Goal: Task Accomplishment & Management: Use online tool/utility

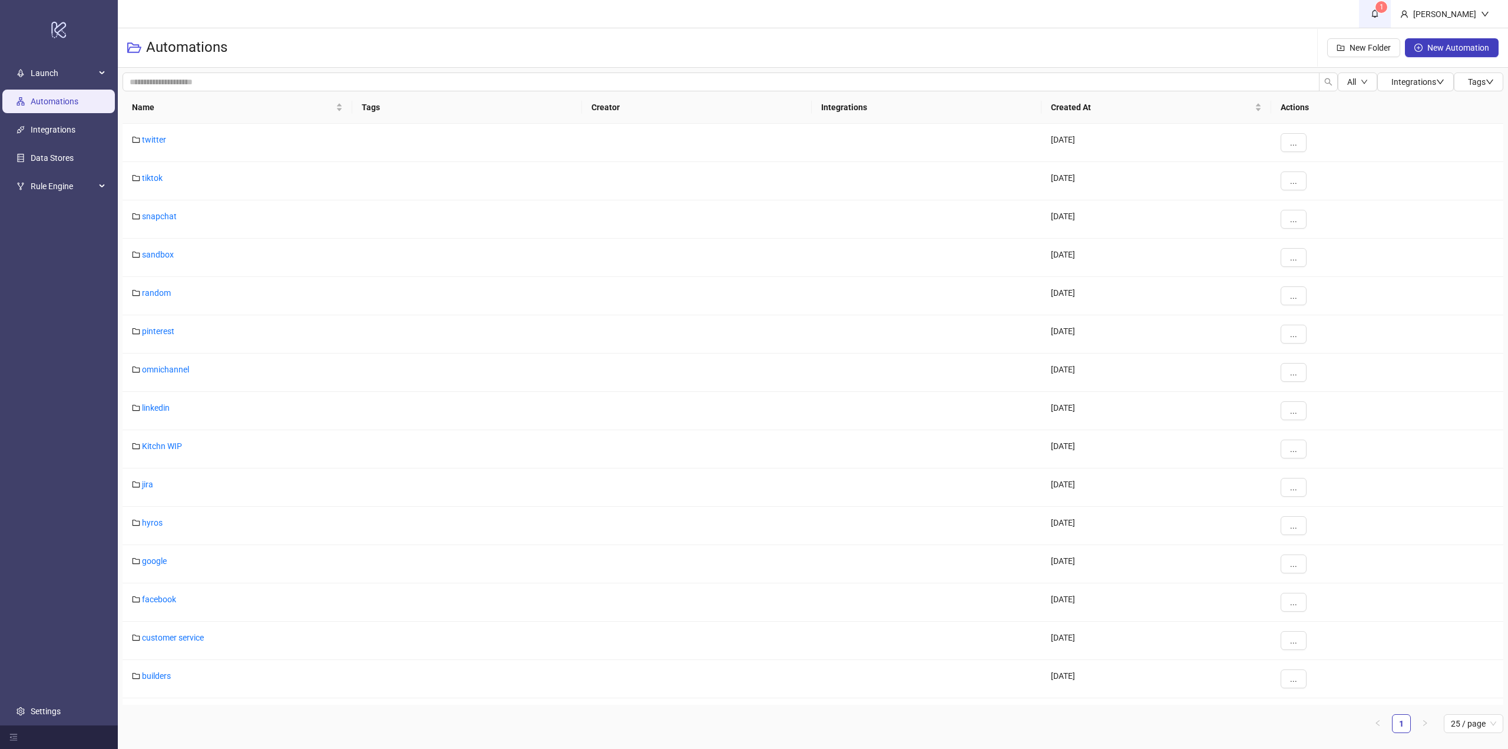
click at [1380, 9] on link "1" at bounding box center [1375, 14] width 32 height 28
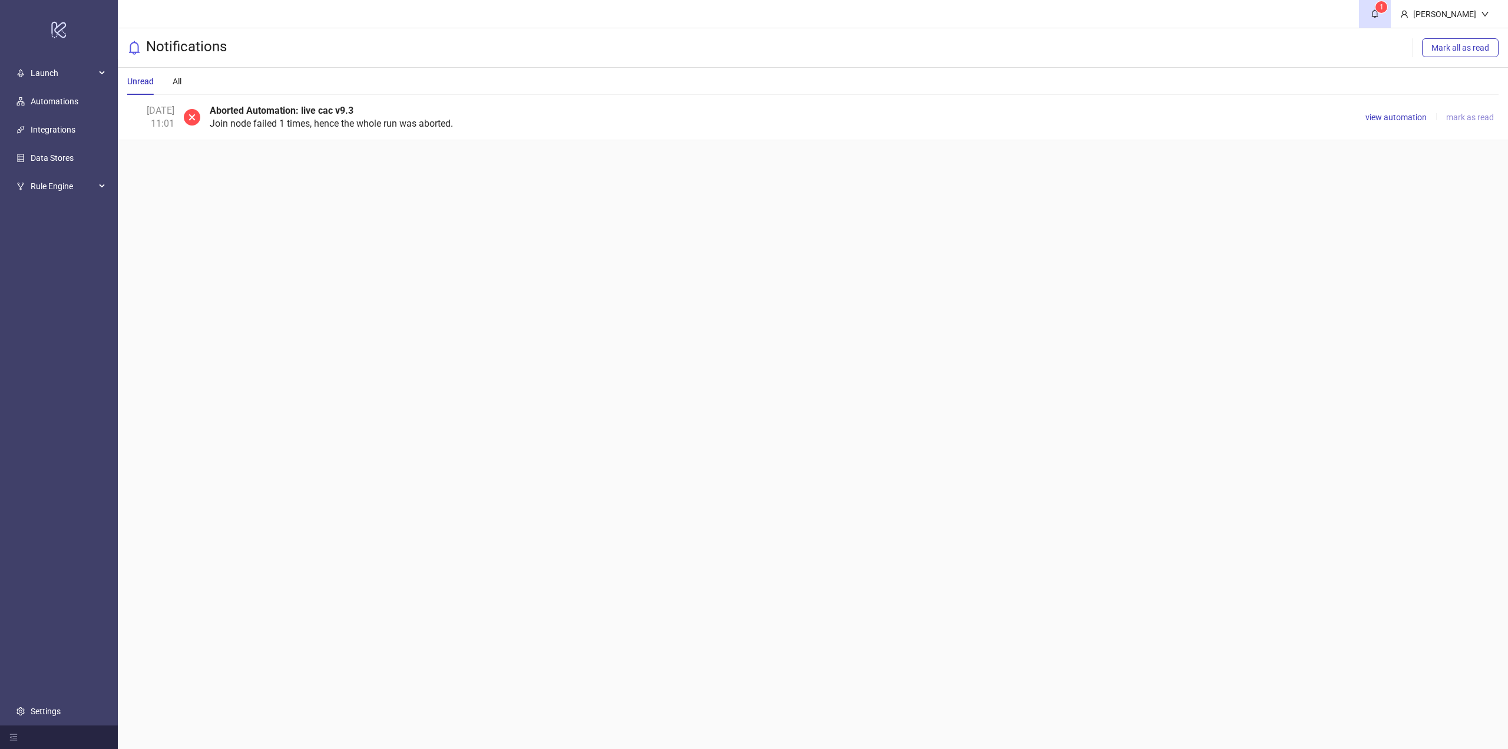
click at [1478, 115] on span "mark as read" at bounding box center [1470, 117] width 48 height 9
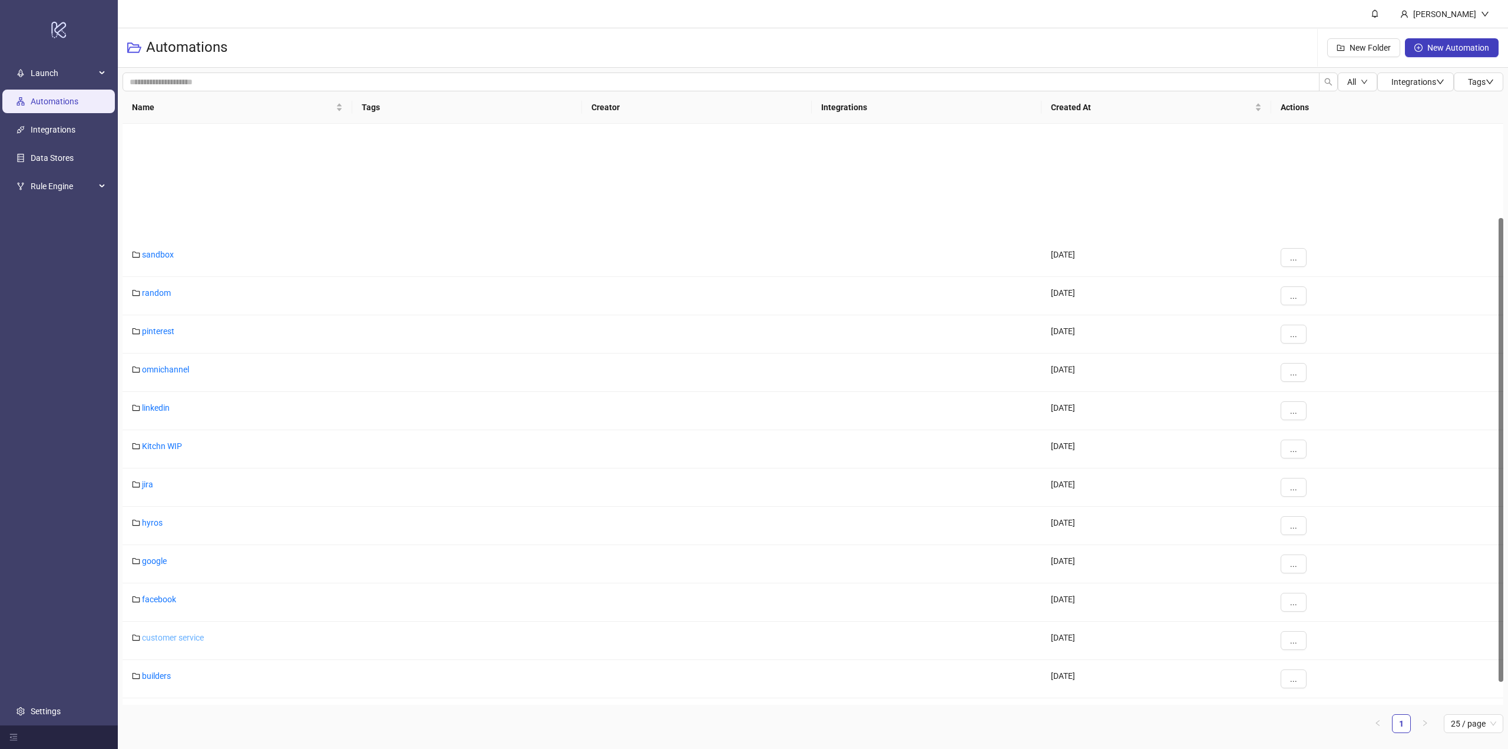
scroll to position [147, 0]
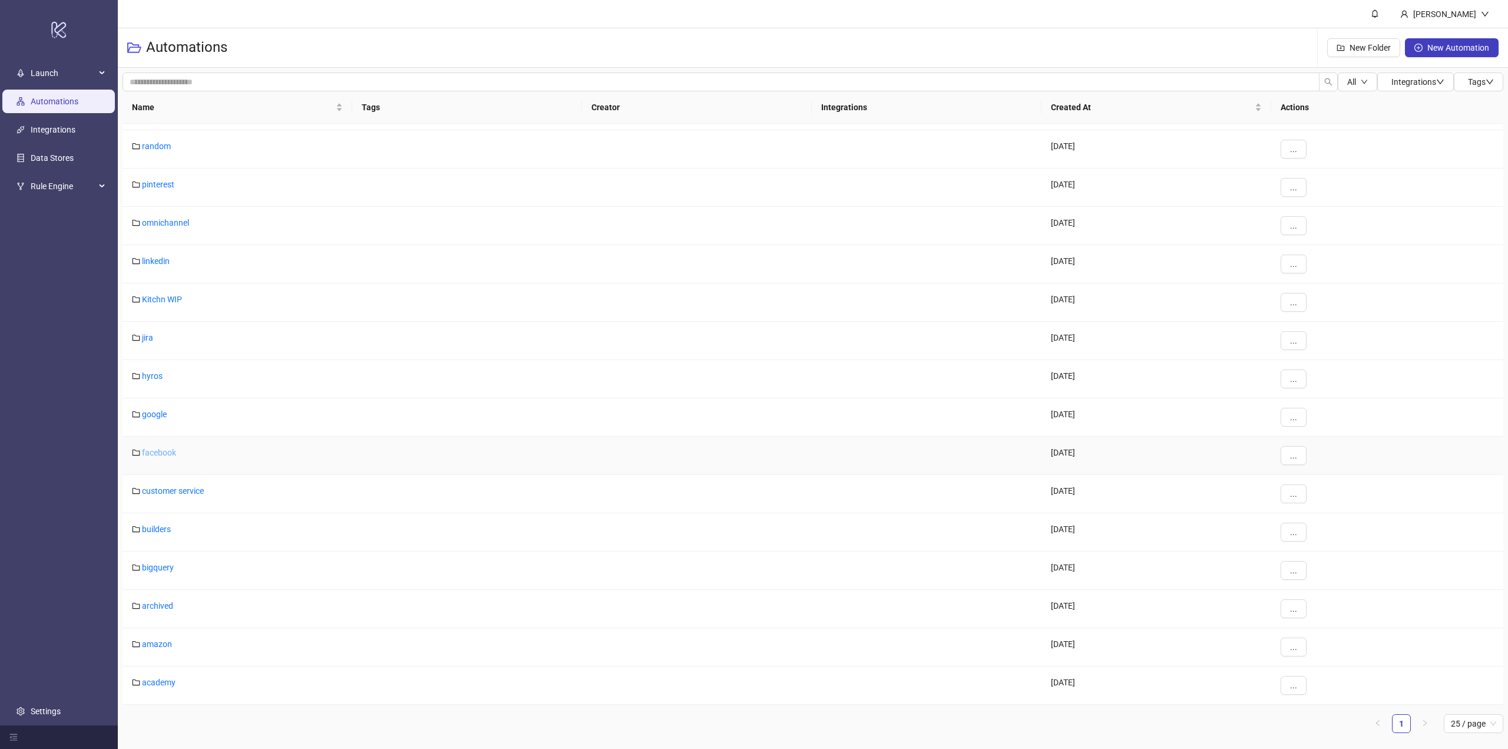
click at [167, 451] on link "facebook" at bounding box center [159, 452] width 34 height 9
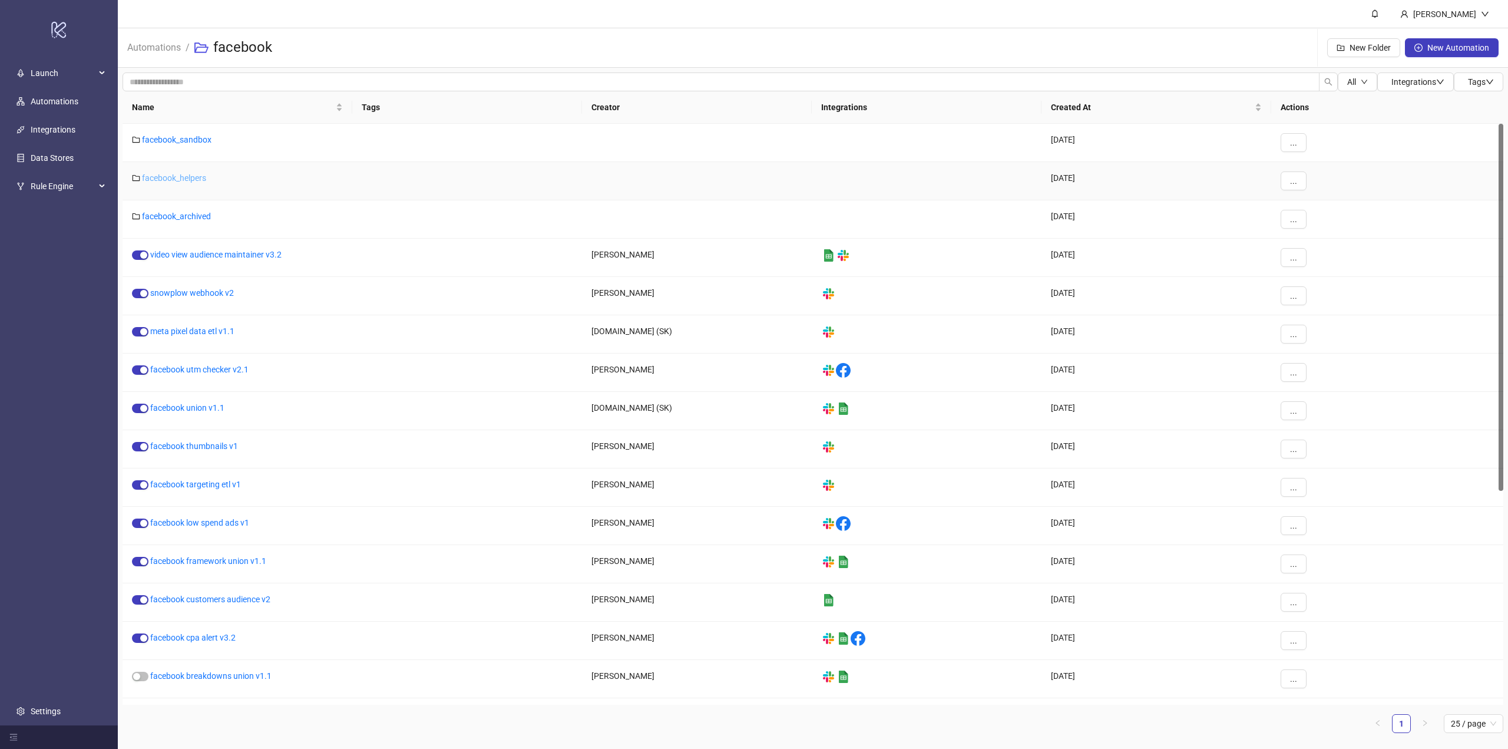
click at [196, 178] on link "facebook_helpers" at bounding box center [174, 177] width 64 height 9
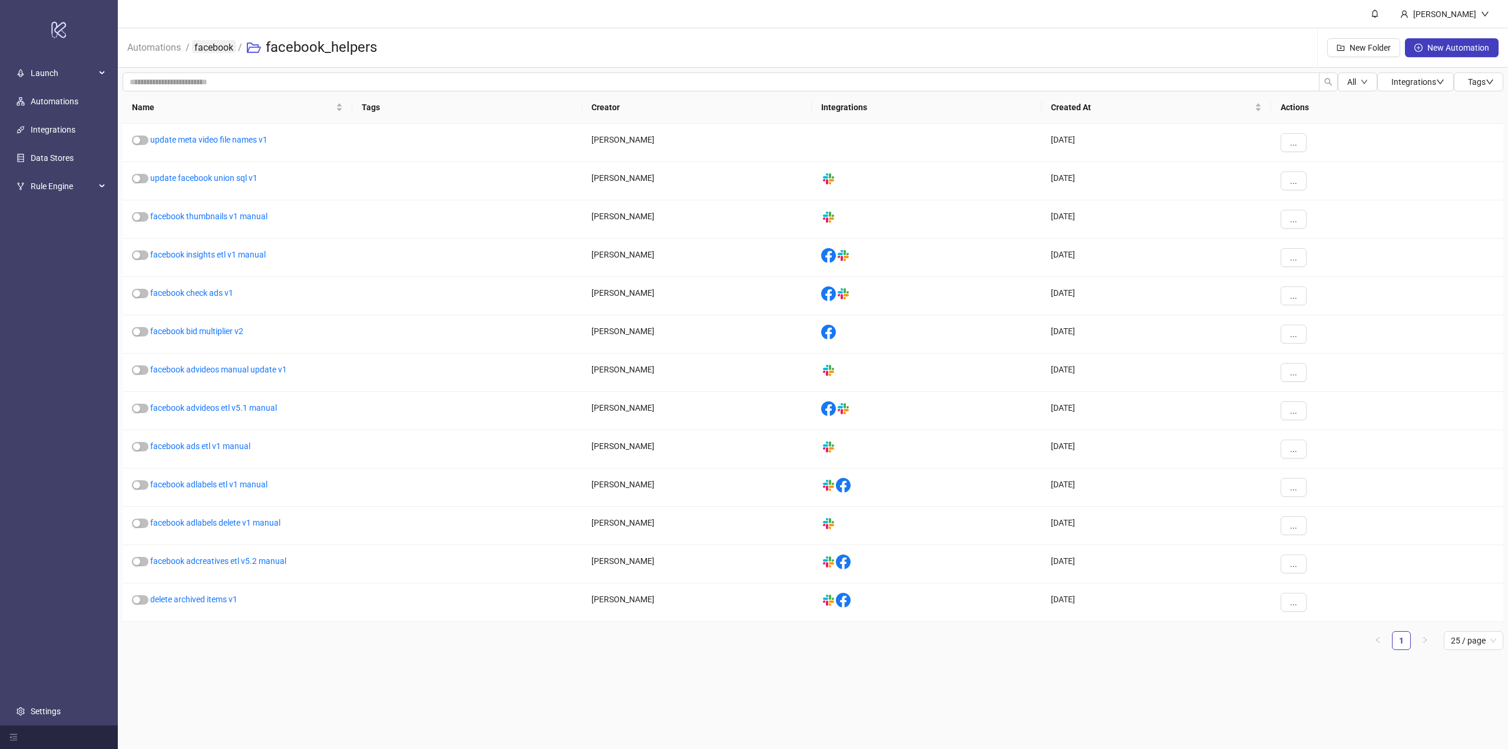
click at [219, 48] on link "facebook" at bounding box center [214, 46] width 44 height 13
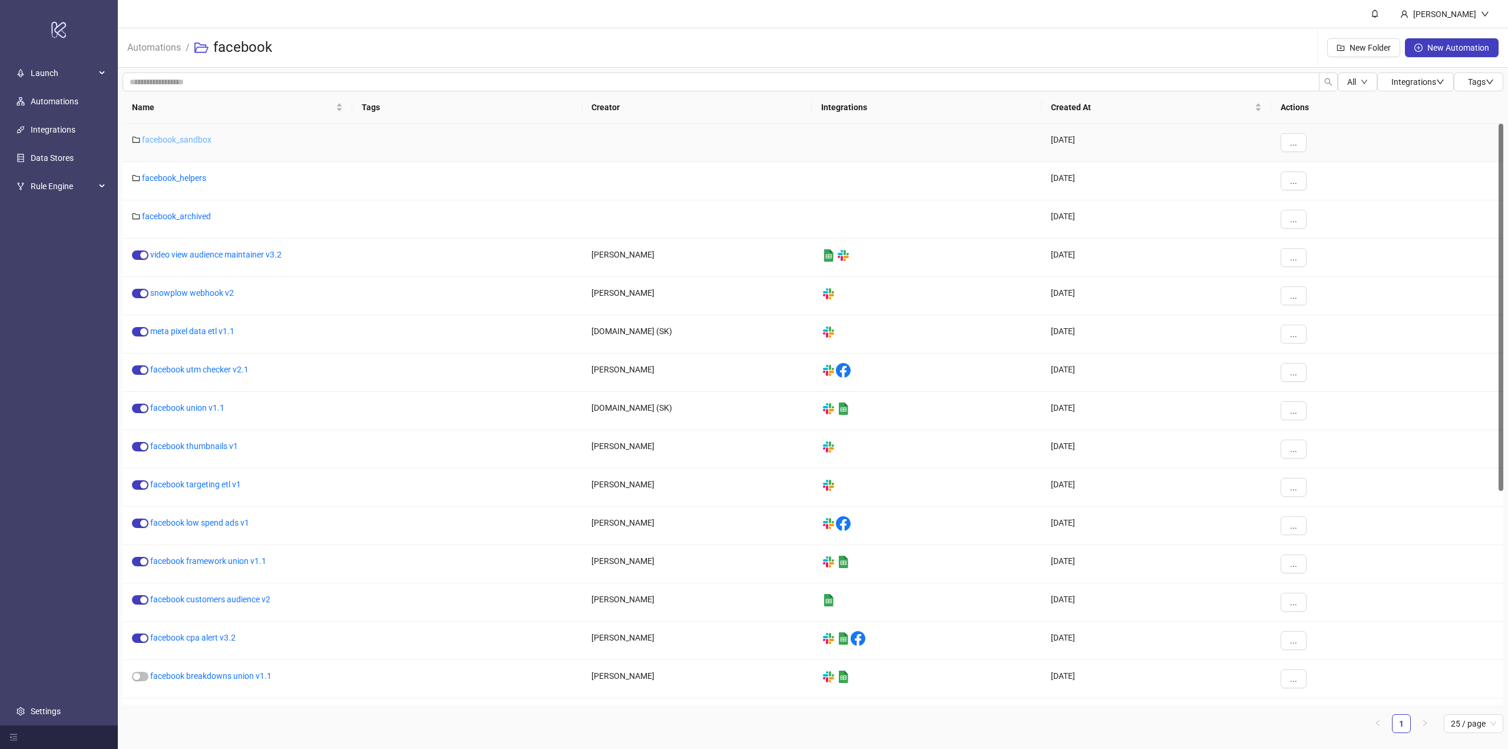
click at [206, 141] on link "facebook_sandbox" at bounding box center [177, 139] width 70 height 9
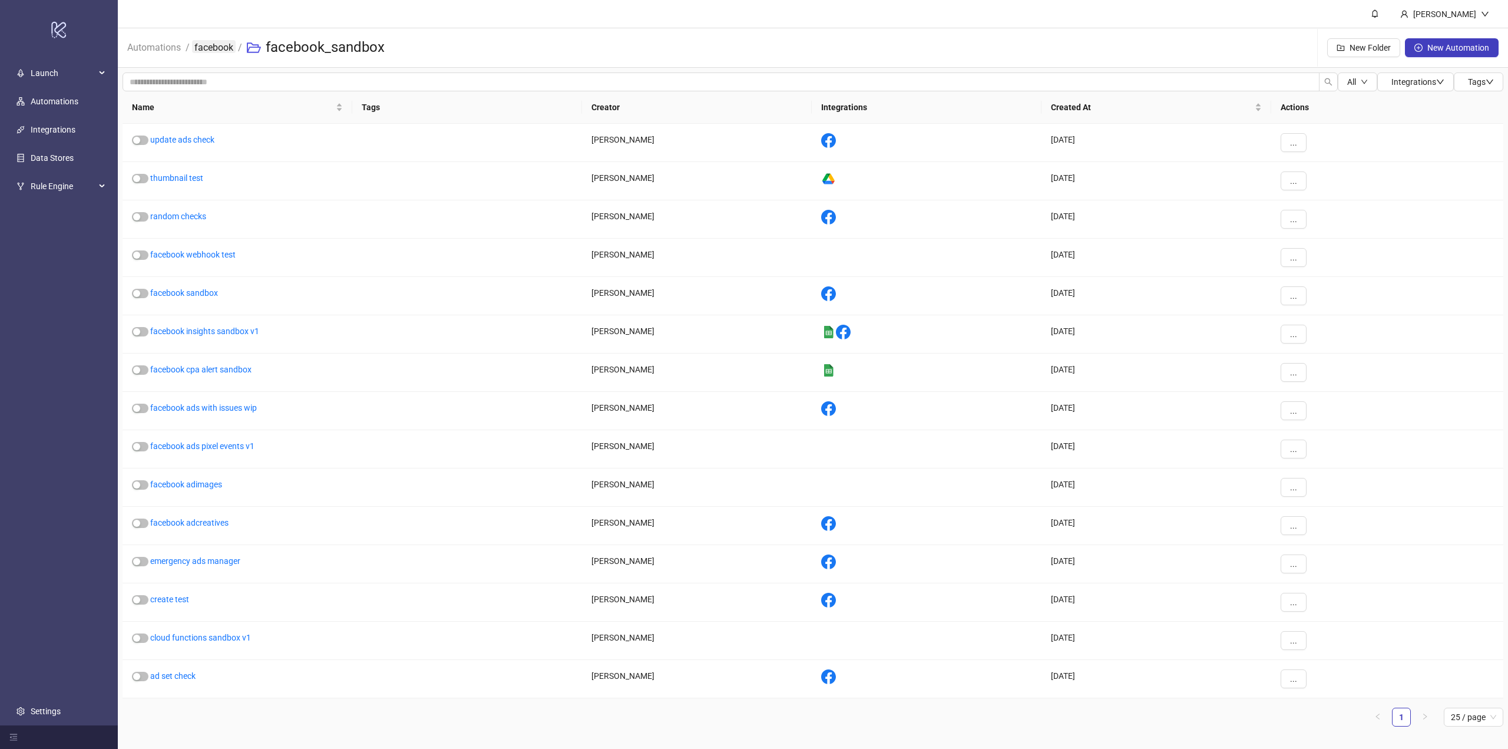
click at [217, 46] on link "facebook" at bounding box center [214, 46] width 44 height 13
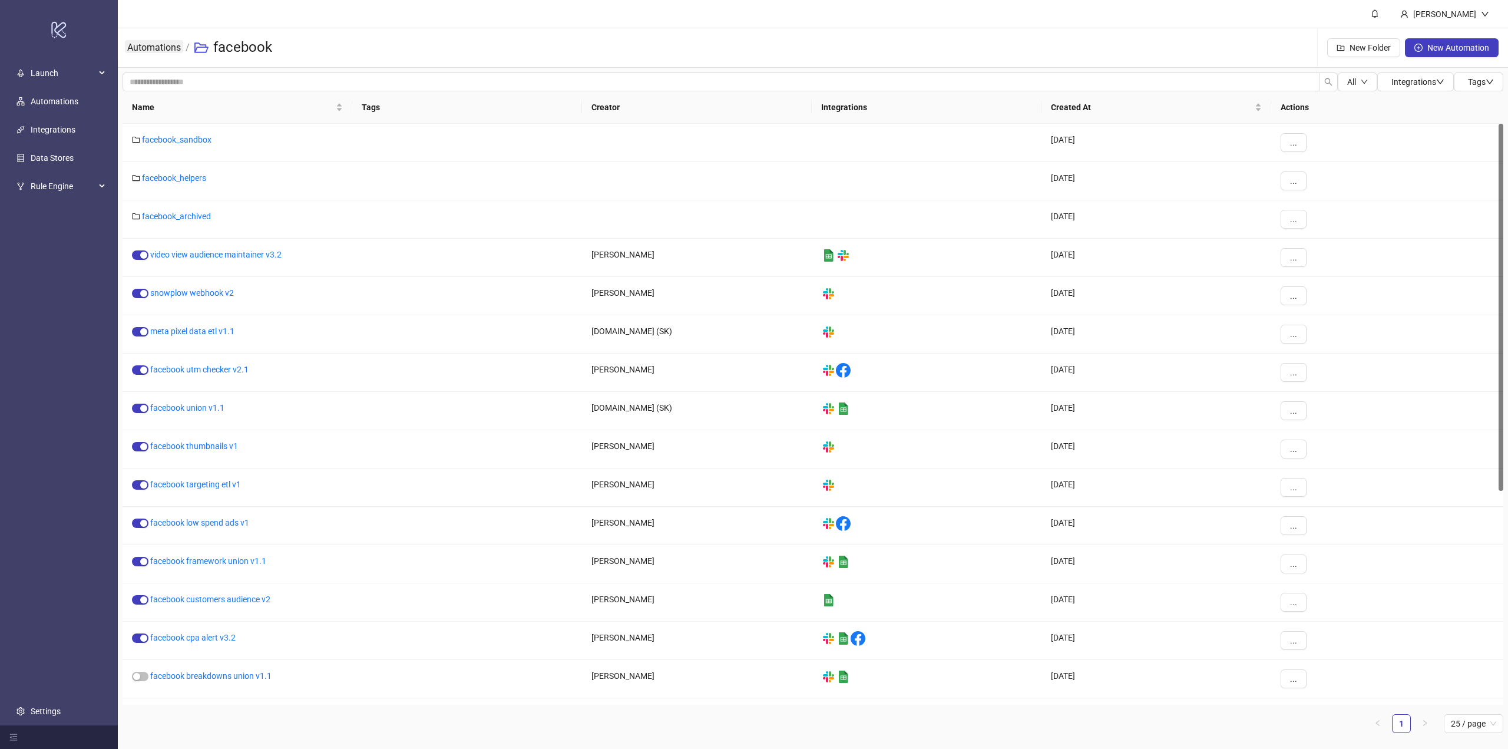
click at [161, 52] on link "Automations" at bounding box center [154, 46] width 58 height 13
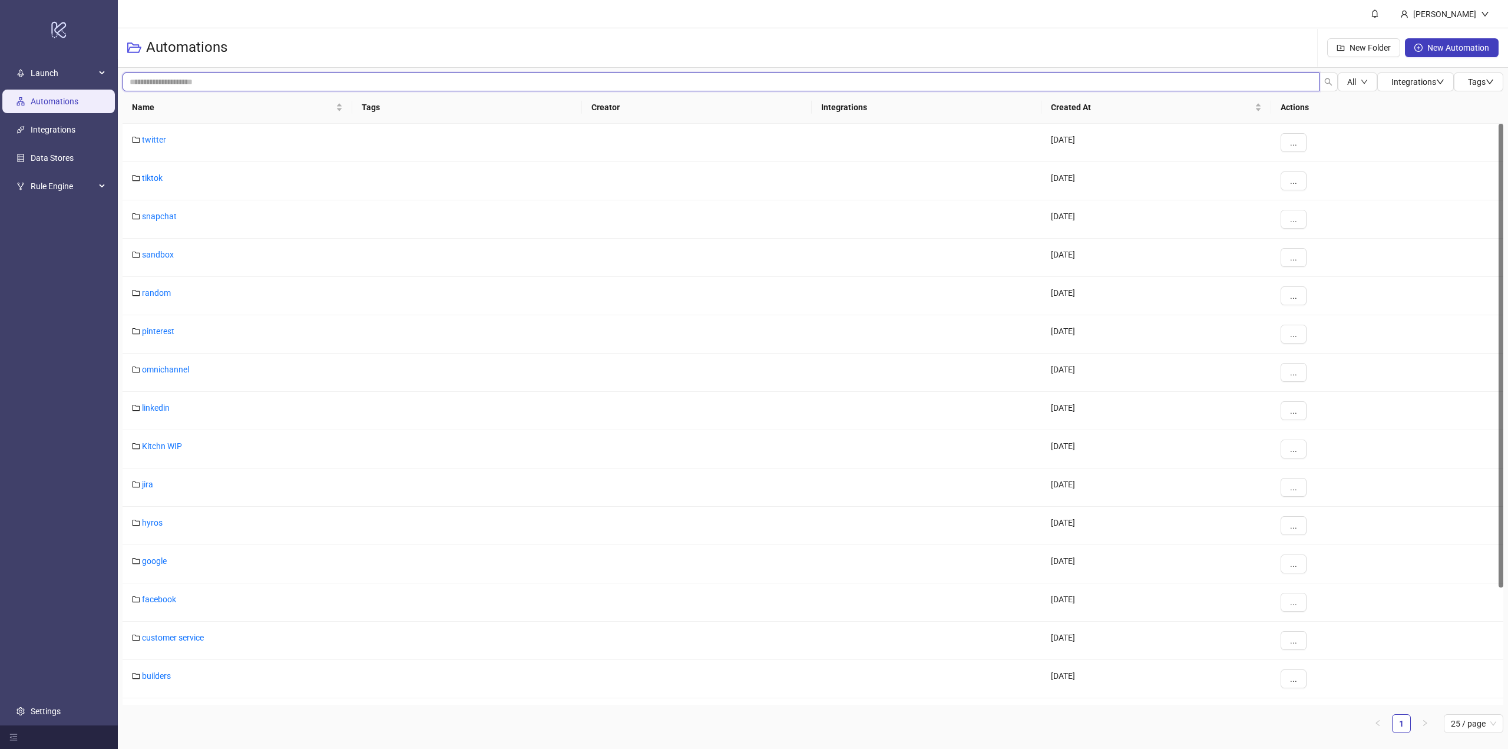
click at [188, 80] on input "search" at bounding box center [721, 81] width 1197 height 19
type input "*******"
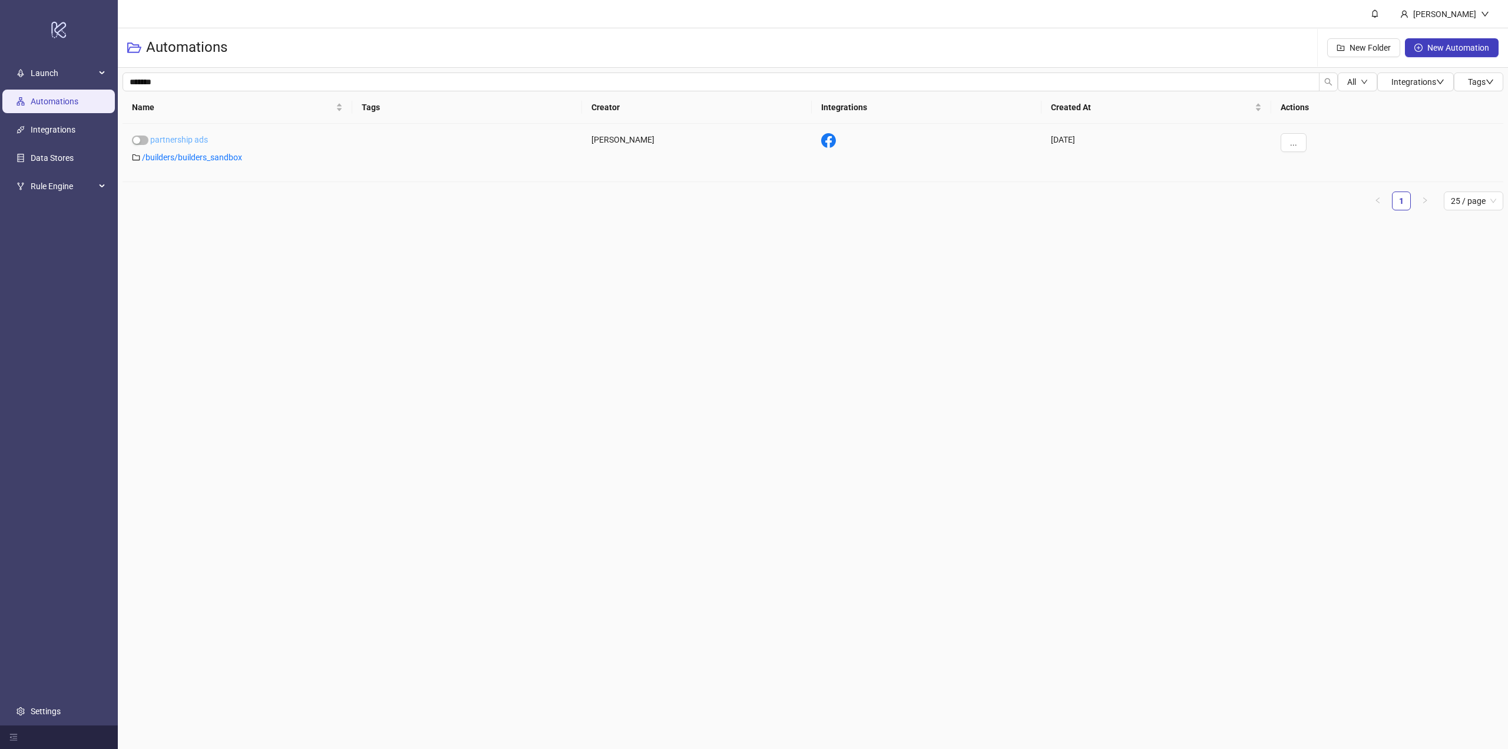
click at [191, 138] on link "partnership ads" at bounding box center [179, 139] width 58 height 9
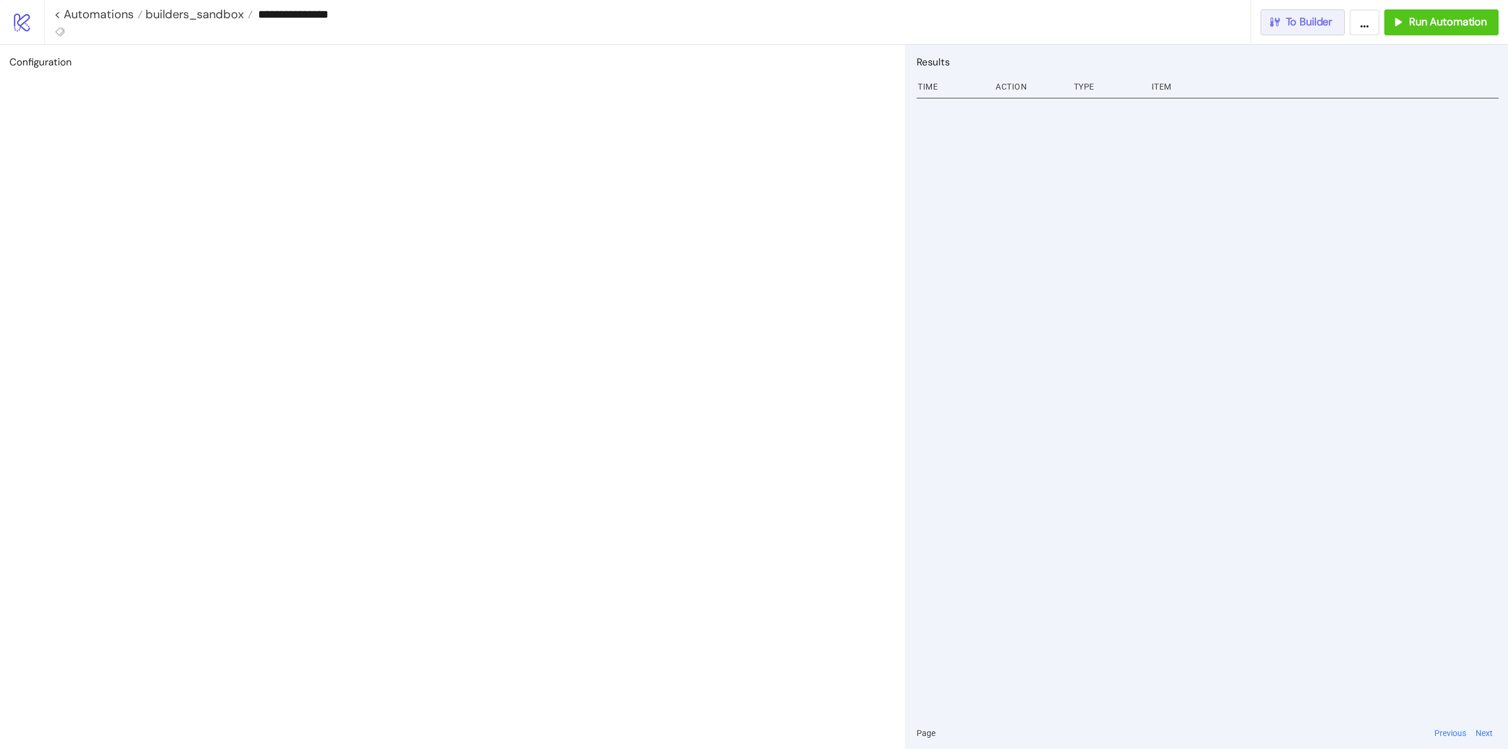
click at [1324, 33] on button "To Builder" at bounding box center [1303, 22] width 85 height 26
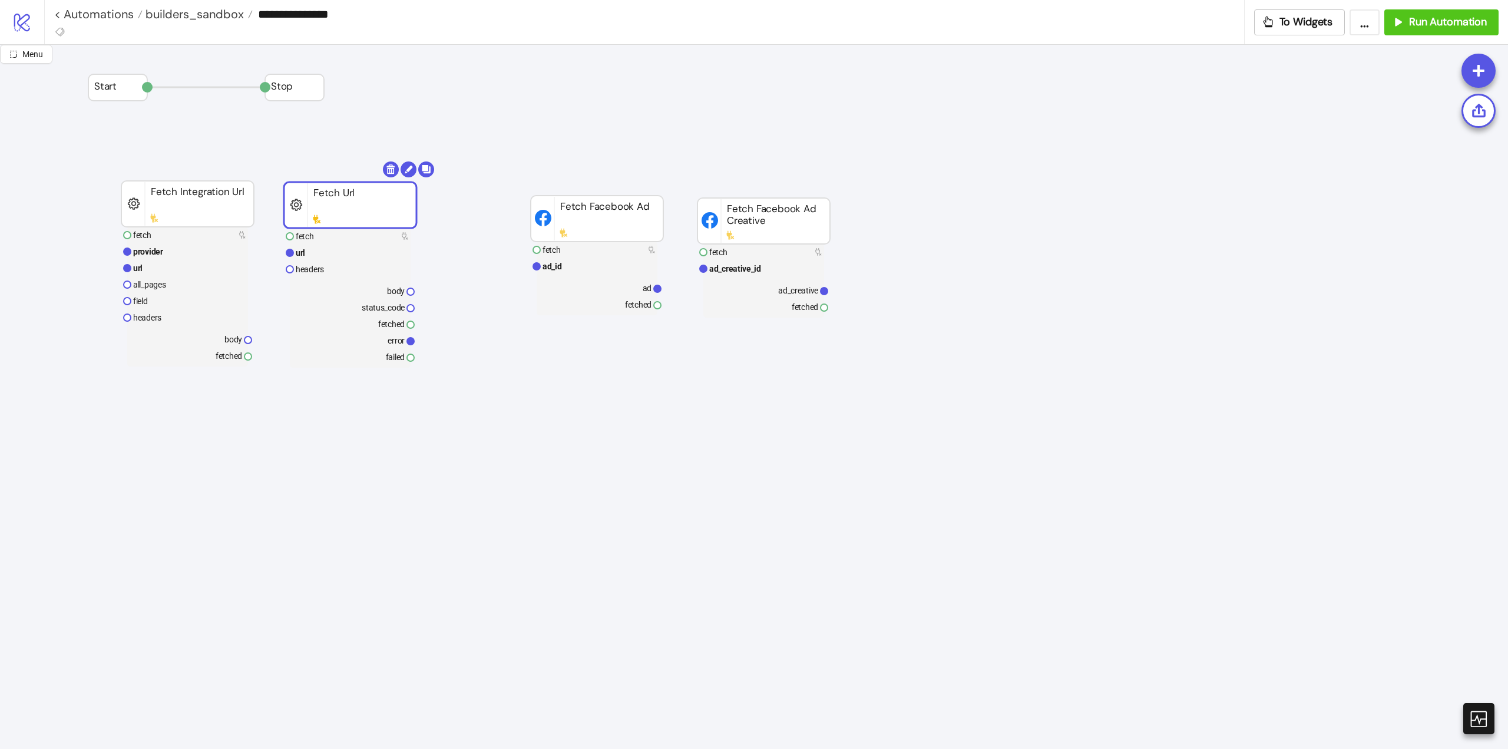
drag, startPoint x: 371, startPoint y: 205, endPoint x: 341, endPoint y: 207, distance: 30.1
click at [341, 207] on rect at bounding box center [350, 205] width 133 height 46
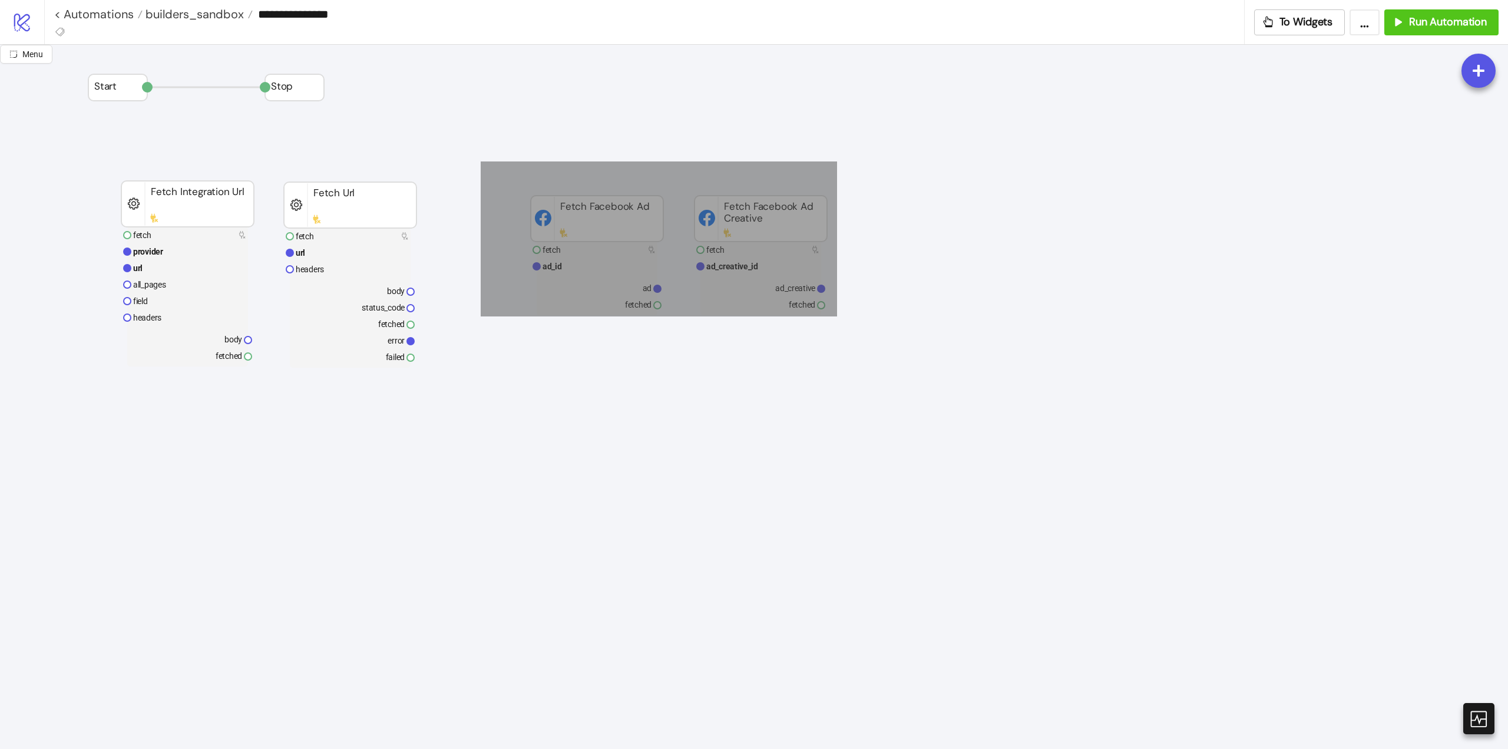
drag, startPoint x: 553, startPoint y: 196, endPoint x: 954, endPoint y: 342, distance: 426.7
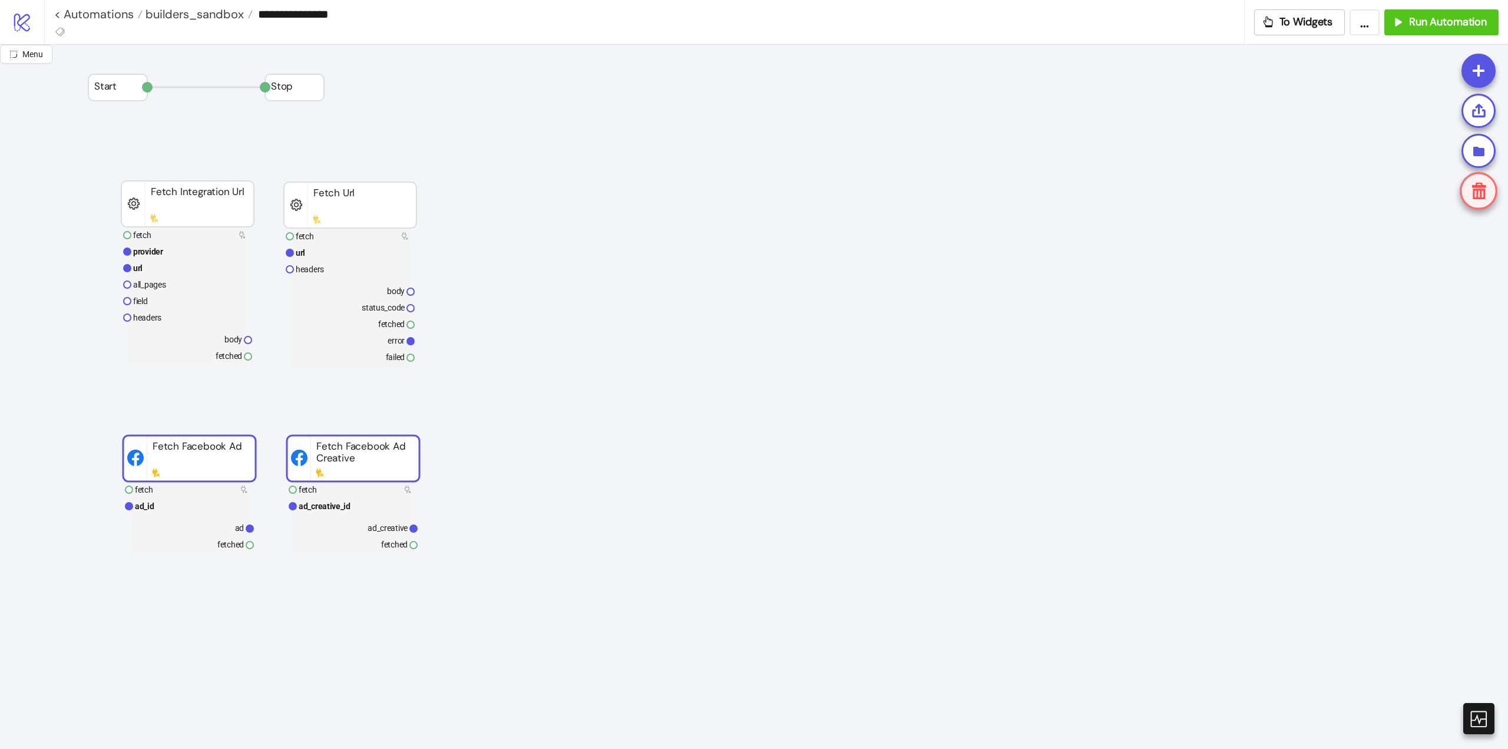
drag, startPoint x: 581, startPoint y: 219, endPoint x: 173, endPoint y: 458, distance: 472.7
drag, startPoint x: 110, startPoint y: 404, endPoint x: 570, endPoint y: 587, distance: 494.5
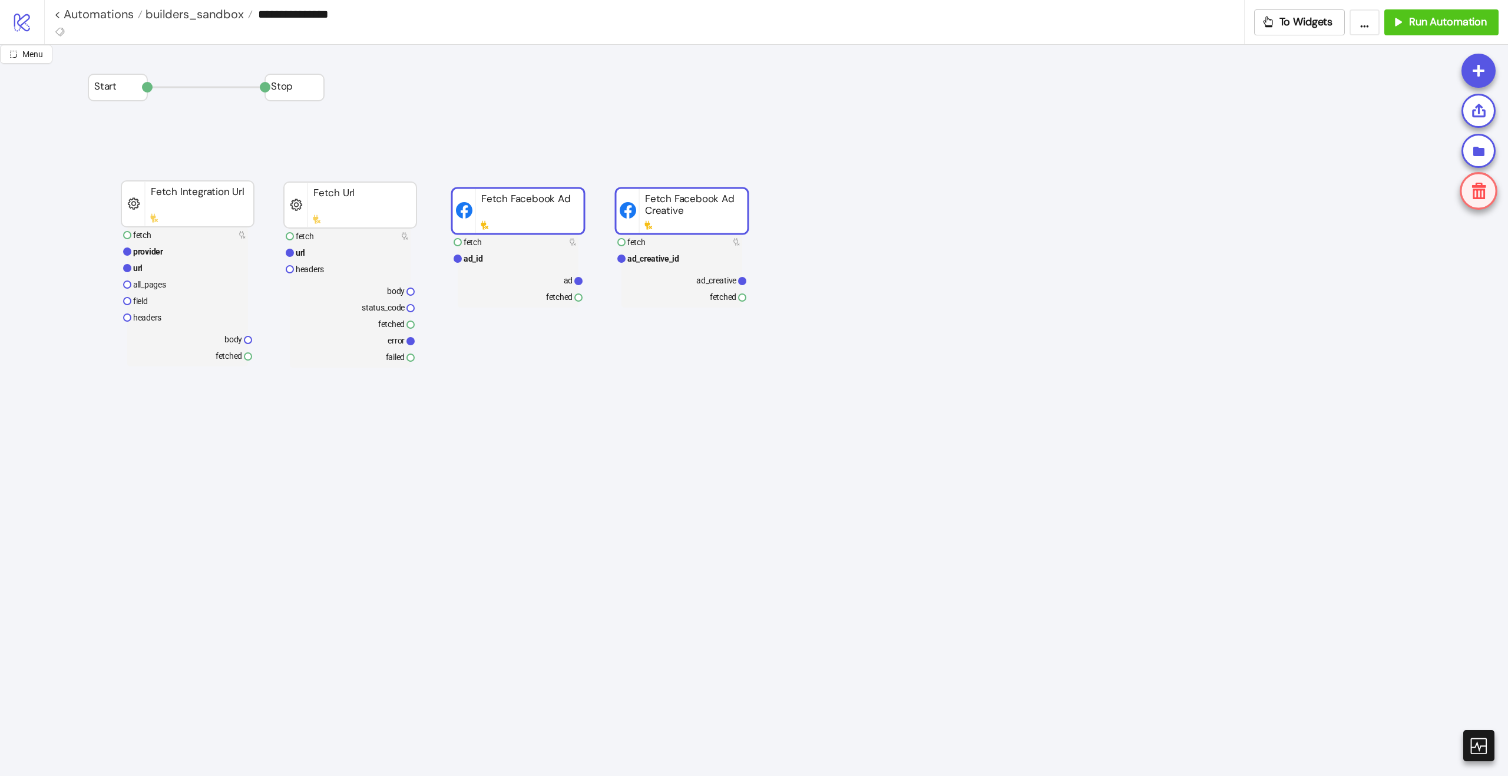
drag, startPoint x: 350, startPoint y: 441, endPoint x: 675, endPoint y: 191, distance: 409.6
click at [674, 191] on rect at bounding box center [682, 211] width 133 height 46
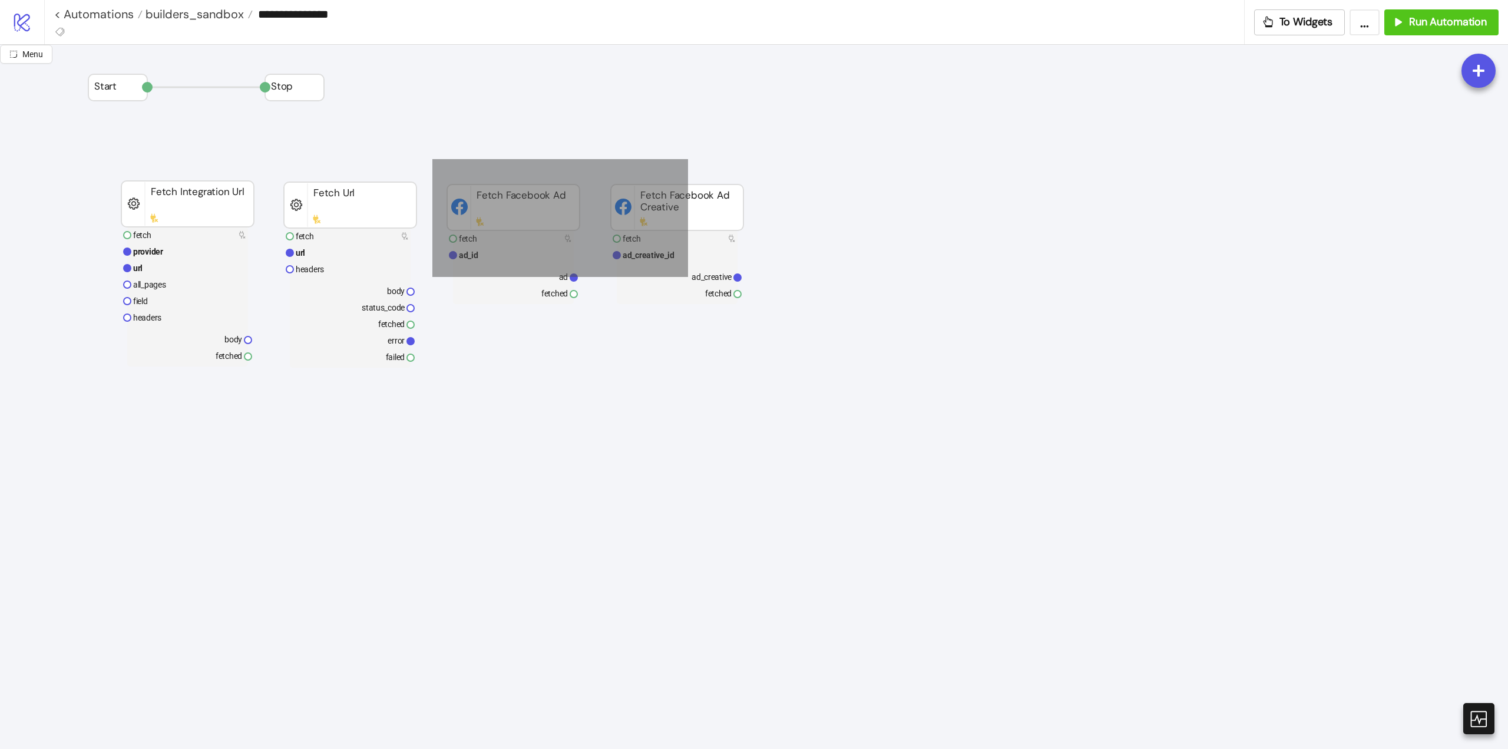
drag, startPoint x: 437, startPoint y: 164, endPoint x: 812, endPoint y: 286, distance: 395.0
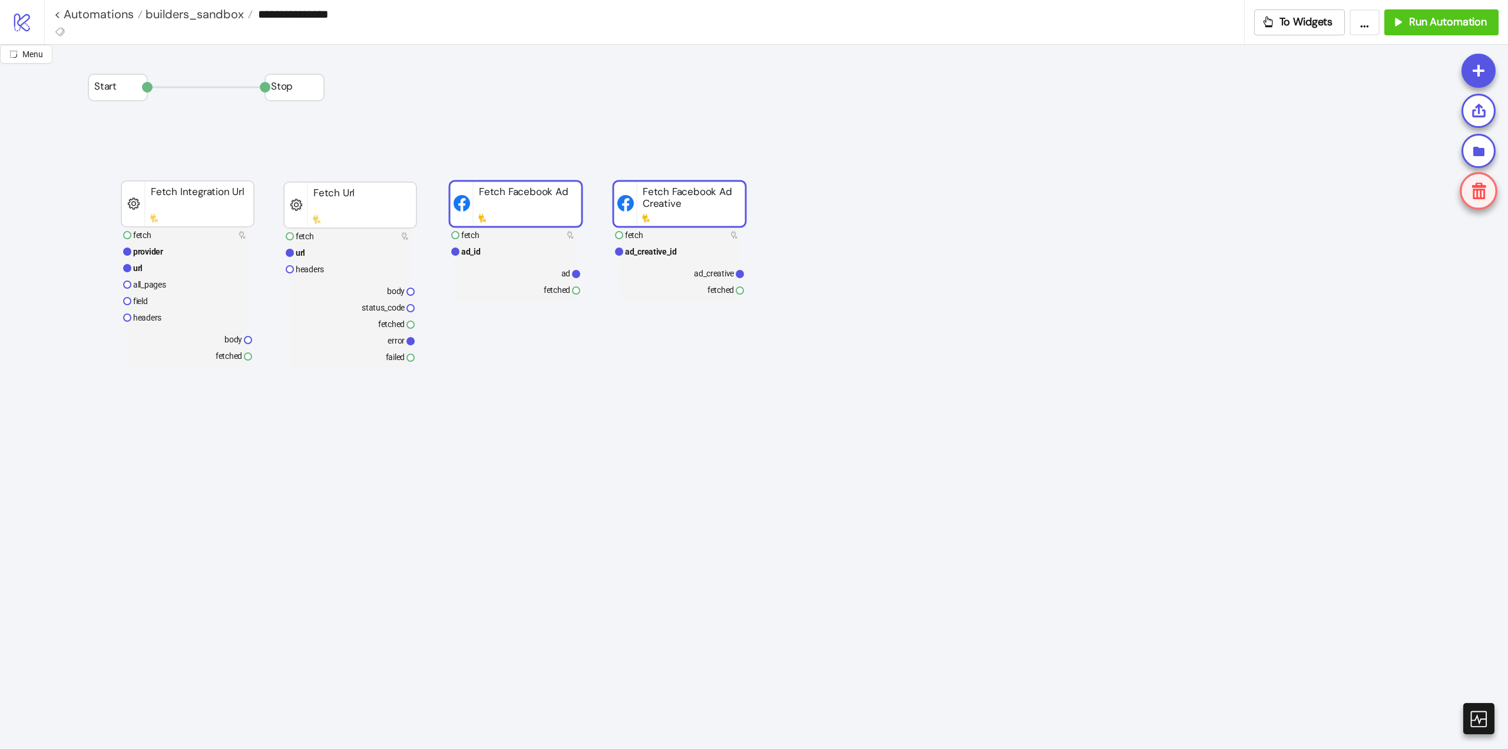
click at [666, 204] on rect at bounding box center [679, 204] width 133 height 46
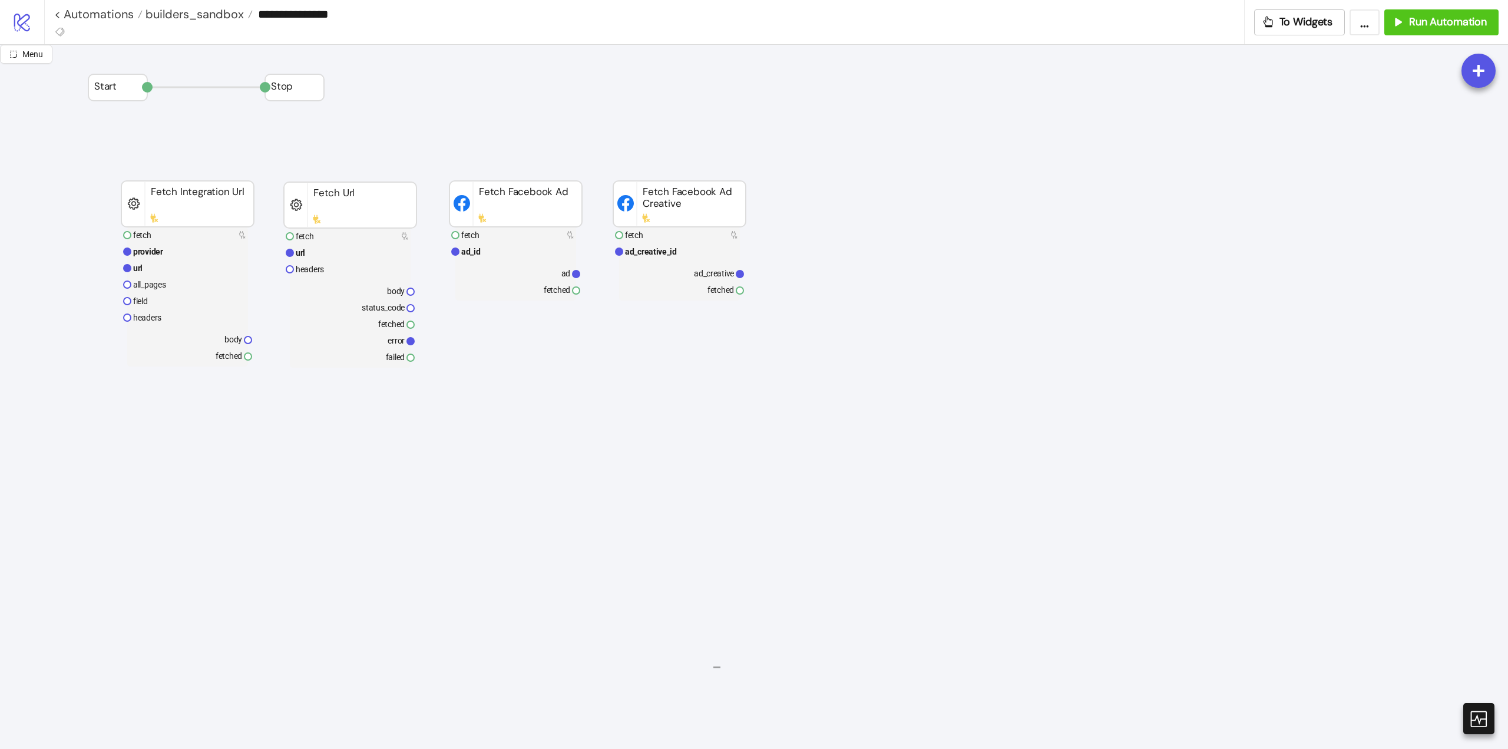
drag, startPoint x: 714, startPoint y: 668, endPoint x: 702, endPoint y: 664, distance: 11.9
click at [603, 634] on div "Import recipe" at bounding box center [629, 637] width 87 height 22
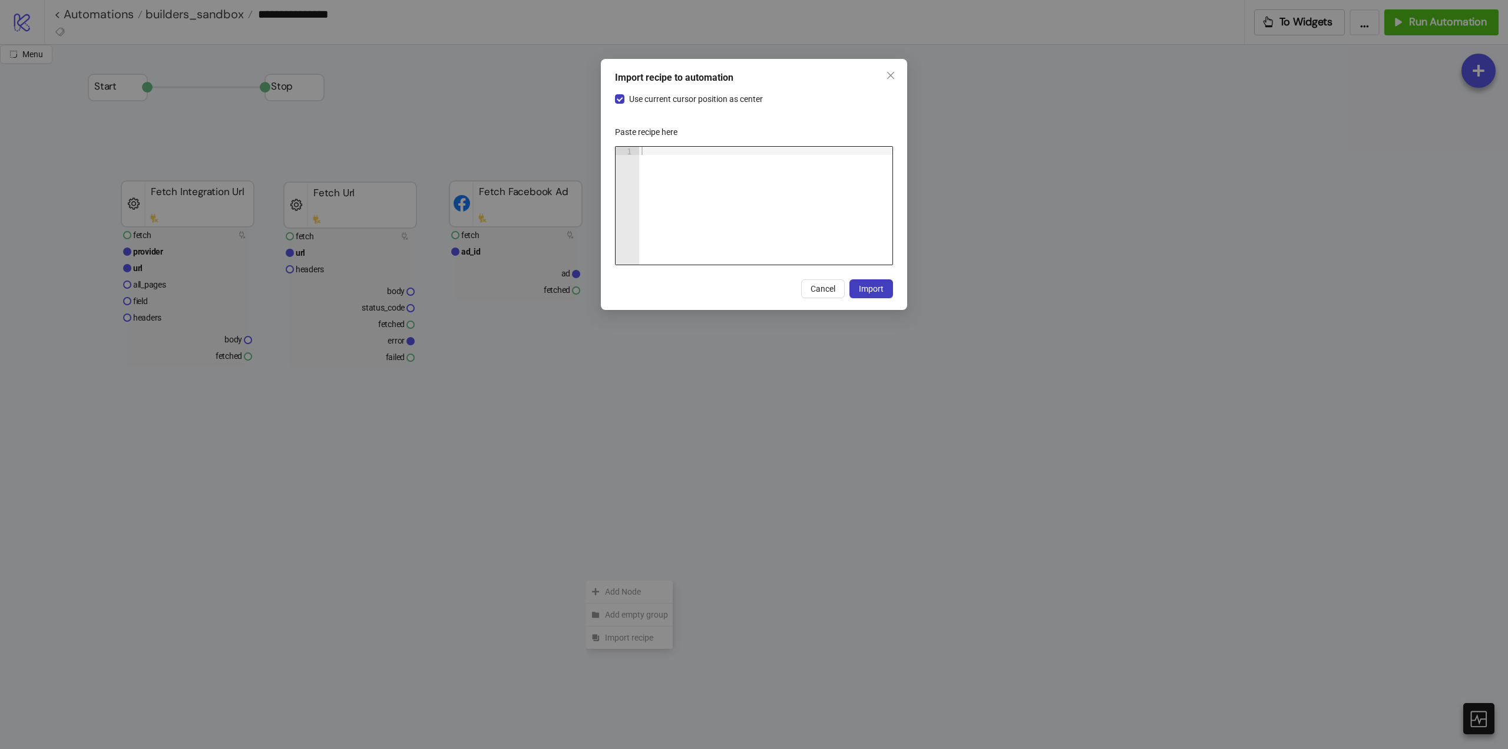
click at [711, 199] on div at bounding box center [765, 214] width 253 height 134
paste textarea "Cursor at row 1"
click at [865, 285] on span "Import" at bounding box center [871, 288] width 25 height 9
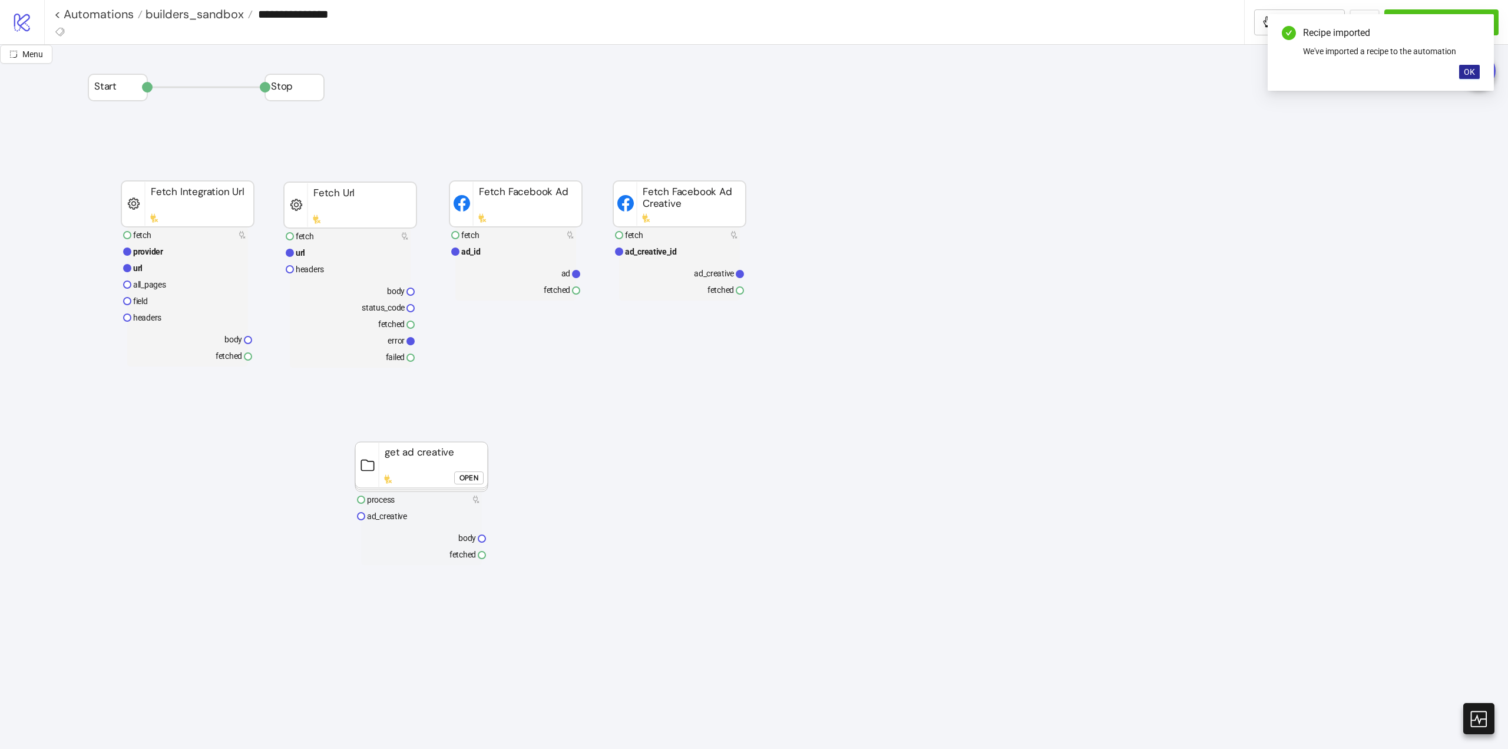
click at [1472, 77] on span "OK" at bounding box center [1469, 71] width 11 height 9
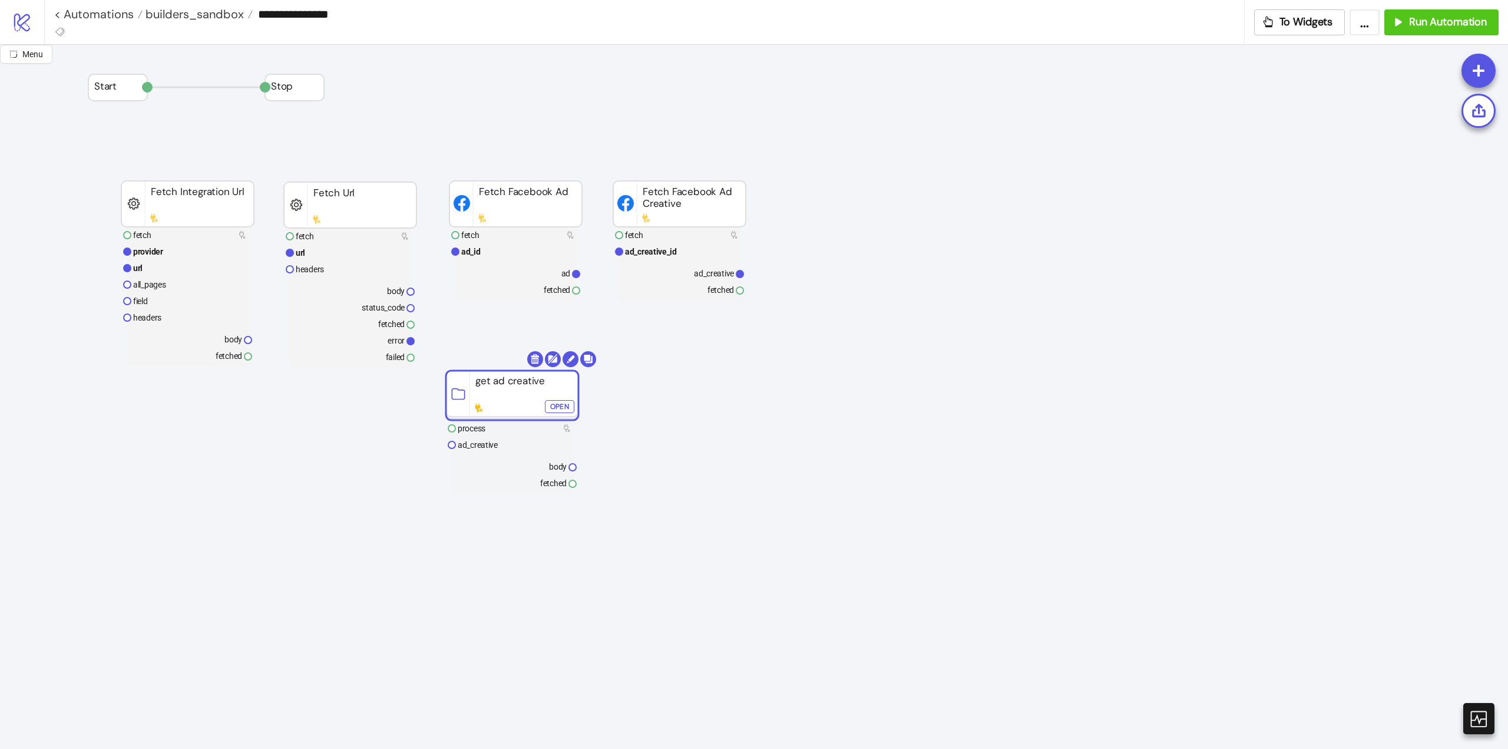
drag, startPoint x: 419, startPoint y: 479, endPoint x: 510, endPoint y: 408, distance: 115.4
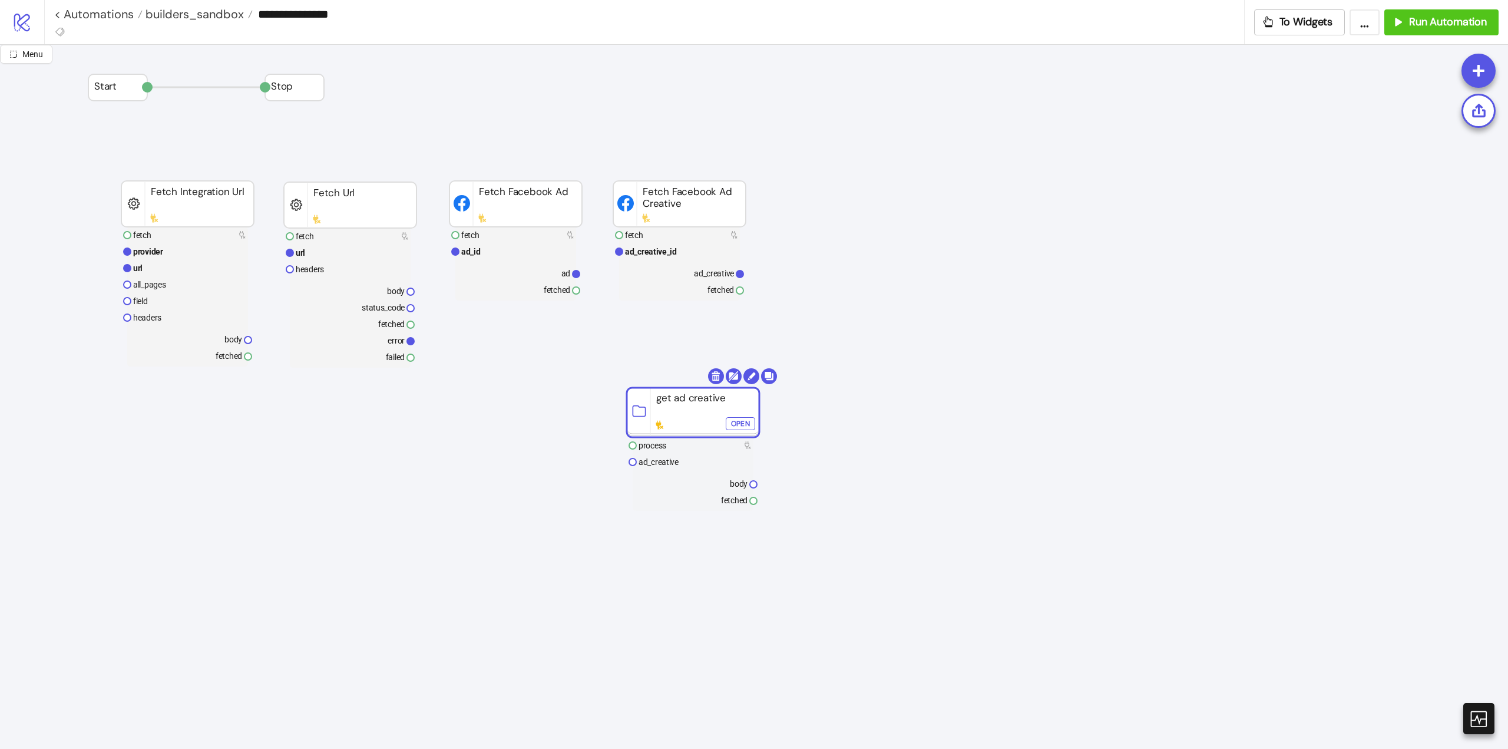
drag, startPoint x: 503, startPoint y: 399, endPoint x: 683, endPoint y: 417, distance: 181.2
click at [683, 417] on rect at bounding box center [693, 412] width 133 height 49
click at [711, 276] on text "ad_creative" at bounding box center [714, 273] width 40 height 9
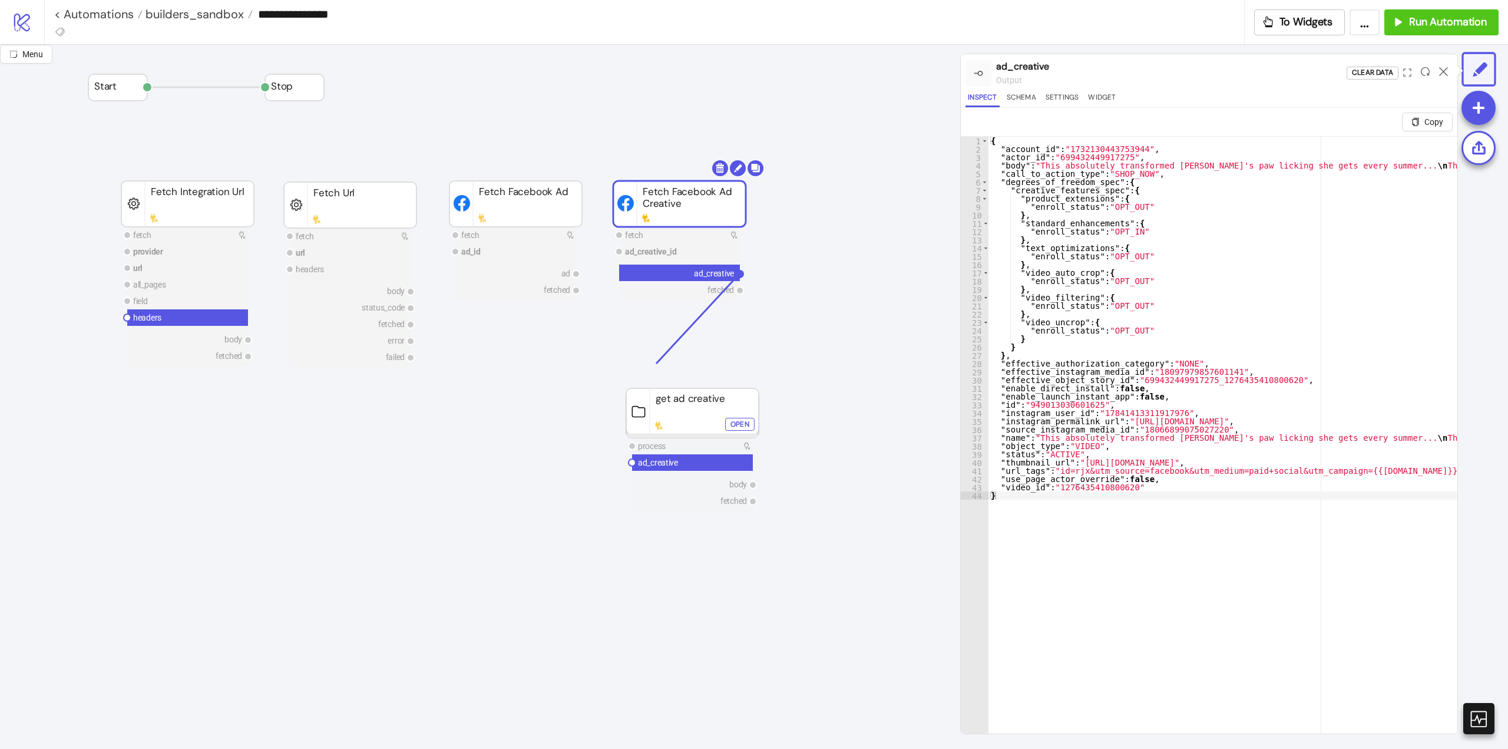
drag, startPoint x: 741, startPoint y: 274, endPoint x: 620, endPoint y: 428, distance: 196.0
click at [632, 463] on circle at bounding box center [632, 462] width 7 height 7
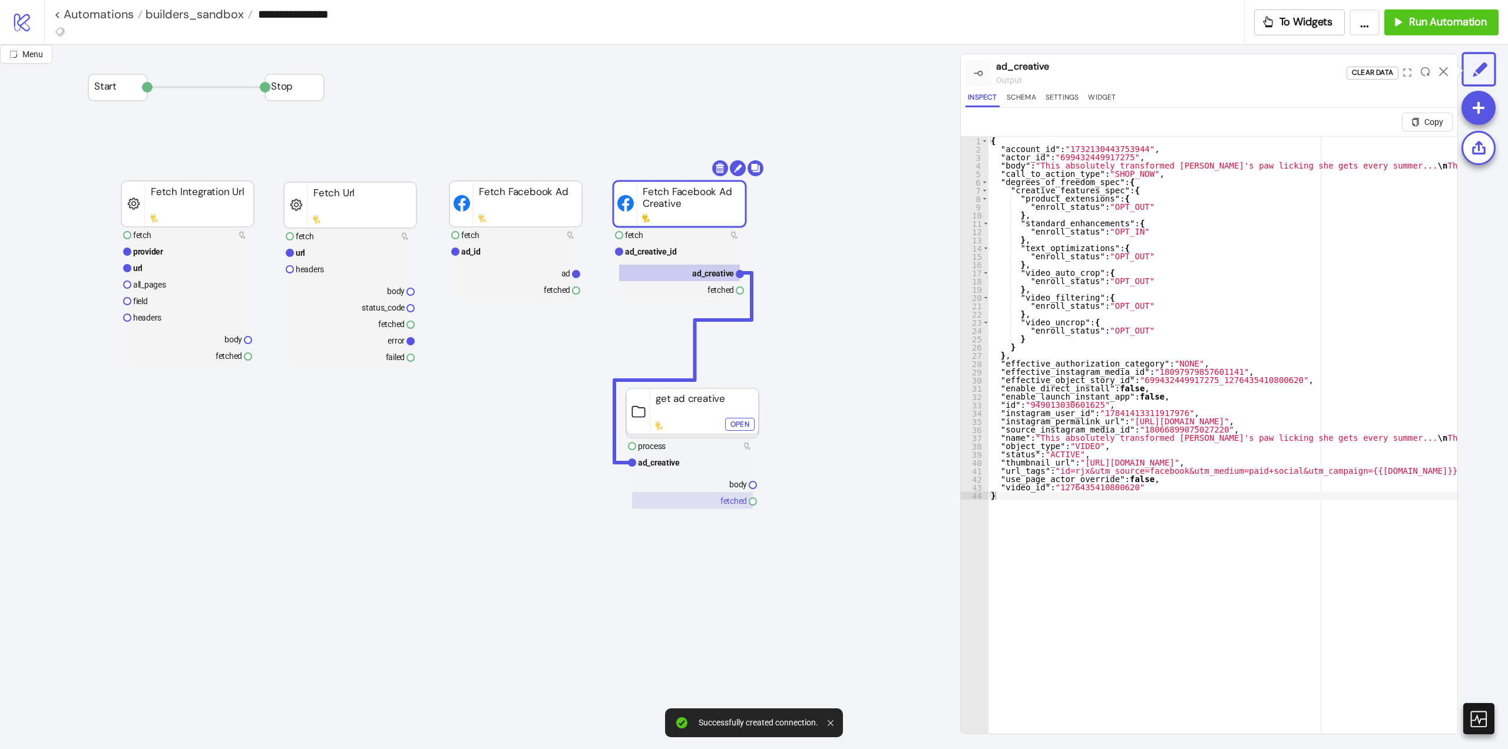
click at [726, 500] on rect at bounding box center [692, 500] width 121 height 16
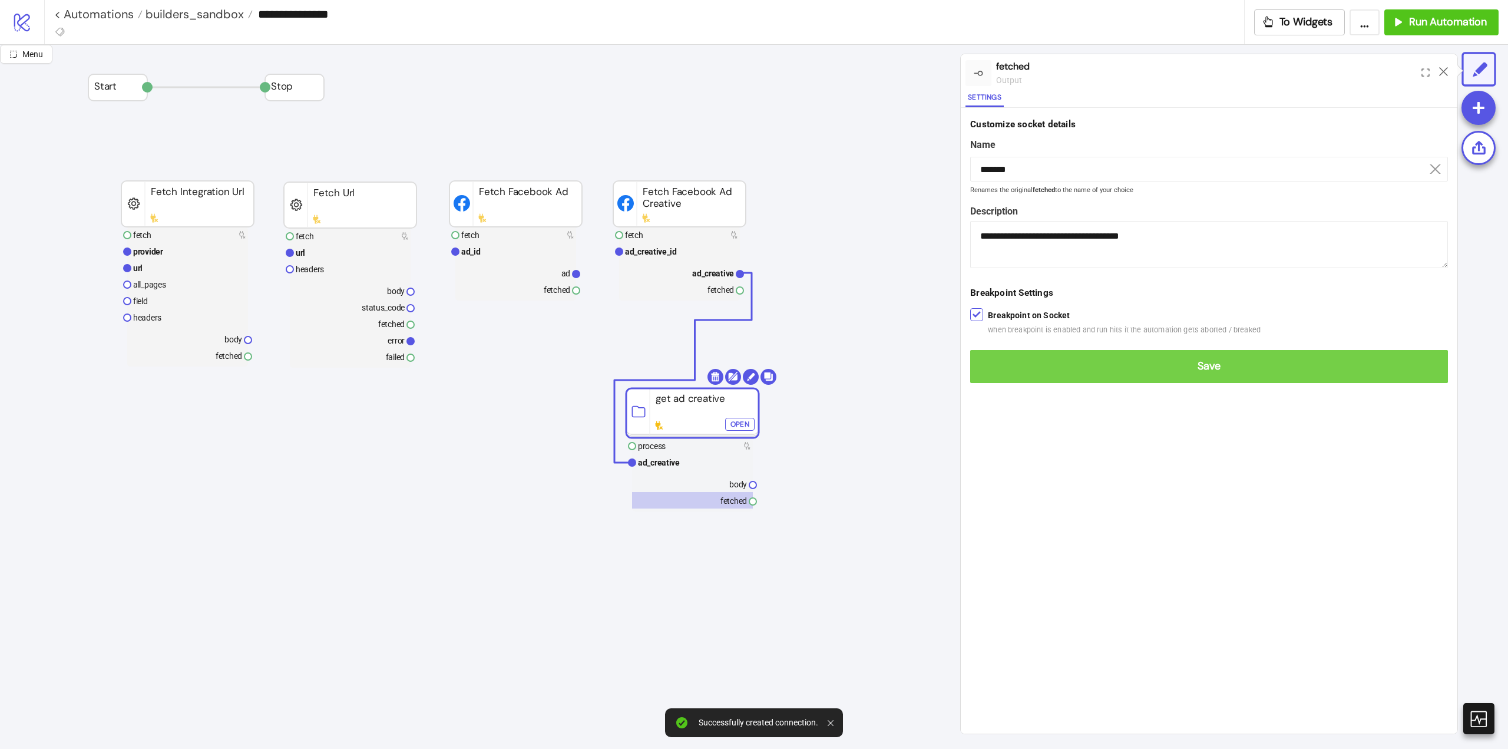
click at [989, 372] on span "Save" at bounding box center [1209, 366] width 459 height 14
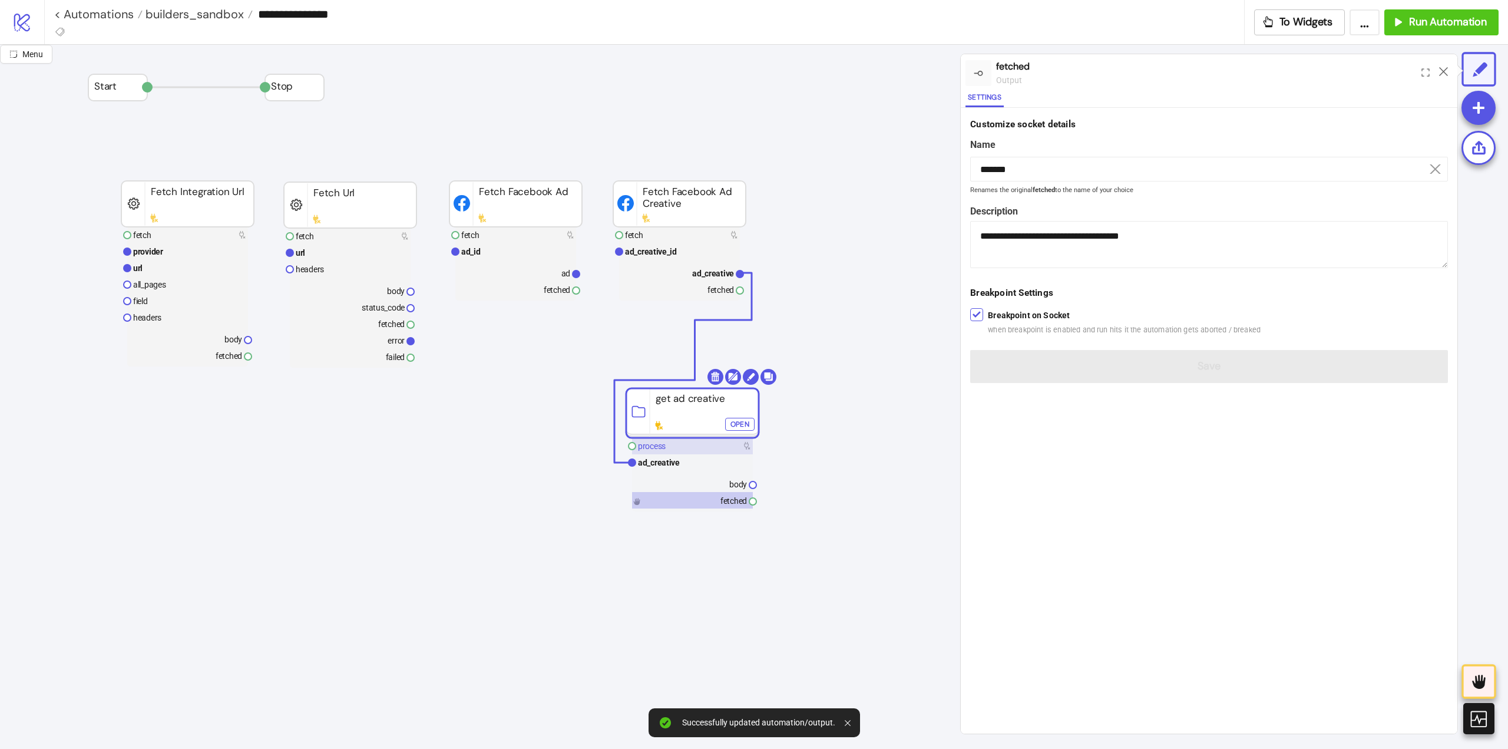
click at [676, 451] on rect at bounding box center [692, 446] width 121 height 16
type input "*******"
type textarea "**********"
click at [1340, 74] on div "Run from here" at bounding box center [1339, 73] width 55 height 14
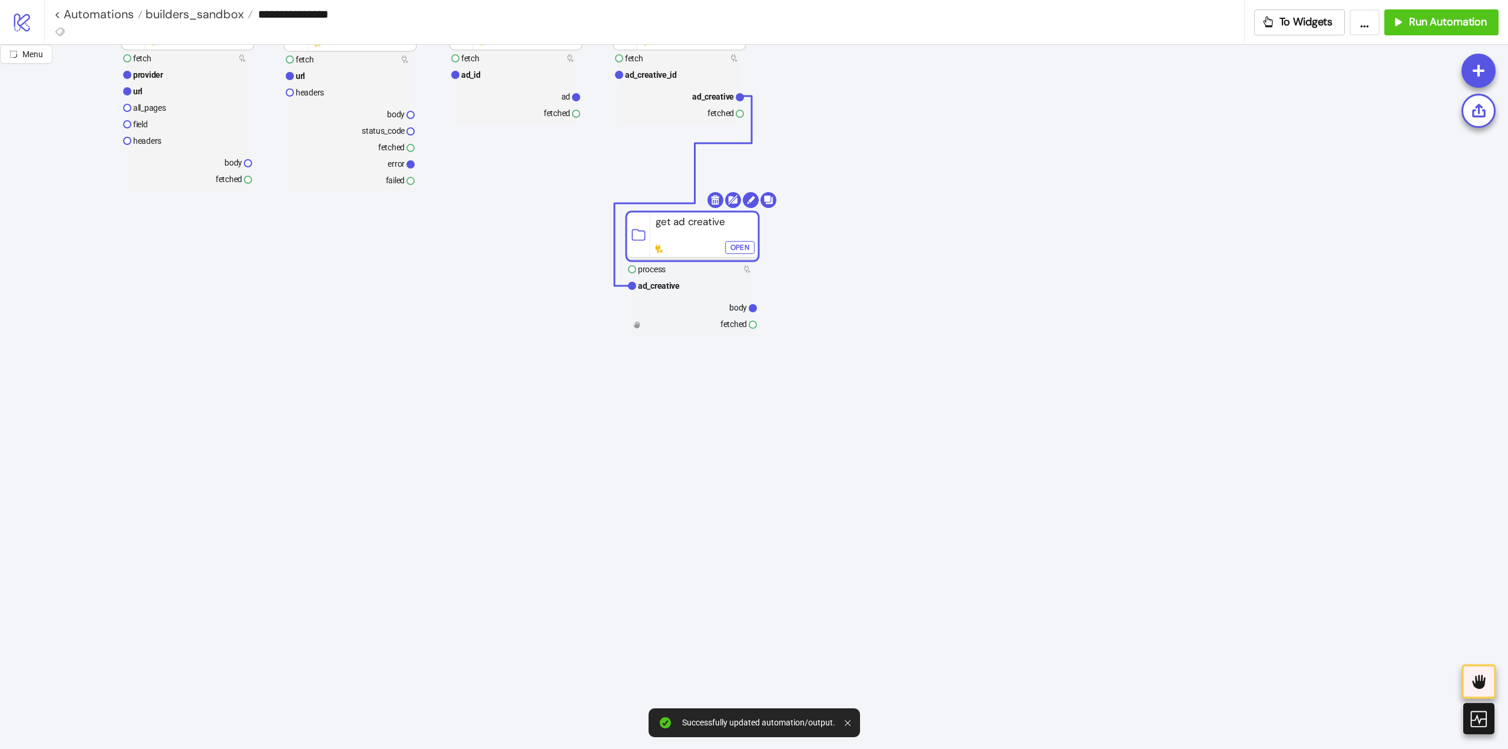
scroll to position [118, 0]
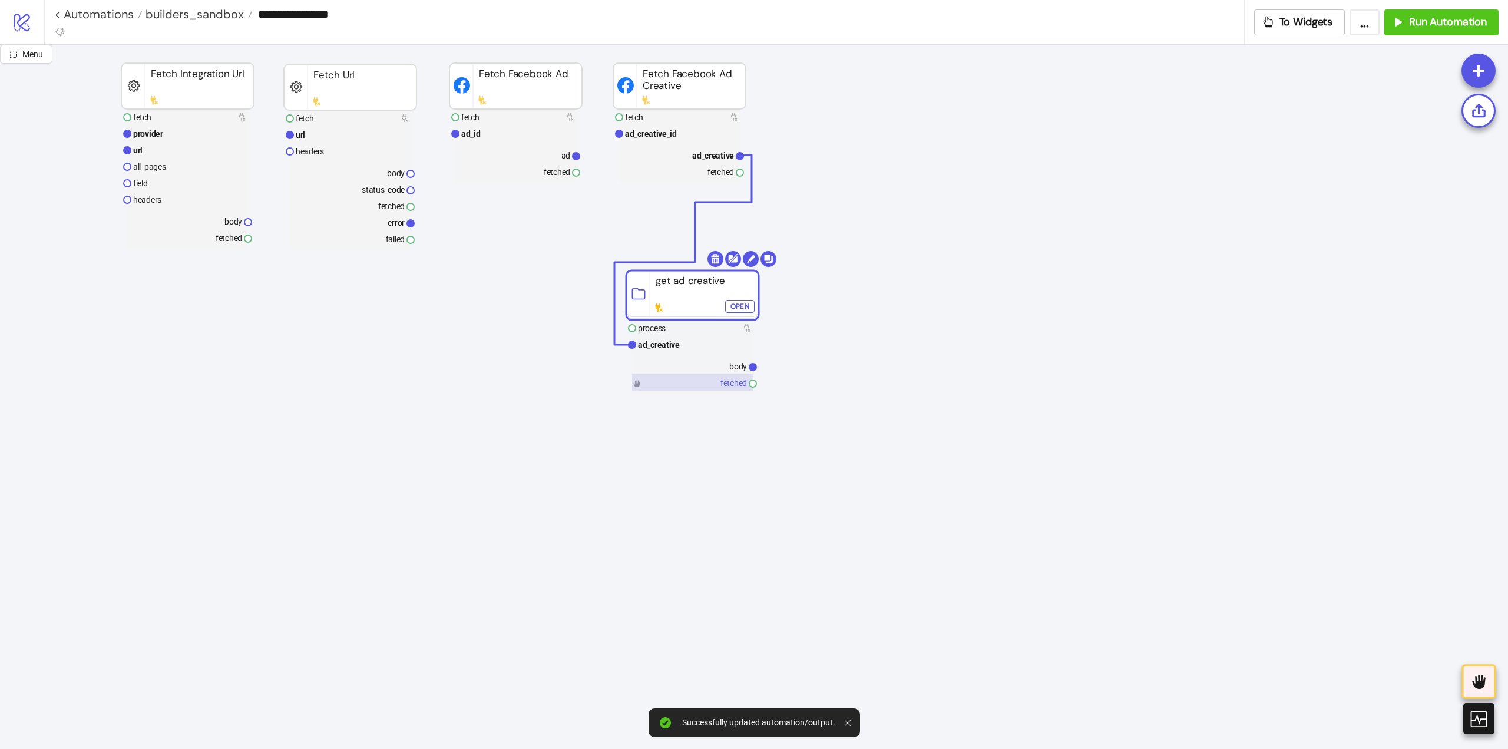
click at [728, 374] on rect at bounding box center [692, 382] width 121 height 16
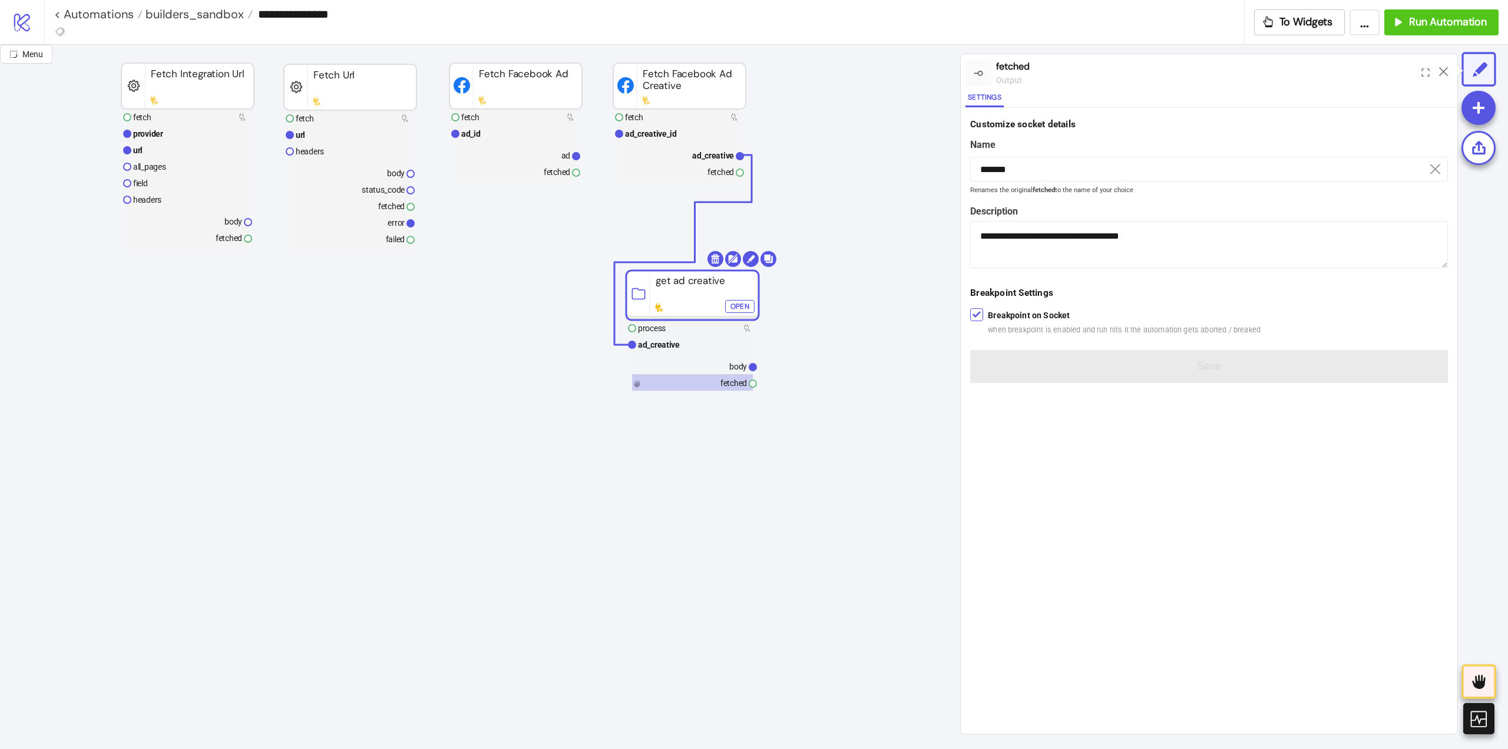
scroll to position [0, 0]
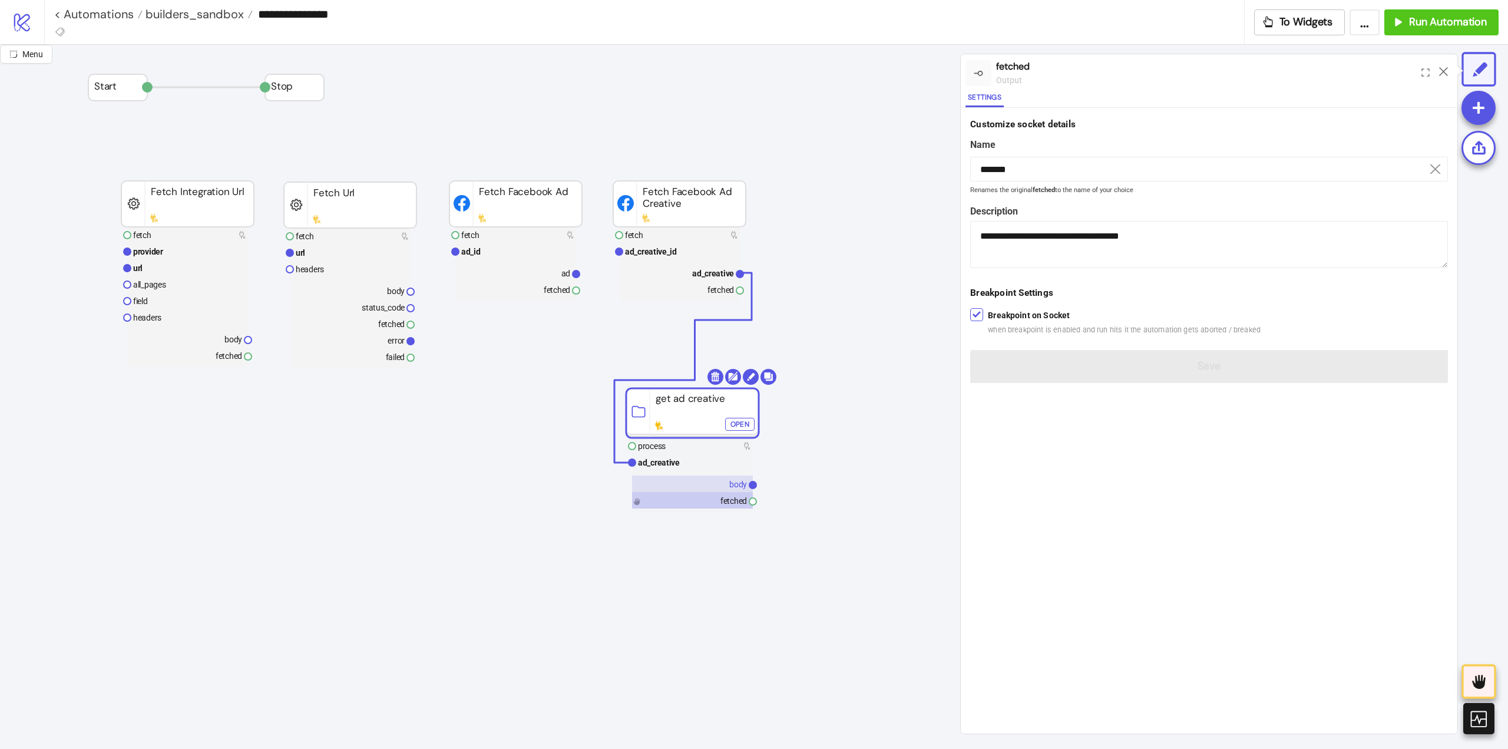
click at [734, 482] on text "body" at bounding box center [738, 484] width 18 height 9
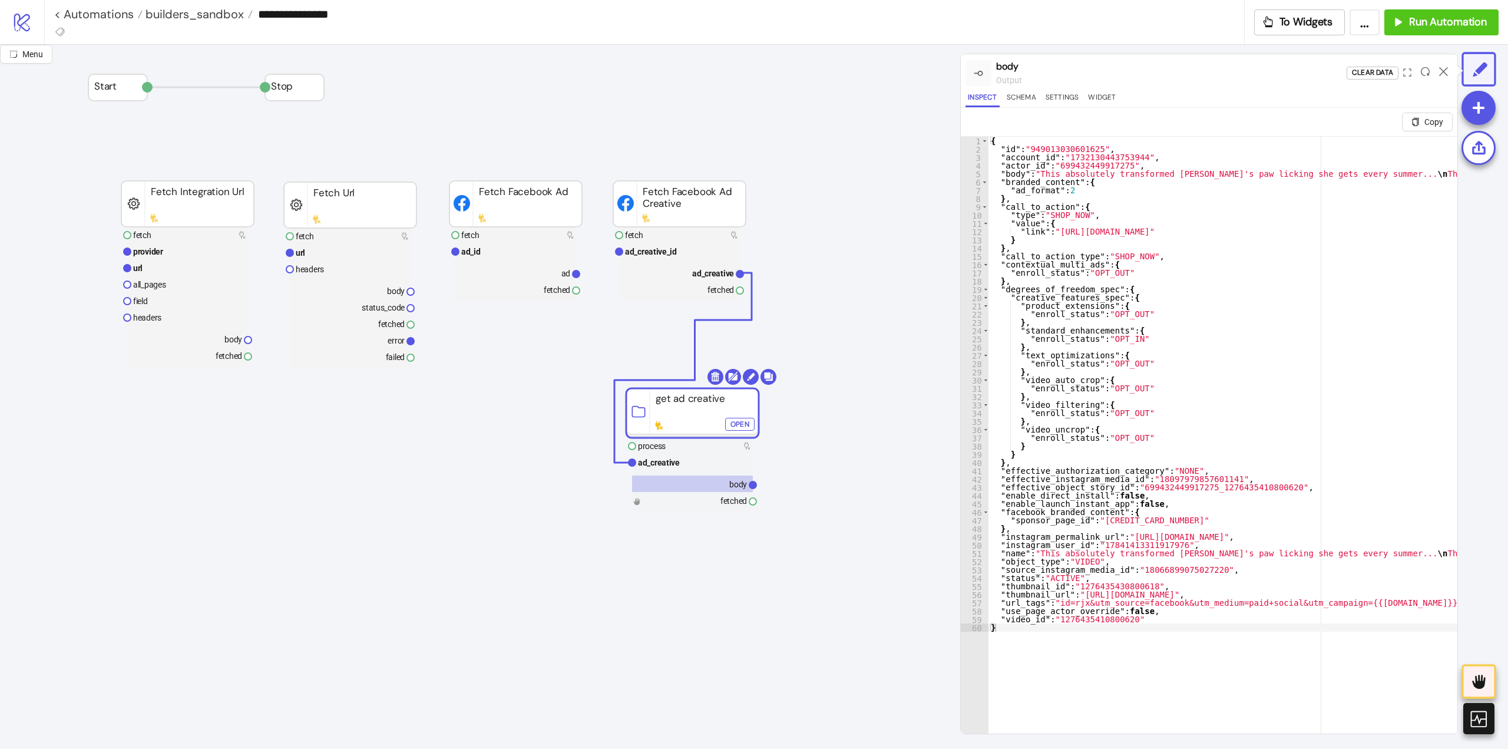
scroll to position [0, 118]
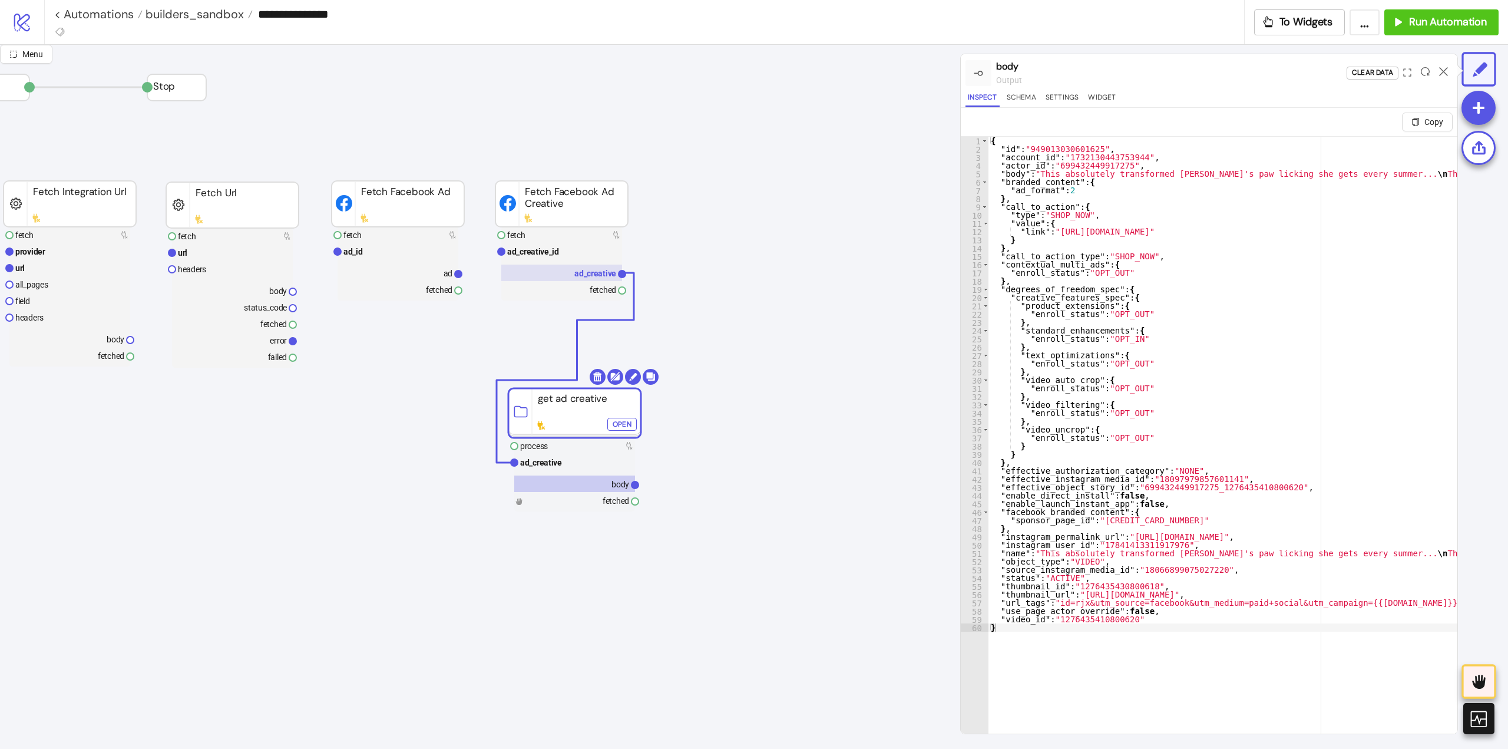
click at [575, 279] on rect at bounding box center [561, 273] width 121 height 16
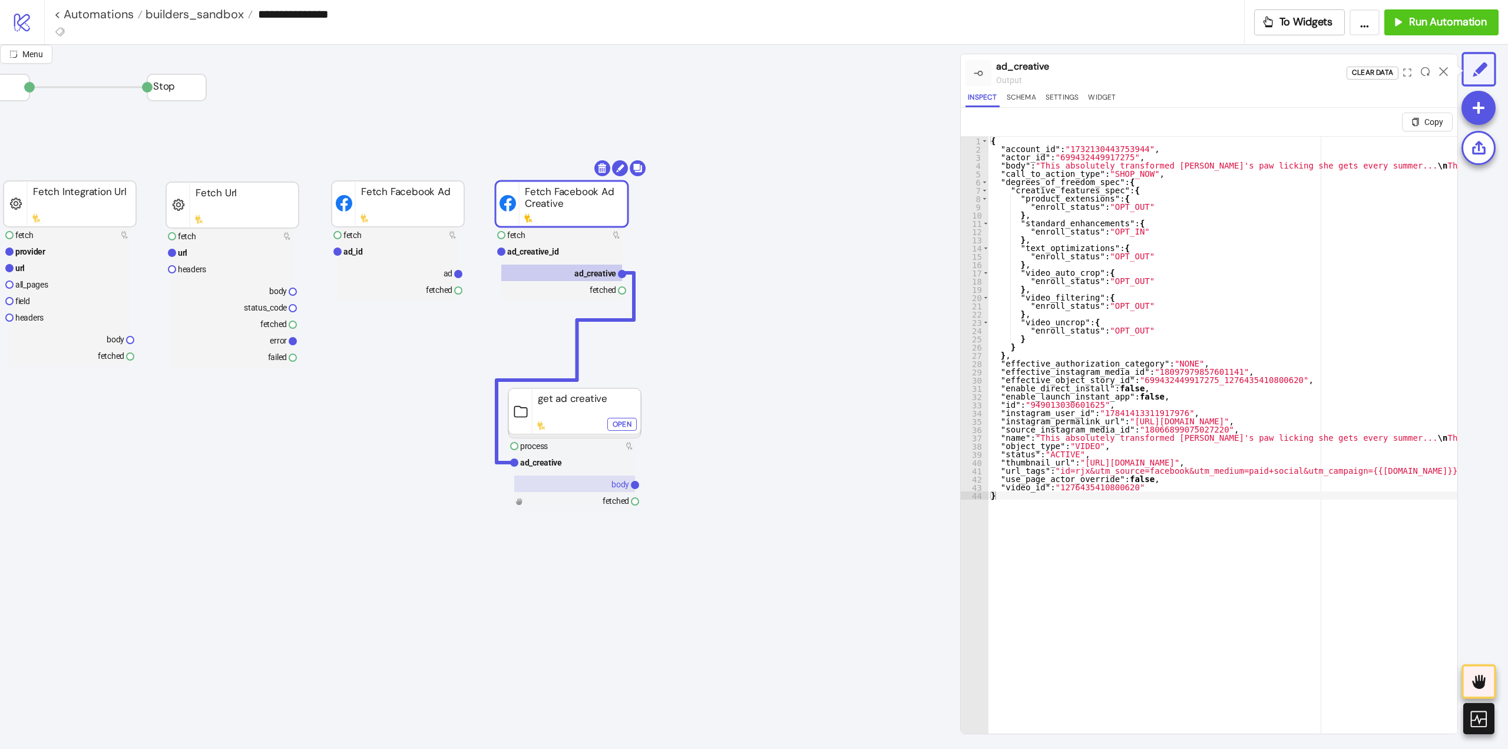
click at [616, 481] on text "body" at bounding box center [621, 484] width 18 height 9
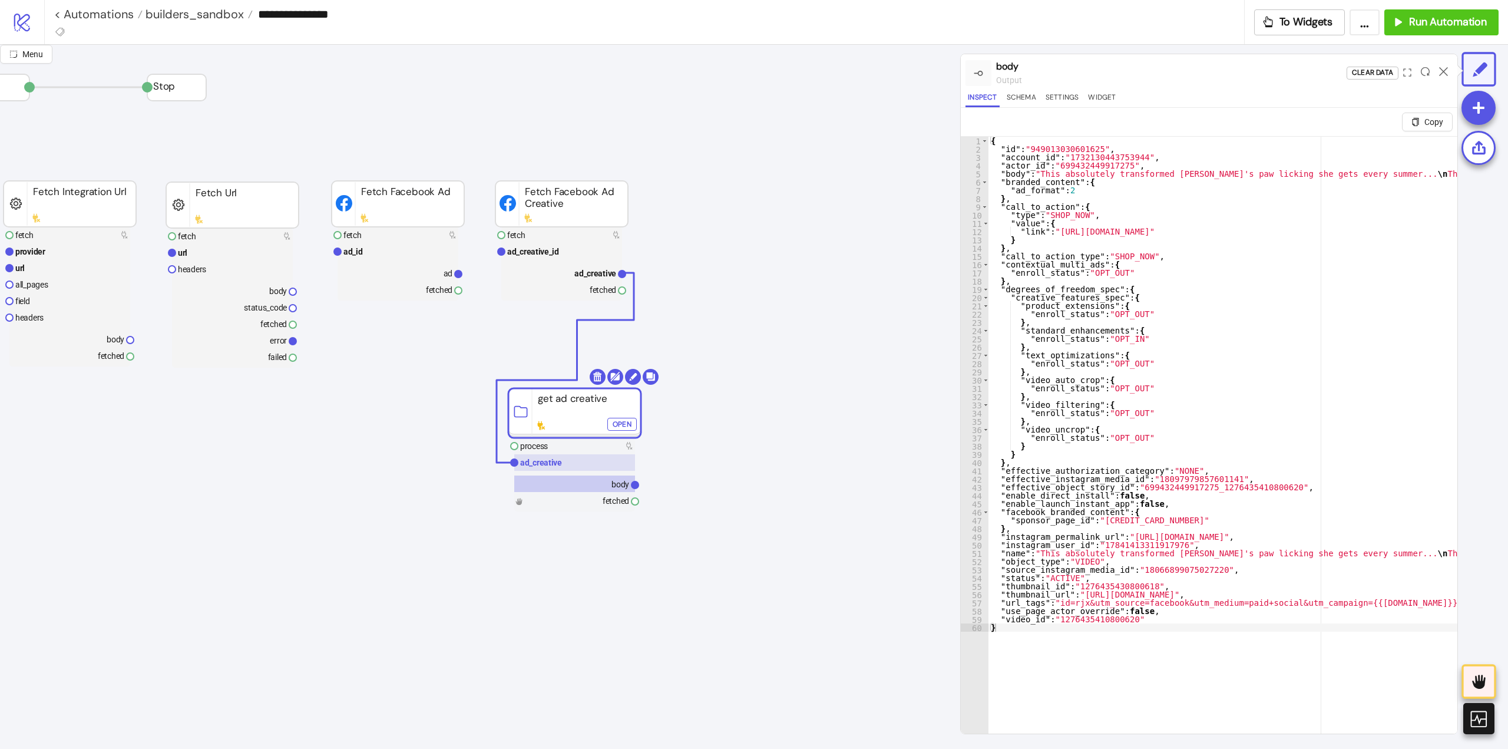
click at [573, 463] on rect at bounding box center [574, 462] width 121 height 16
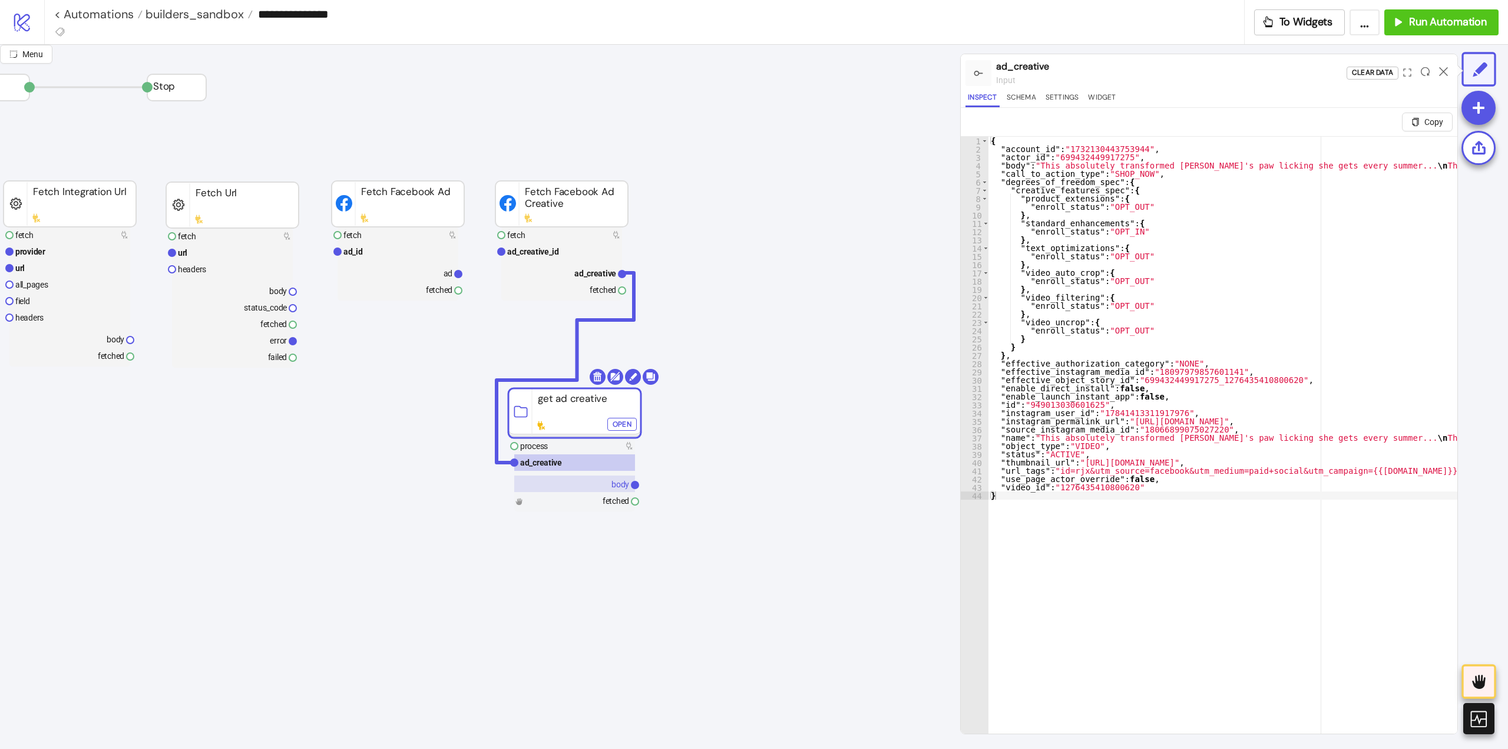
click at [606, 481] on rect at bounding box center [574, 483] width 121 height 16
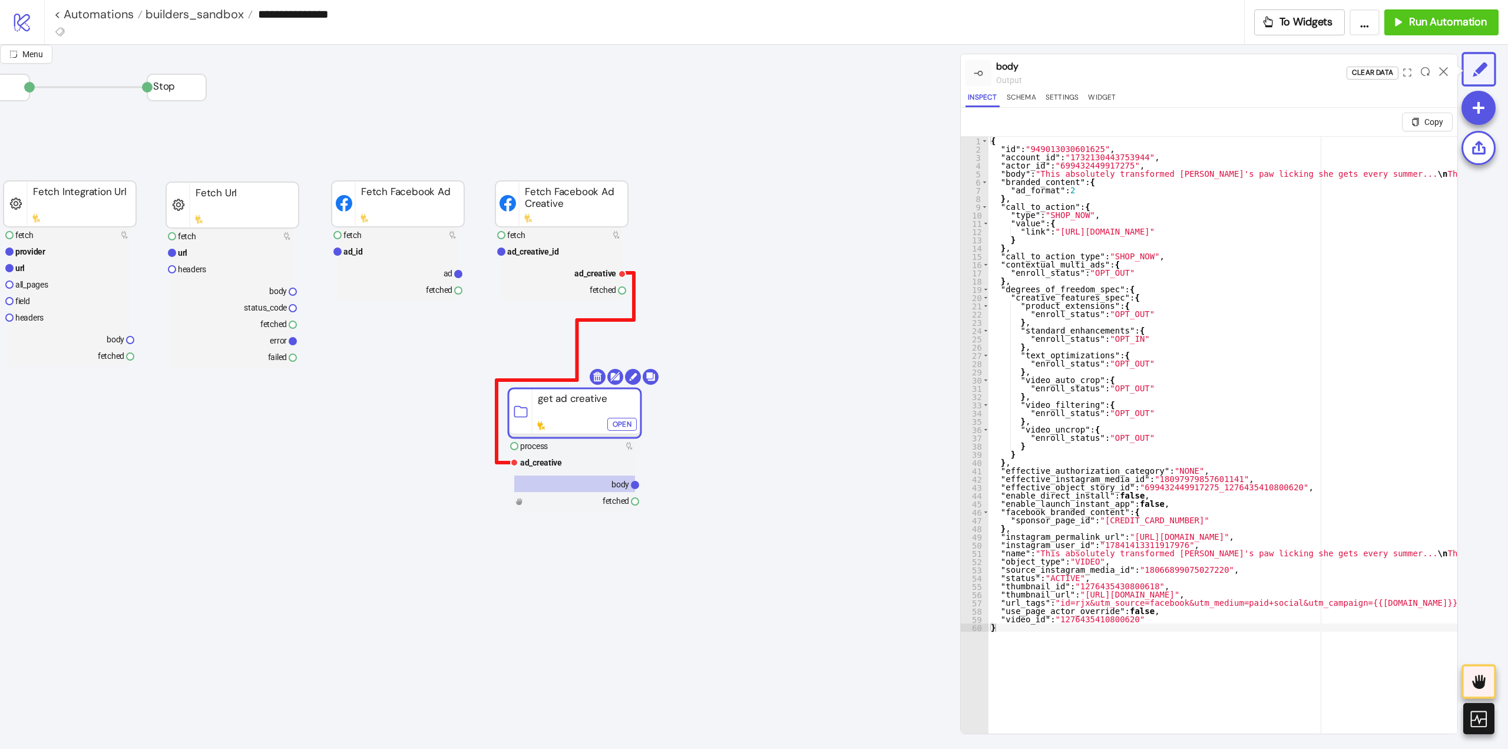
click at [588, 319] on polyline at bounding box center [565, 368] width 137 height 190
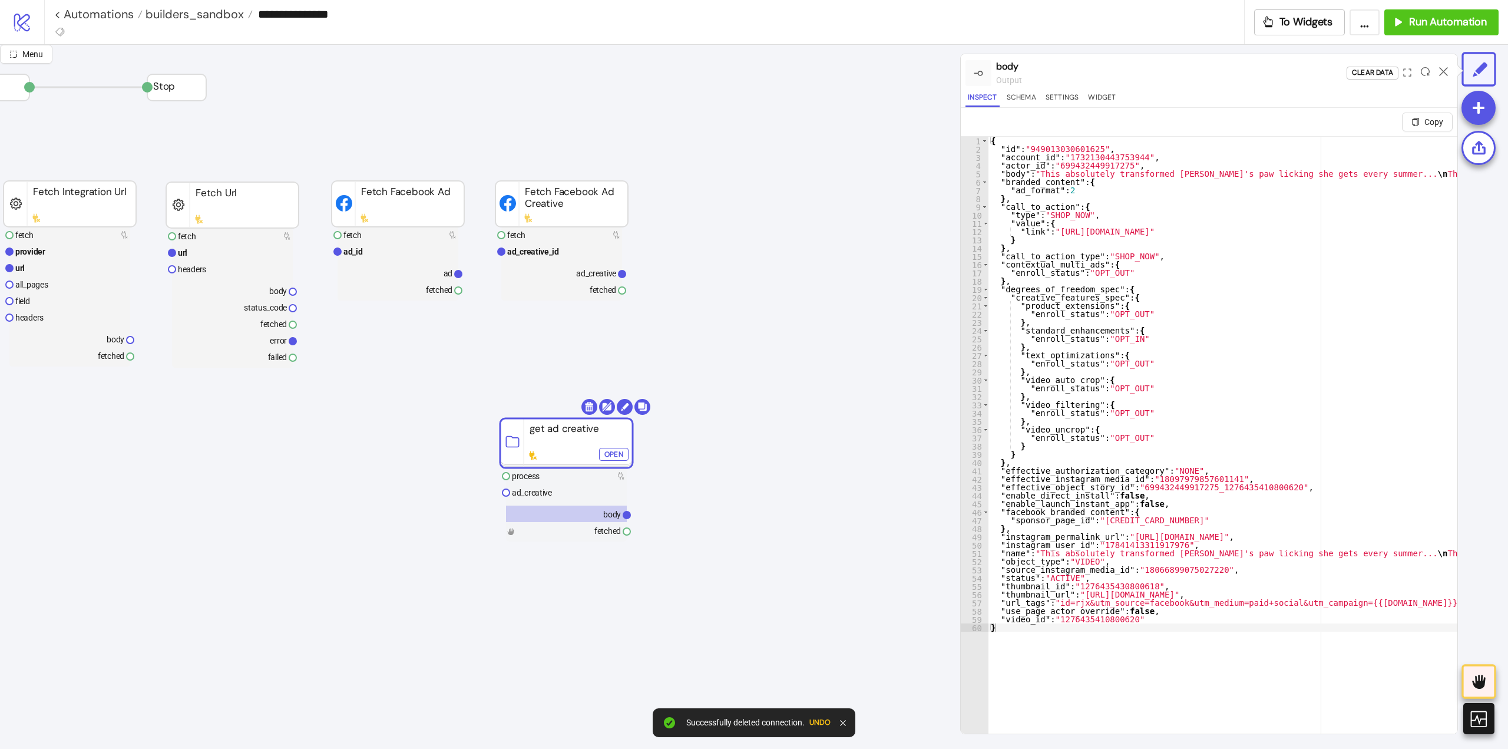
drag, startPoint x: 561, startPoint y: 411, endPoint x: 553, endPoint y: 441, distance: 31.2
click at [553, 441] on rect at bounding box center [566, 442] width 133 height 49
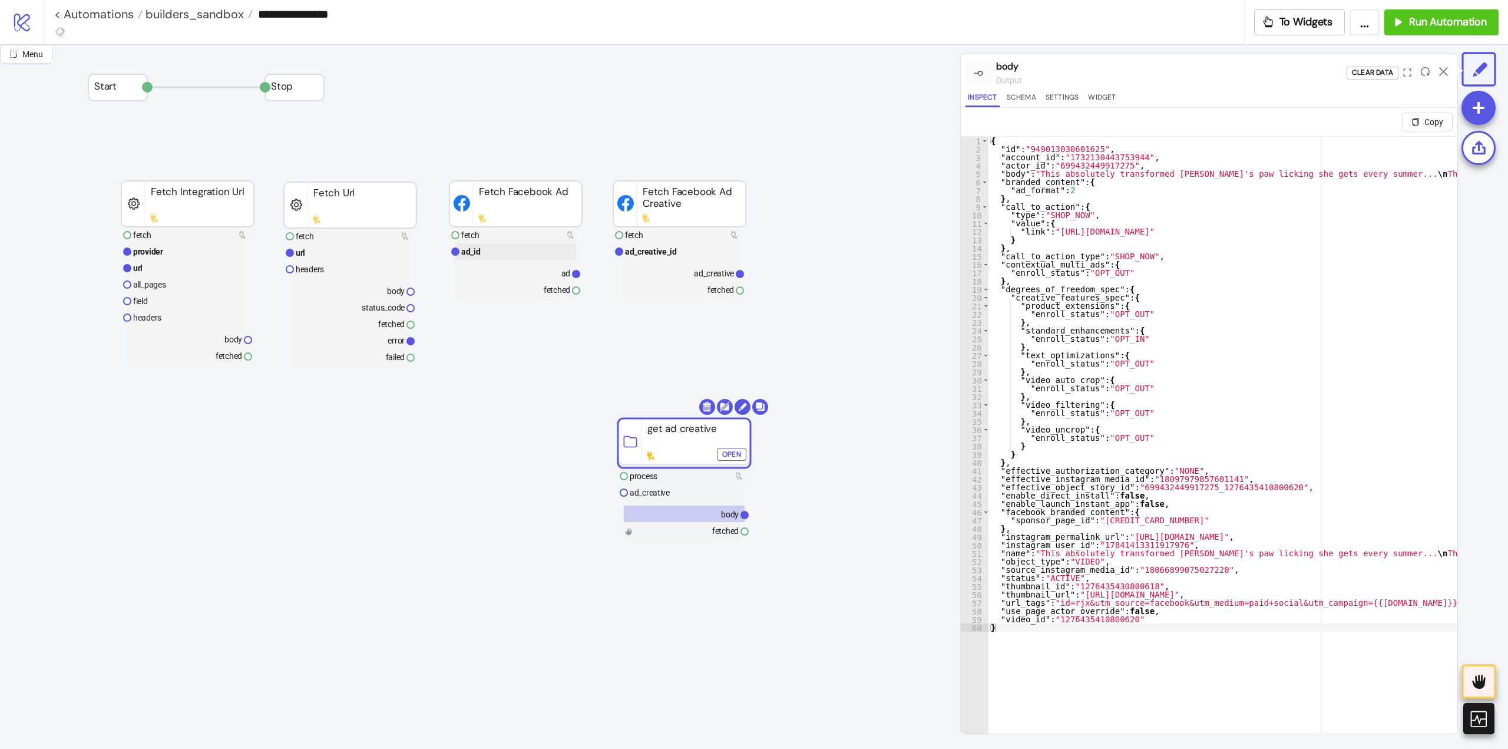
drag, startPoint x: 476, startPoint y: 253, endPoint x: 777, endPoint y: 236, distance: 301.5
click at [477, 253] on text "ad_id" at bounding box center [470, 251] width 19 height 9
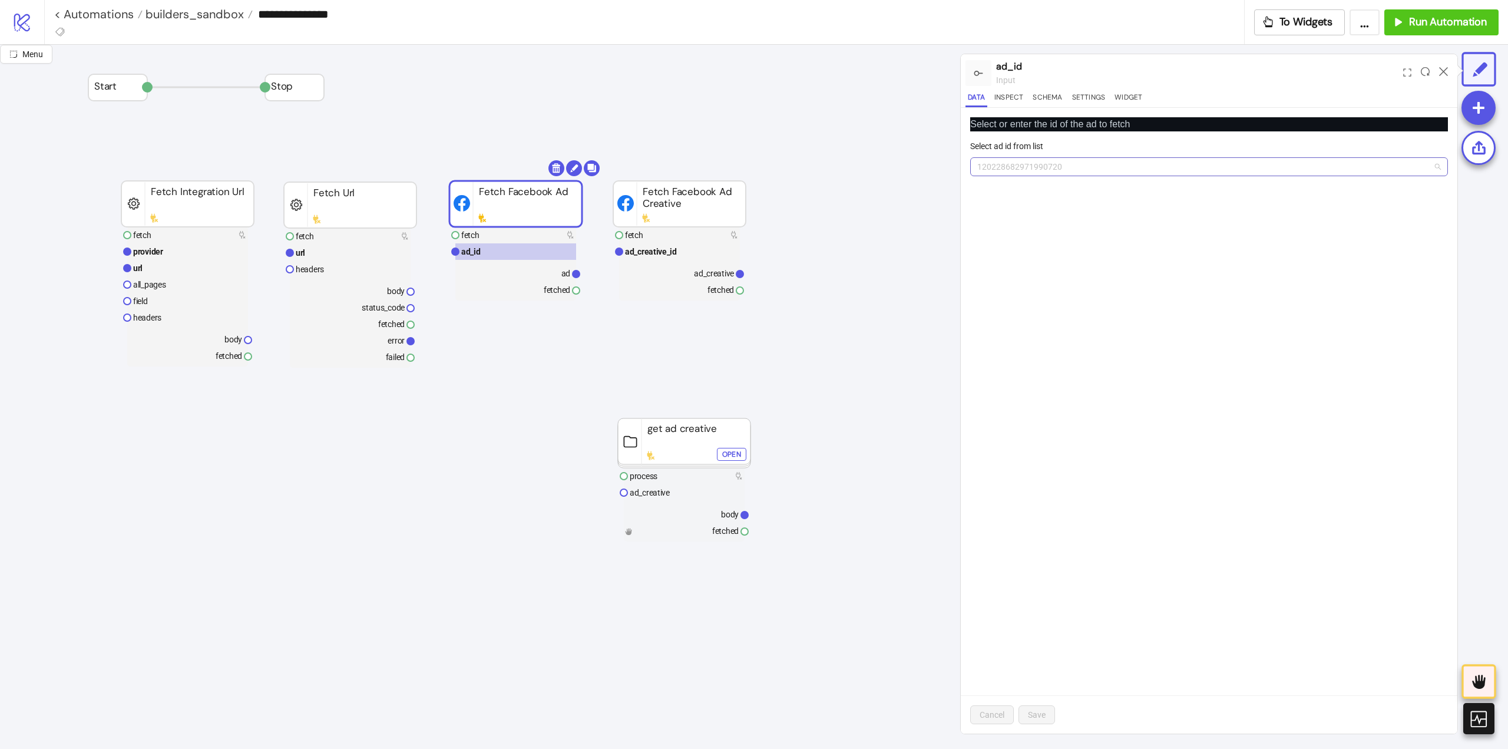
click at [1051, 171] on span "120228682971990720" at bounding box center [1209, 167] width 464 height 18
paste input "**********"
type input "**********"
click at [1070, 256] on span "Add new ID" at bounding box center [1069, 253] width 41 height 9
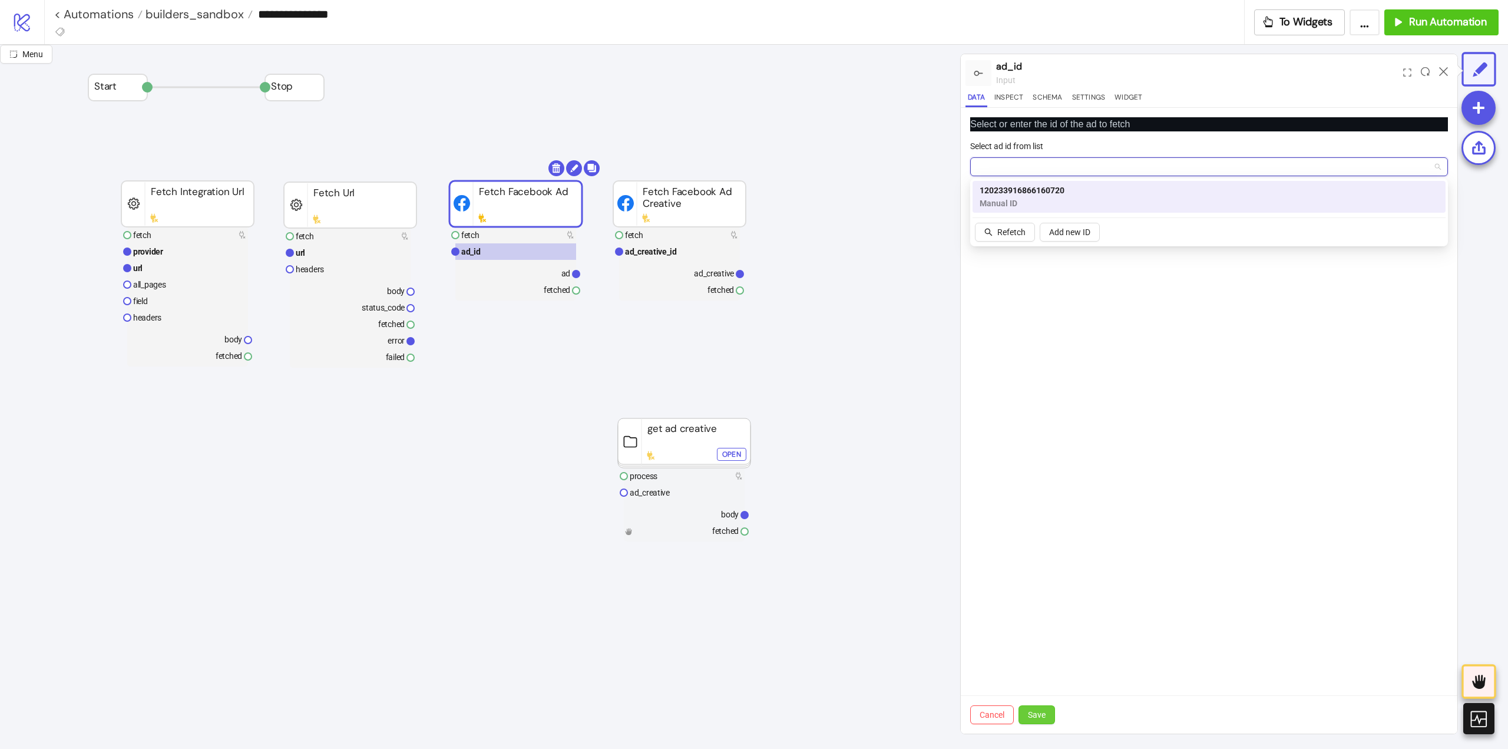
click at [1041, 711] on span "Save" at bounding box center [1037, 714] width 18 height 9
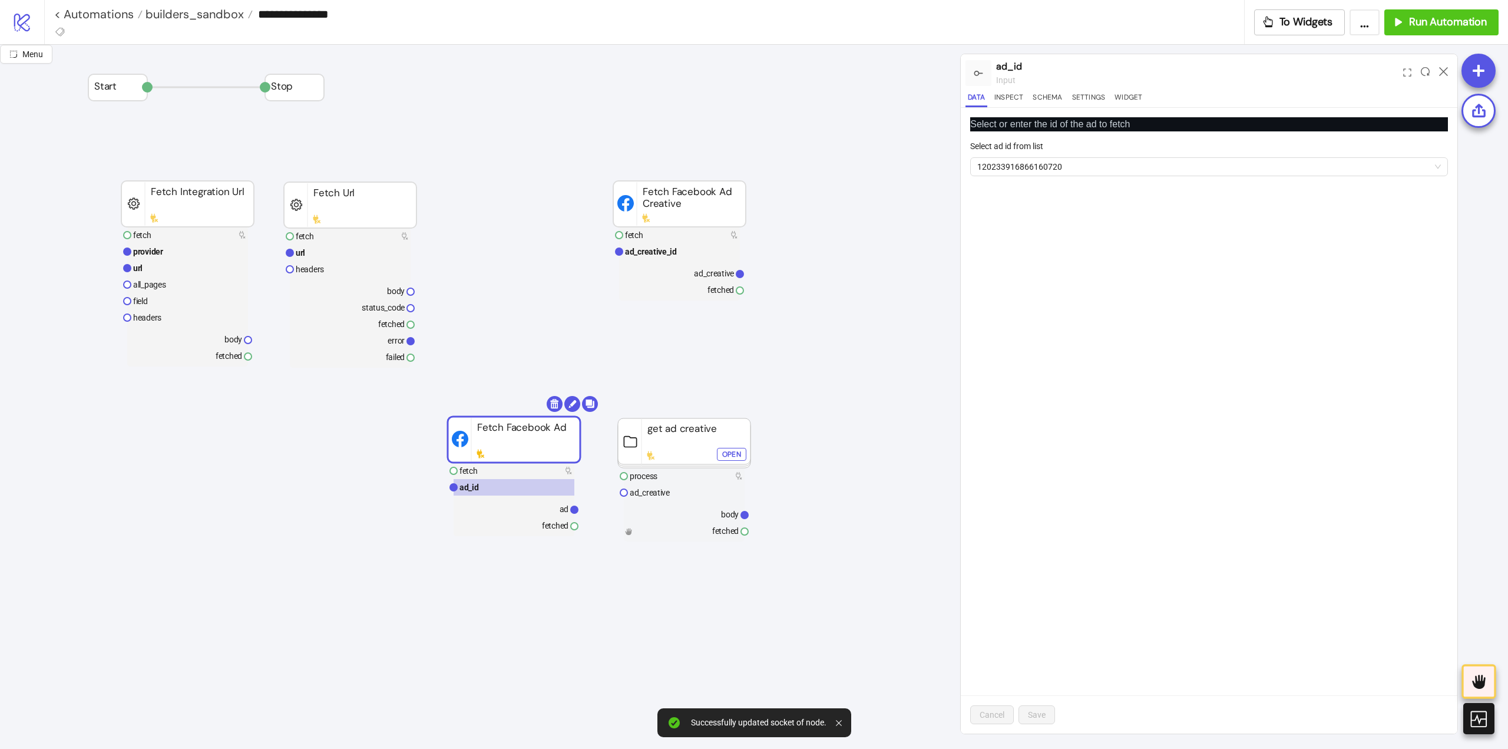
drag, startPoint x: 506, startPoint y: 205, endPoint x: 504, endPoint y: 444, distance: 238.6
click at [495, 471] on rect at bounding box center [514, 473] width 121 height 16
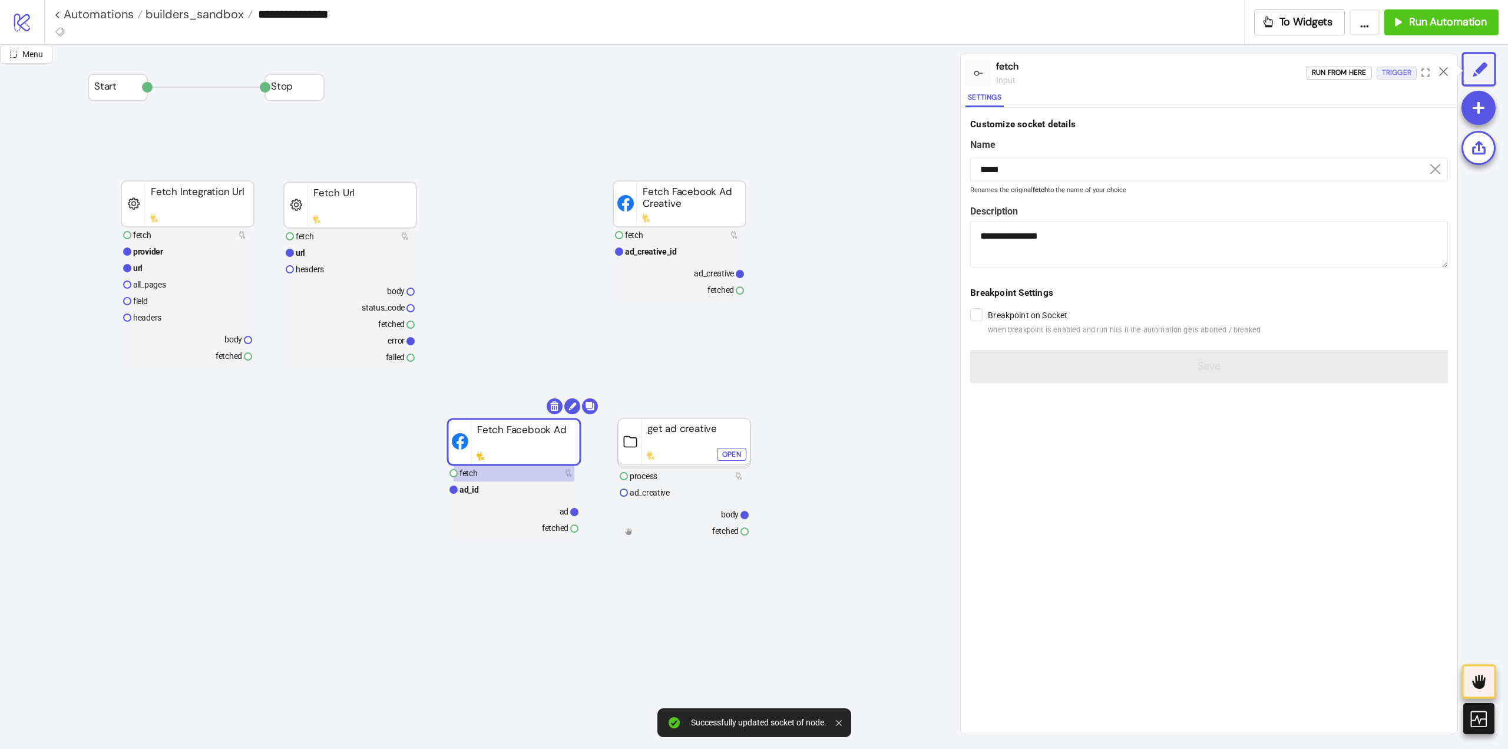
click at [1400, 69] on div "Trigger" at bounding box center [1396, 73] width 29 height 14
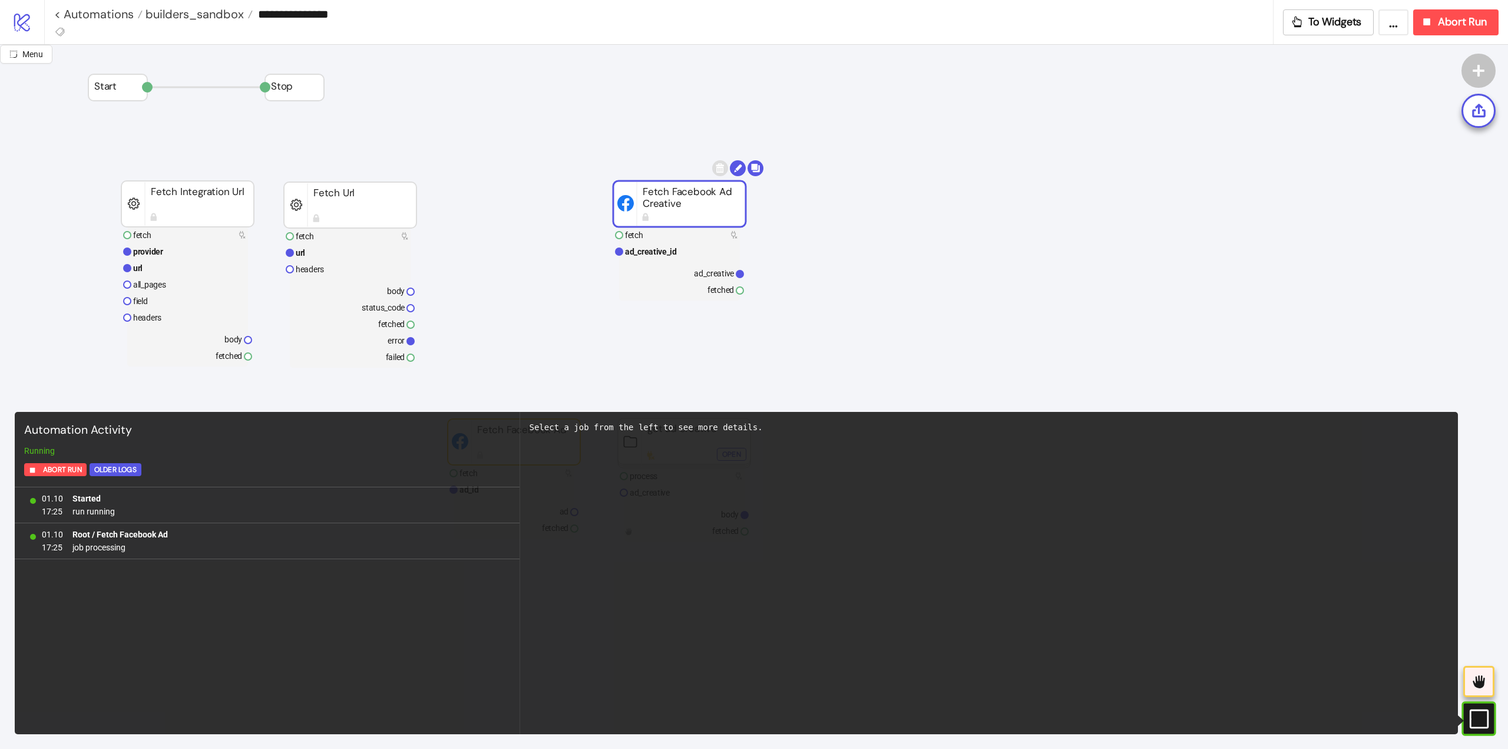
drag, startPoint x: 649, startPoint y: 214, endPoint x: 936, endPoint y: 253, distance: 289.0
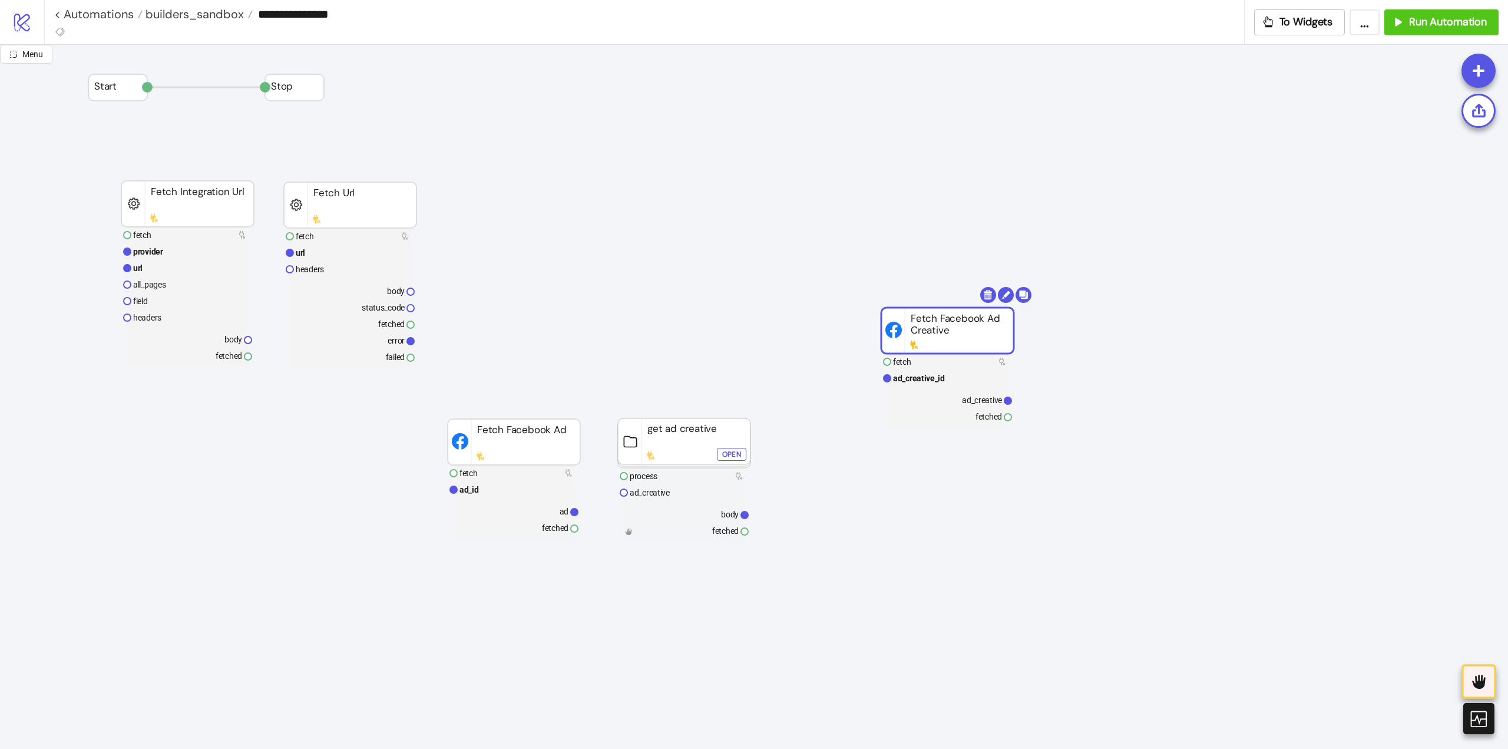
drag, startPoint x: 749, startPoint y: 245, endPoint x: 961, endPoint y: 401, distance: 263.7
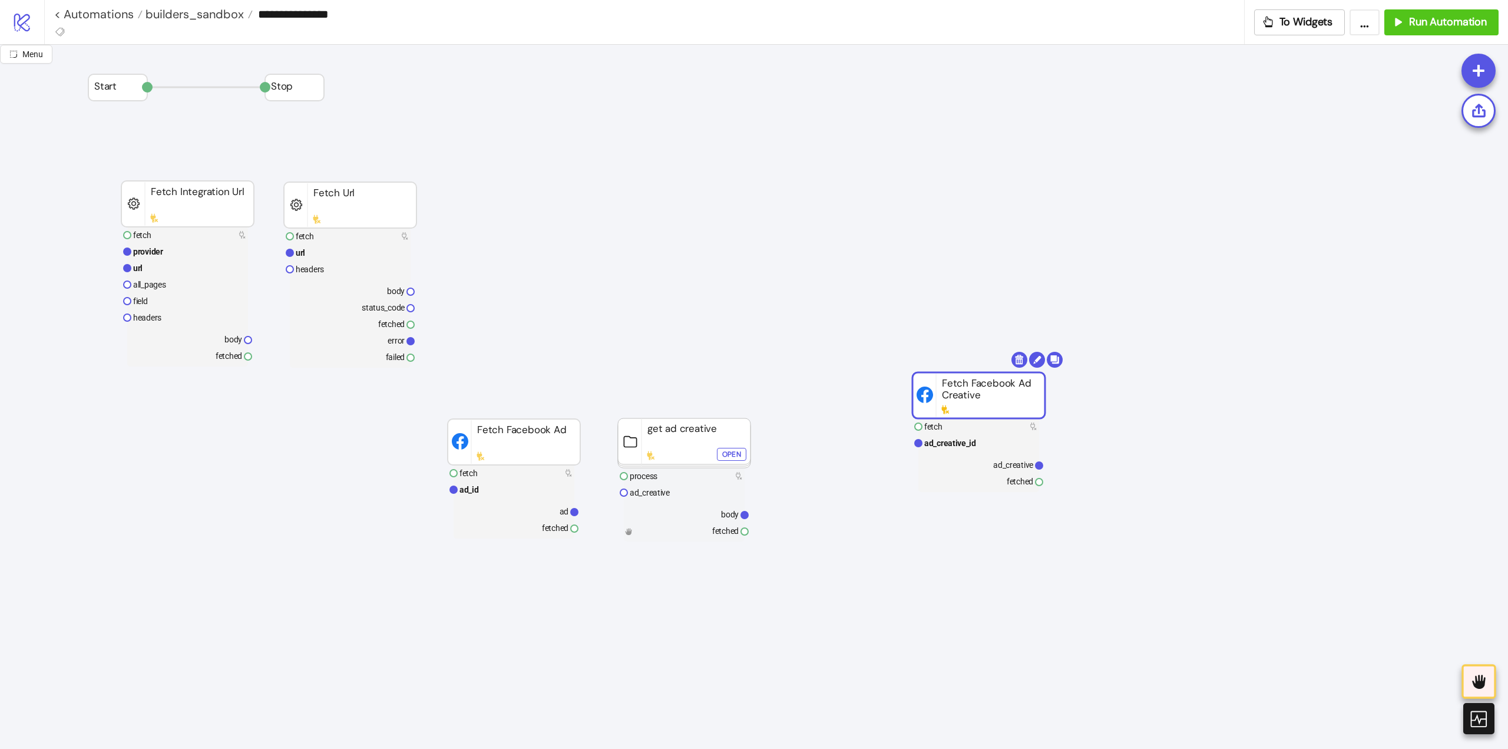
drag, startPoint x: 439, startPoint y: 392, endPoint x: 783, endPoint y: 532, distance: 371.6
drag, startPoint x: 415, startPoint y: 385, endPoint x: 887, endPoint y: 463, distance: 478.9
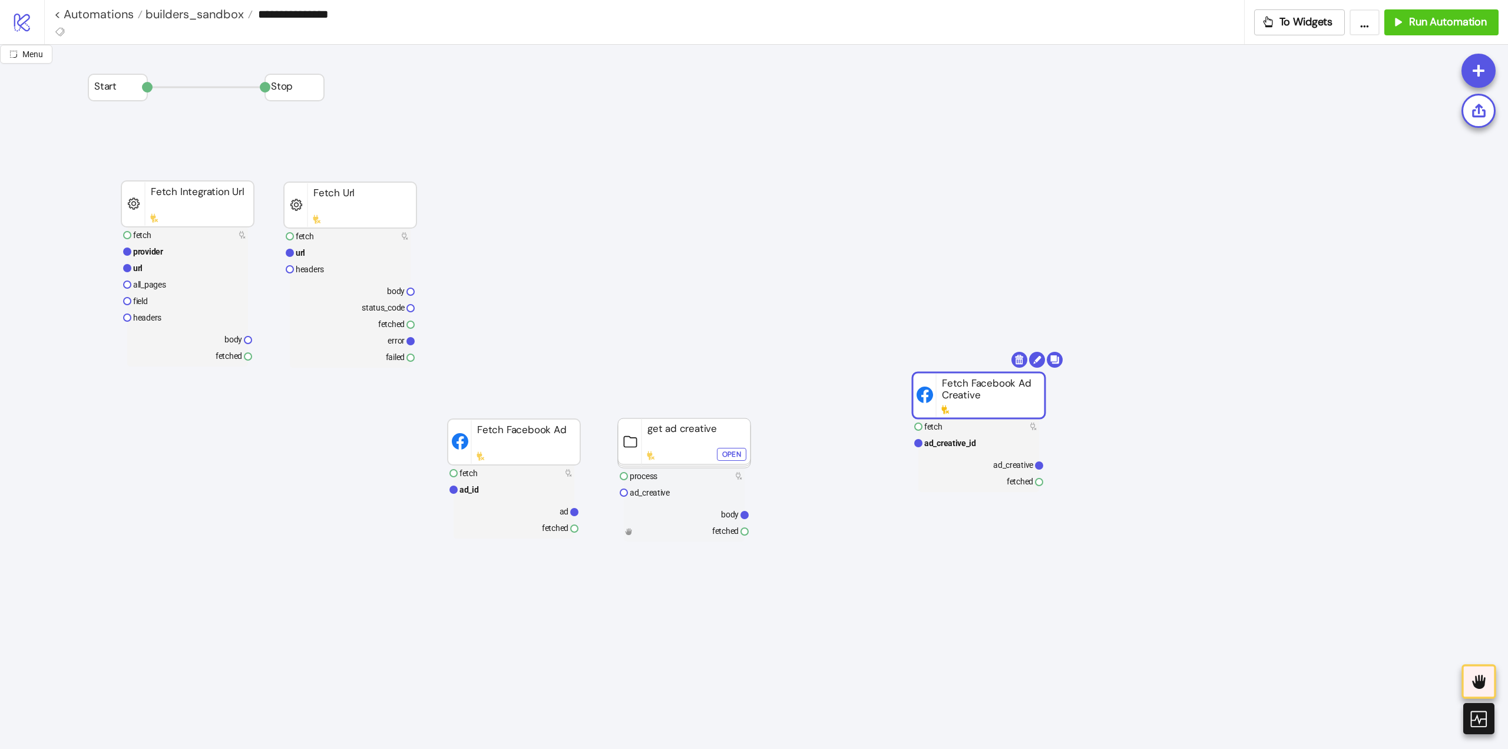
drag, startPoint x: 410, startPoint y: 404, endPoint x: 534, endPoint y: 394, distance: 124.2
drag, startPoint x: 449, startPoint y: 369, endPoint x: 708, endPoint y: 473, distance: 279.4
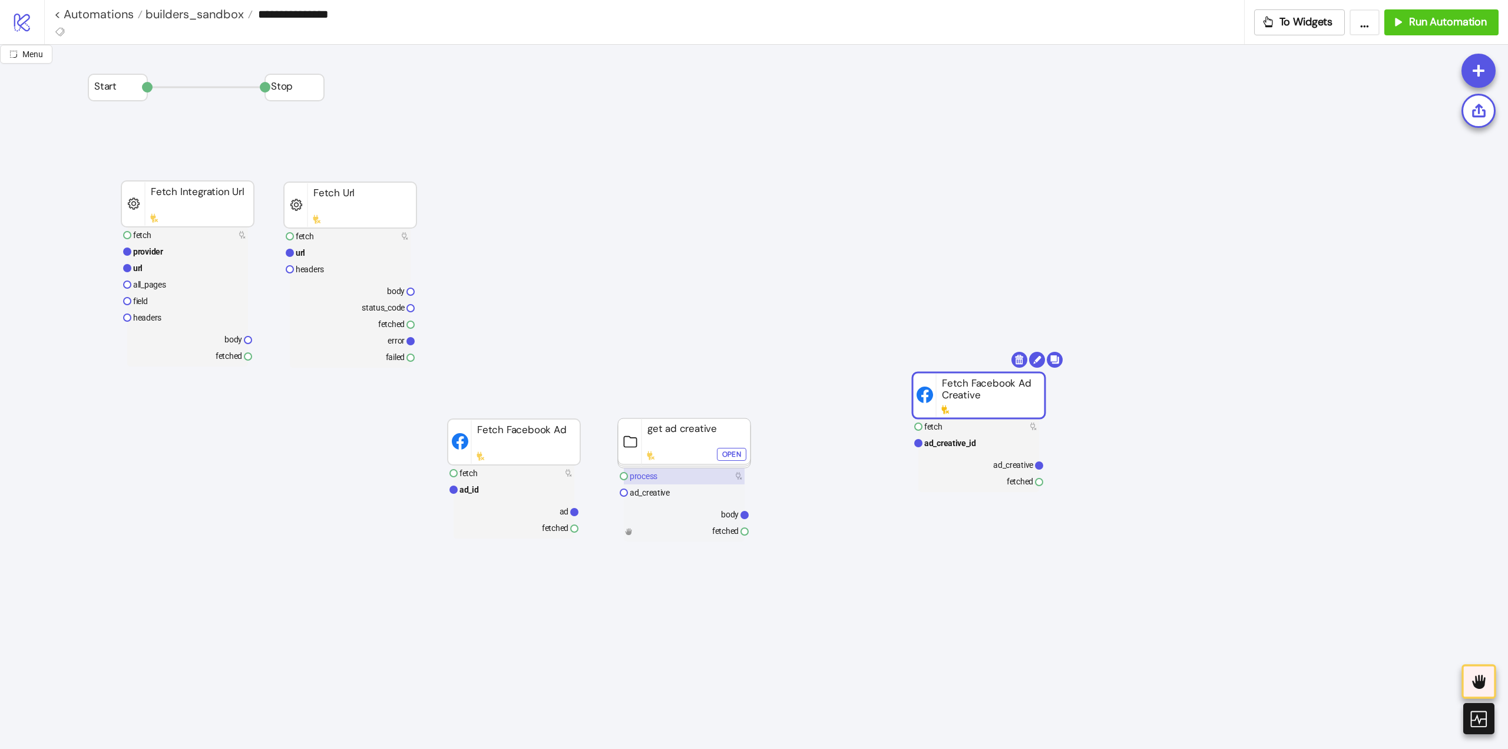
drag, startPoint x: 513, startPoint y: 408, endPoint x: 692, endPoint y: 468, distance: 189.7
drag, startPoint x: 498, startPoint y: 431, endPoint x: 789, endPoint y: 557, distance: 316.4
drag, startPoint x: 411, startPoint y: 388, endPoint x: 507, endPoint y: 430, distance: 105.1
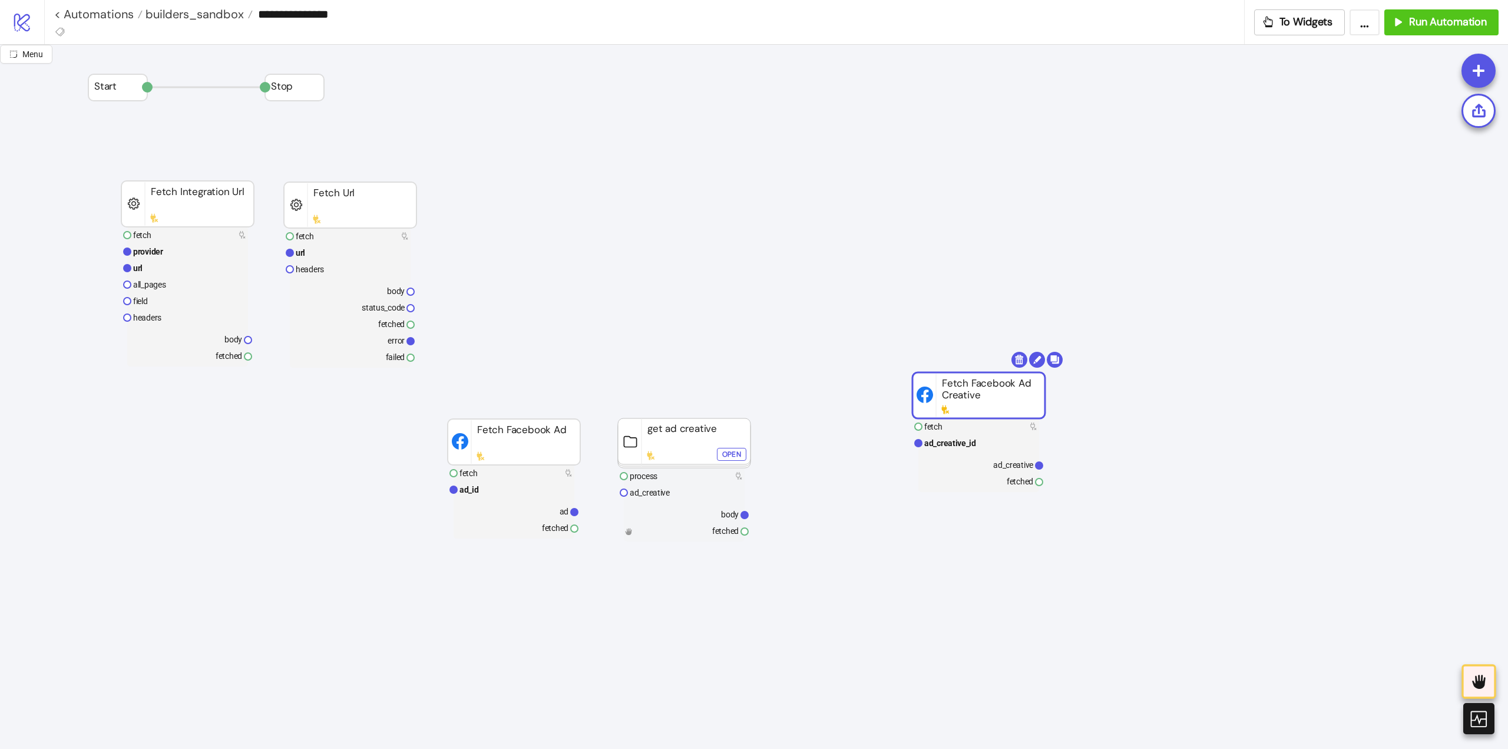
drag, startPoint x: 432, startPoint y: 405, endPoint x: 794, endPoint y: 537, distance: 384.3
drag, startPoint x: 777, startPoint y: 380, endPoint x: 498, endPoint y: 557, distance: 330.0
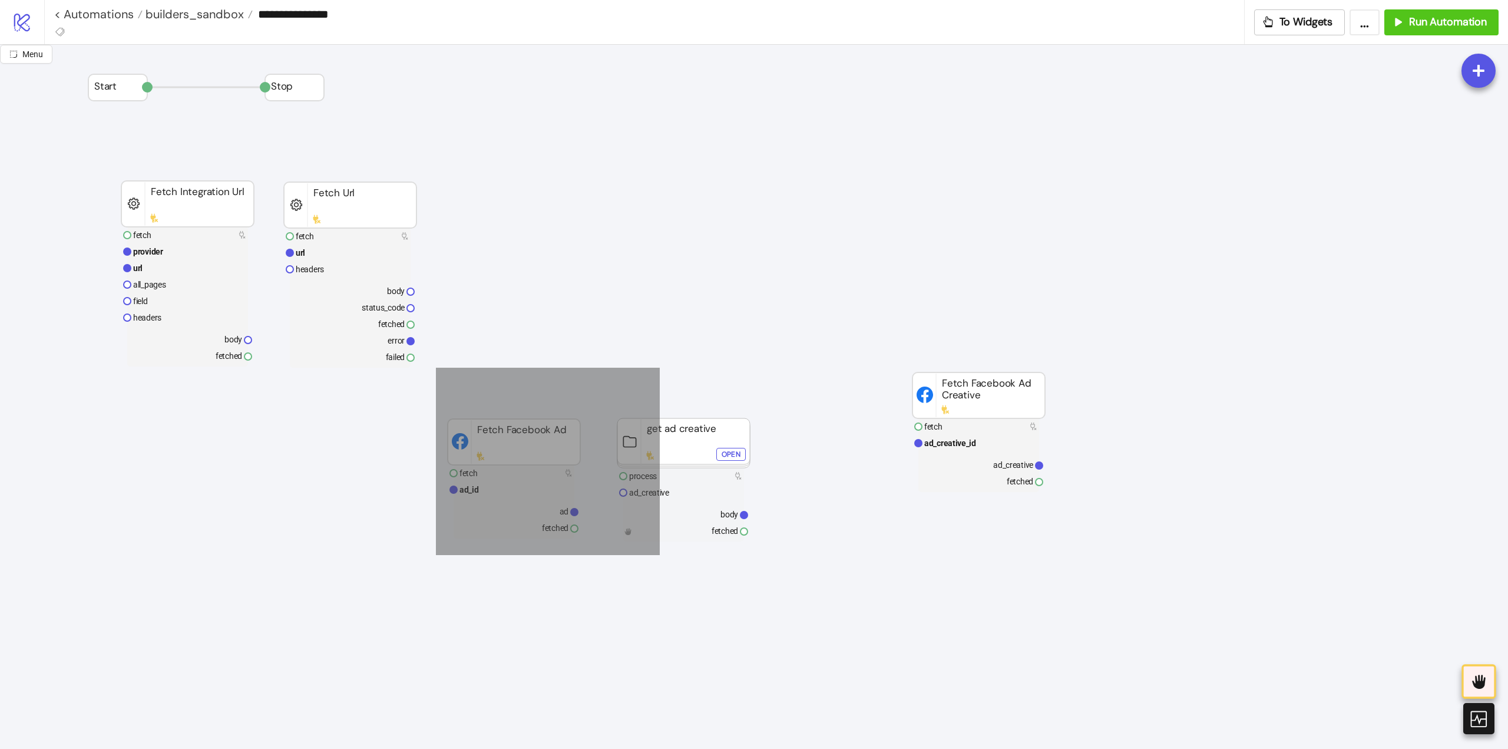
drag, startPoint x: 660, startPoint y: 368, endPoint x: 427, endPoint y: 563, distance: 304.0
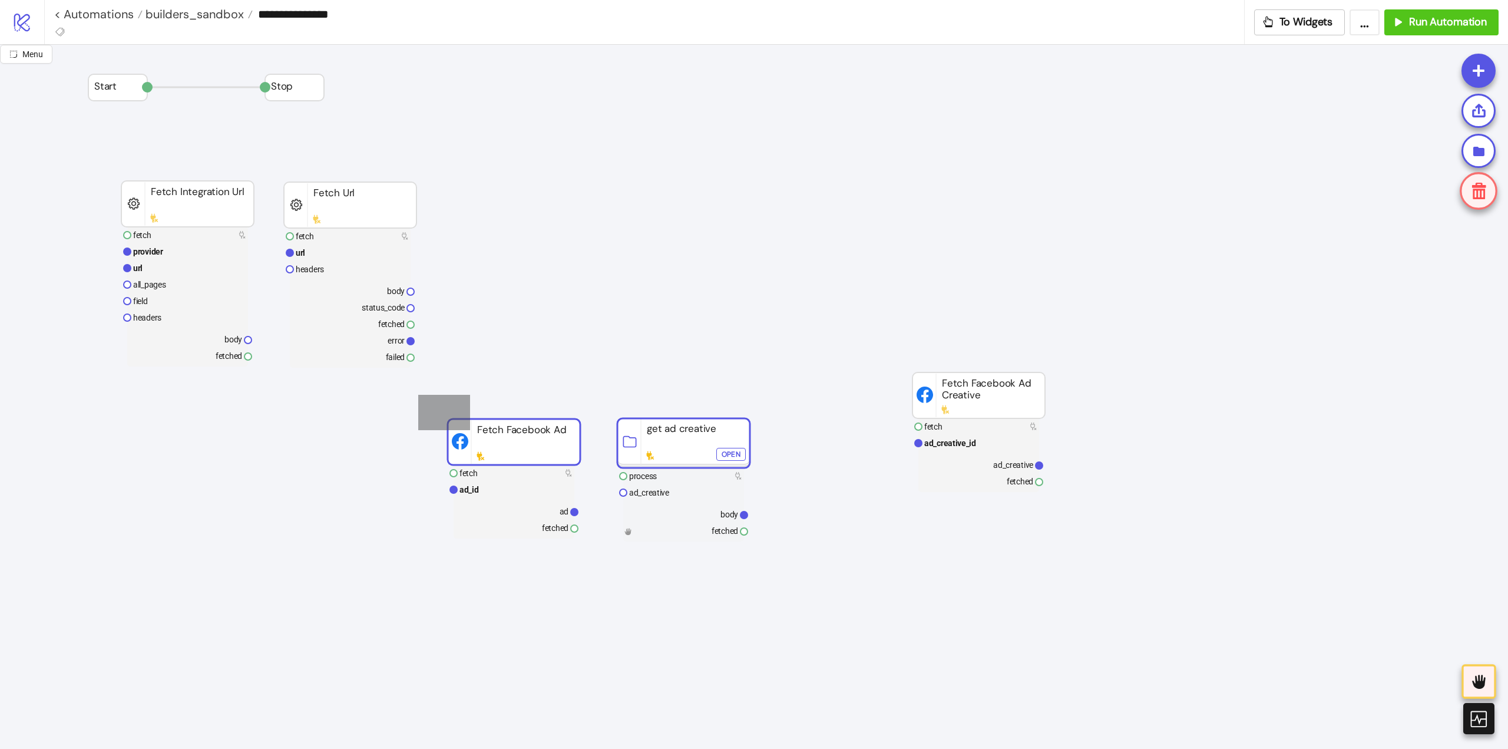
drag, startPoint x: 418, startPoint y: 395, endPoint x: 906, endPoint y: 619, distance: 537.0
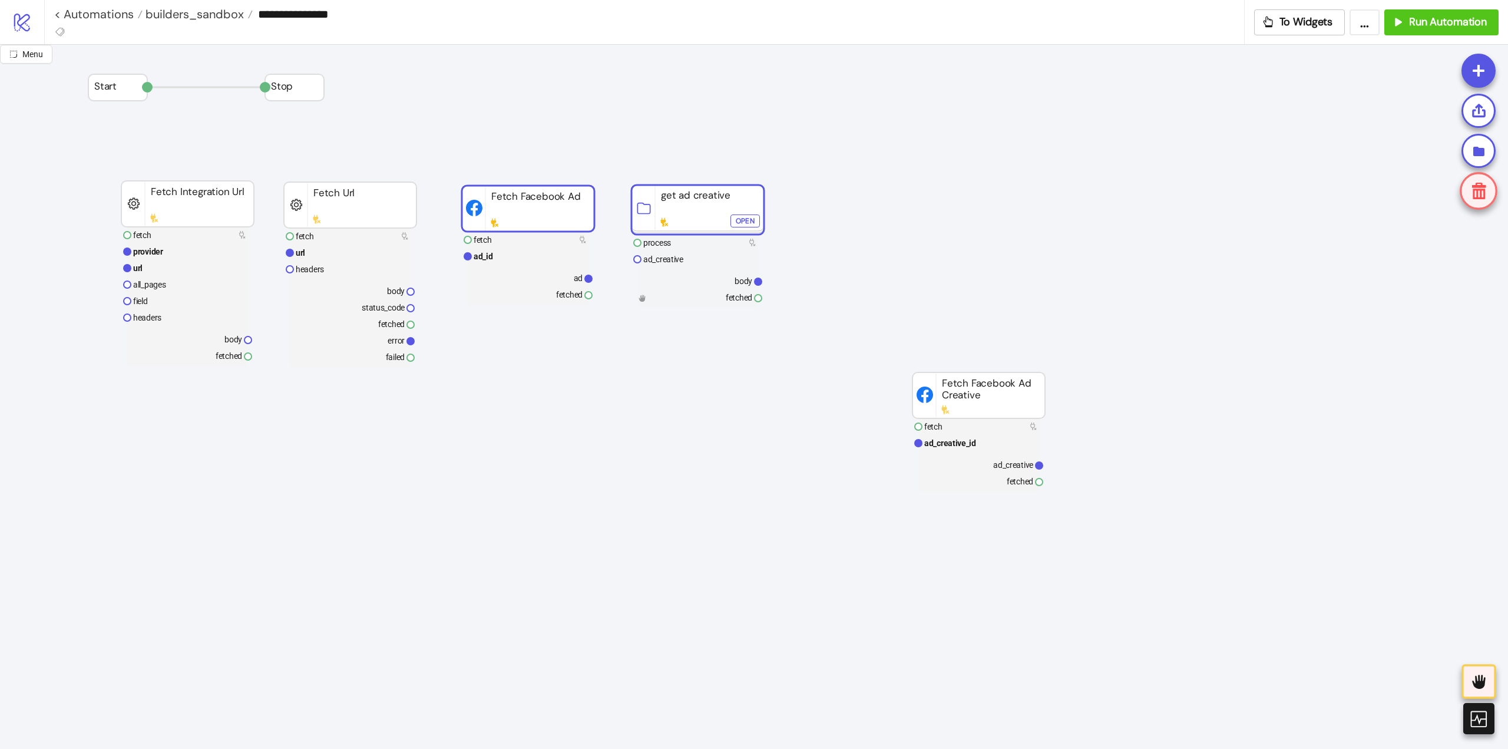
drag, startPoint x: 659, startPoint y: 396, endPoint x: 652, endPoint y: 217, distance: 179.3
click at [655, 216] on rect at bounding box center [698, 209] width 133 height 49
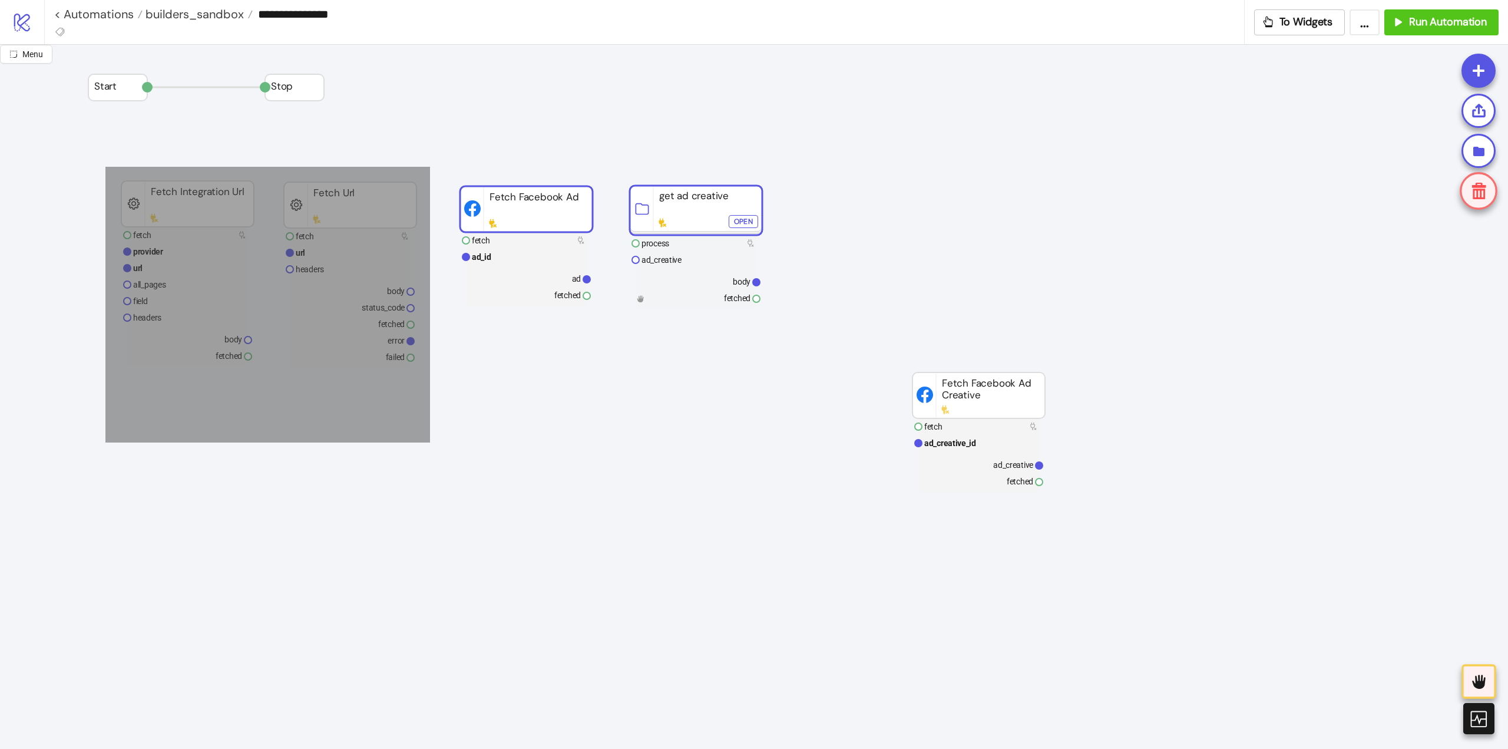
drag, startPoint x: 105, startPoint y: 167, endPoint x: 430, endPoint y: 442, distance: 425.9
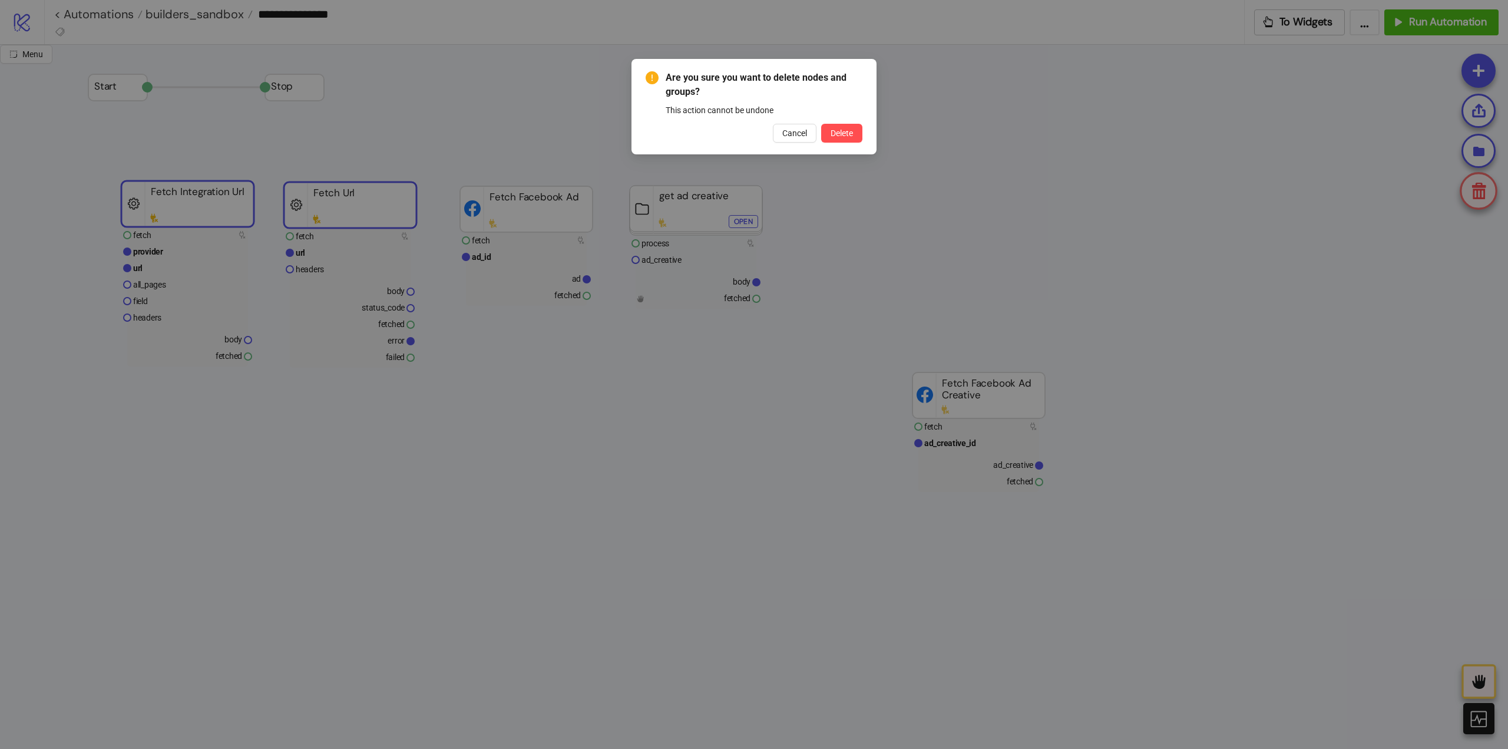
click at [821, 124] on button "Delete" at bounding box center [841, 133] width 41 height 19
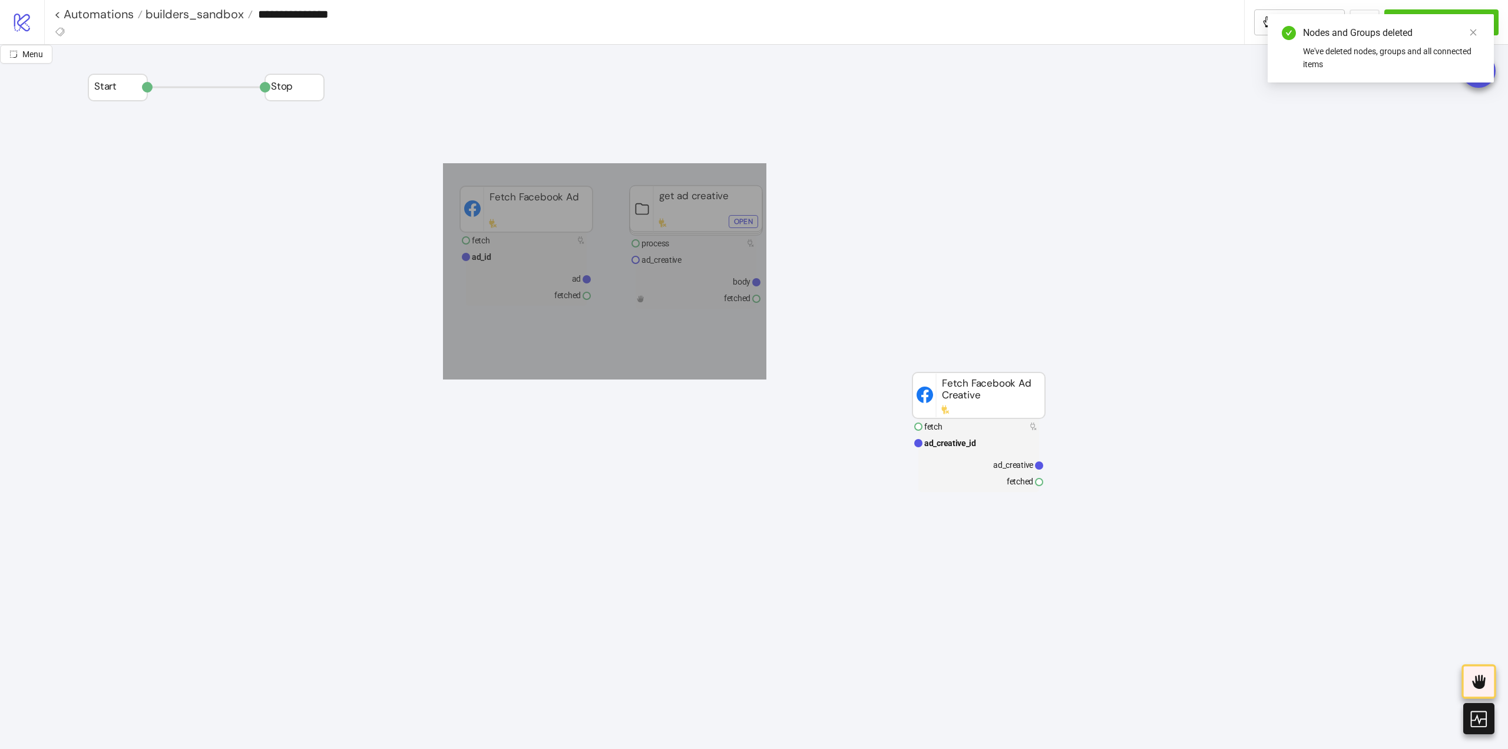
drag, startPoint x: 443, startPoint y: 163, endPoint x: 766, endPoint y: 379, distance: 388.3
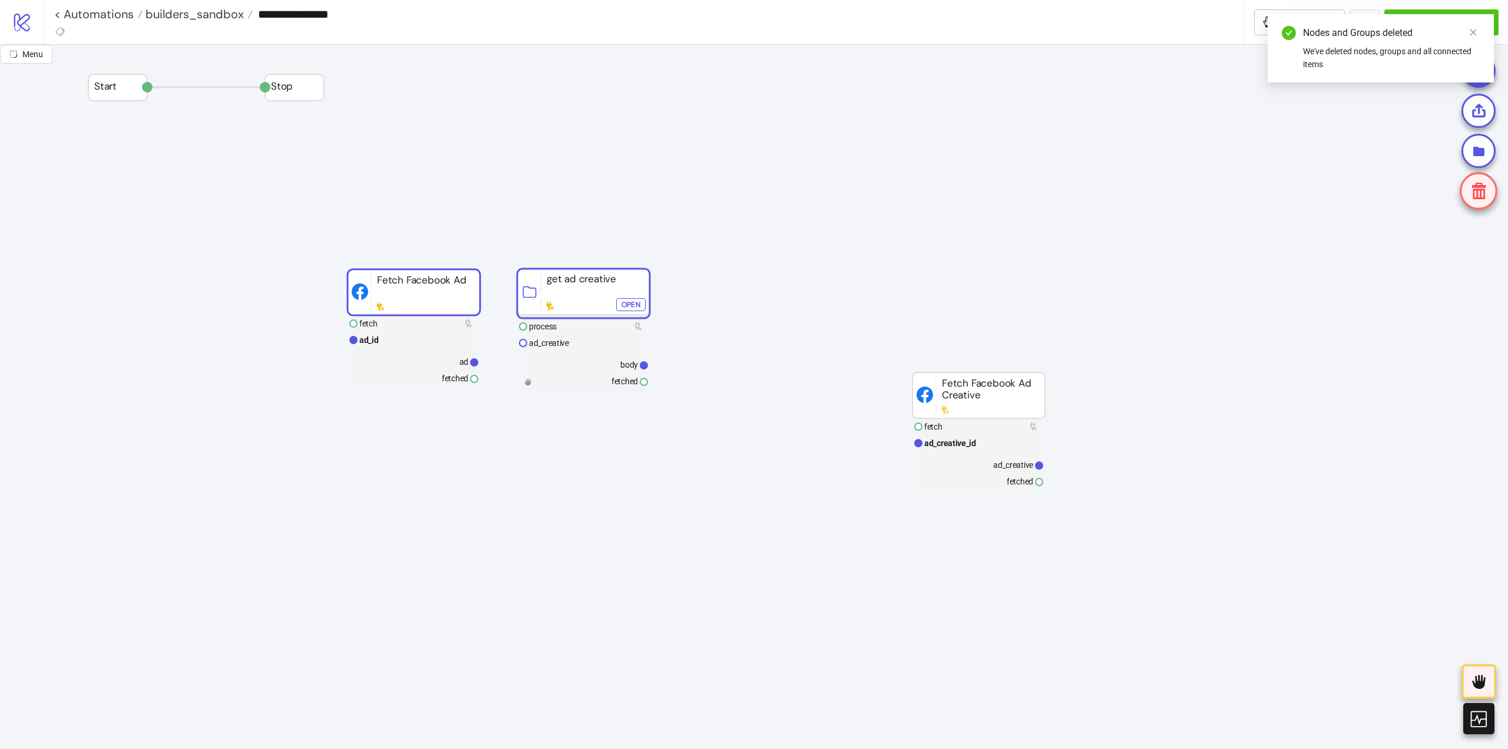
drag, startPoint x: 662, startPoint y: 218, endPoint x: 526, endPoint y: 223, distance: 136.2
click at [547, 299] on rect at bounding box center [583, 293] width 133 height 49
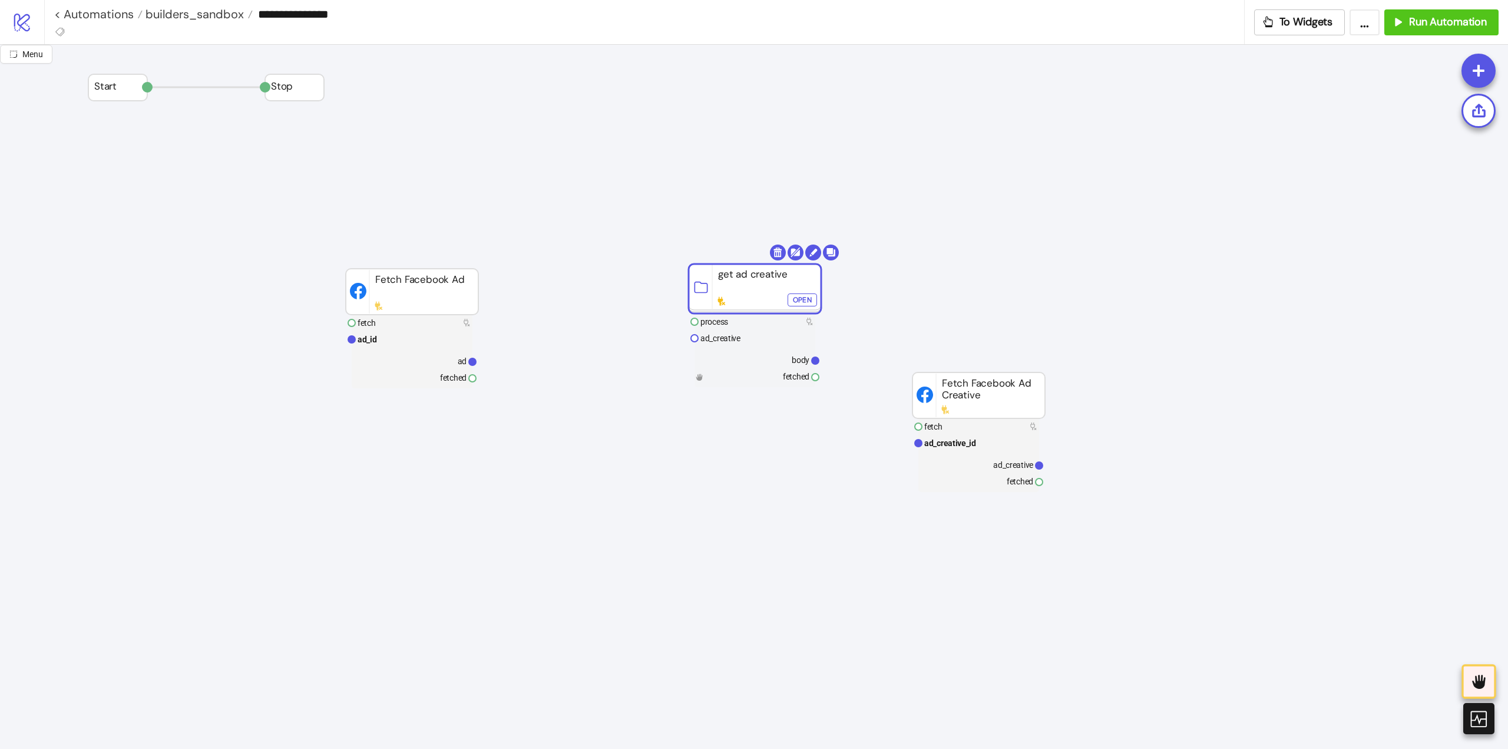
drag, startPoint x: 565, startPoint y: 294, endPoint x: 738, endPoint y: 290, distance: 173.3
click at [738, 290] on rect at bounding box center [755, 288] width 133 height 49
click at [717, 344] on rect at bounding box center [755, 338] width 121 height 16
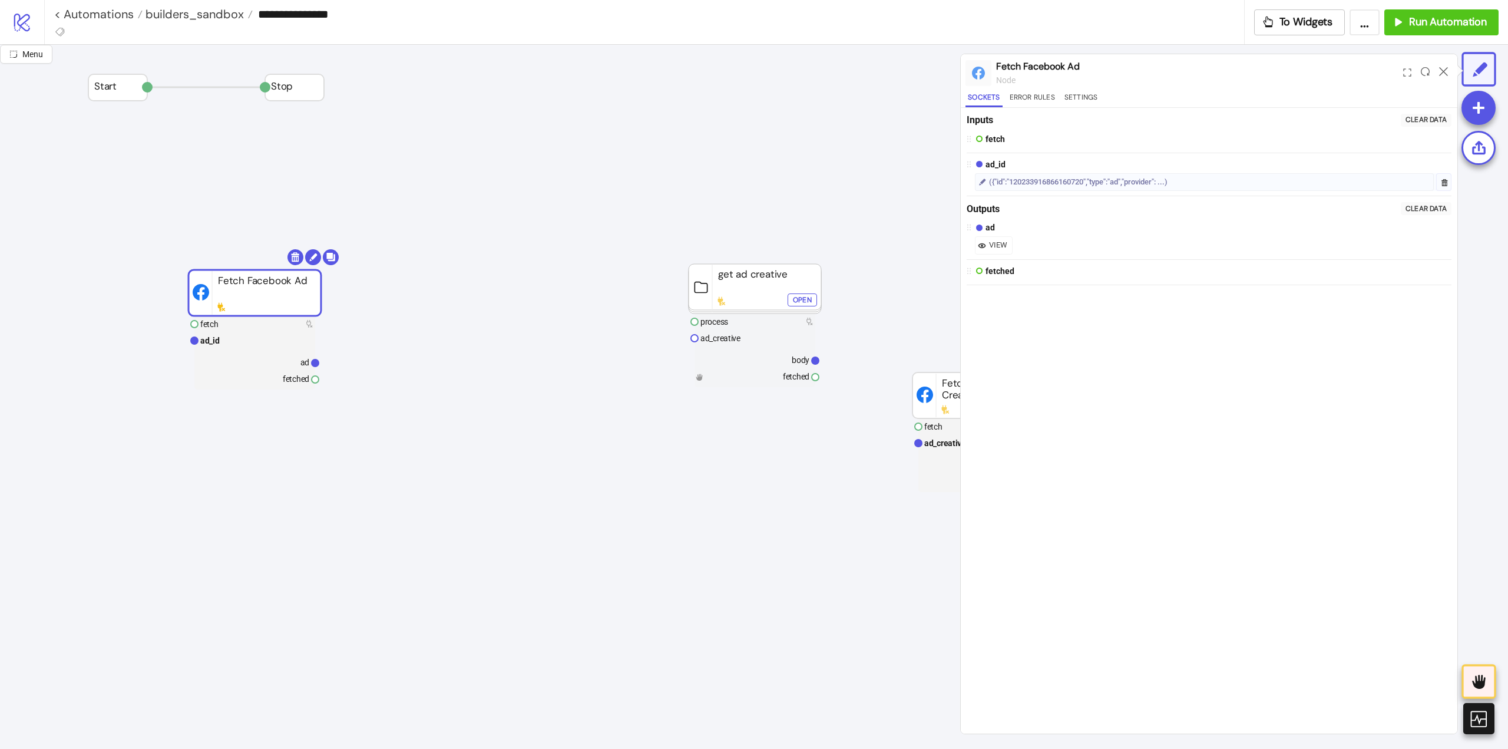
drag, startPoint x: 425, startPoint y: 296, endPoint x: 283, endPoint y: 290, distance: 142.1
click at [269, 293] on rect at bounding box center [255, 293] width 133 height 46
click at [1442, 72] on icon at bounding box center [1443, 71] width 9 height 9
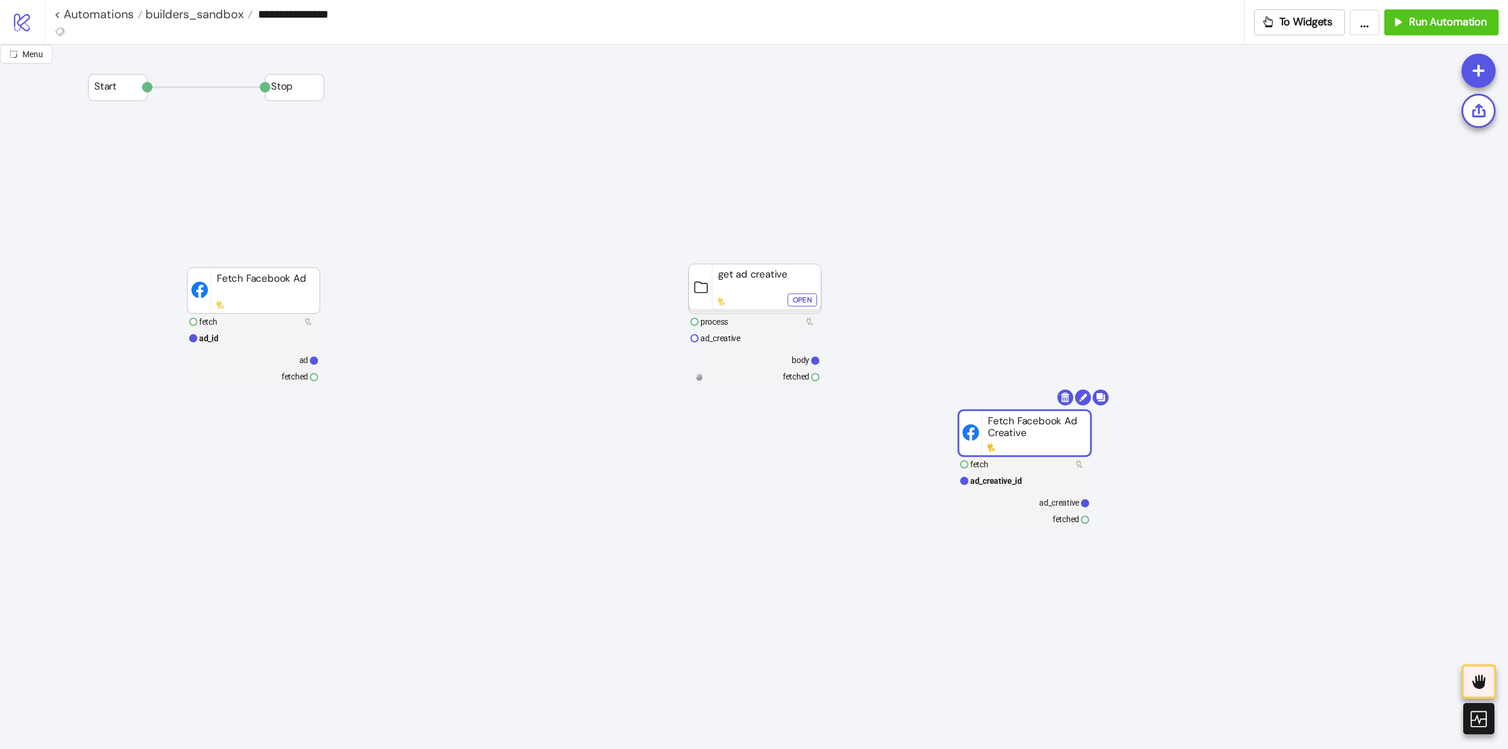
drag, startPoint x: 947, startPoint y: 396, endPoint x: 986, endPoint y: 425, distance: 48.4
click at [736, 336] on text "ad_creative" at bounding box center [721, 337] width 40 height 9
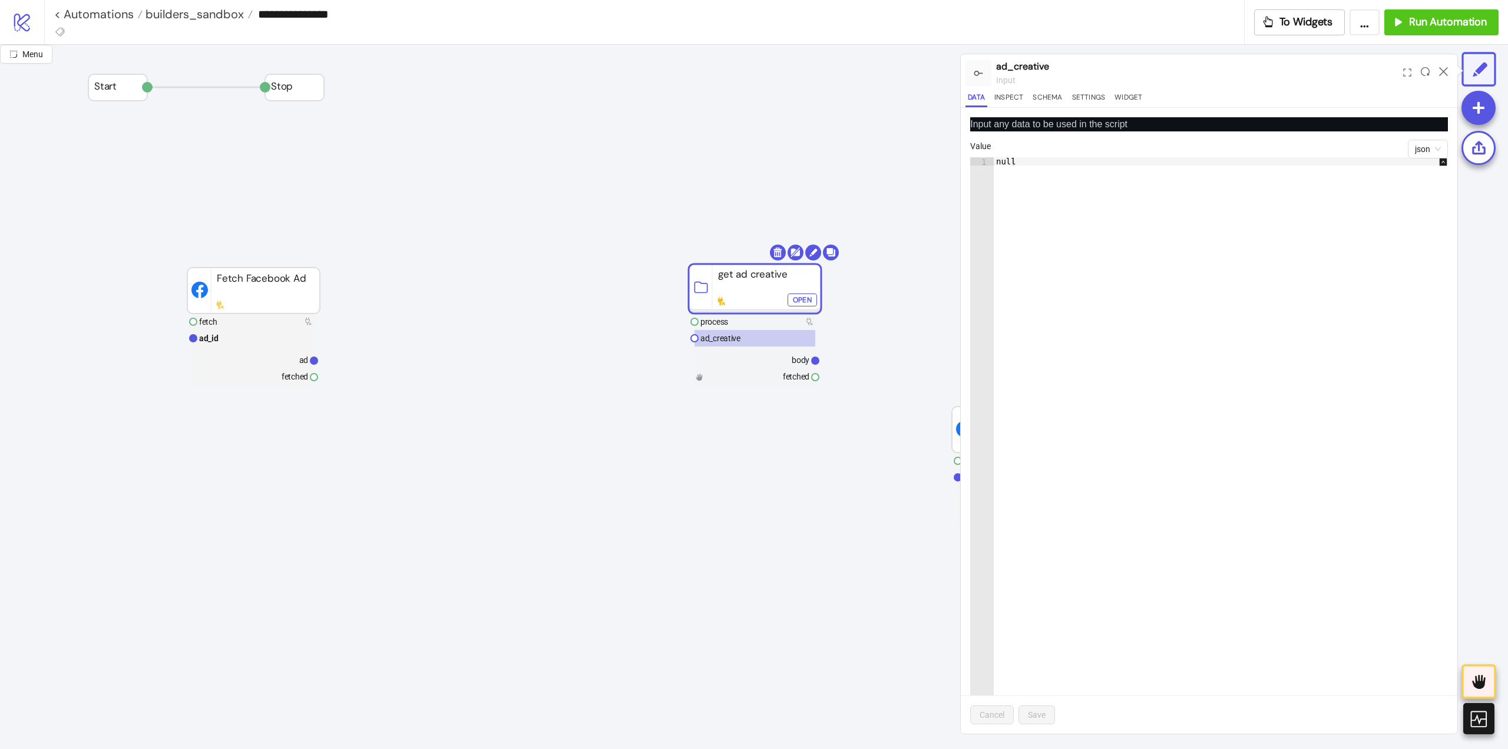
click at [793, 301] on div "Open" at bounding box center [802, 300] width 19 height 14
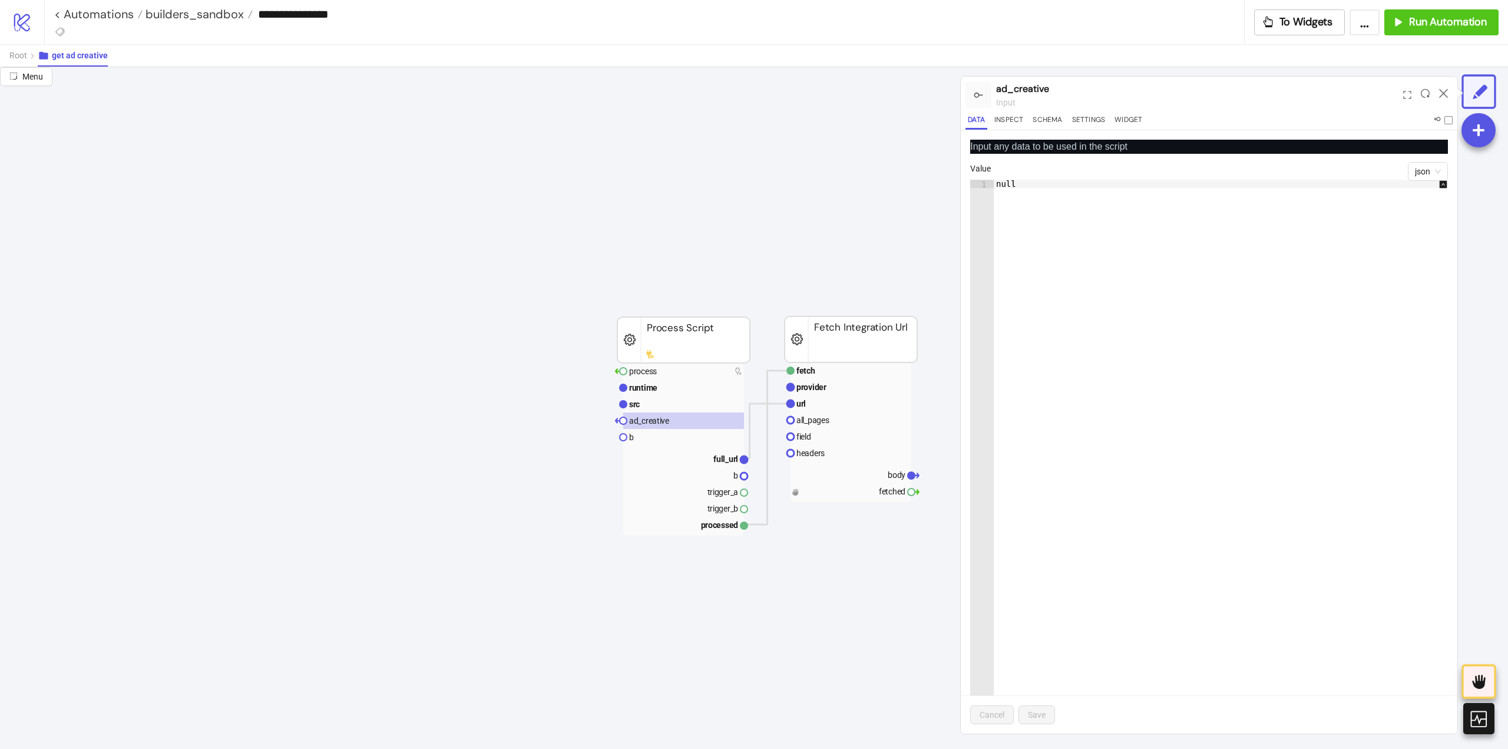
scroll to position [295, 0]
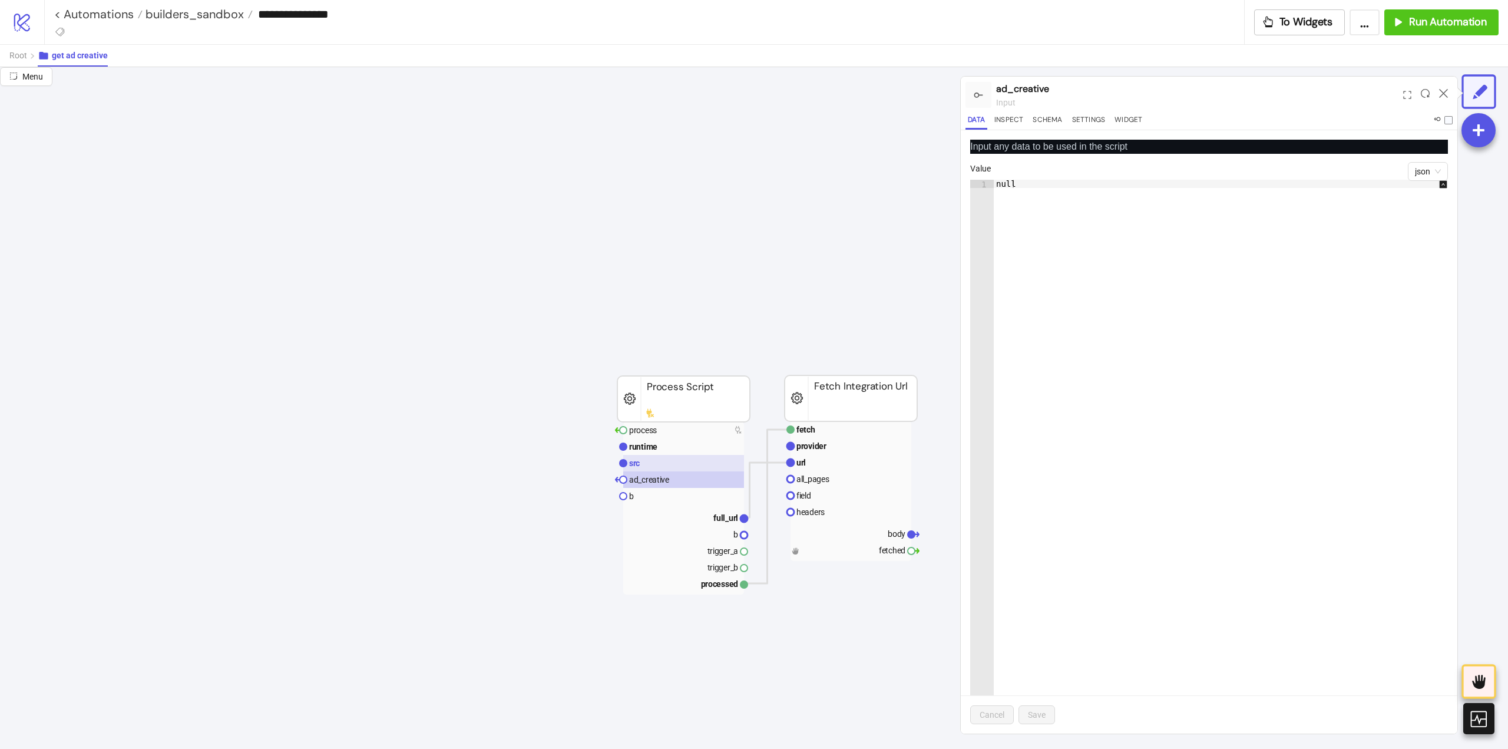
click at [683, 469] on rect at bounding box center [683, 463] width 121 height 16
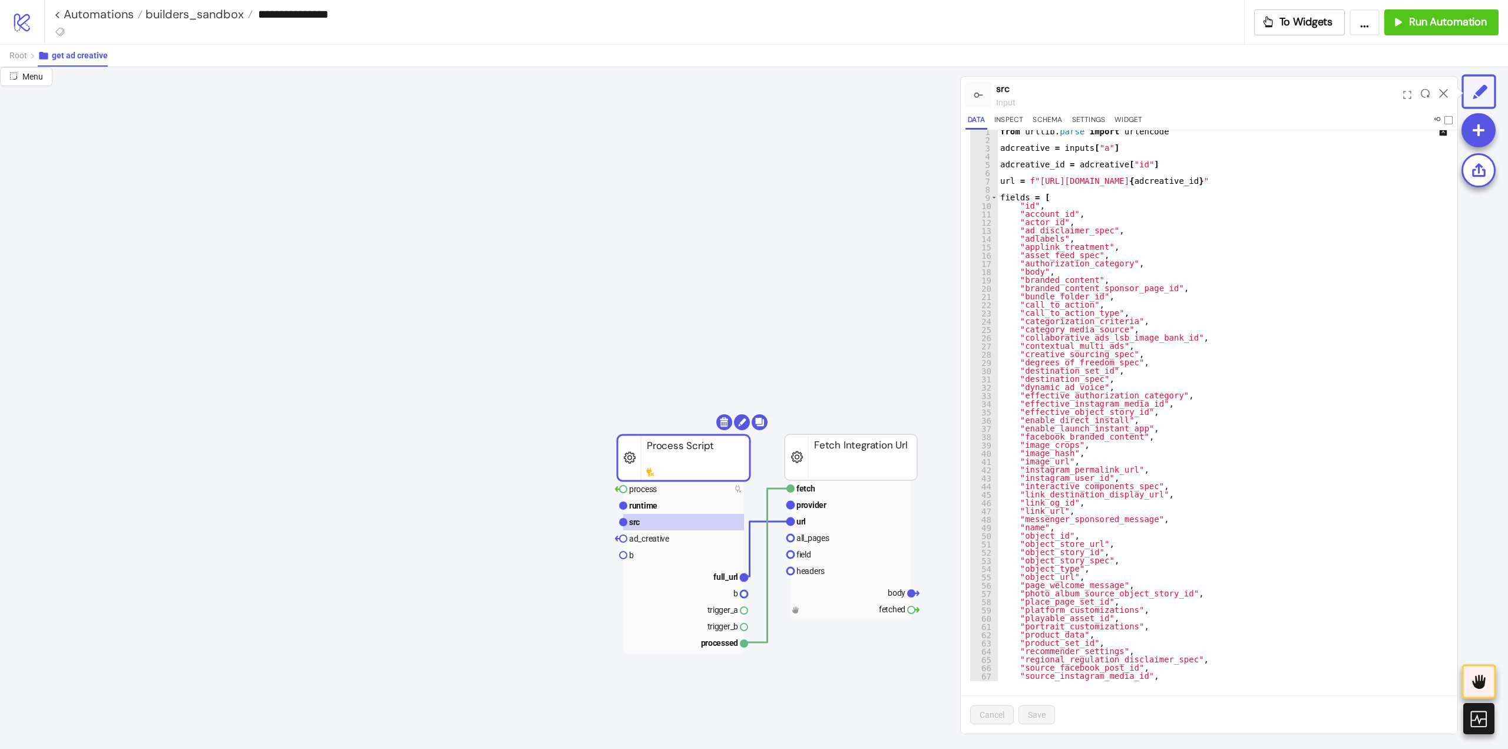
scroll to position [0, 0]
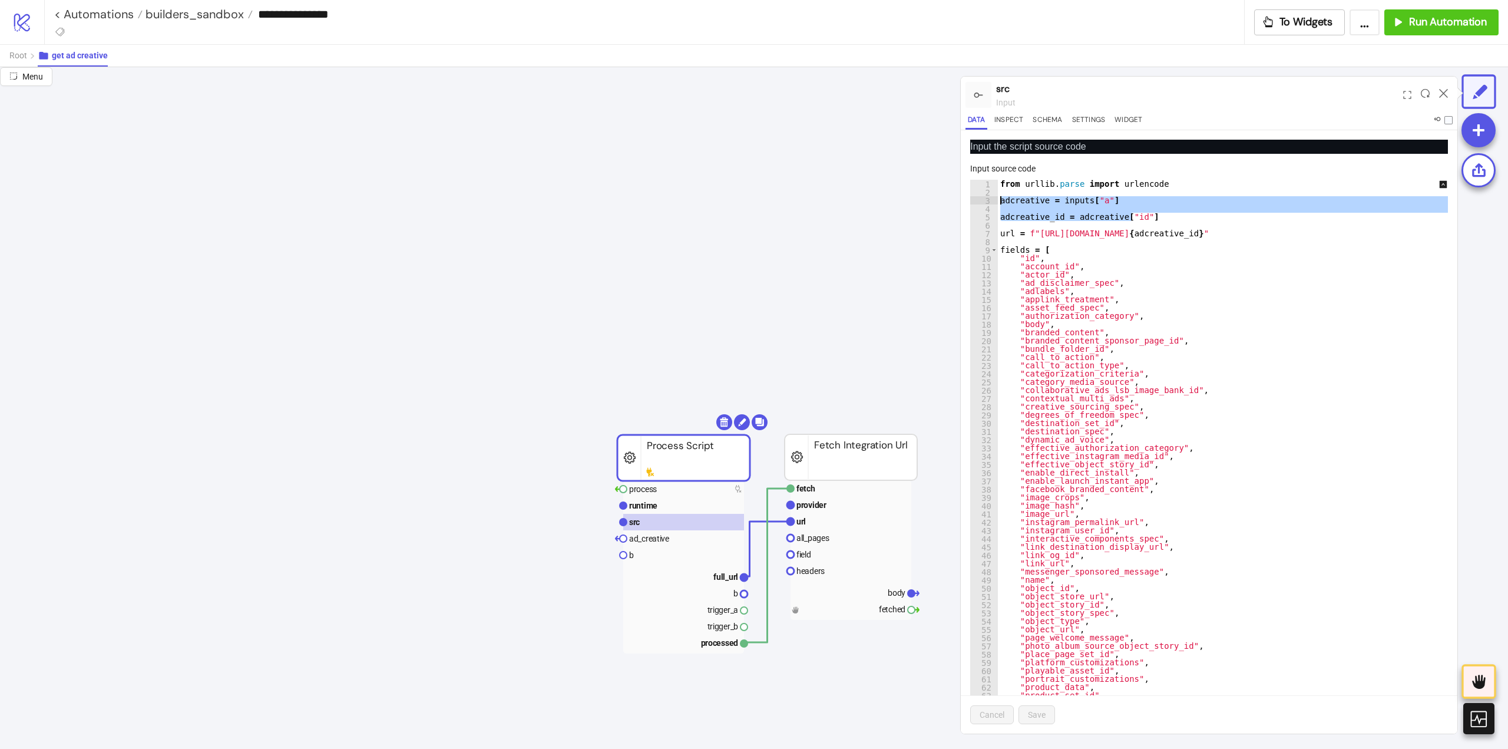
drag, startPoint x: 1135, startPoint y: 219, endPoint x: 966, endPoint y: 202, distance: 170.5
click at [966, 202] on div "**********" at bounding box center [1209, 431] width 497 height 603
type textarea "**********"
click at [17, 58] on span "Root" at bounding box center [18, 55] width 18 height 9
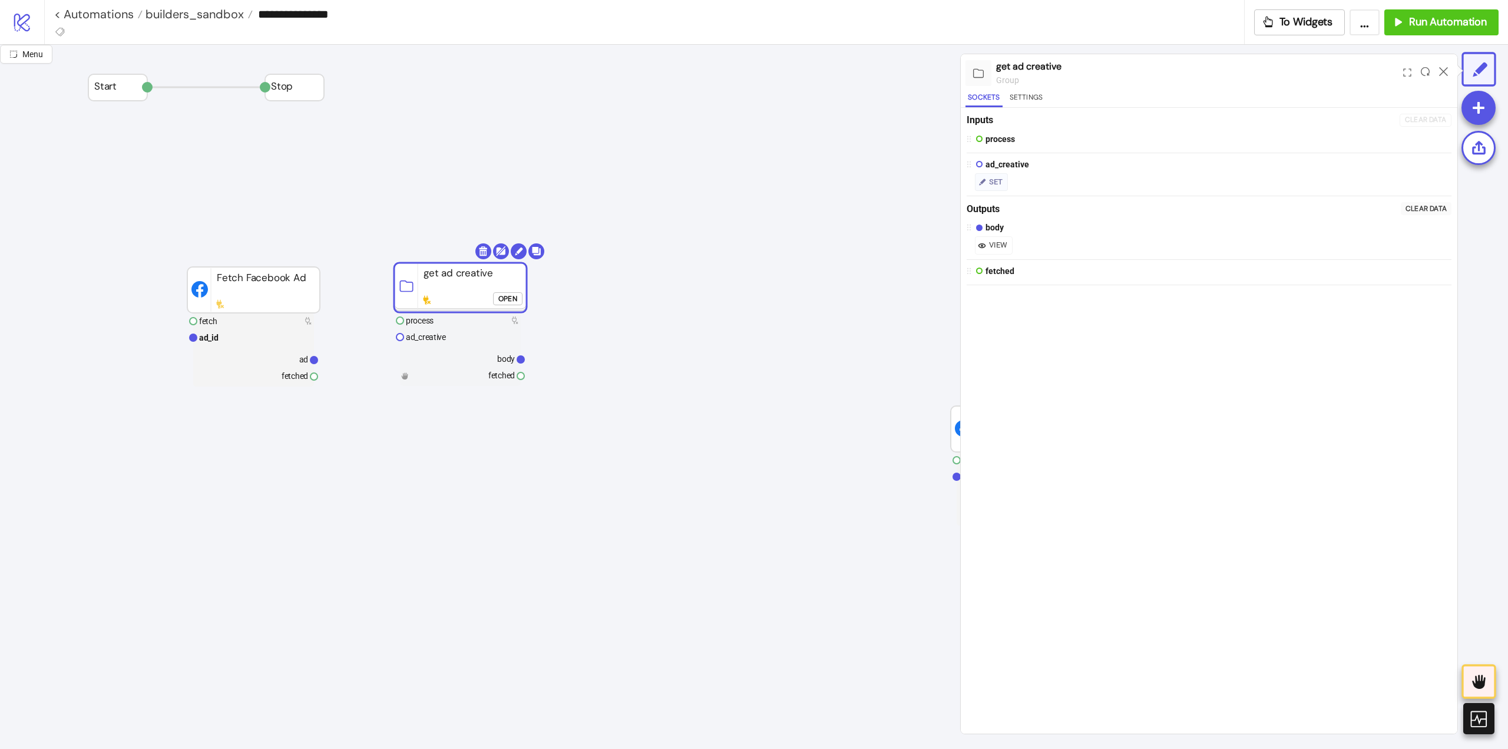
drag, startPoint x: 729, startPoint y: 283, endPoint x: 541, endPoint y: 299, distance: 188.6
click at [441, 283] on rect at bounding box center [460, 287] width 133 height 49
drag, startPoint x: 295, startPoint y: 361, endPoint x: 313, endPoint y: 365, distance: 18.7
click at [295, 362] on rect at bounding box center [253, 359] width 121 height 16
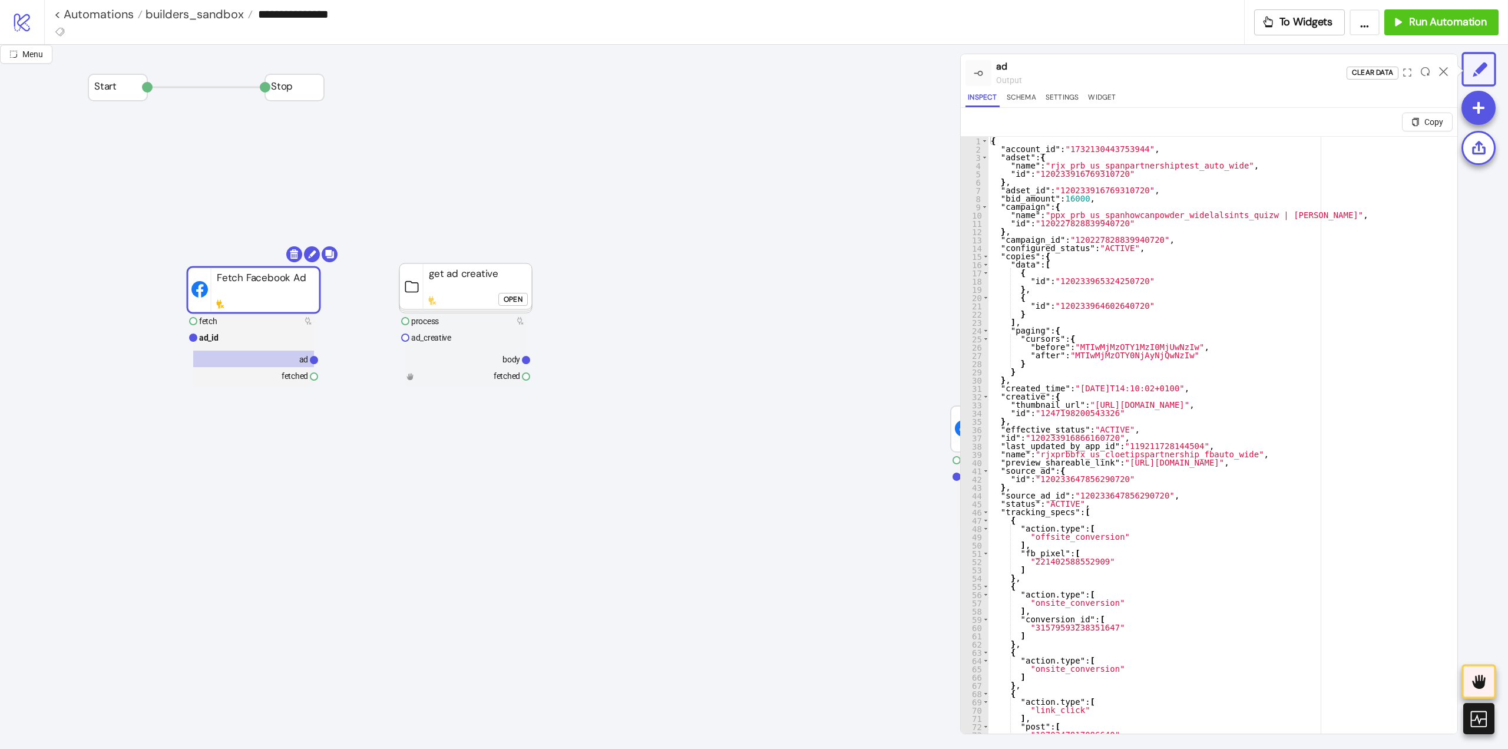
drag, startPoint x: 315, startPoint y: 358, endPoint x: 381, endPoint y: 382, distance: 70.3
click at [406, 338] on circle at bounding box center [405, 337] width 7 height 7
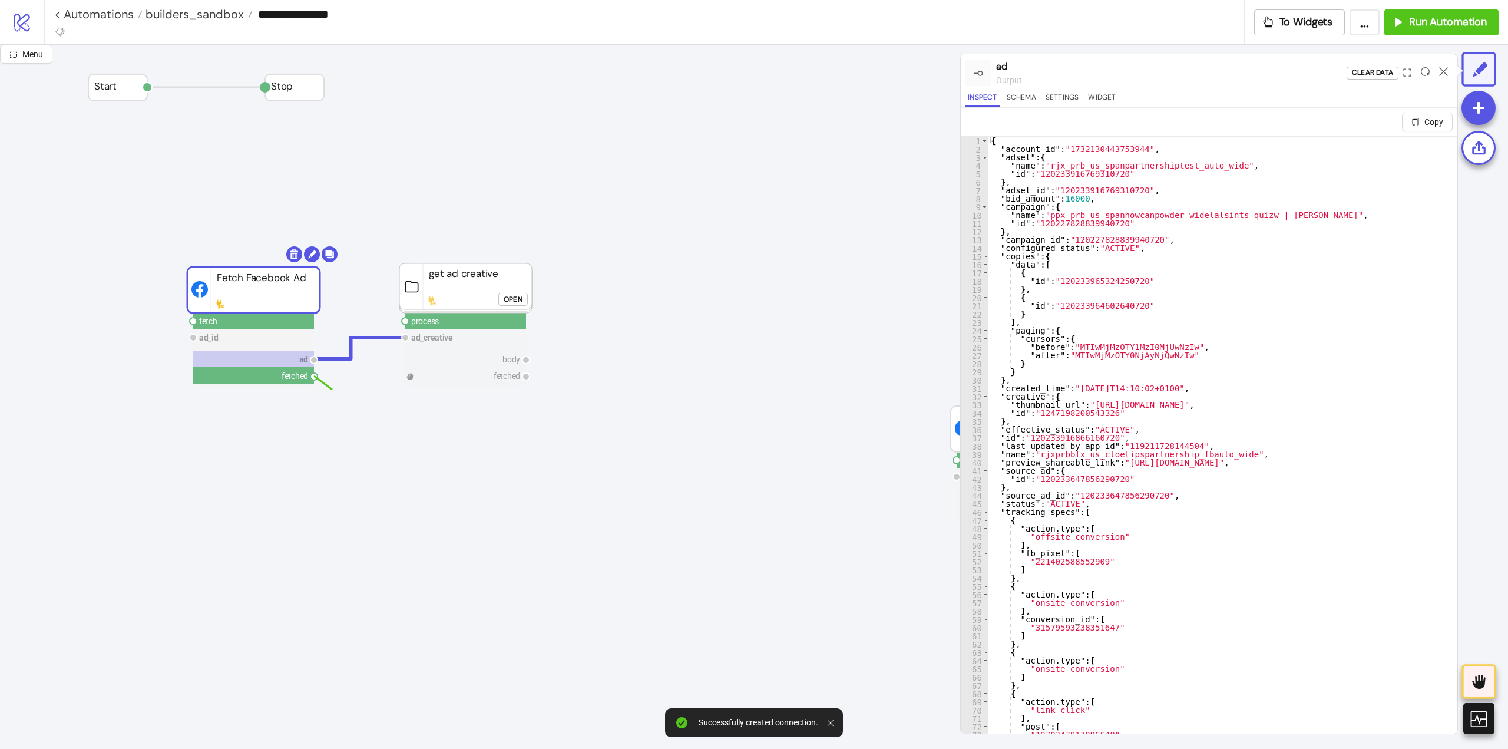
drag, startPoint x: 316, startPoint y: 376, endPoint x: 358, endPoint y: 397, distance: 45.9
click at [405, 320] on circle at bounding box center [405, 321] width 7 height 7
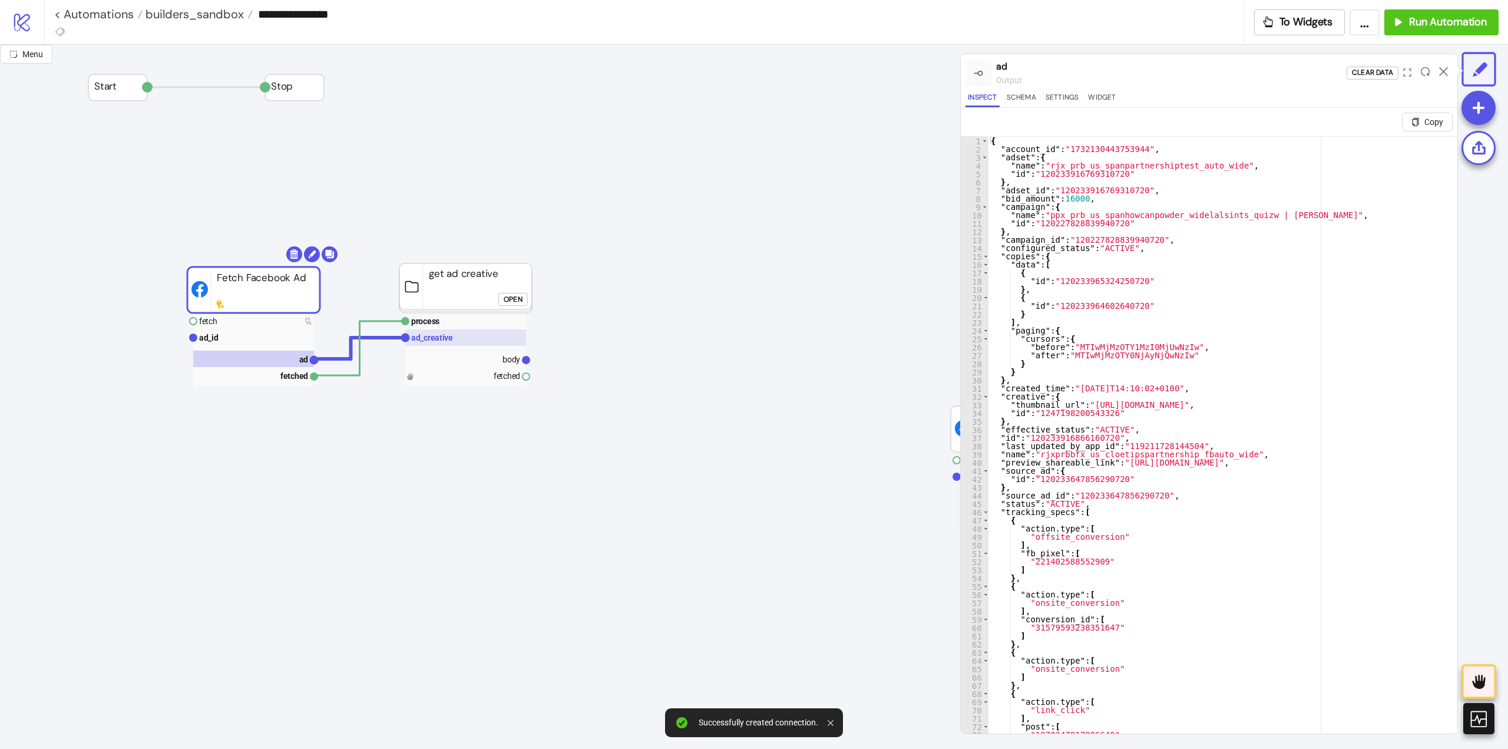
click at [445, 338] on text "ad_creative" at bounding box center [432, 337] width 42 height 9
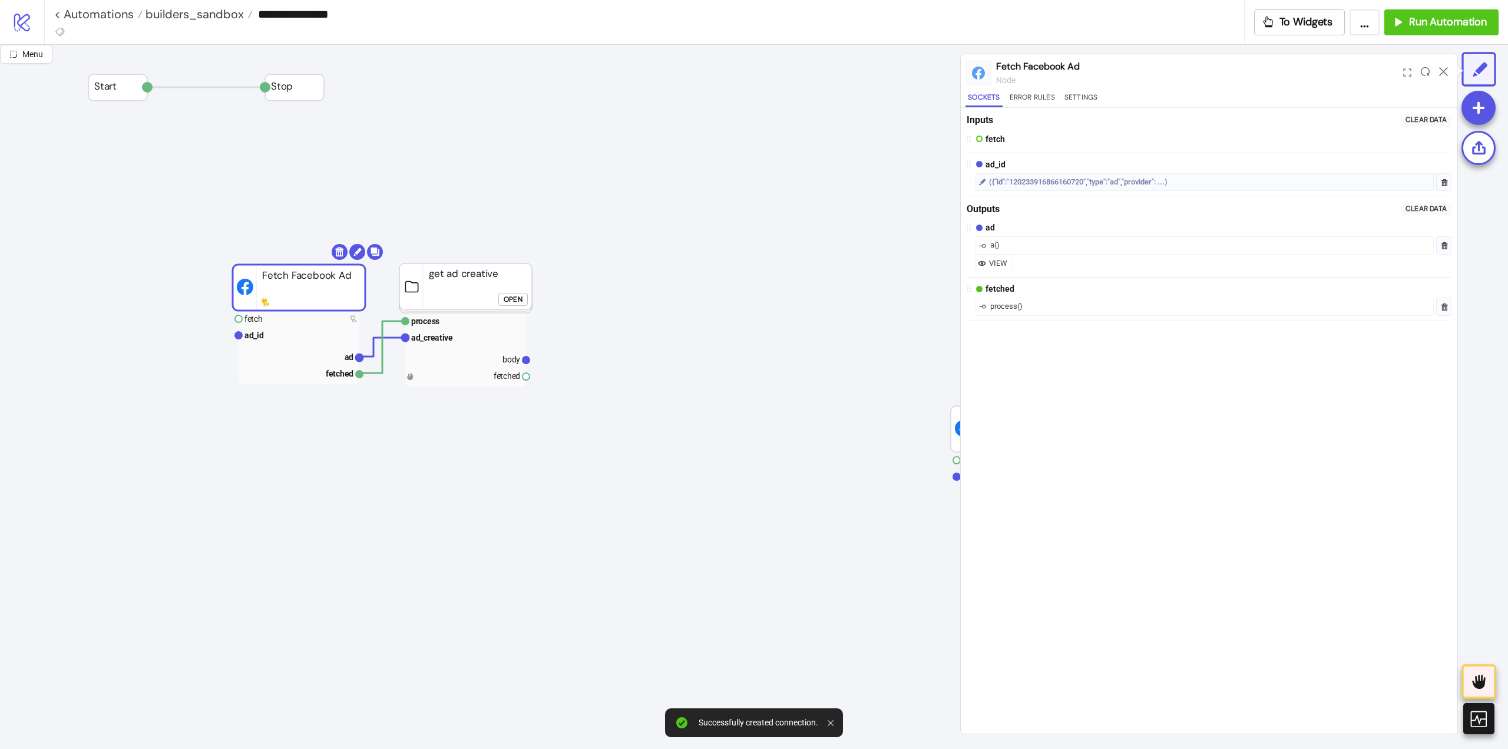
drag, startPoint x: 262, startPoint y: 301, endPoint x: 307, endPoint y: 299, distance: 45.4
click at [1440, 72] on icon at bounding box center [1443, 71] width 9 height 9
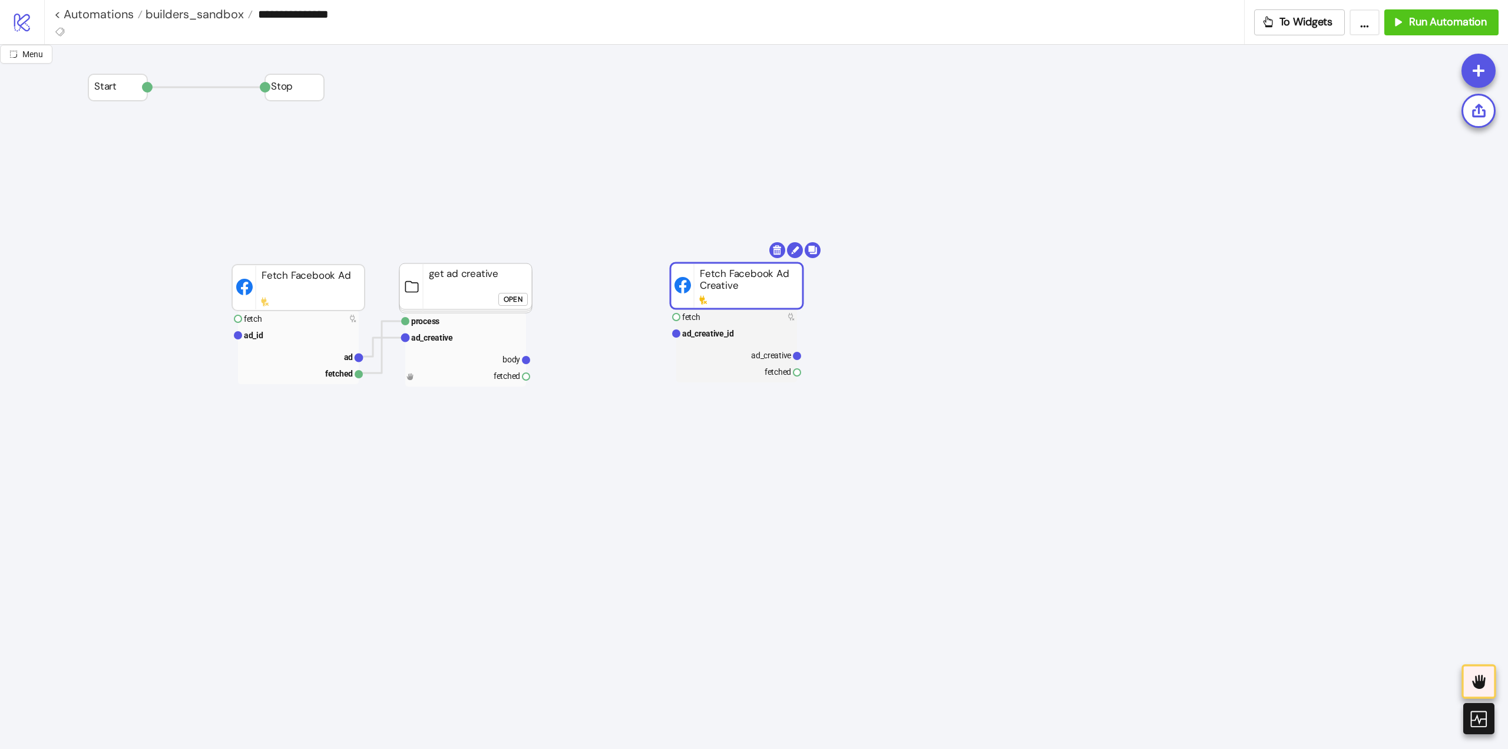
drag, startPoint x: 961, startPoint y: 404, endPoint x: 709, endPoint y: 273, distance: 283.6
click at [774, 251] on body "**********" at bounding box center [754, 374] width 1508 height 749
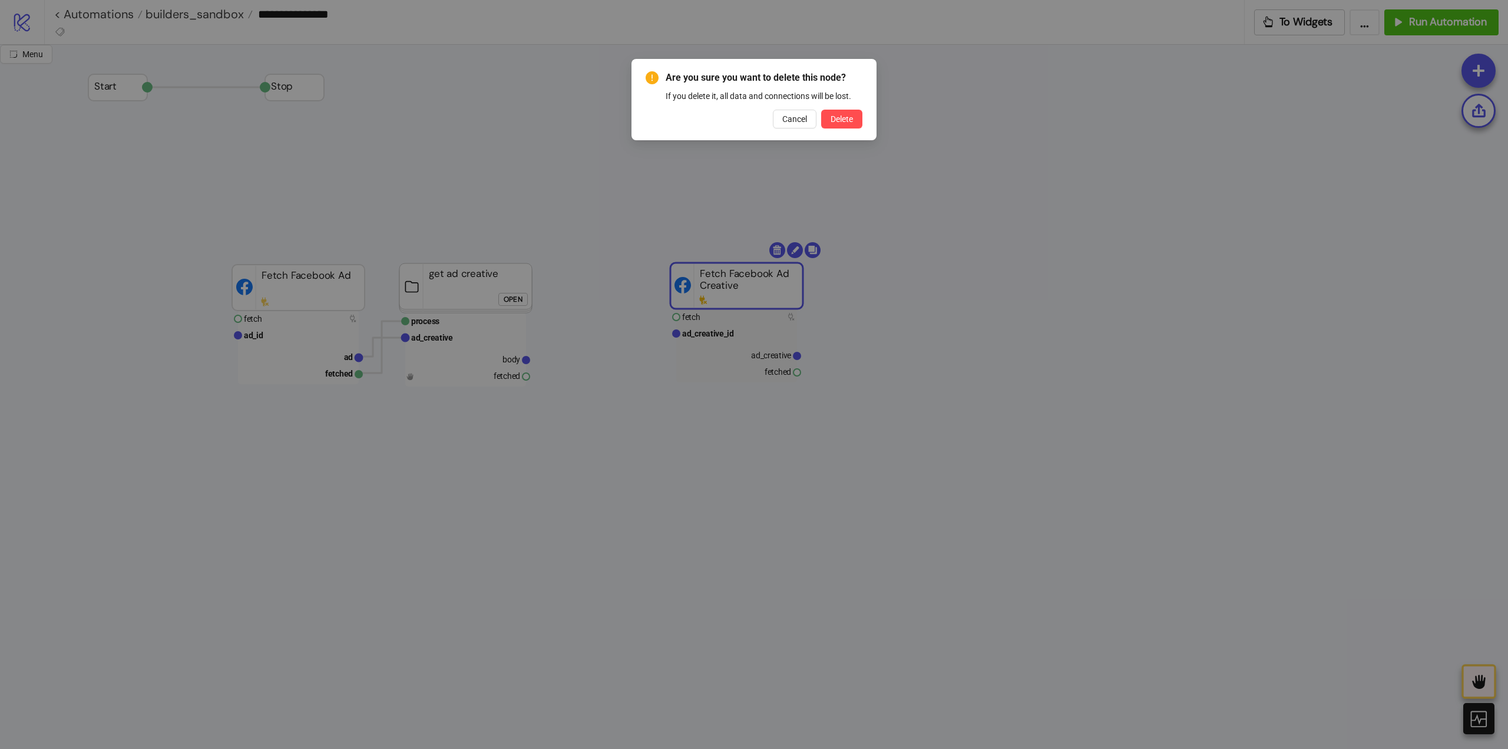
click at [848, 132] on div "Are you sure you want to delete this node? If you delete it, all data and conne…" at bounding box center [754, 99] width 245 height 81
drag, startPoint x: 844, startPoint y: 127, endPoint x: 851, endPoint y: 140, distance: 14.3
click at [844, 128] on button "Delete" at bounding box center [841, 119] width 41 height 19
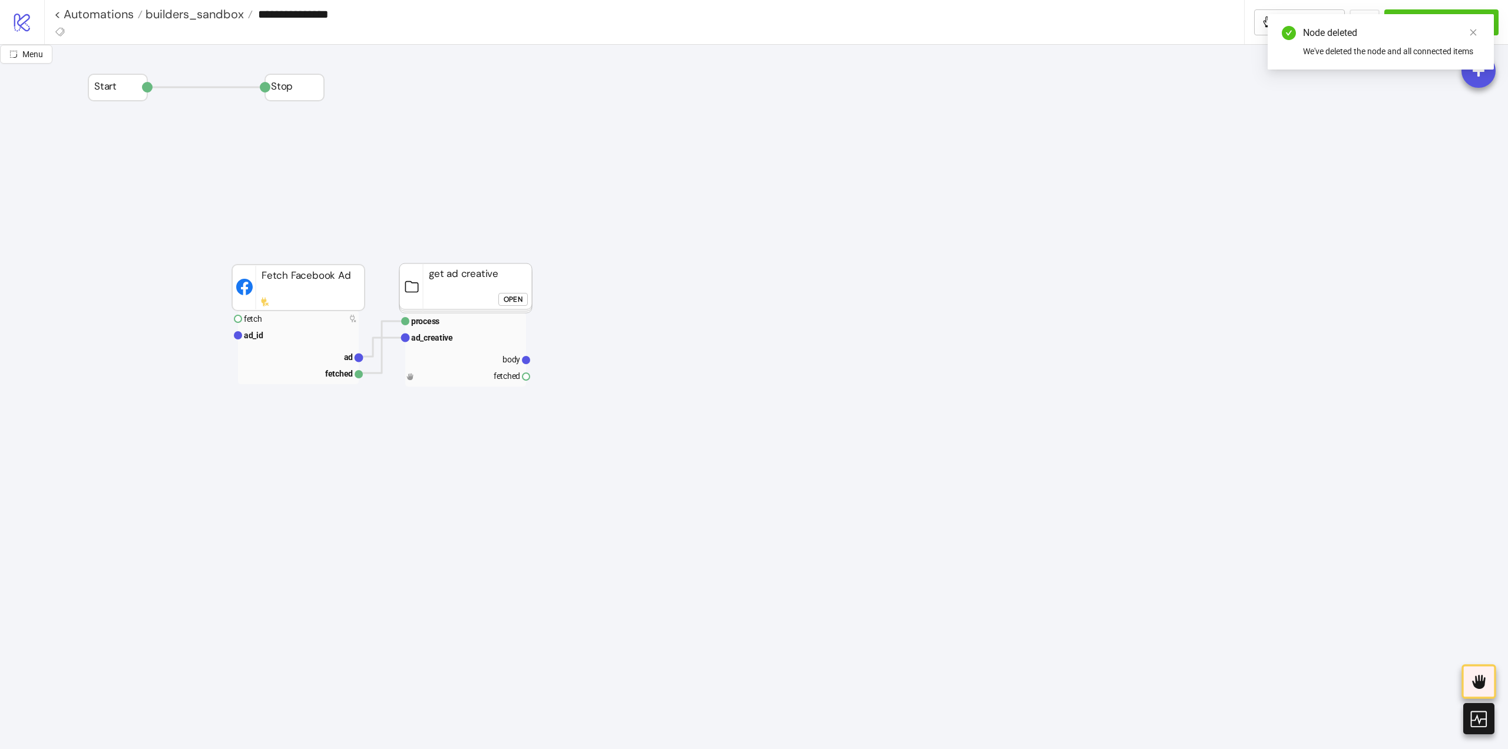
click at [283, 335] on rect at bounding box center [298, 335] width 121 height 16
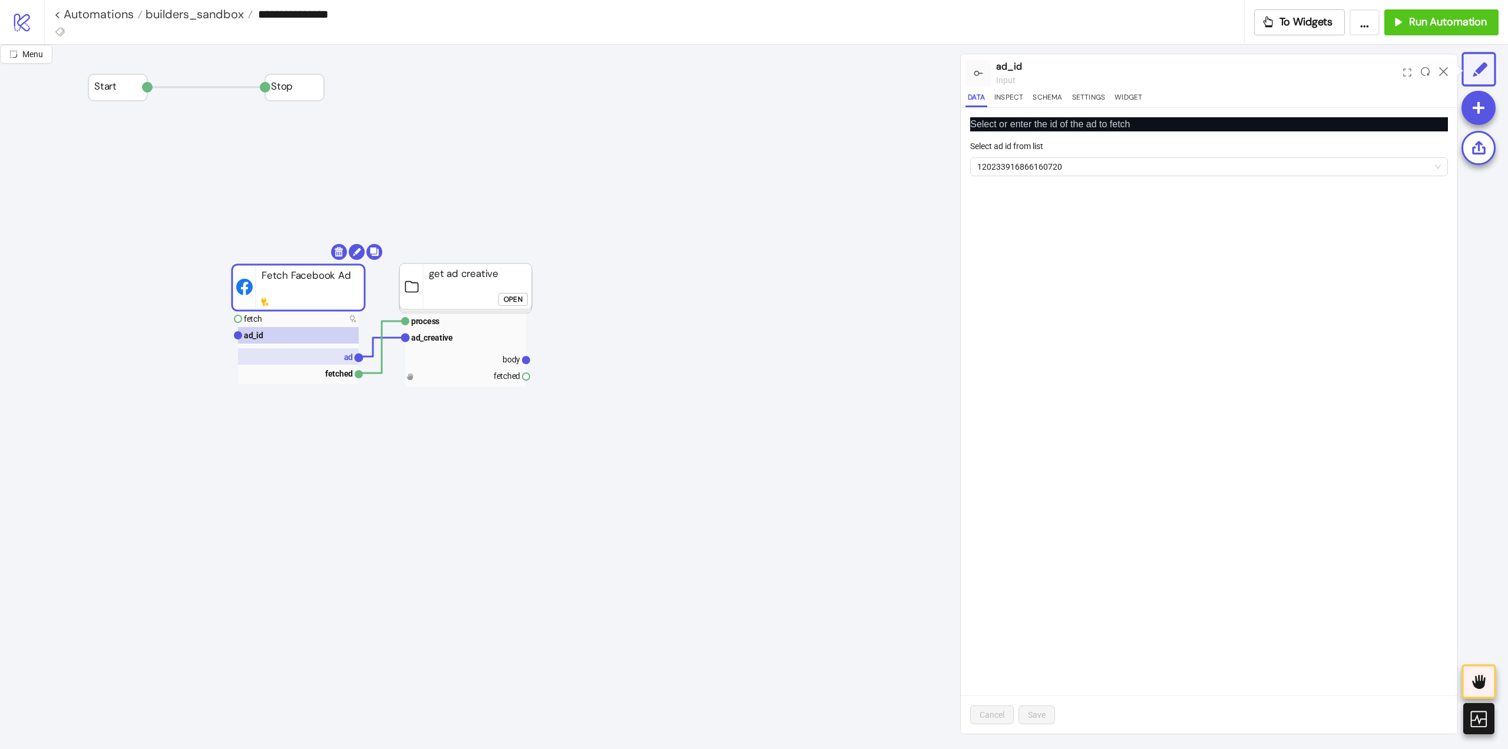
click at [349, 357] on text "ad" at bounding box center [348, 356] width 9 height 9
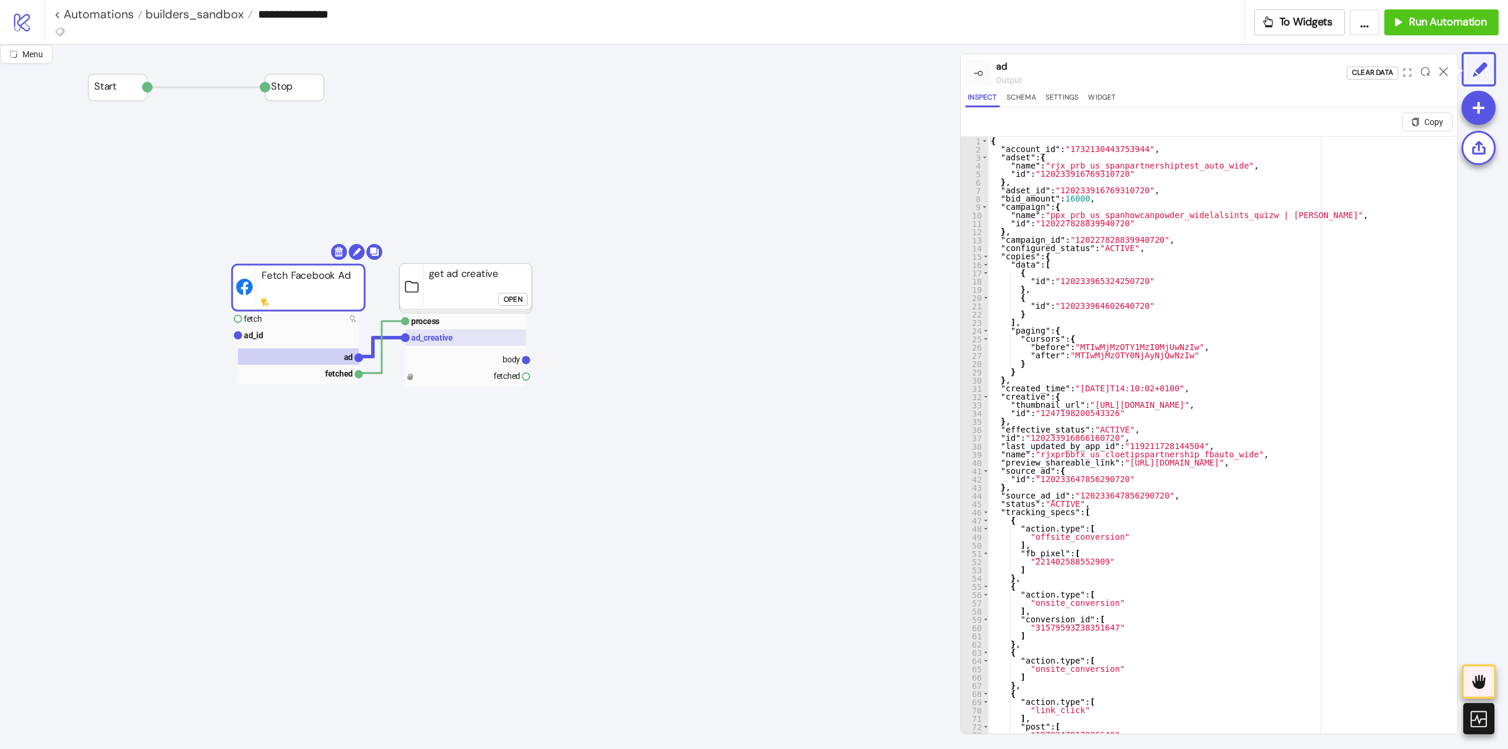
click at [442, 342] on text "ad_creative" at bounding box center [432, 337] width 42 height 9
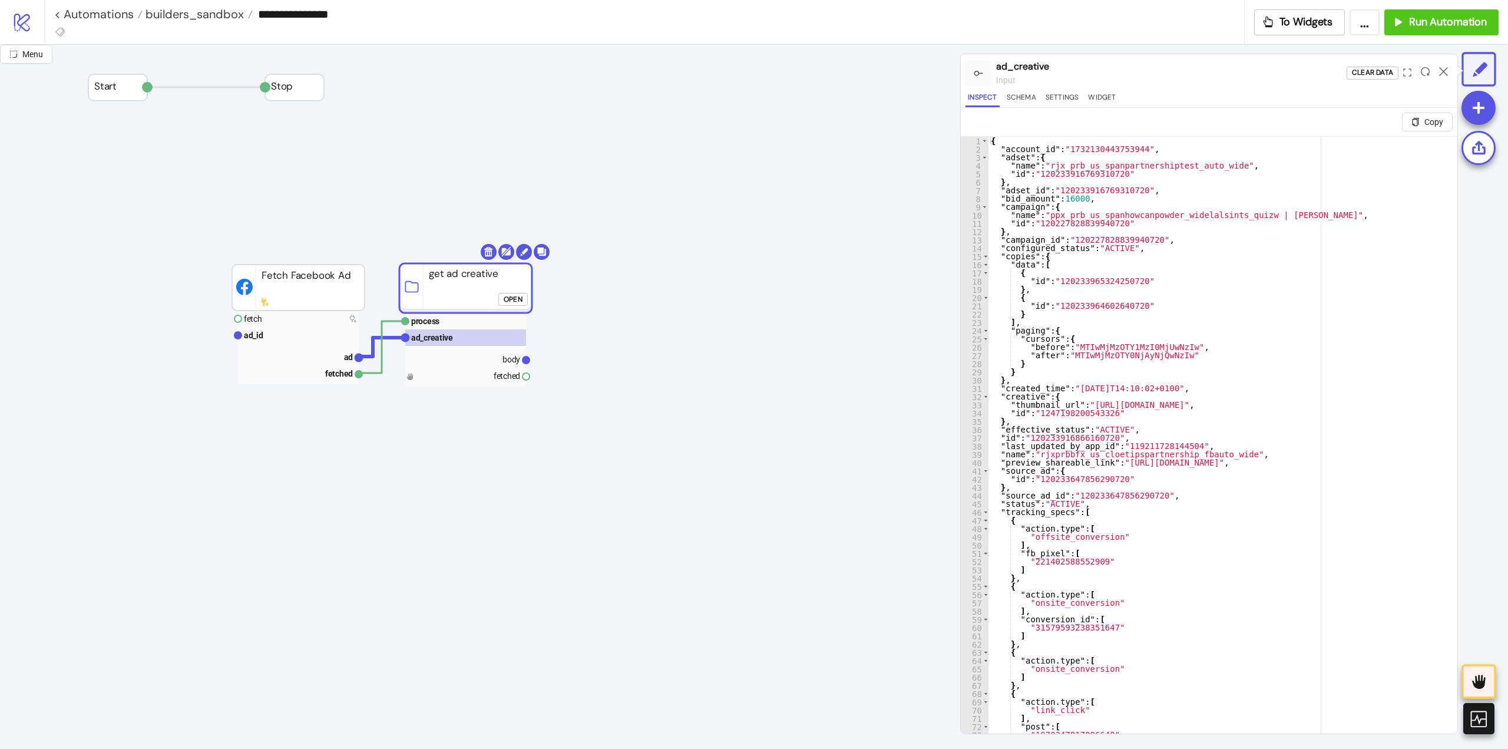
click div "Open"
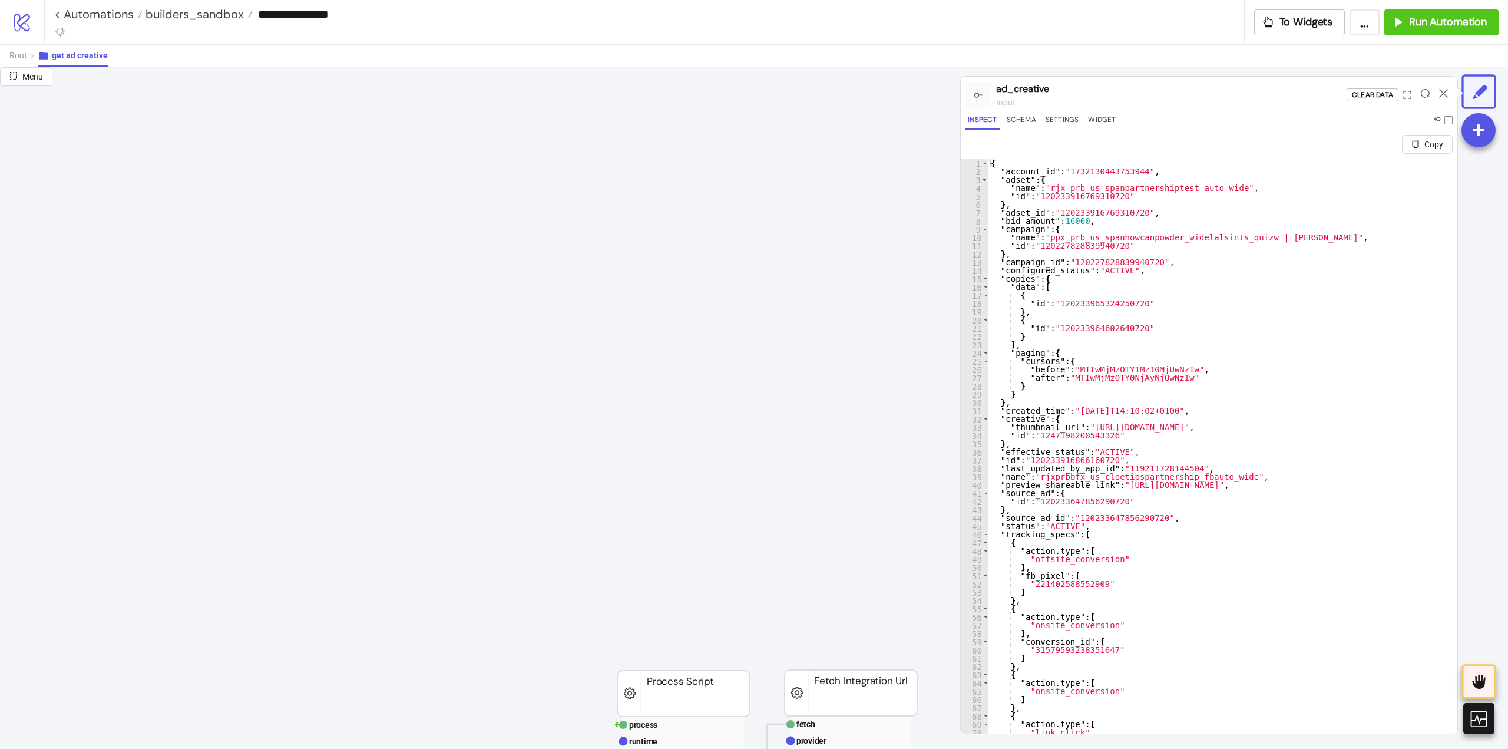
scroll to position [177, 0]
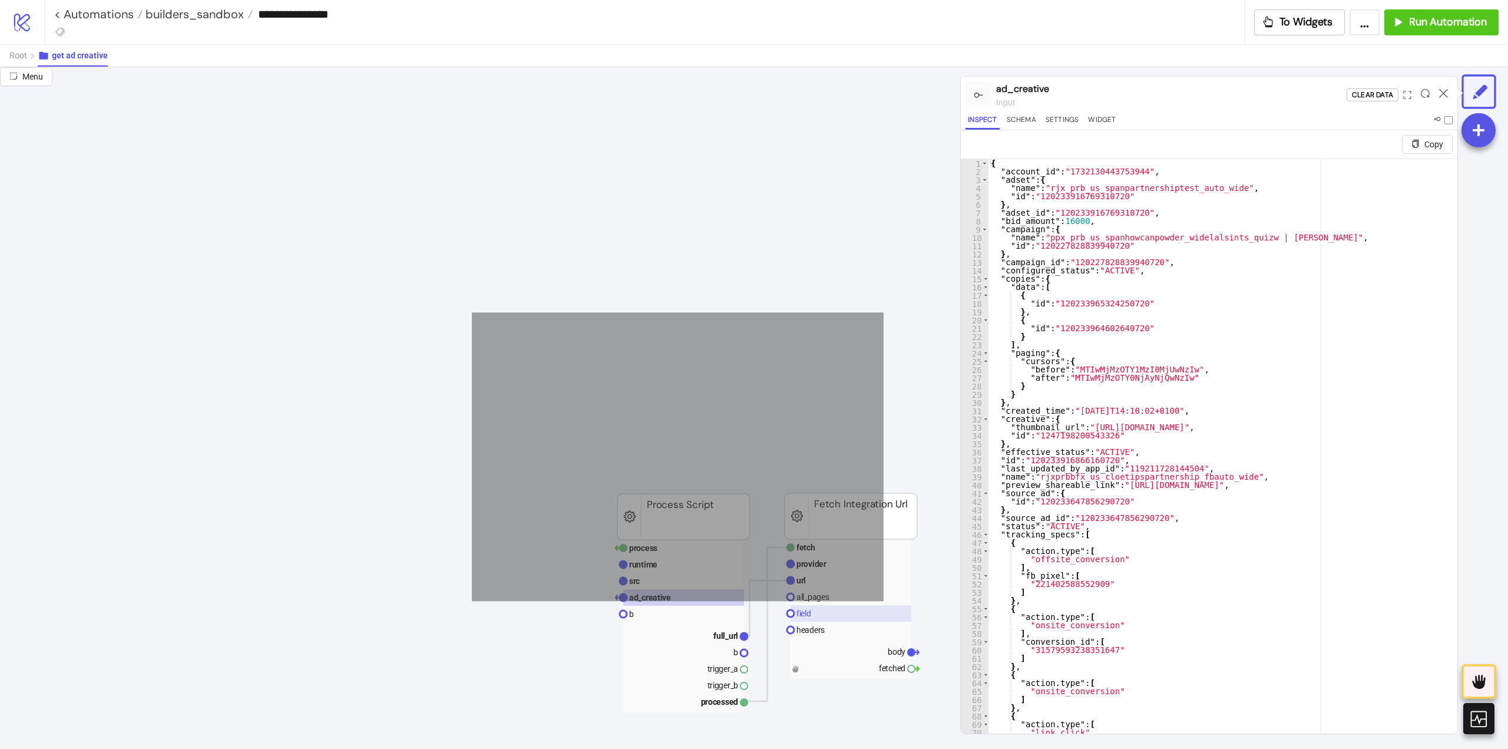
drag, startPoint x: 507, startPoint y: 340, endPoint x: 886, endPoint y: 608, distance: 464.6
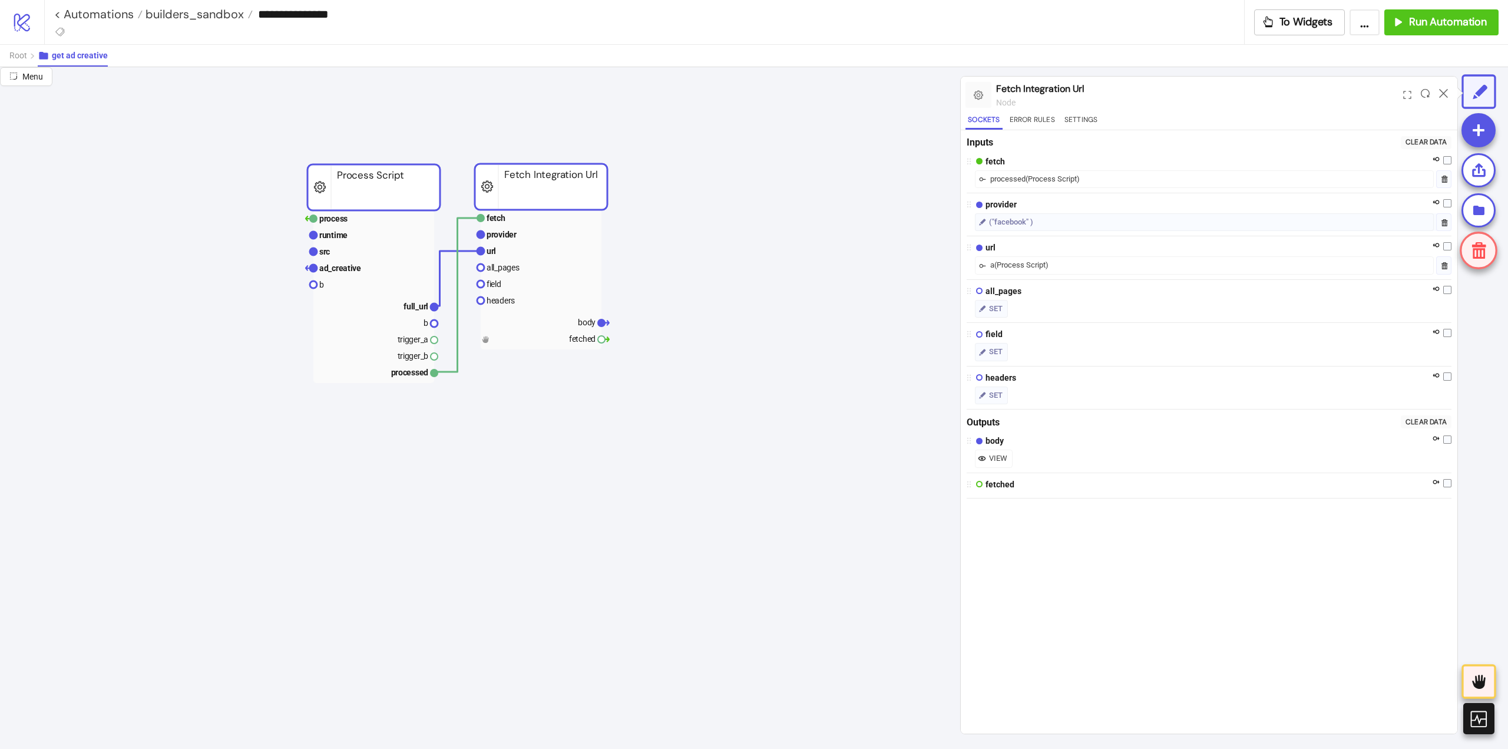
drag, startPoint x: 844, startPoint y: 508, endPoint x: 581, endPoint y: 199, distance: 406.3
click at [573, 195] on rect at bounding box center [541, 187] width 133 height 46
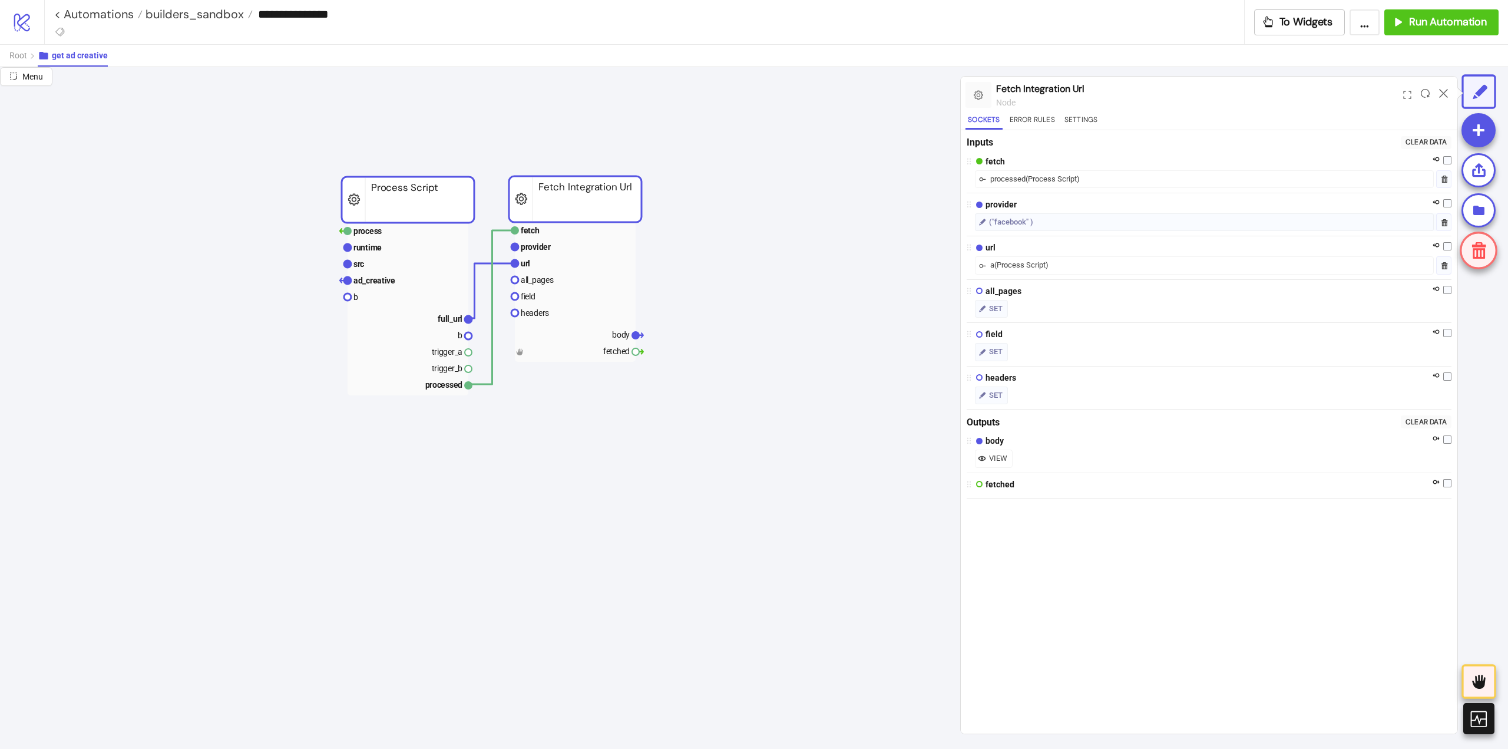
scroll to position [0, 0]
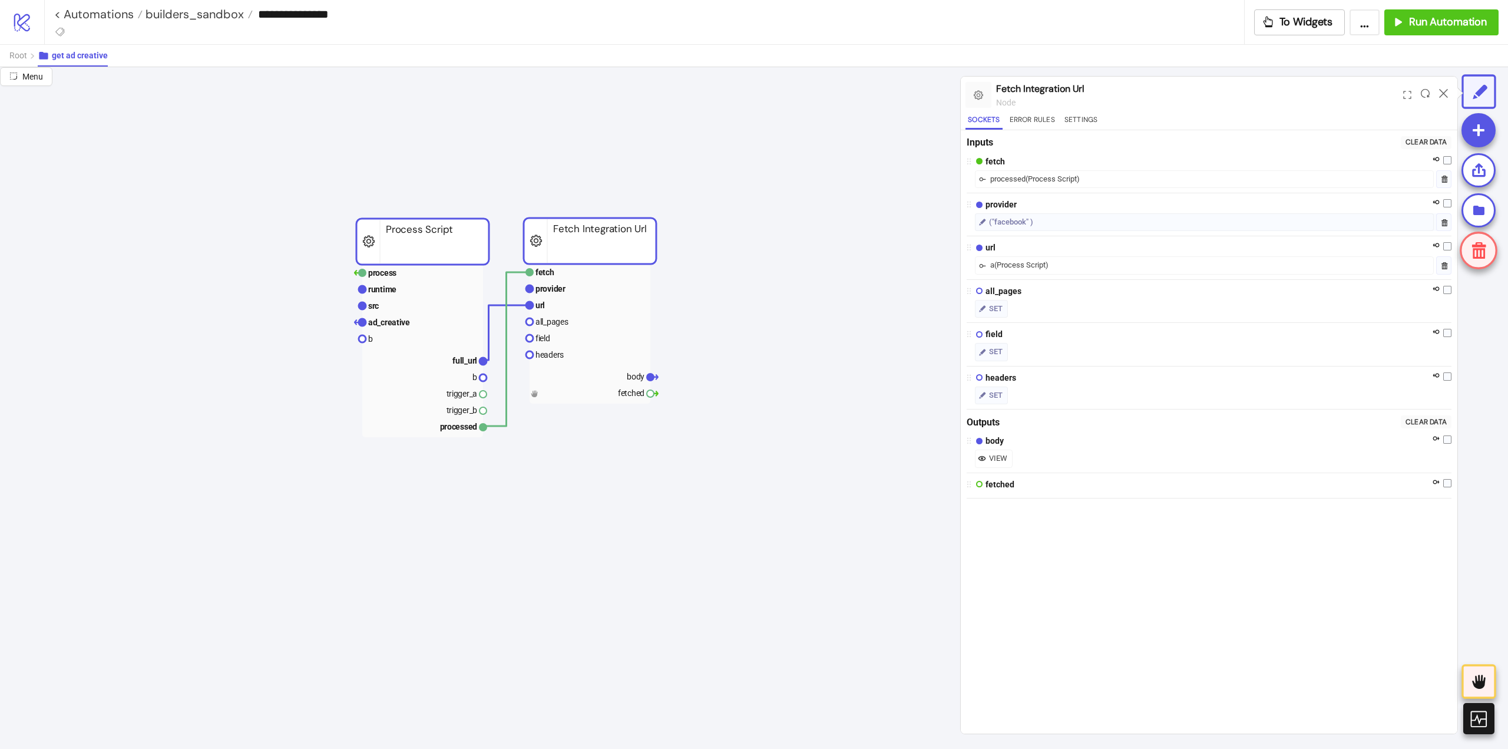
drag, startPoint x: 564, startPoint y: 375, endPoint x: 571, endPoint y: 246, distance: 129.8
click at [579, 238] on rect at bounding box center [590, 241] width 133 height 46
click at [447, 303] on rect at bounding box center [422, 302] width 121 height 16
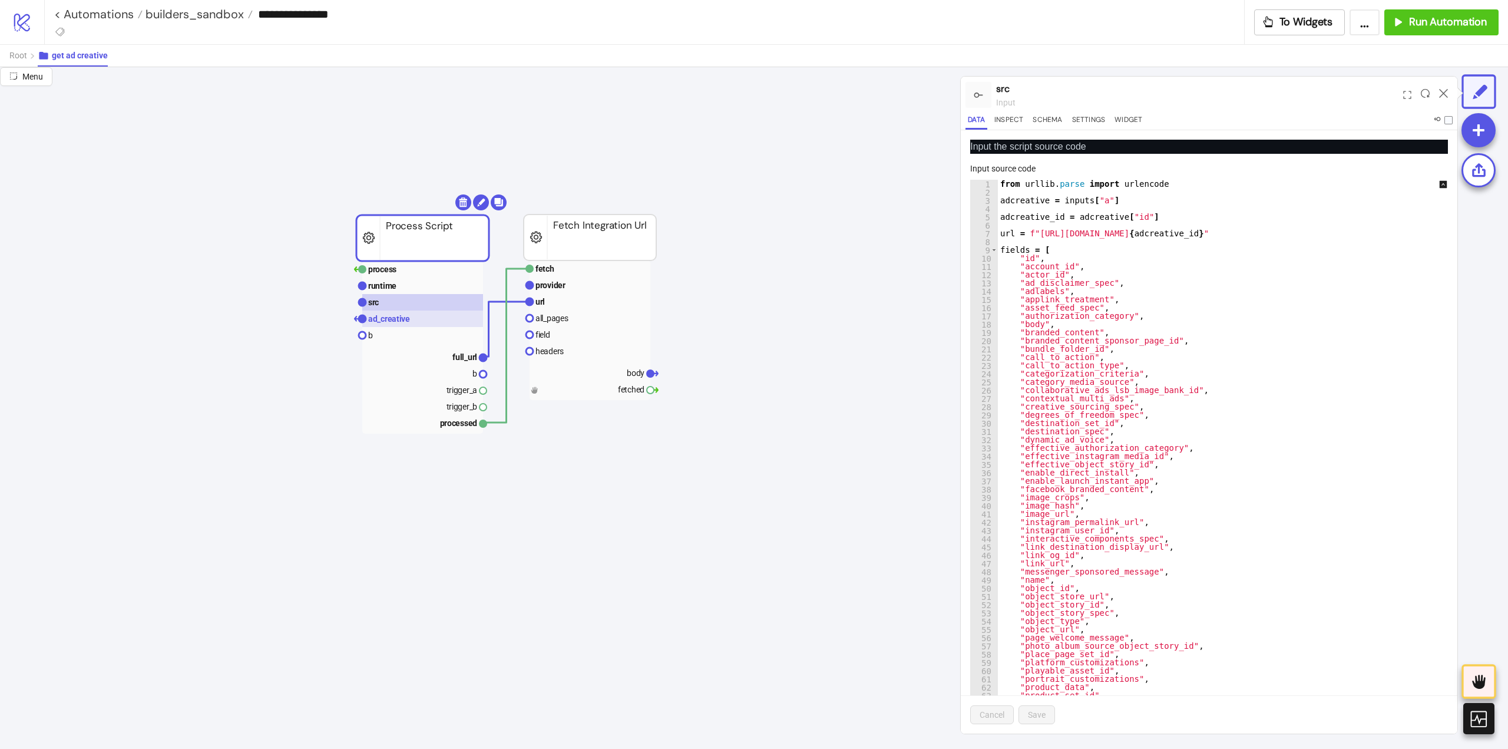
click at [418, 316] on rect at bounding box center [422, 319] width 121 height 16
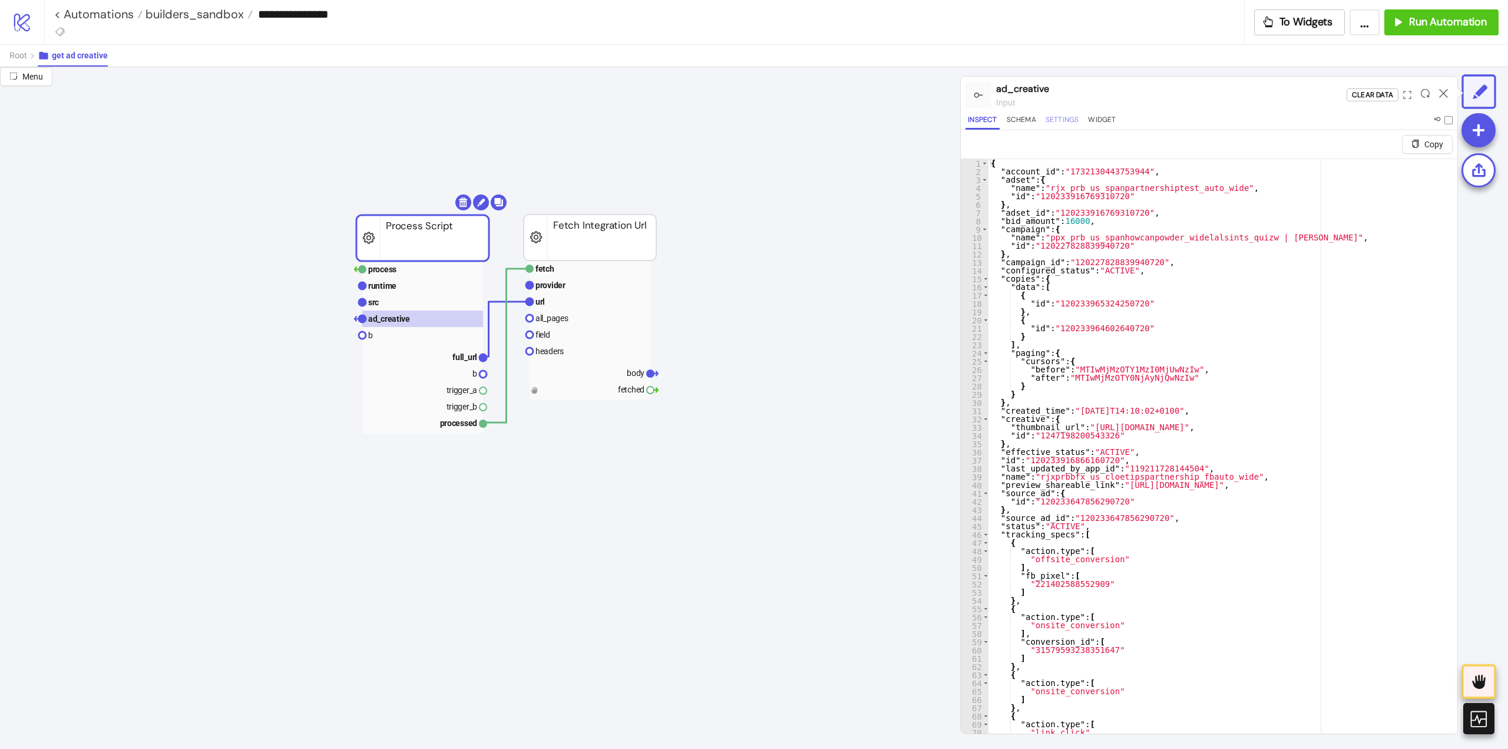
click at [1055, 114] on button "Settings" at bounding box center [1062, 122] width 38 height 16
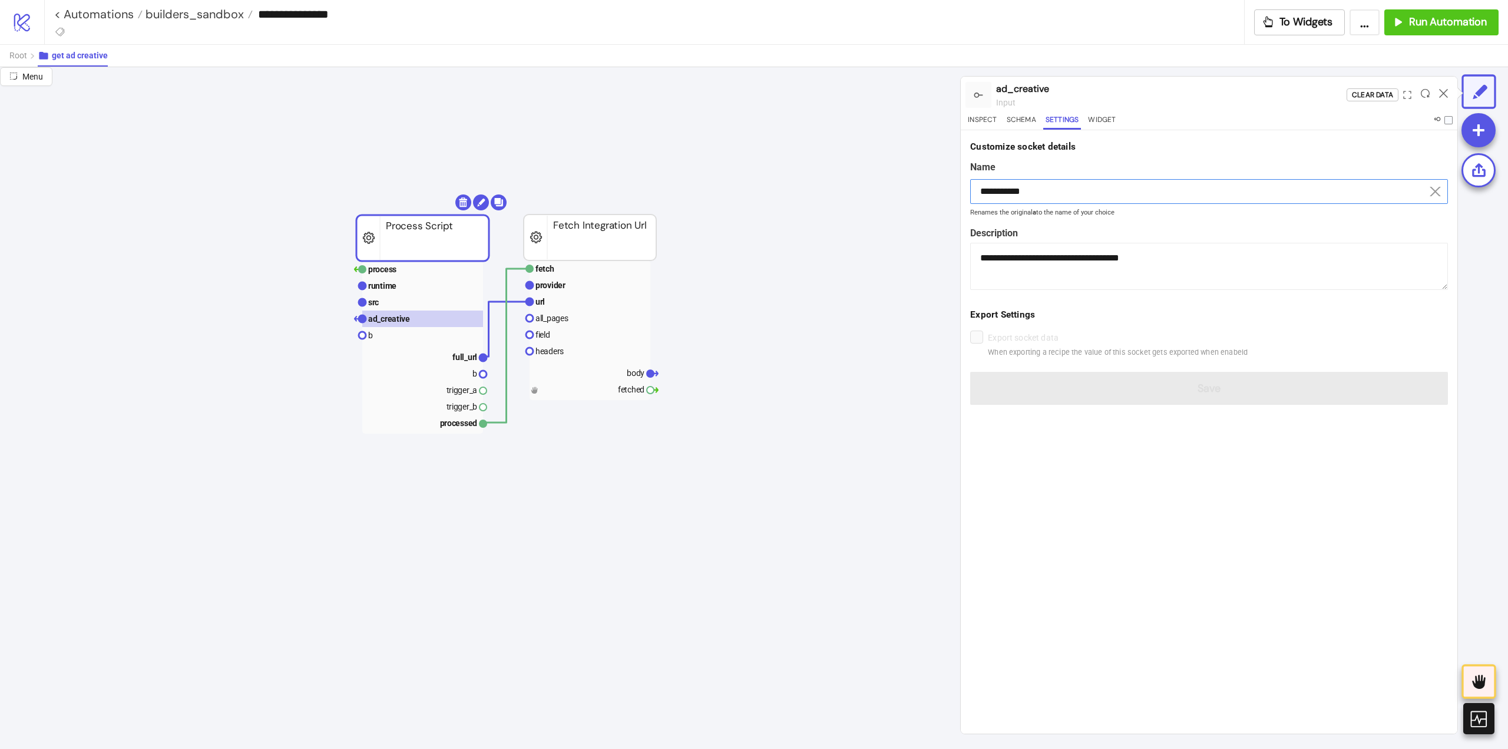
click at [996, 189] on input "**********" at bounding box center [1209, 191] width 478 height 25
click at [1006, 193] on input "**********" at bounding box center [1209, 191] width 478 height 25
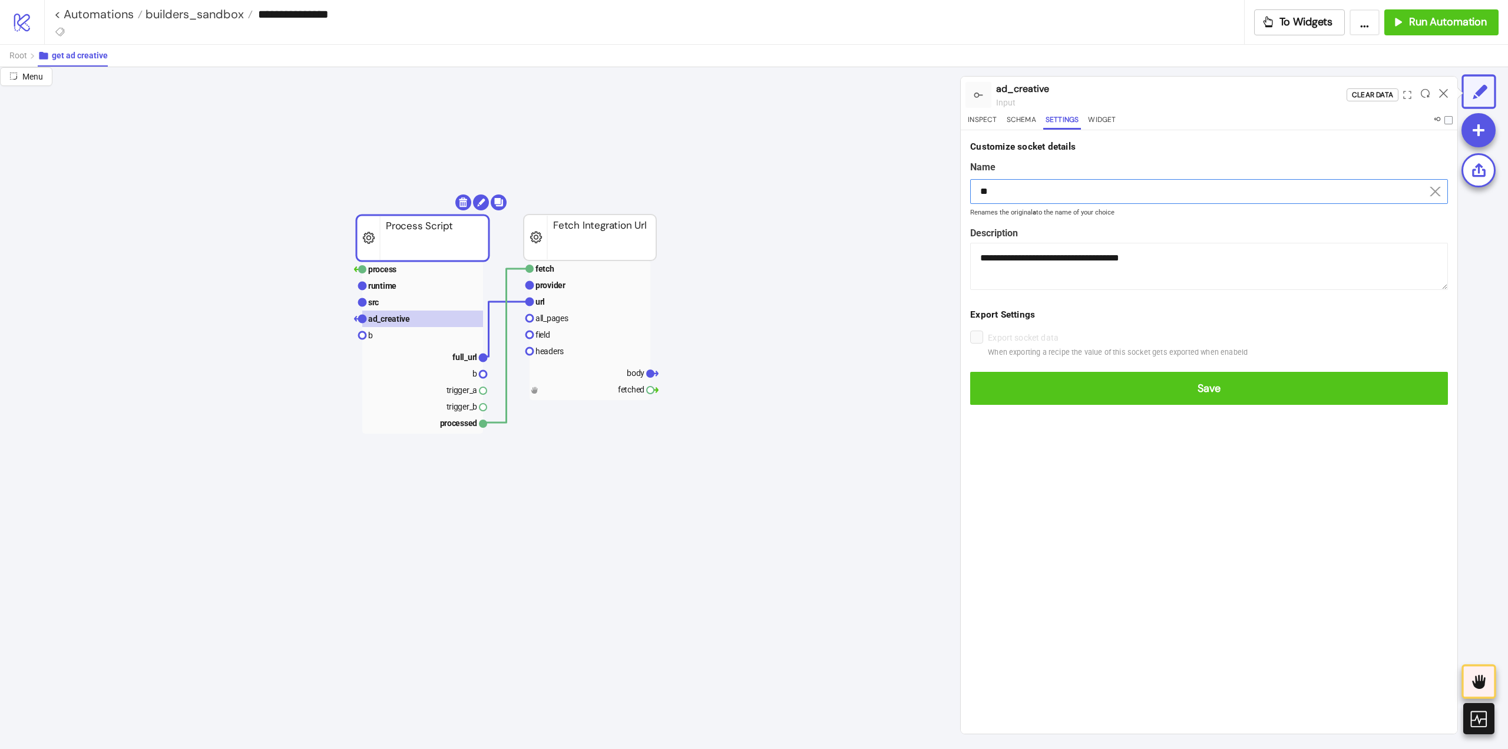
type input "**"
click at [970, 372] on button "Save" at bounding box center [1209, 388] width 478 height 33
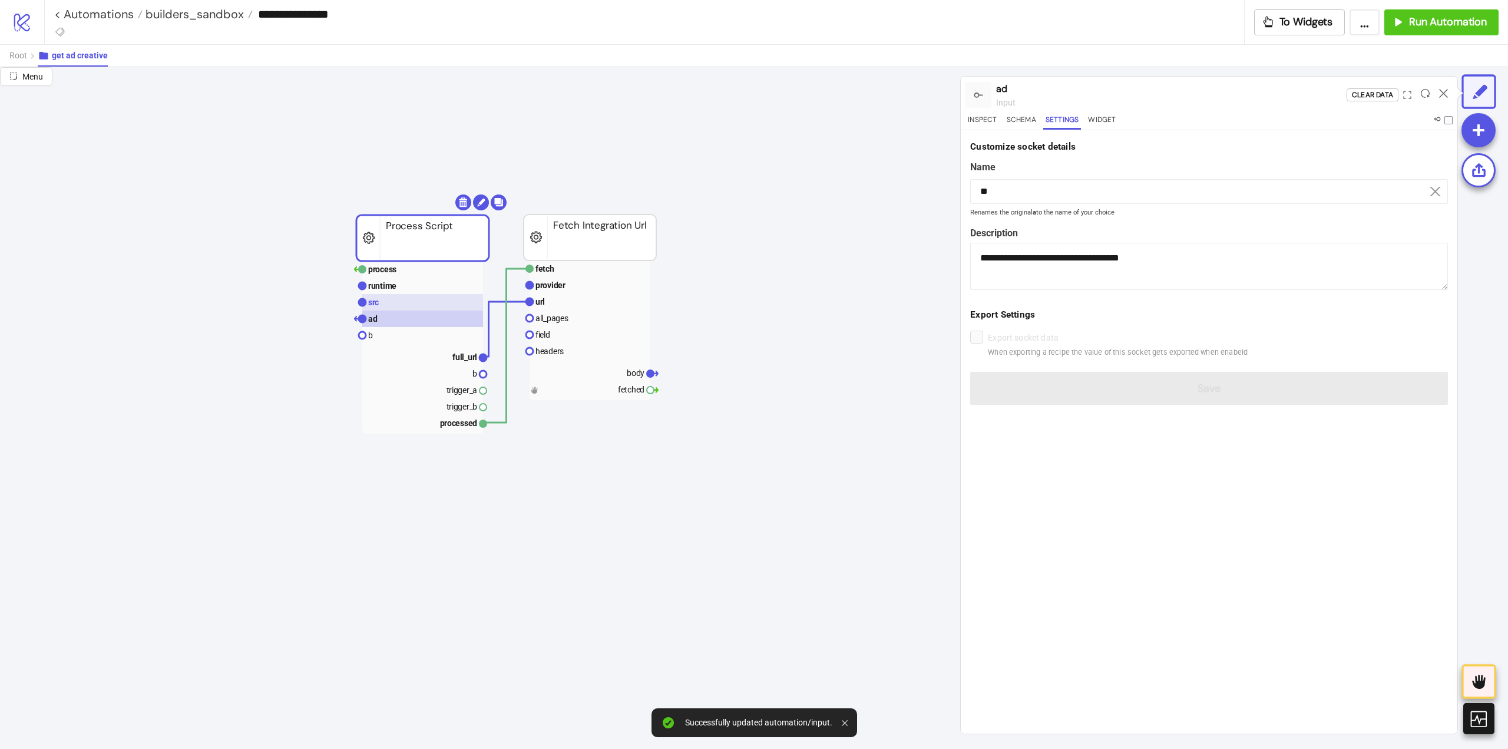
click at [395, 304] on rect at bounding box center [422, 302] width 121 height 16
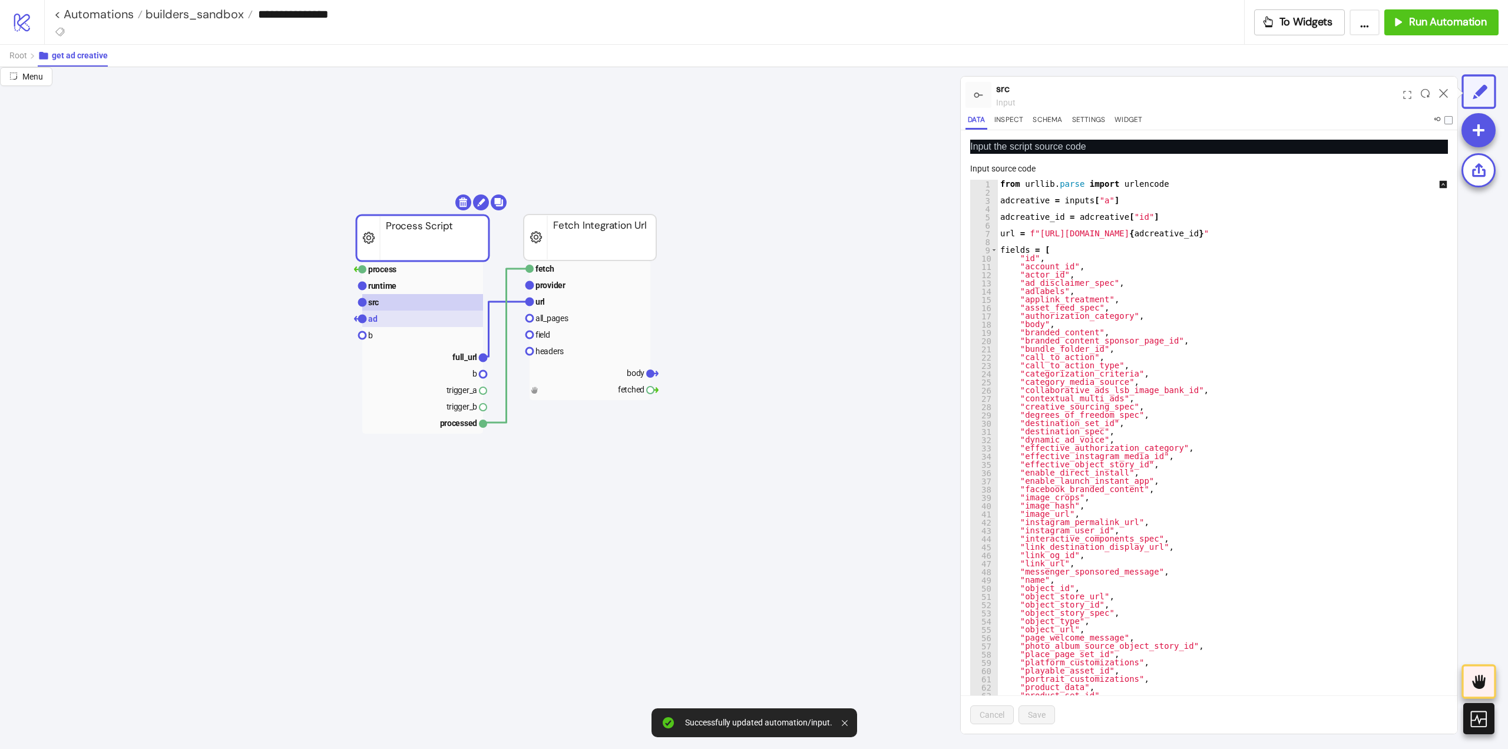
click at [376, 316] on text "ad" at bounding box center [372, 318] width 9 height 9
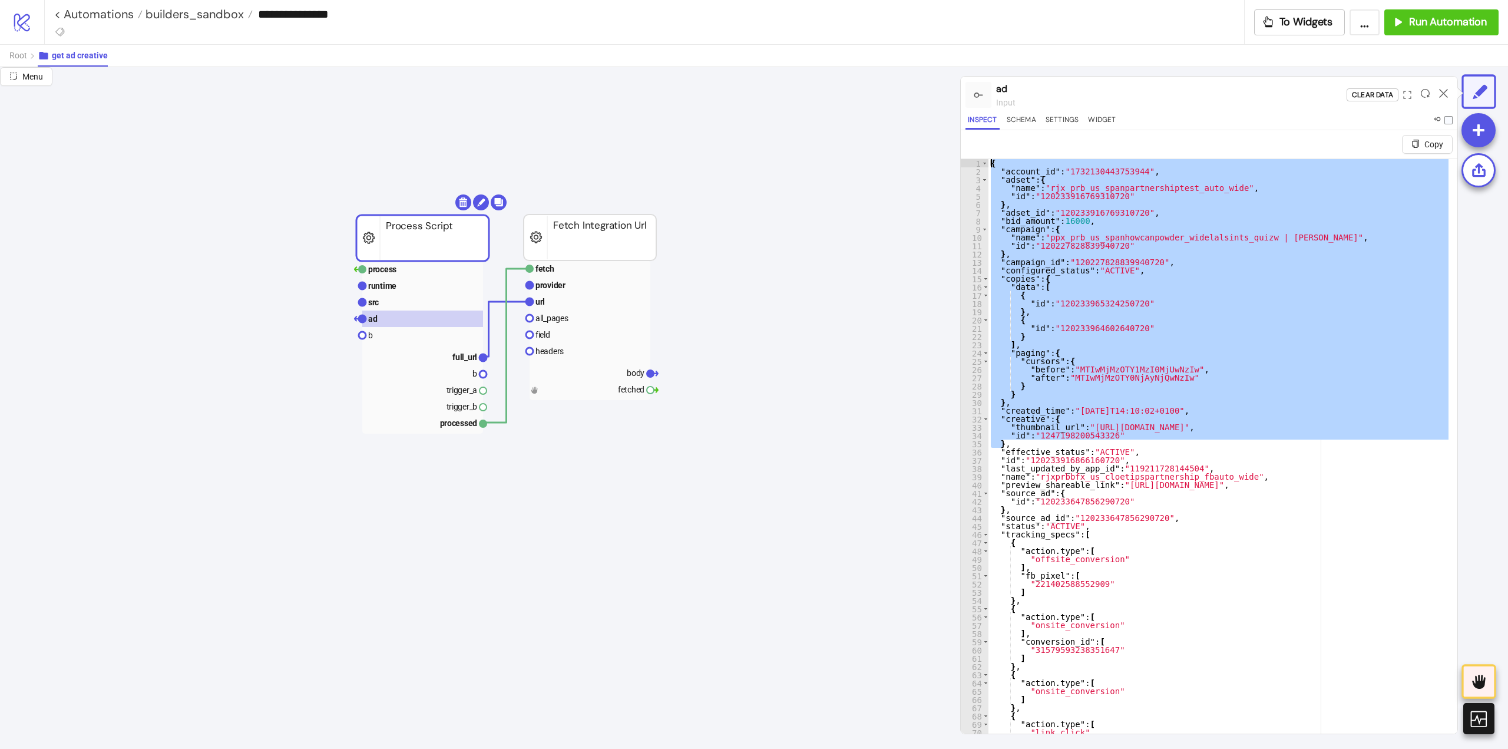
drag, startPoint x: 1003, startPoint y: 441, endPoint x: 964, endPoint y: 146, distance: 298.3
click at [964, 146] on div "**********" at bounding box center [1209, 431] width 497 height 603
type textarea "**********"
click at [393, 307] on rect at bounding box center [422, 302] width 121 height 16
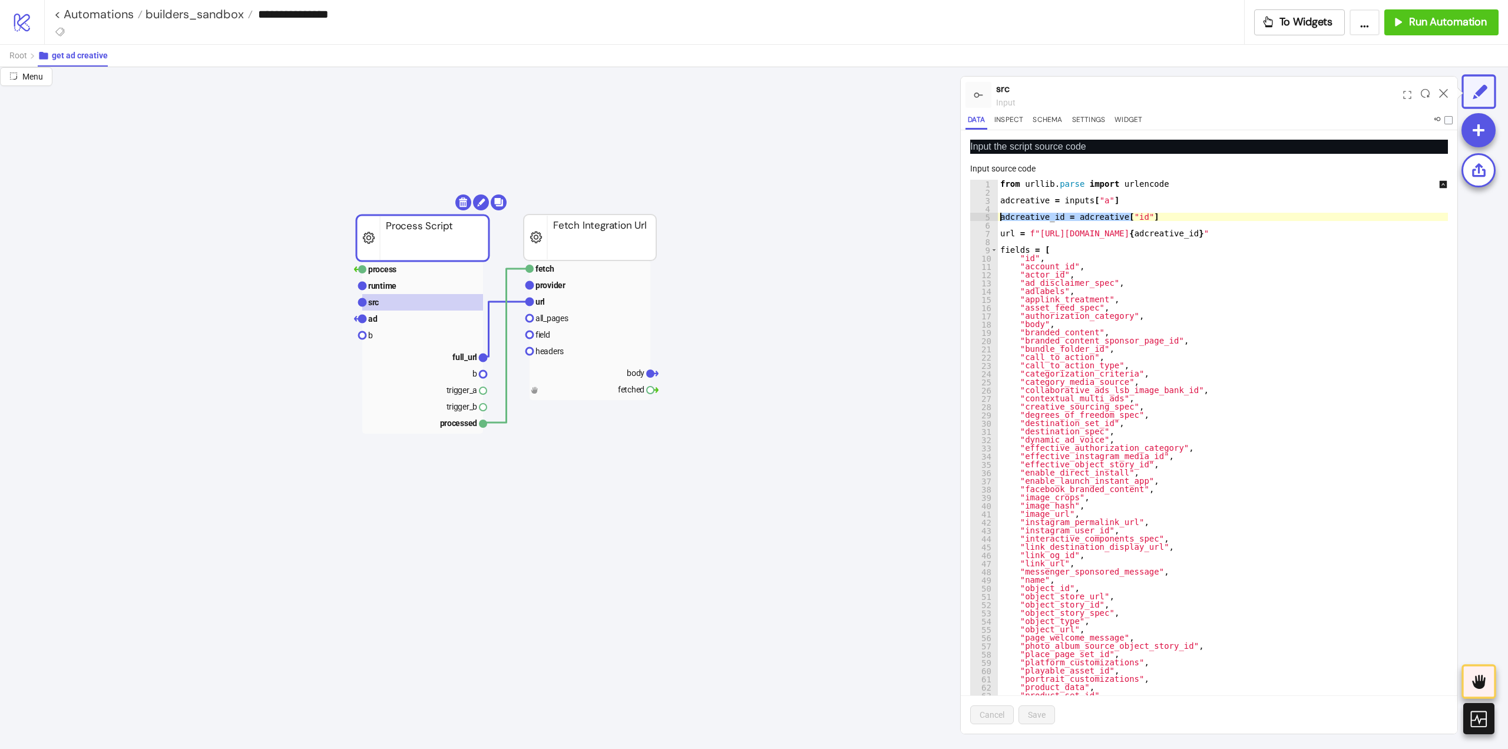
drag, startPoint x: 1138, startPoint y: 214, endPoint x: 996, endPoint y: 217, distance: 141.4
click at [995, 213] on div "**********" at bounding box center [1209, 457] width 478 height 554
paste textarea "**********"
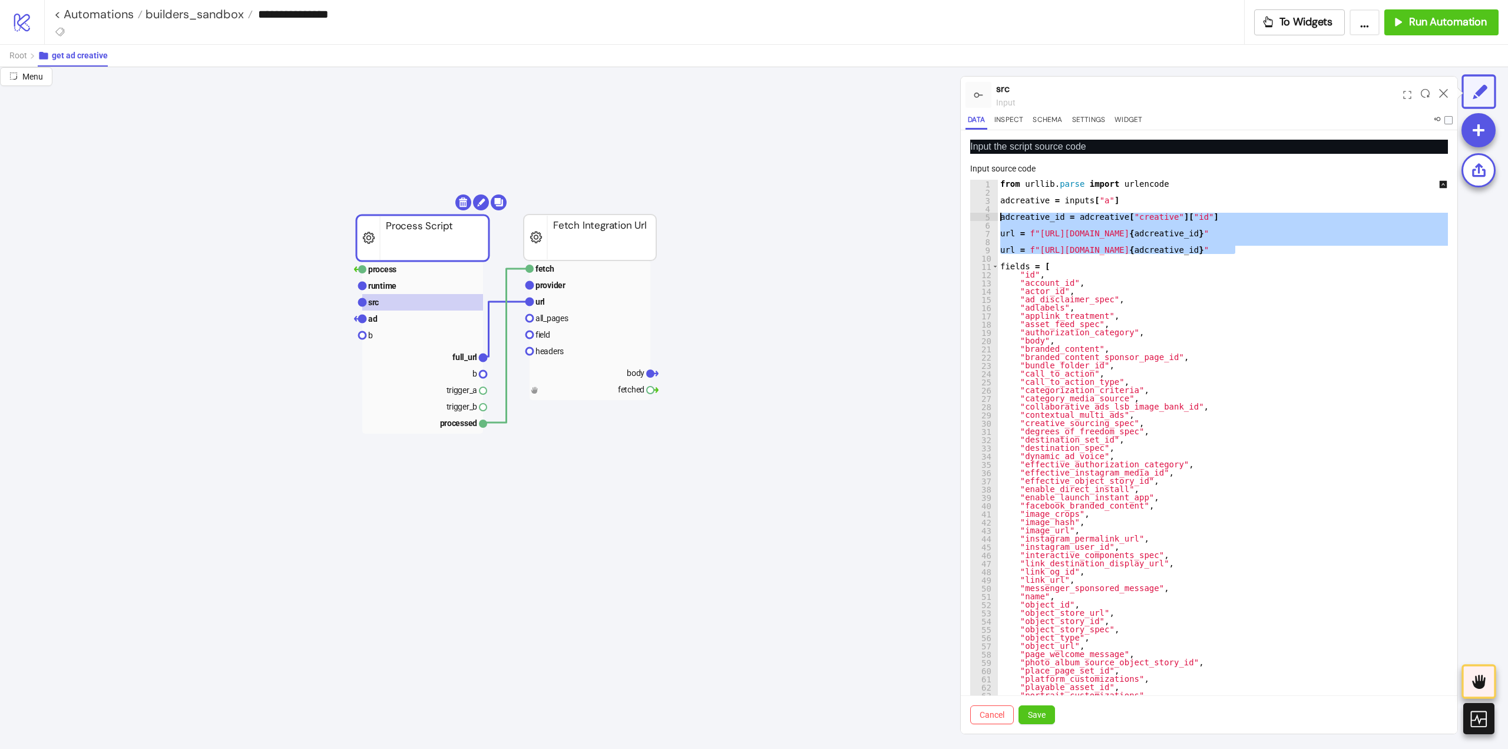
drag, startPoint x: 1239, startPoint y: 250, endPoint x: 986, endPoint y: 216, distance: 255.1
click at [986, 216] on div "**********" at bounding box center [1209, 457] width 478 height 554
paste textarea "**********"
type textarea "**********"
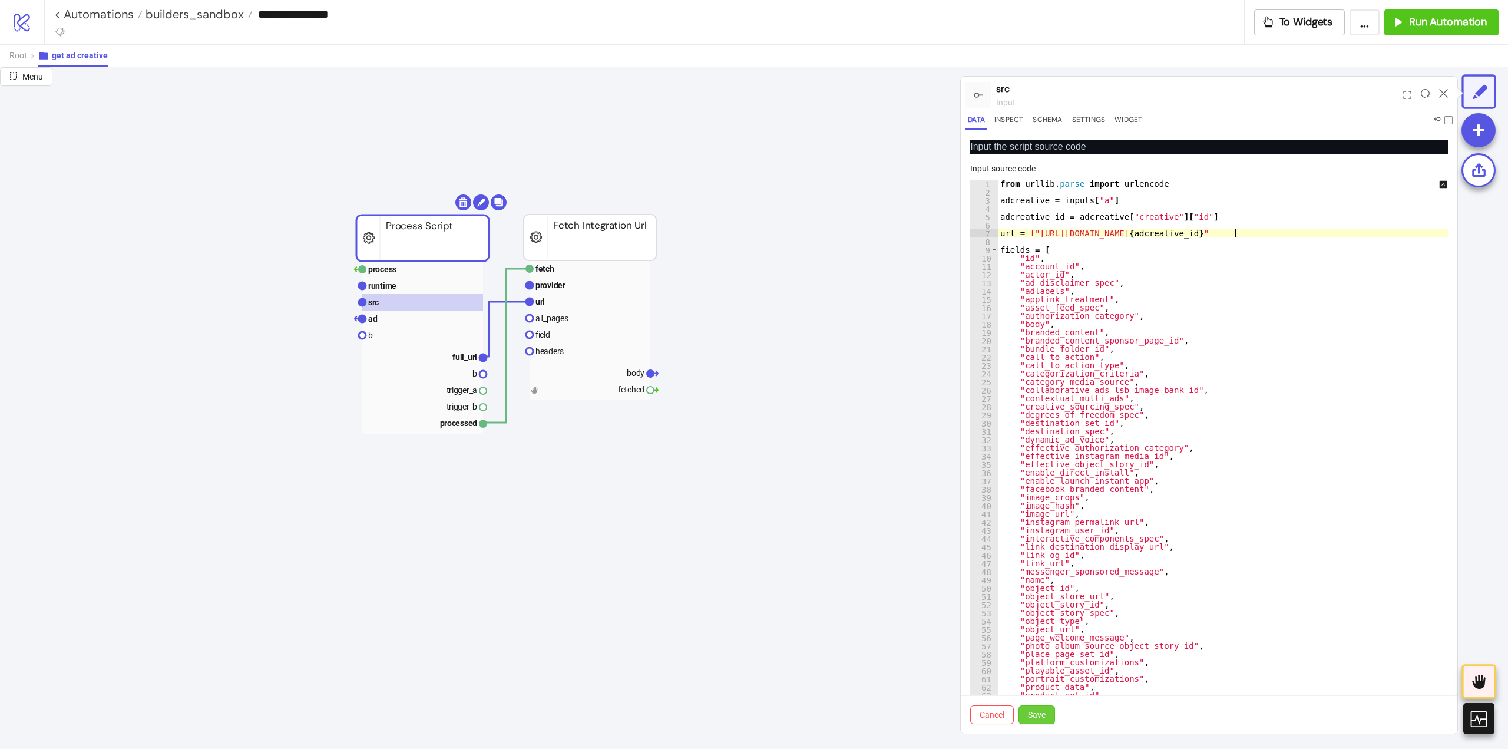
click at [1041, 715] on span "Save" at bounding box center [1037, 714] width 18 height 9
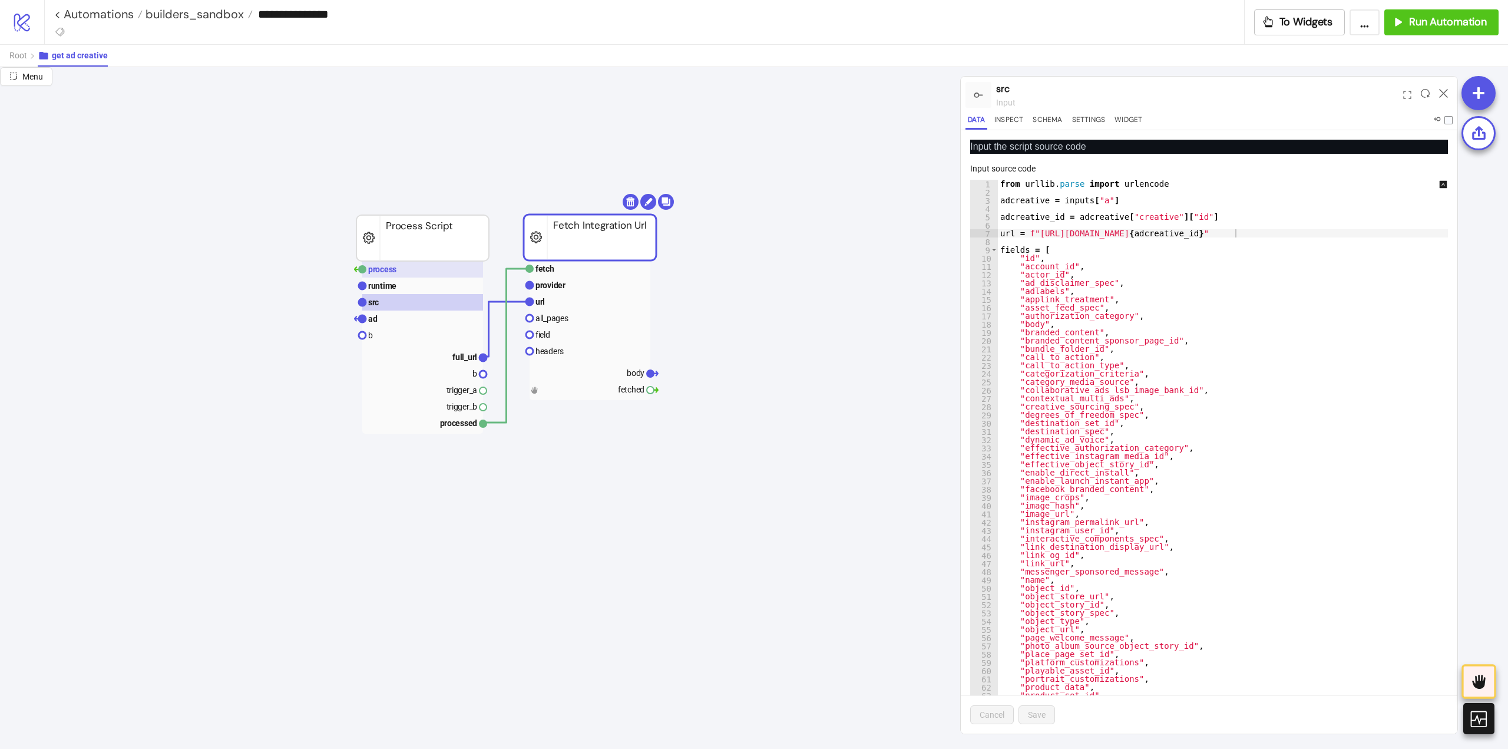
click at [375, 265] on text "process" at bounding box center [382, 269] width 28 height 9
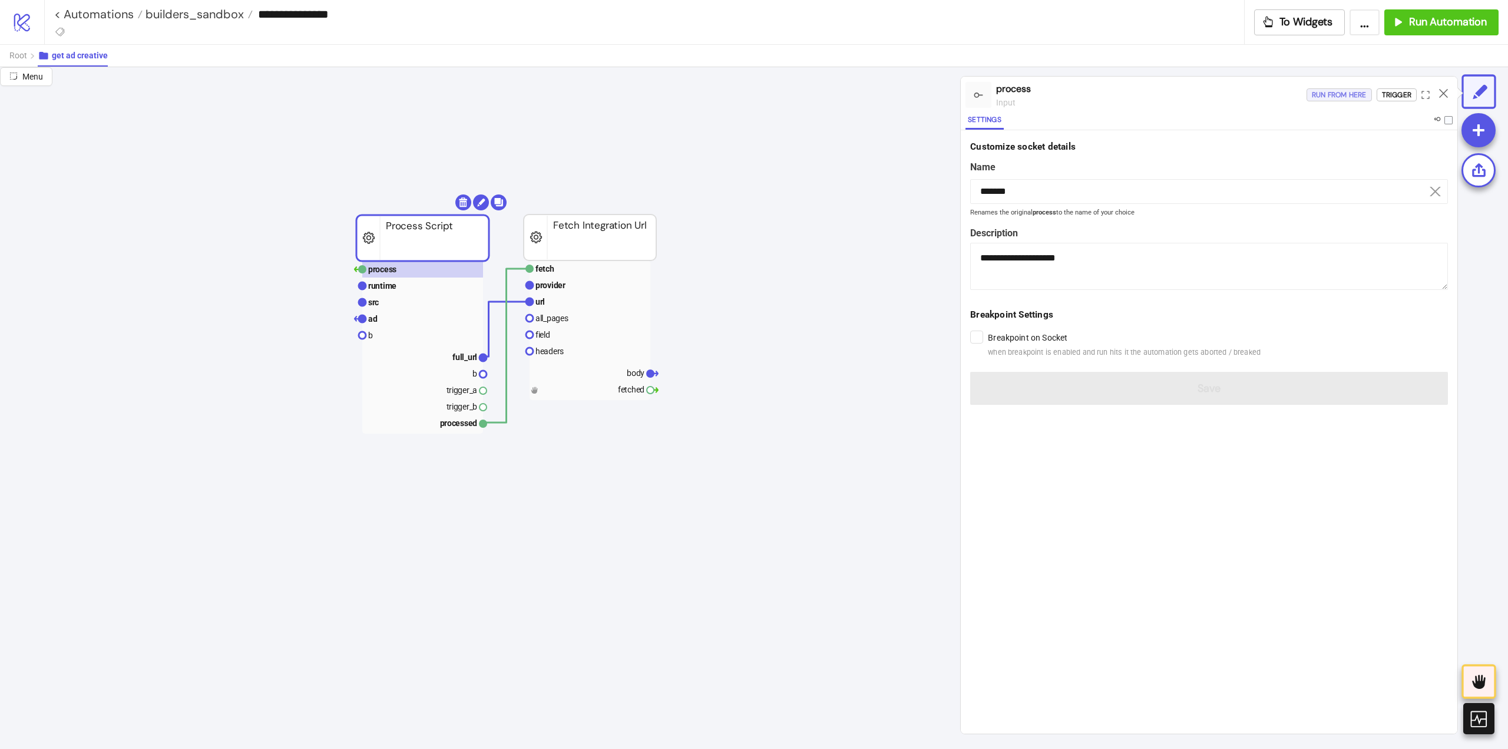
click at [1346, 94] on div "Run from here" at bounding box center [1339, 95] width 55 height 14
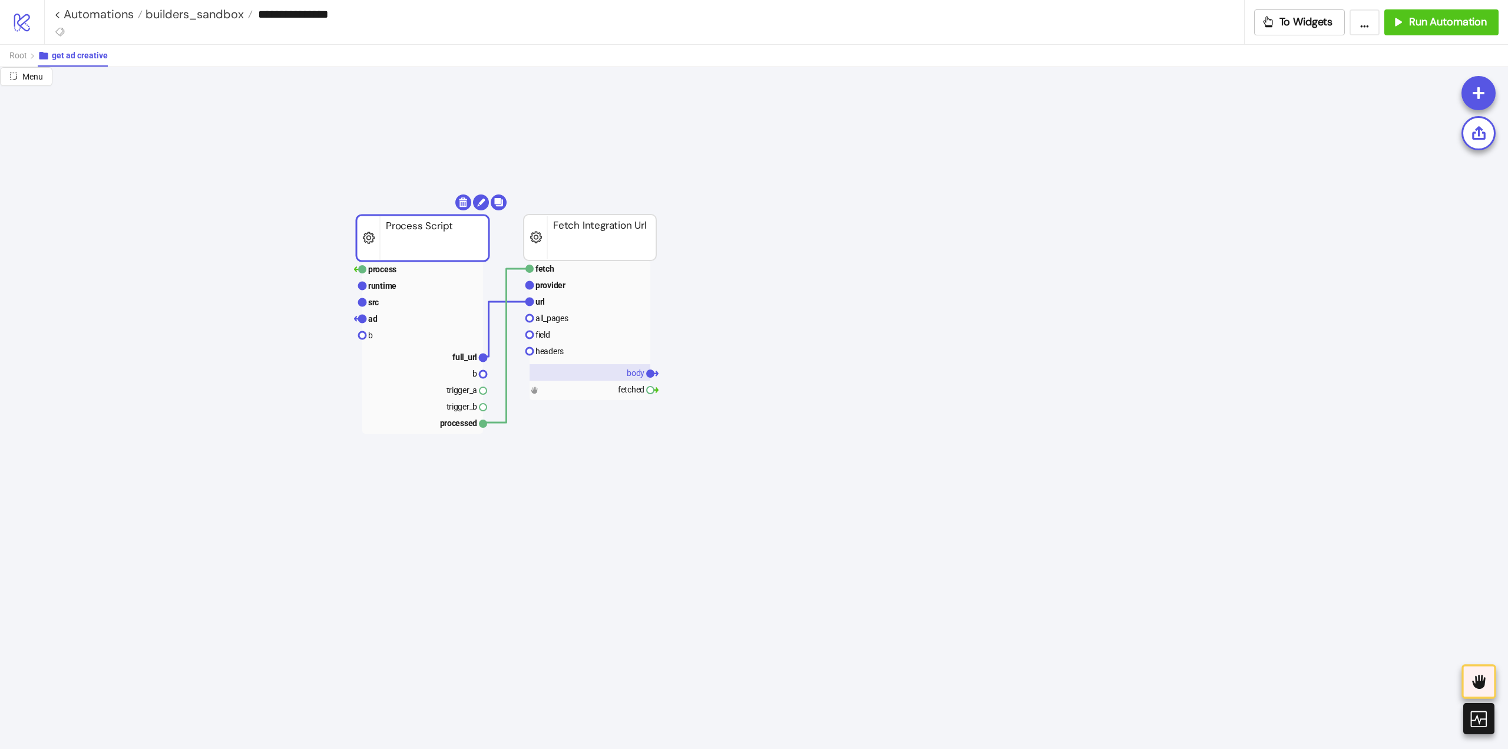
click at [631, 371] on text "body" at bounding box center [636, 372] width 18 height 9
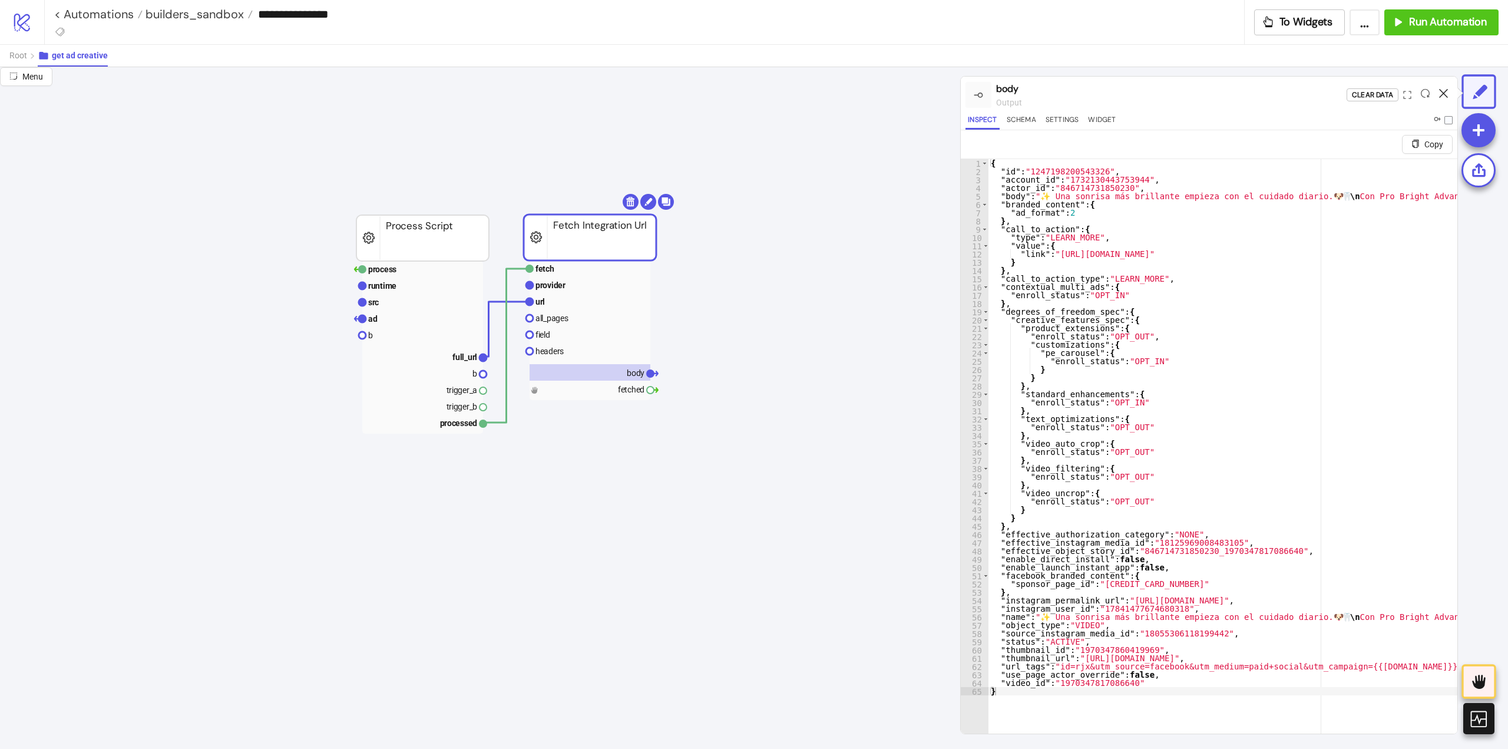
click at [1444, 93] on icon at bounding box center [1443, 93] width 9 height 9
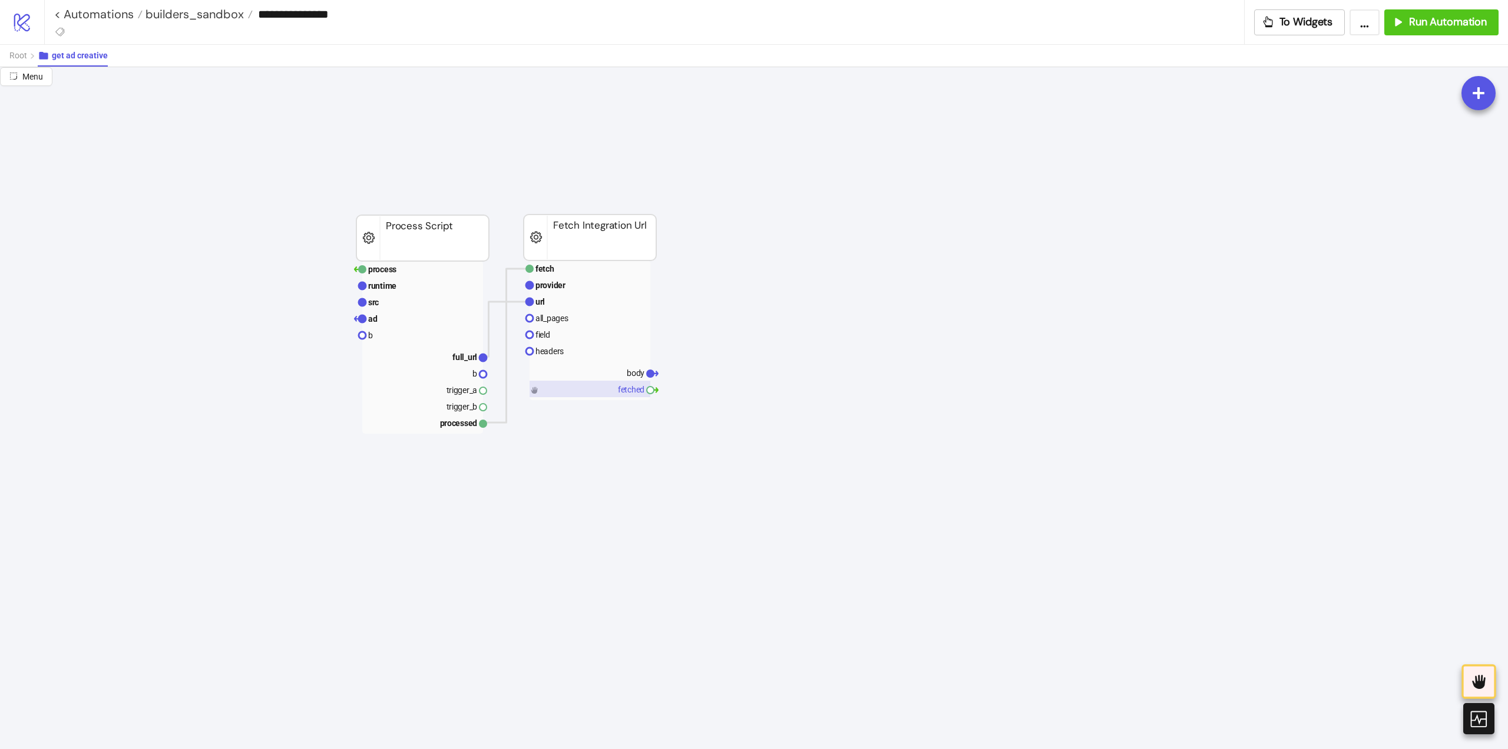
click at [626, 381] on rect at bounding box center [590, 389] width 121 height 16
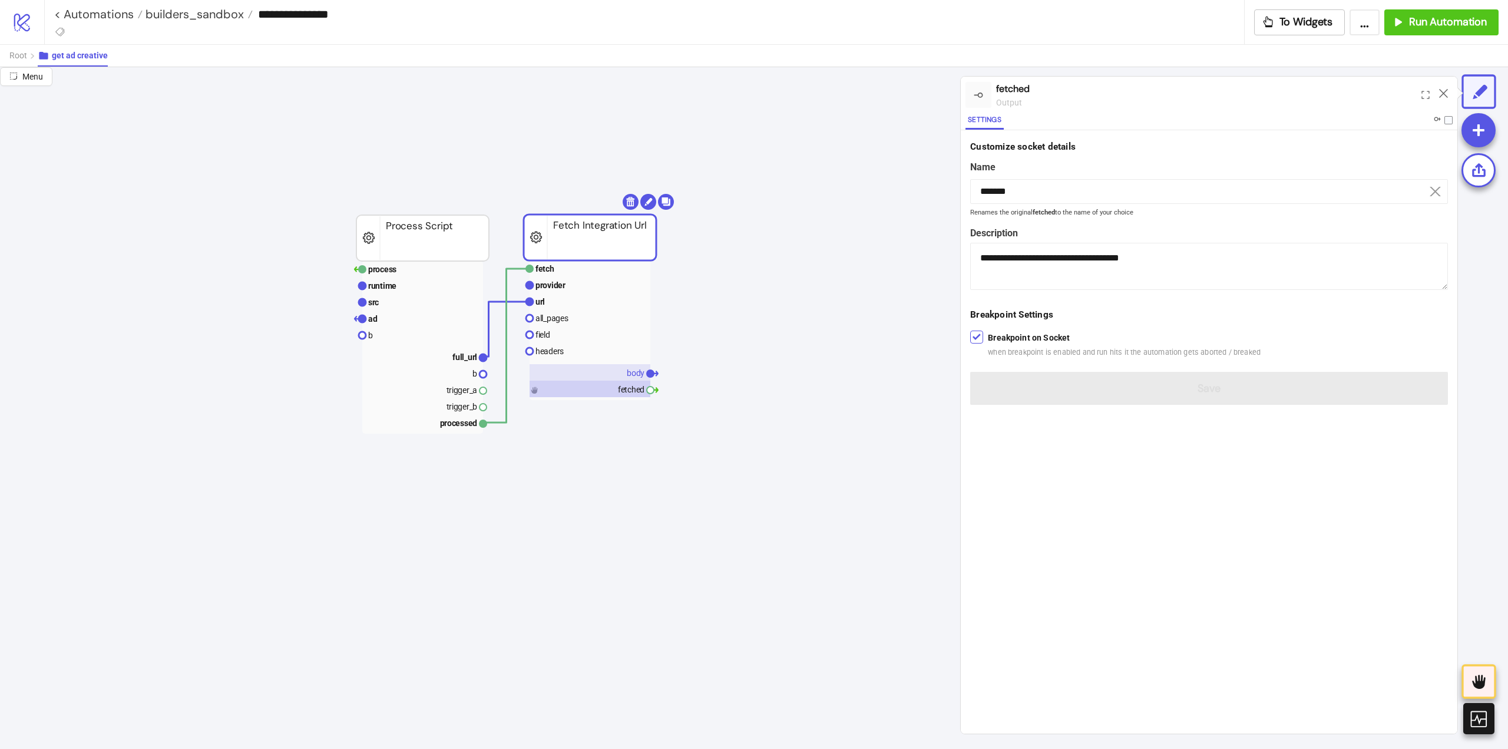
click at [627, 372] on text "body" at bounding box center [636, 372] width 18 height 9
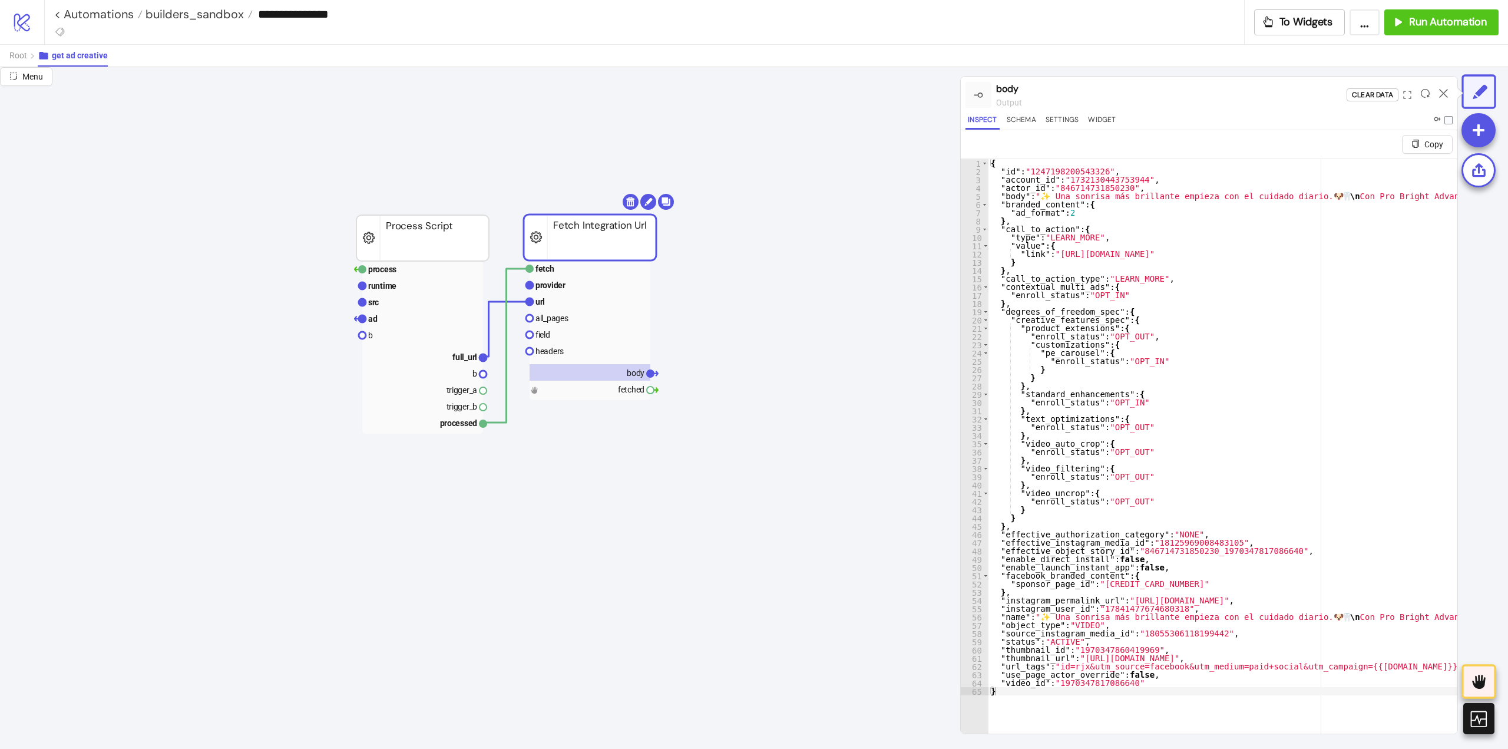
drag, startPoint x: 1442, startPoint y: 91, endPoint x: 1206, endPoint y: 144, distance: 241.7
click at [1442, 91] on icon at bounding box center [1443, 93] width 9 height 9
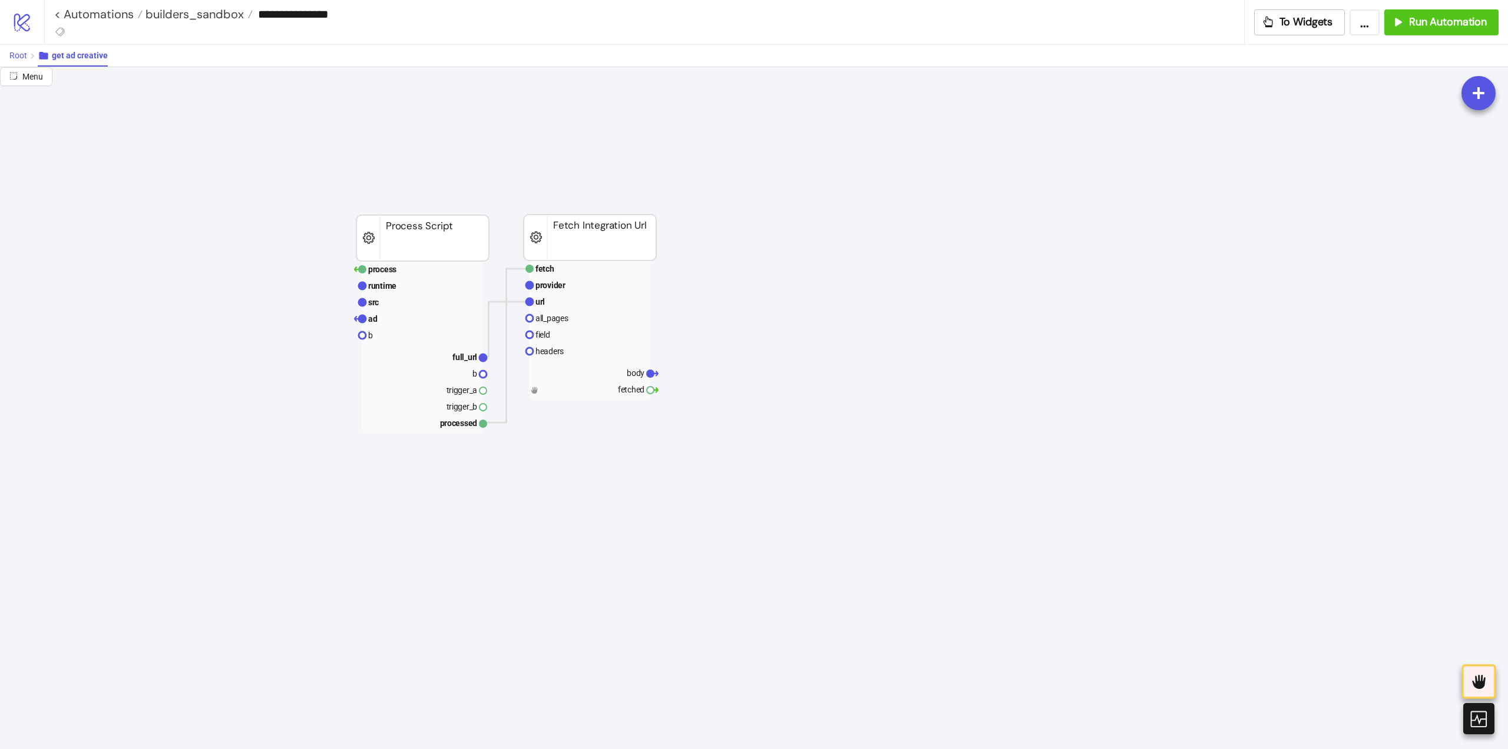
click at [18, 55] on span "Root" at bounding box center [18, 55] width 18 height 9
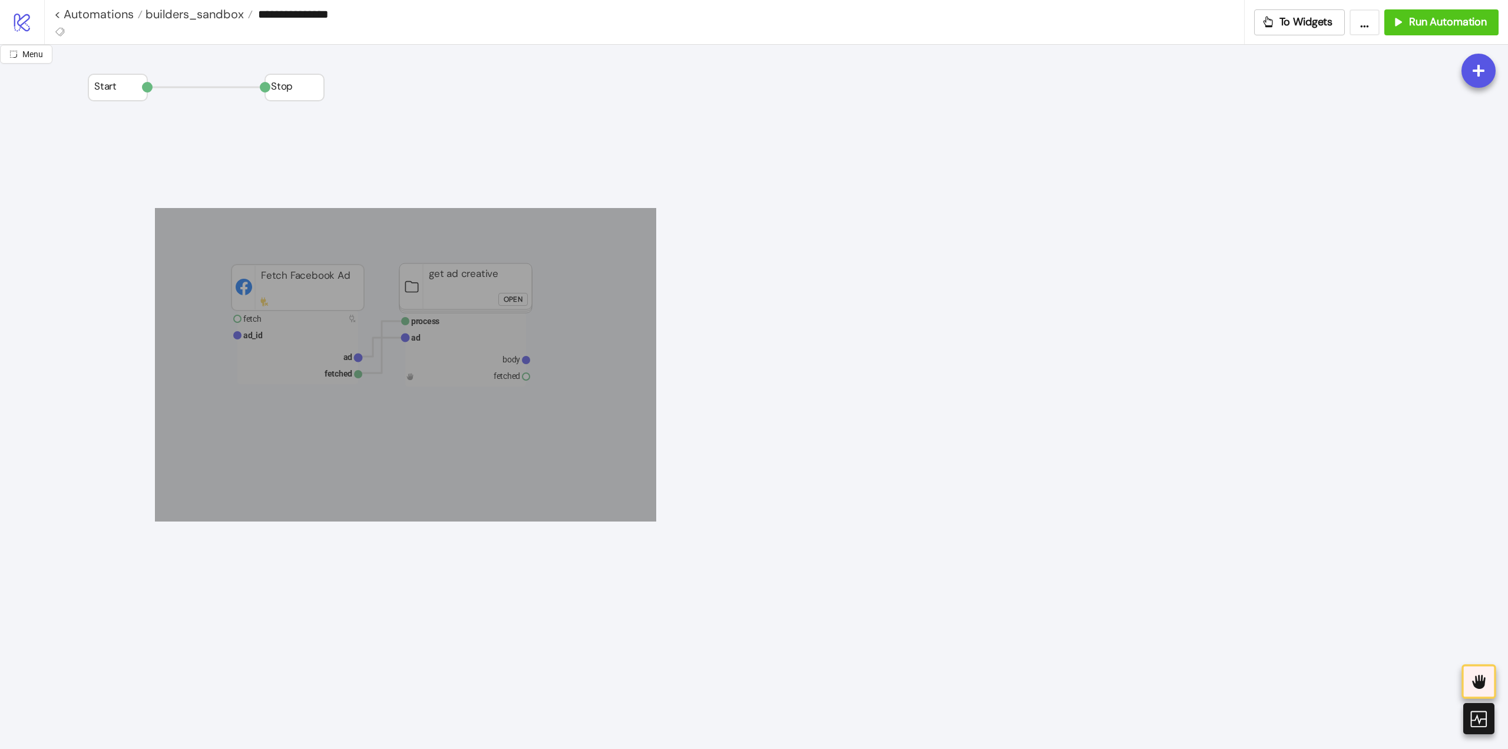
drag, startPoint x: 155, startPoint y: 208, endPoint x: 503, endPoint y: 349, distance: 375.8
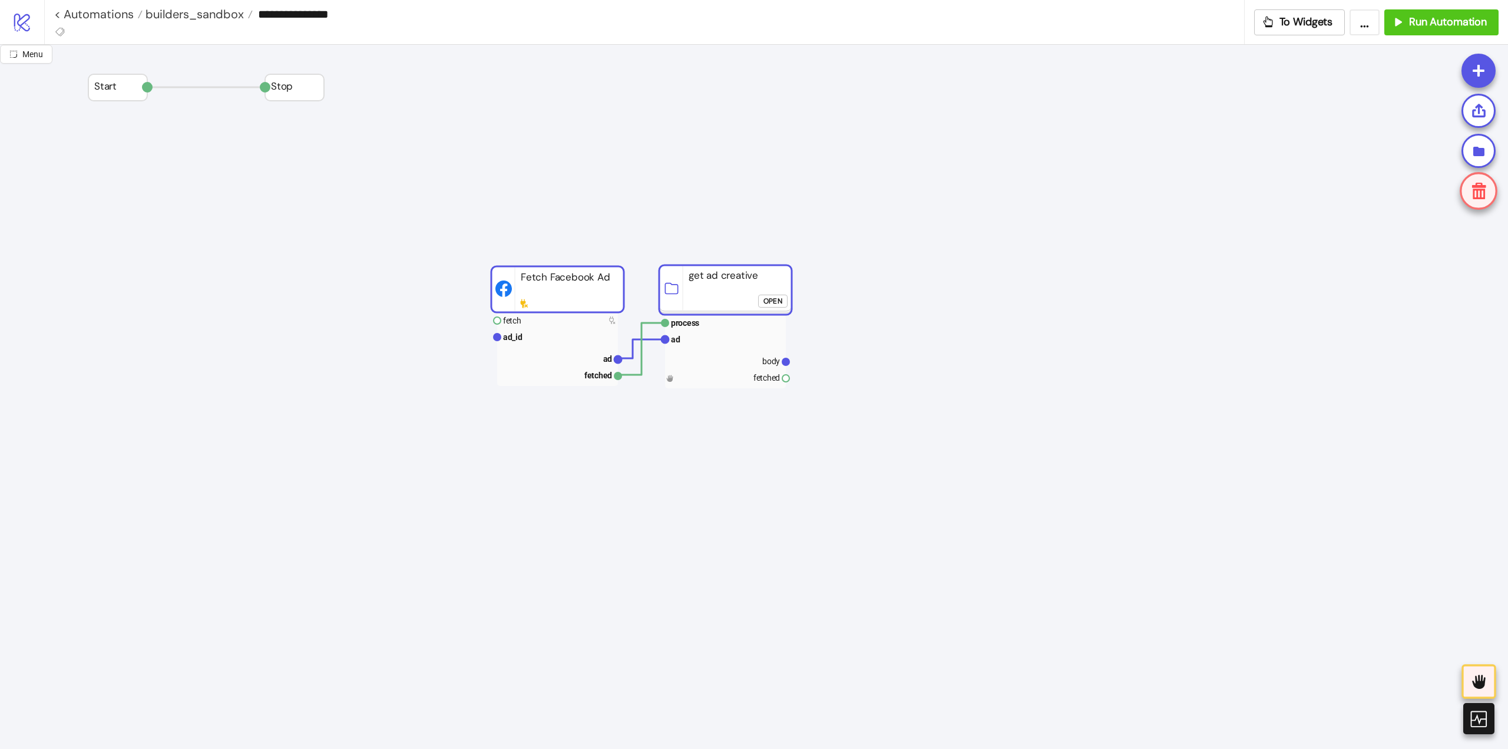
drag, startPoint x: 540, startPoint y: 320, endPoint x: 696, endPoint y: 286, distance: 159.7
click at [714, 303] on rect at bounding box center [725, 289] width 133 height 49
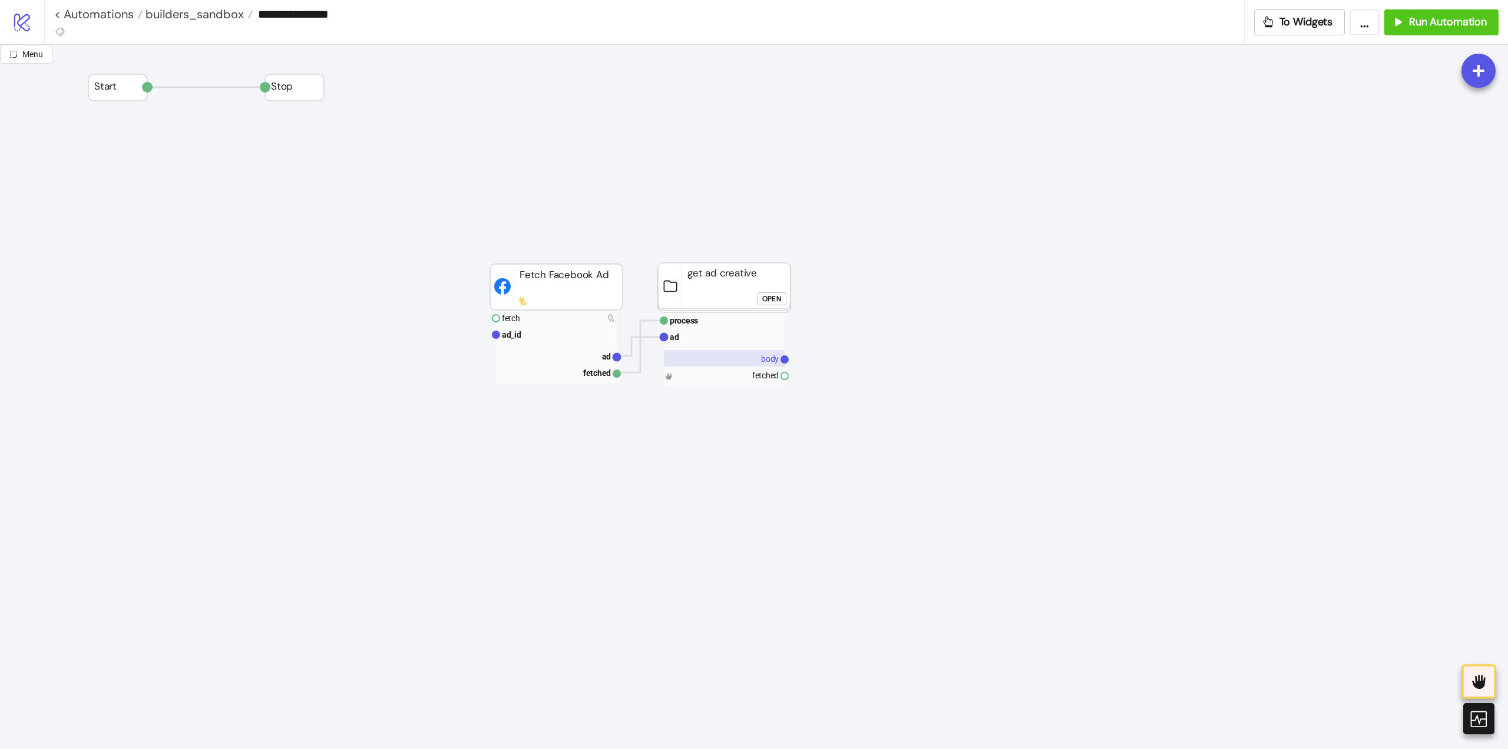
click at [761, 358] on text "body" at bounding box center [770, 358] width 18 height 9
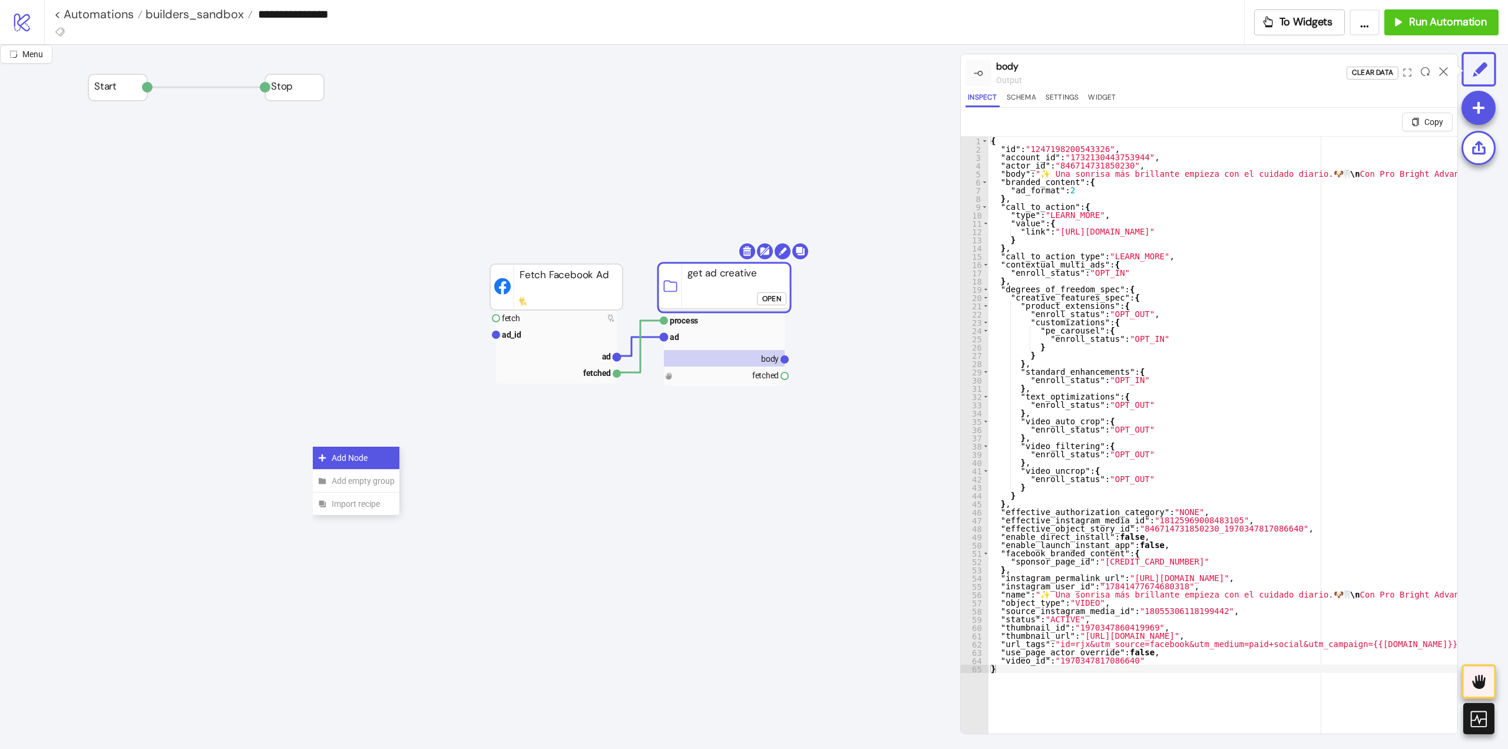
click at [325, 457] on icon at bounding box center [322, 457] width 7 height 7
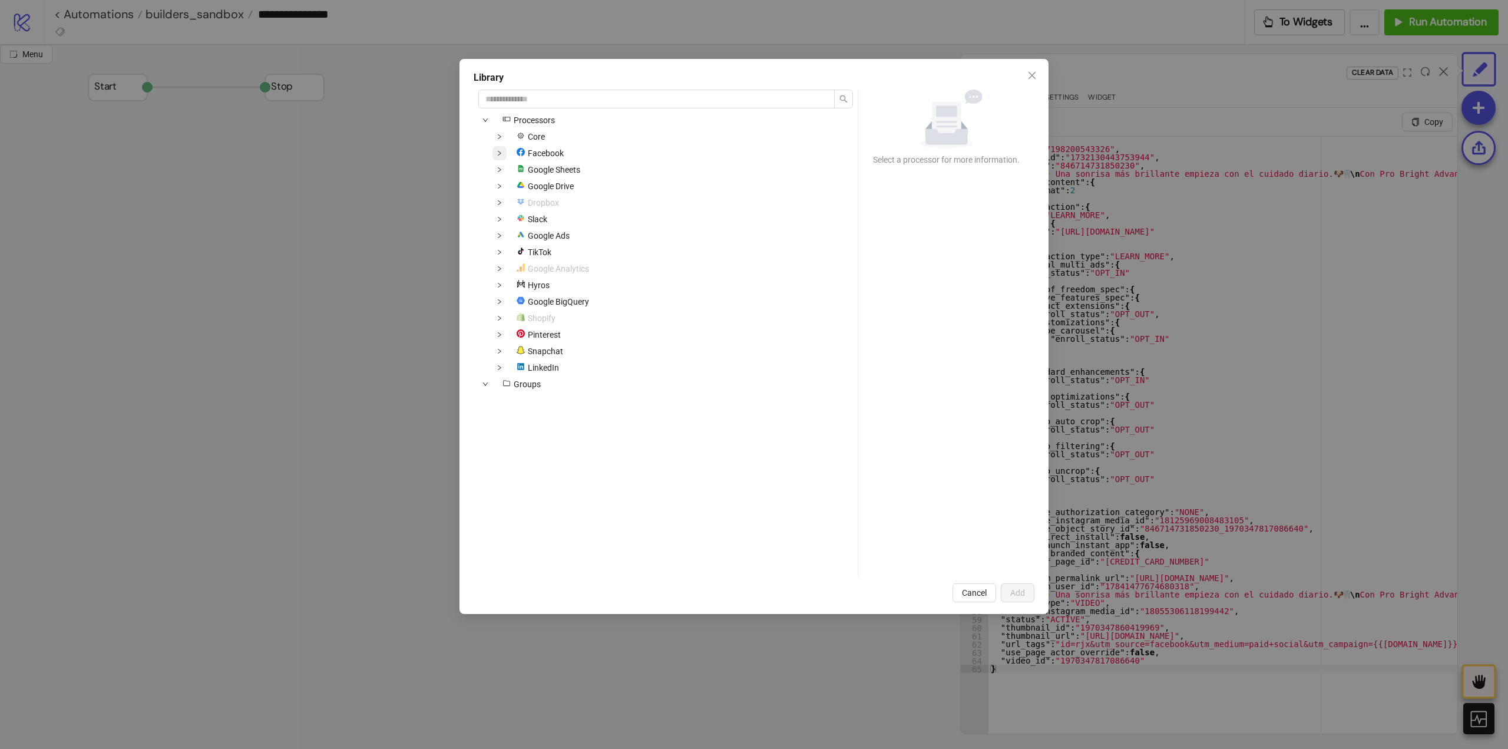
click at [506, 153] on span at bounding box center [500, 153] width 14 height 14
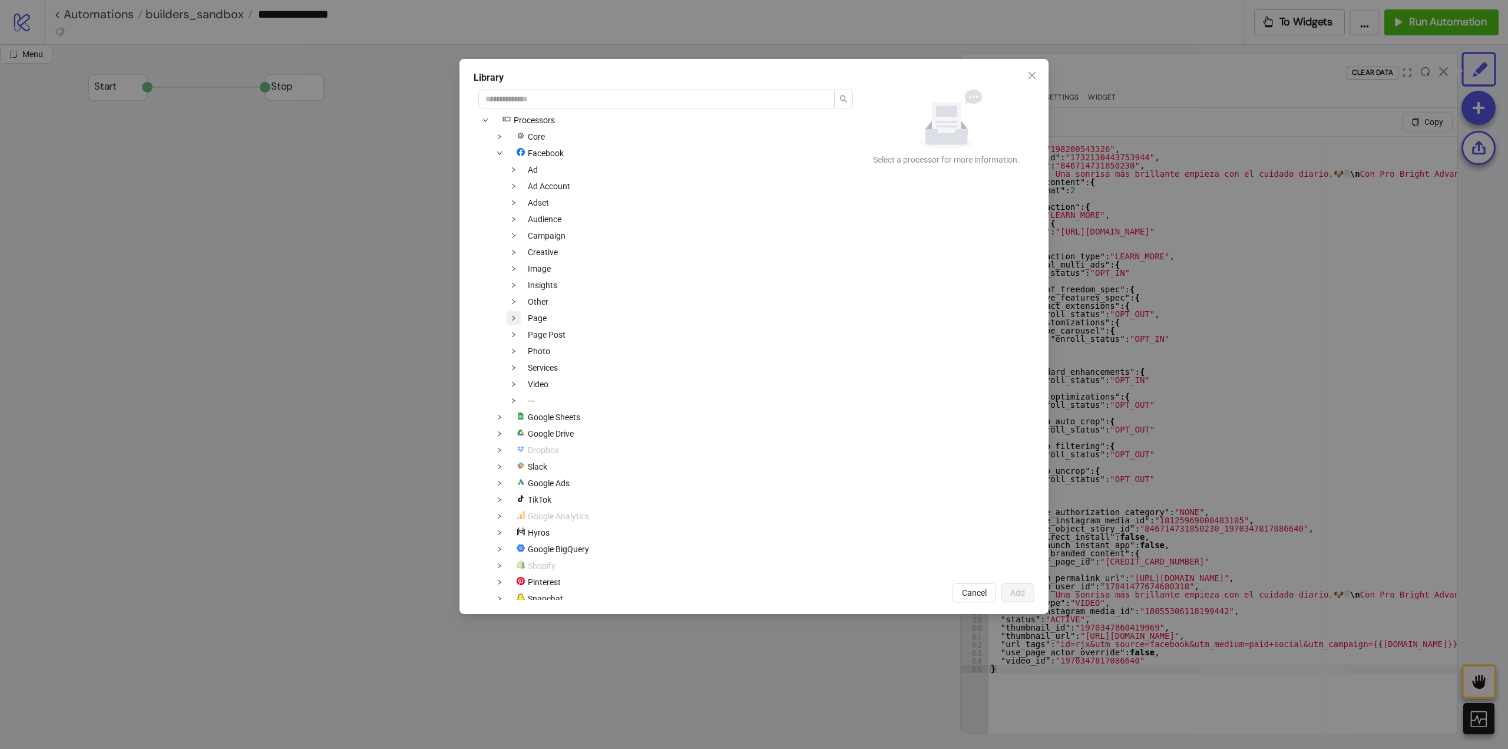
click at [508, 319] on span at bounding box center [514, 318] width 14 height 14
click at [514, 339] on span at bounding box center [514, 335] width 14 height 14
click at [621, 382] on span "Fetch Facebook Page Posts" at bounding box center [593, 383] width 102 height 9
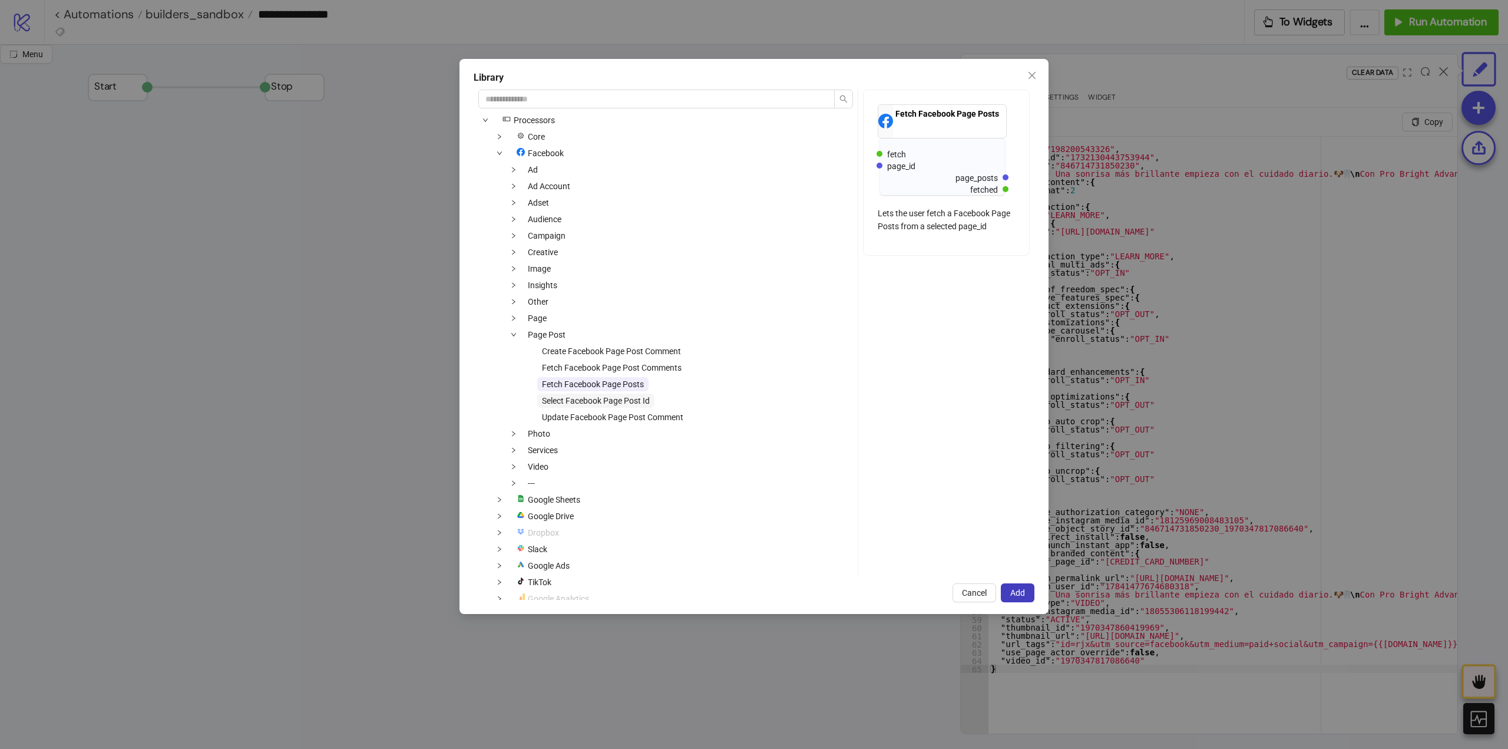
click at [640, 404] on span "Select Facebook Page Post Id" at bounding box center [596, 400] width 108 height 9
click at [1017, 591] on span "Add" at bounding box center [1017, 592] width 15 height 9
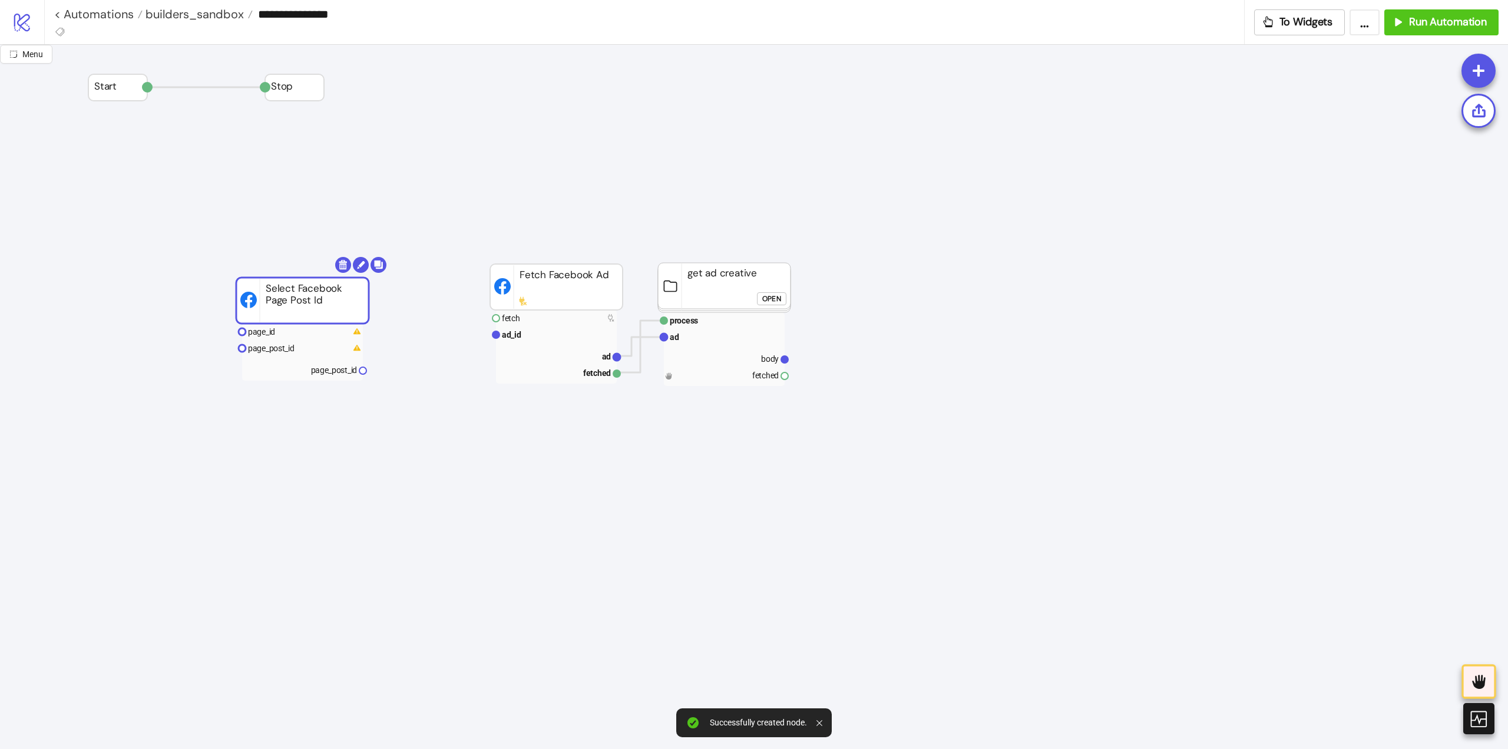
drag, startPoint x: 416, startPoint y: 465, endPoint x: 341, endPoint y: 292, distance: 189.5
click at [293, 331] on rect at bounding box center [301, 327] width 121 height 16
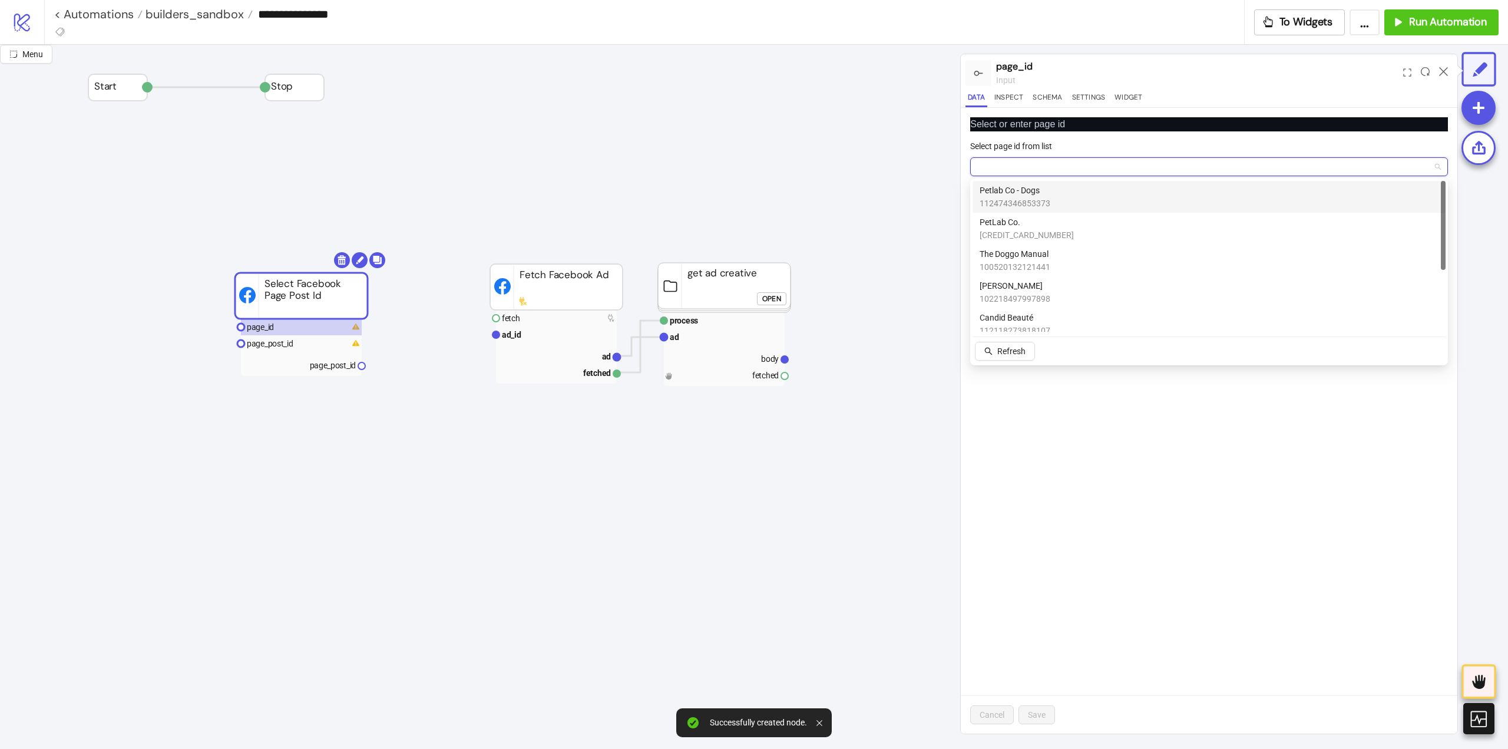
click at [1070, 166] on input "Select page id from list" at bounding box center [1203, 167] width 453 height 18
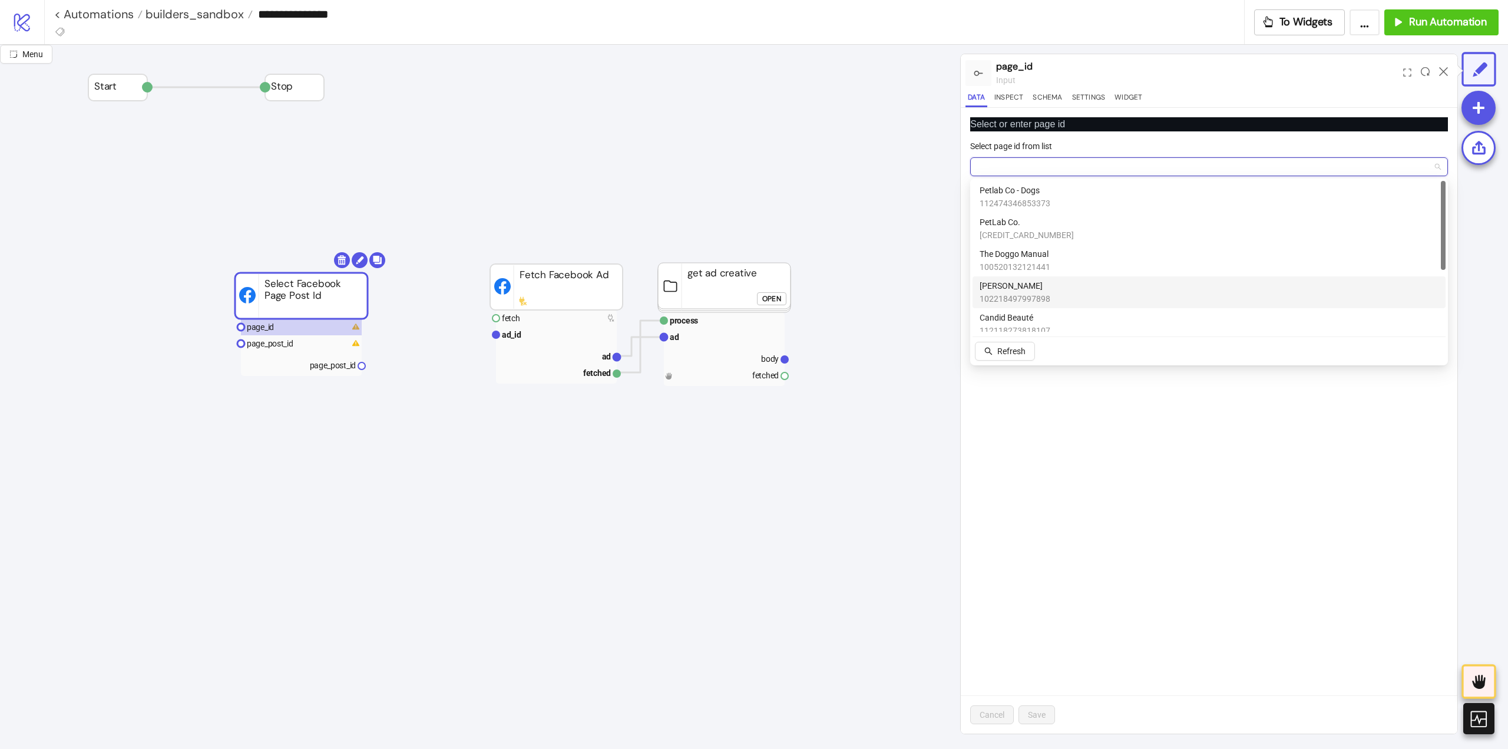
click at [314, 292] on rect at bounding box center [298, 295] width 133 height 46
click at [338, 260] on body "**********" at bounding box center [754, 374] width 1508 height 749
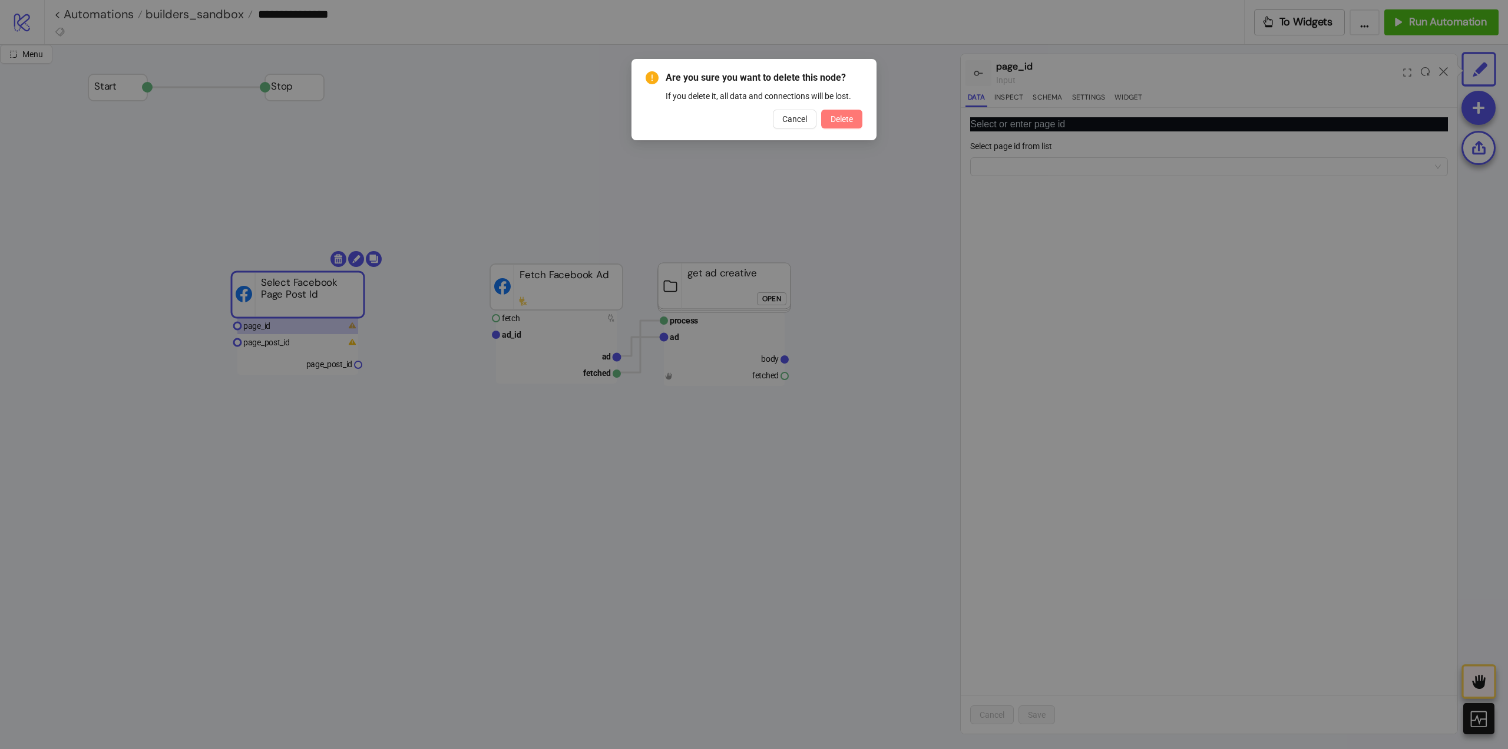
click at [835, 119] on span "Delete" at bounding box center [842, 118] width 22 height 9
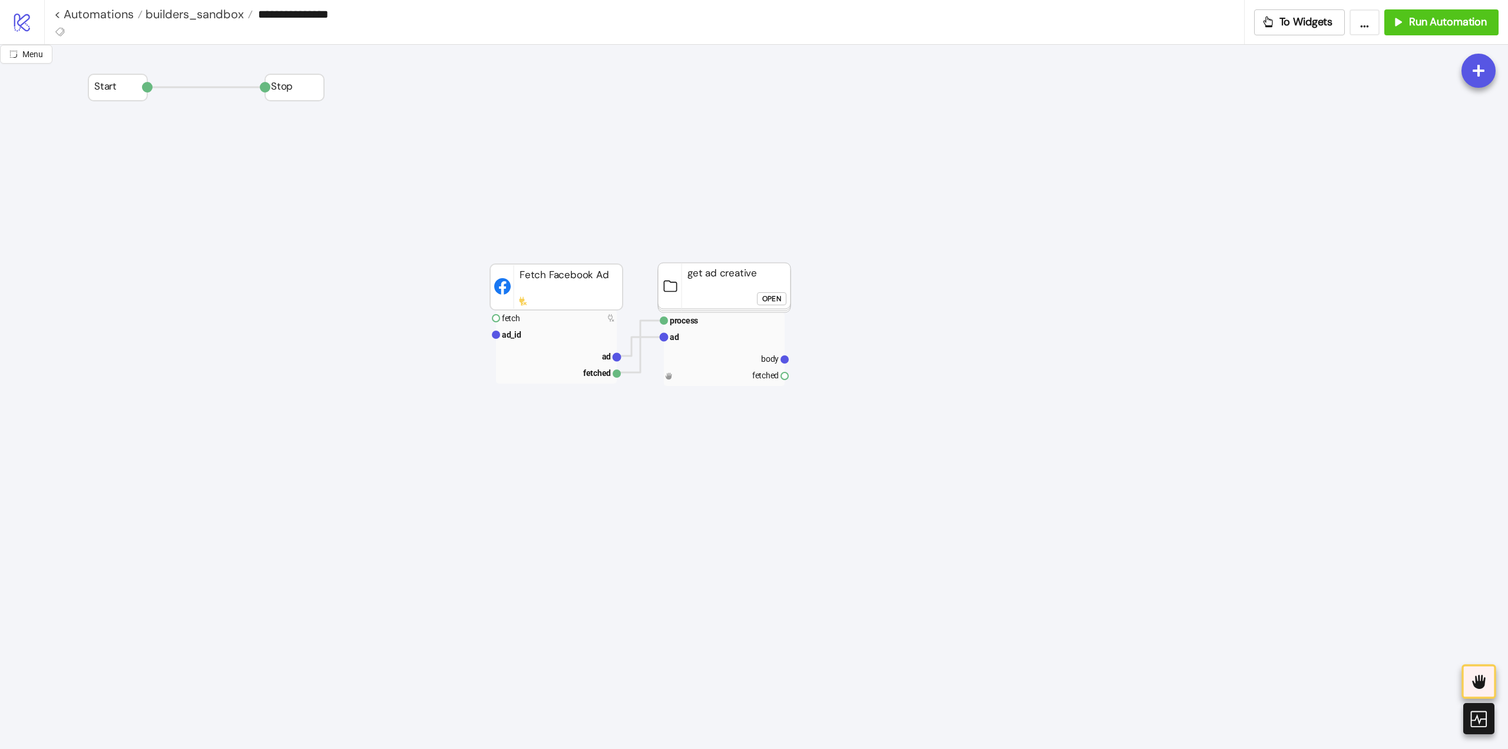
click at [762, 297] on button "Open" at bounding box center [771, 298] width 29 height 13
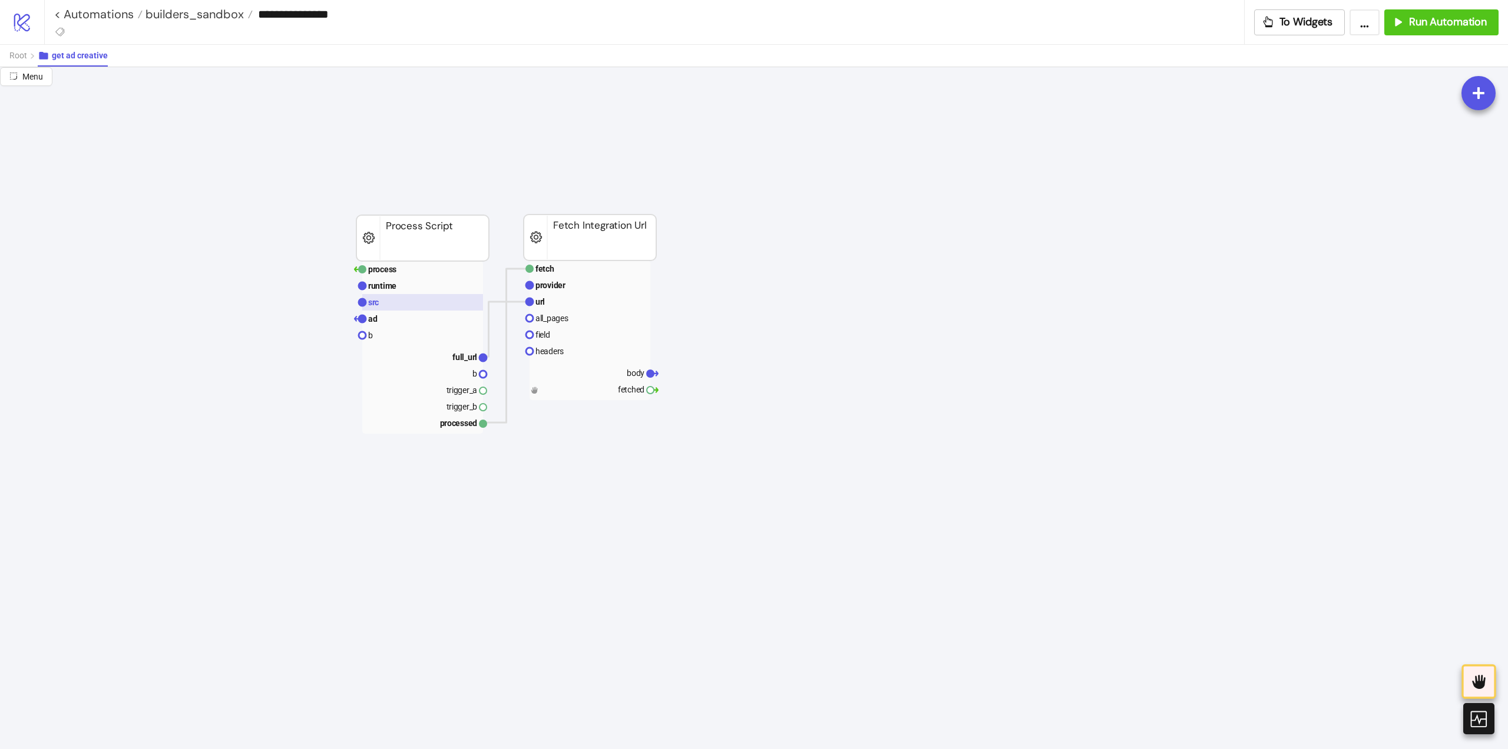
click at [408, 304] on rect at bounding box center [422, 302] width 121 height 16
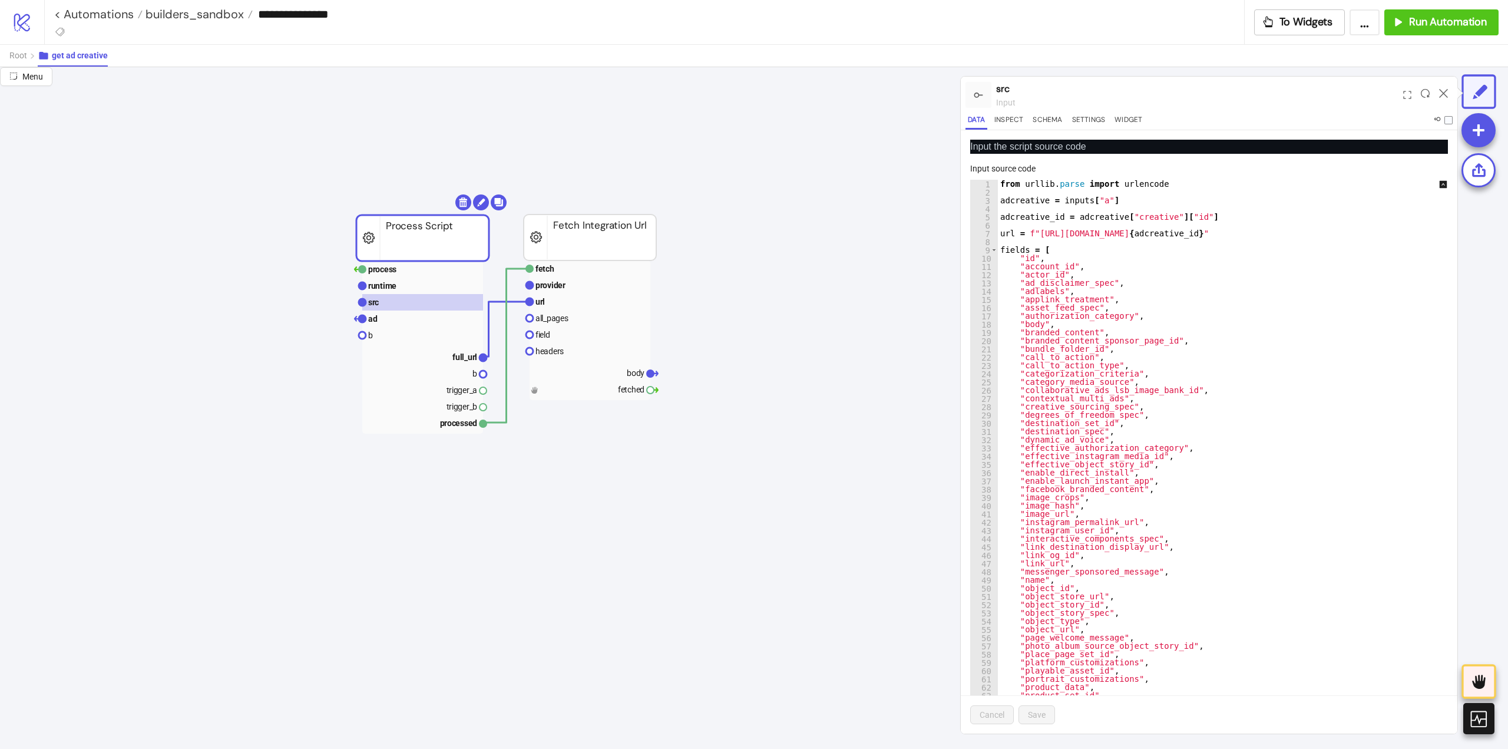
click at [1298, 382] on div "from urllib . parse import urlencode adcreative = inputs [ "a" ] adcreative_id …" at bounding box center [1231, 465] width 466 height 570
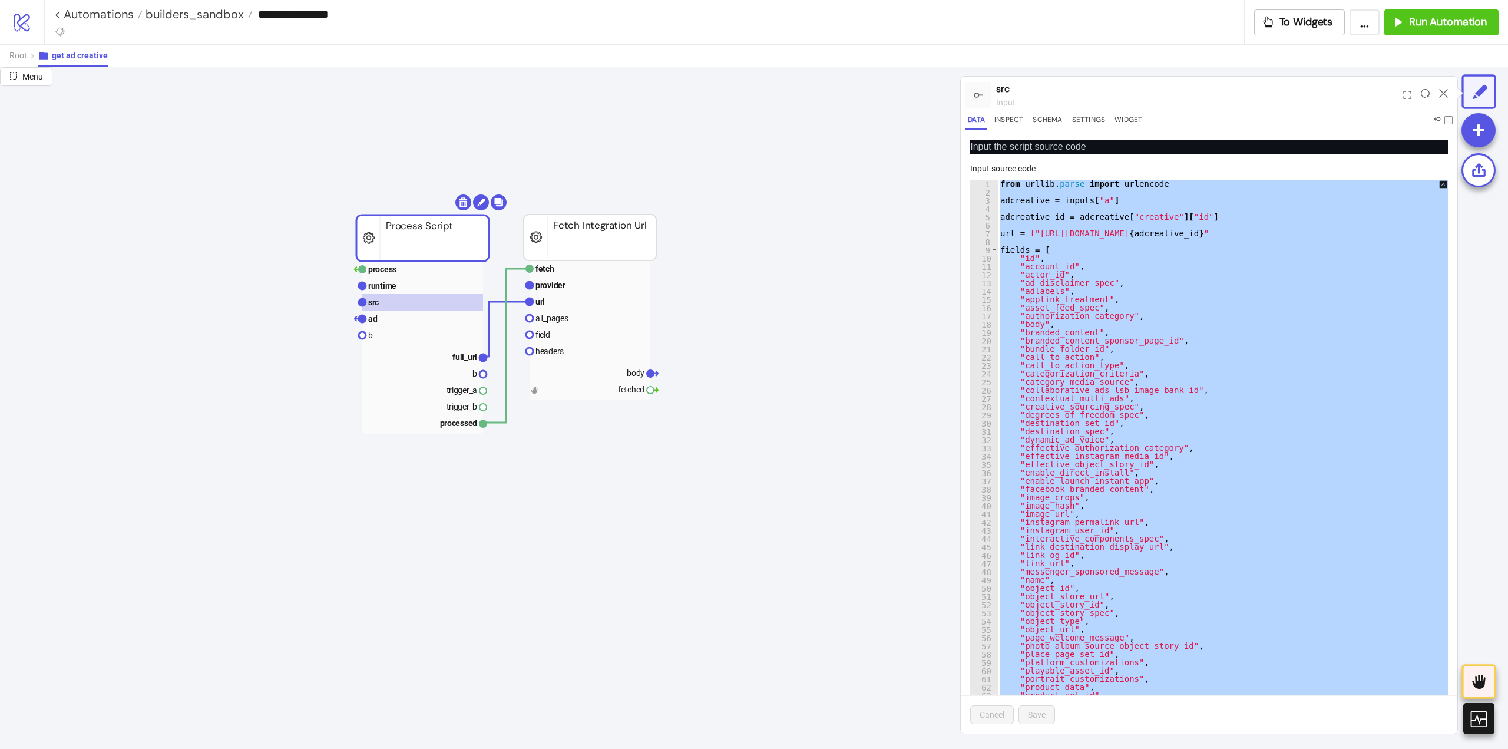
click at [1221, 448] on div "from urllib . parse import urlencode adcreative = inputs [ "a" ] adcreative_id …" at bounding box center [1231, 457] width 466 height 554
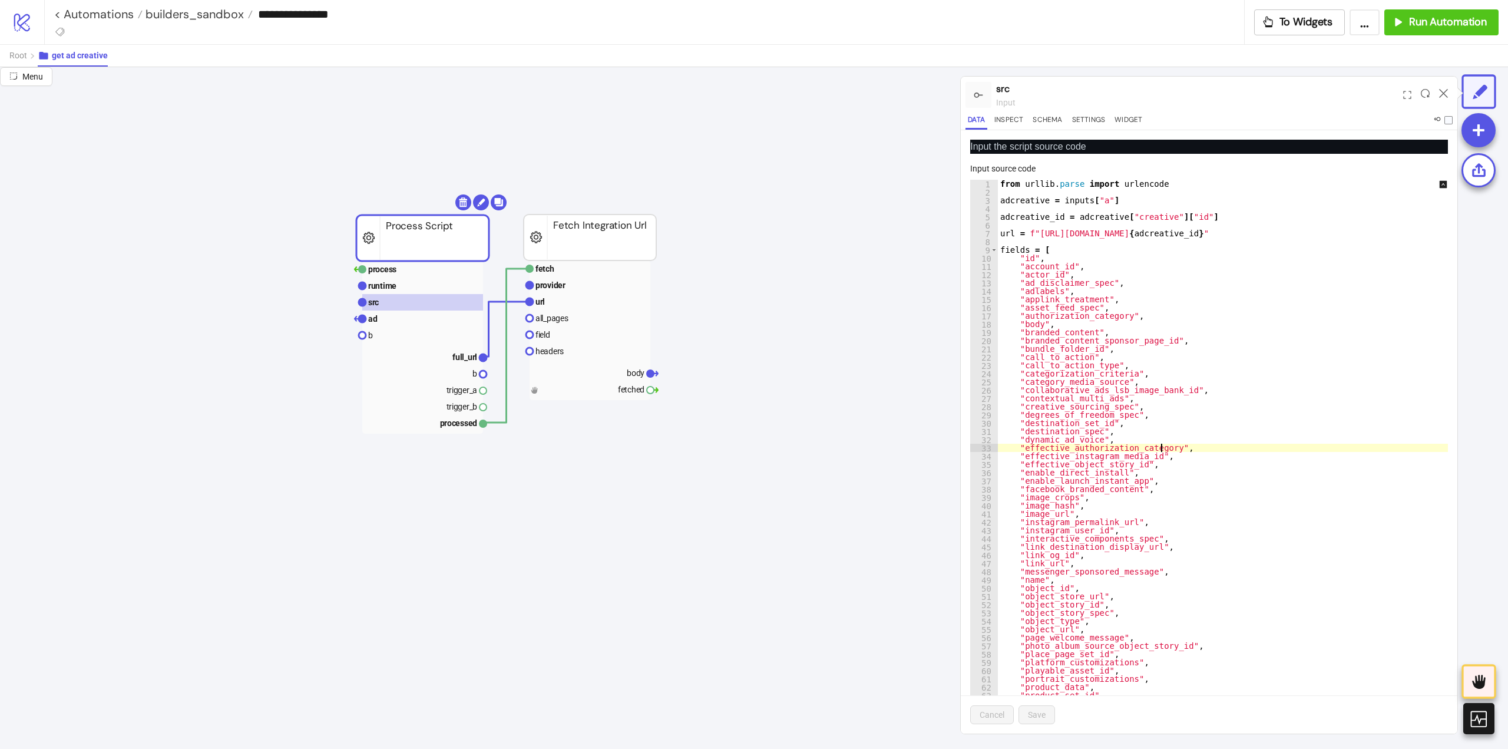
scroll to position [52, 0]
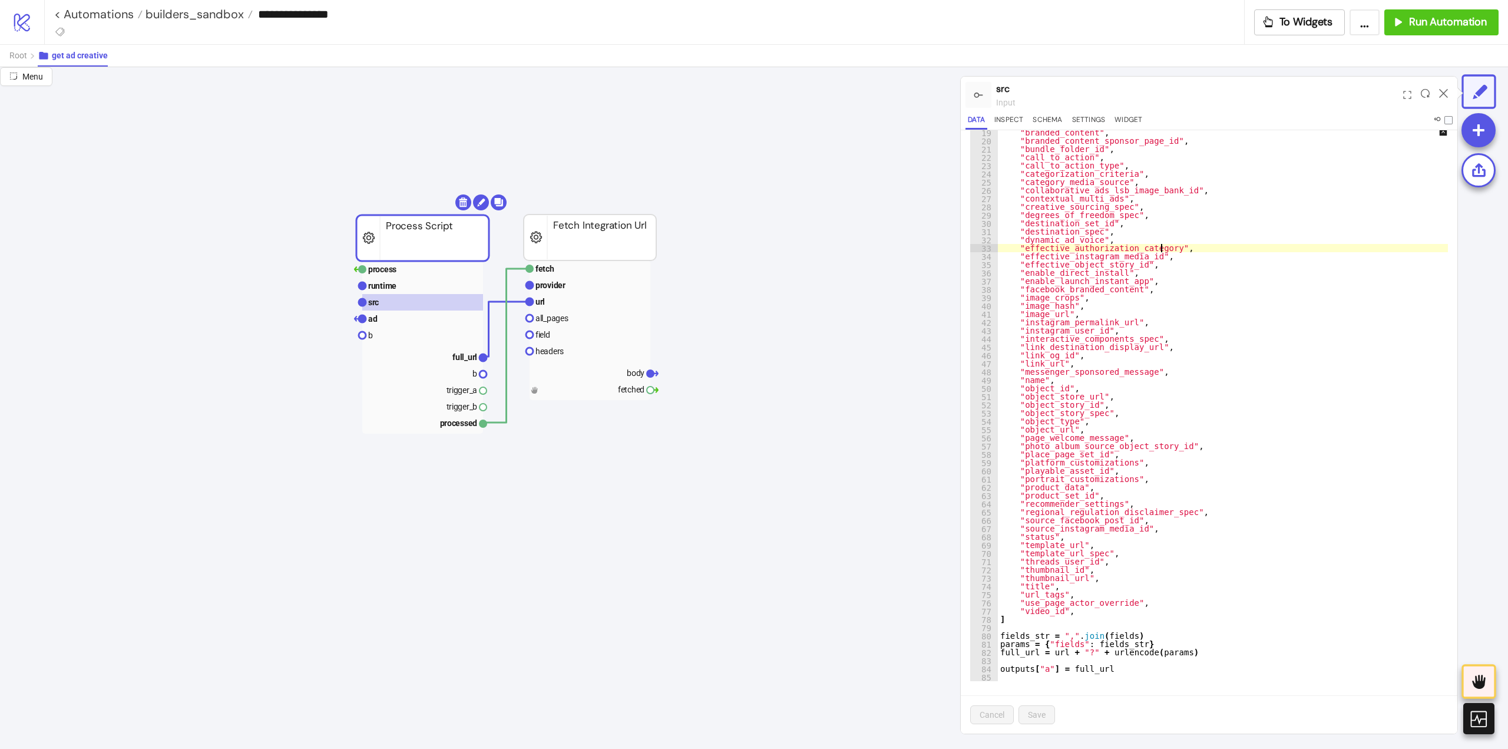
click at [1218, 460] on div ""body" , "branded_content" , "branded_content_sponsor_page_id" , "bundle_folder…" at bounding box center [1231, 405] width 466 height 570
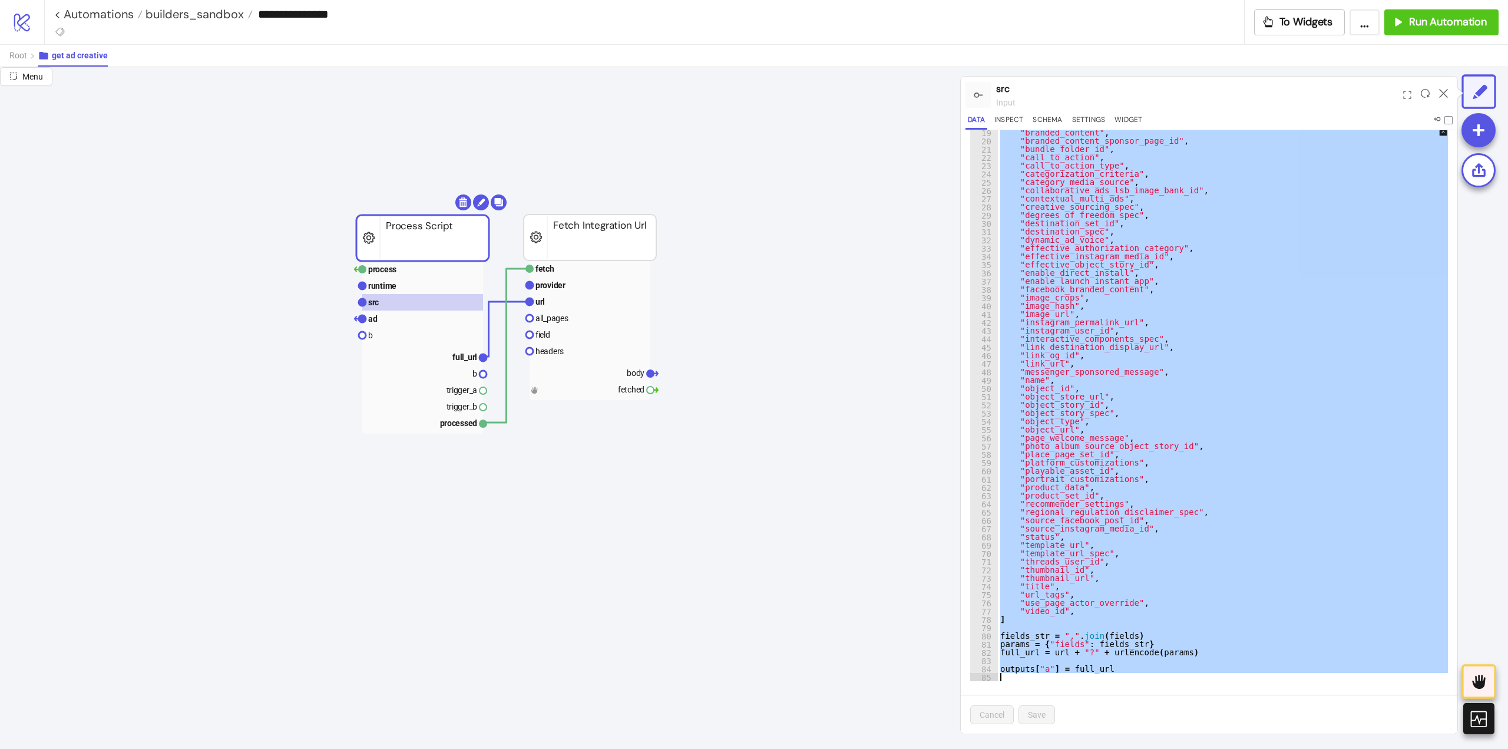
drag, startPoint x: 1168, startPoint y: 352, endPoint x: 829, endPoint y: 361, distance: 339.5
click at [1168, 352] on div ""body" , "branded_content" , "branded_content_sponsor_page_id" , "bundle_folder…" at bounding box center [1231, 404] width 466 height 554
type textarea "**********"
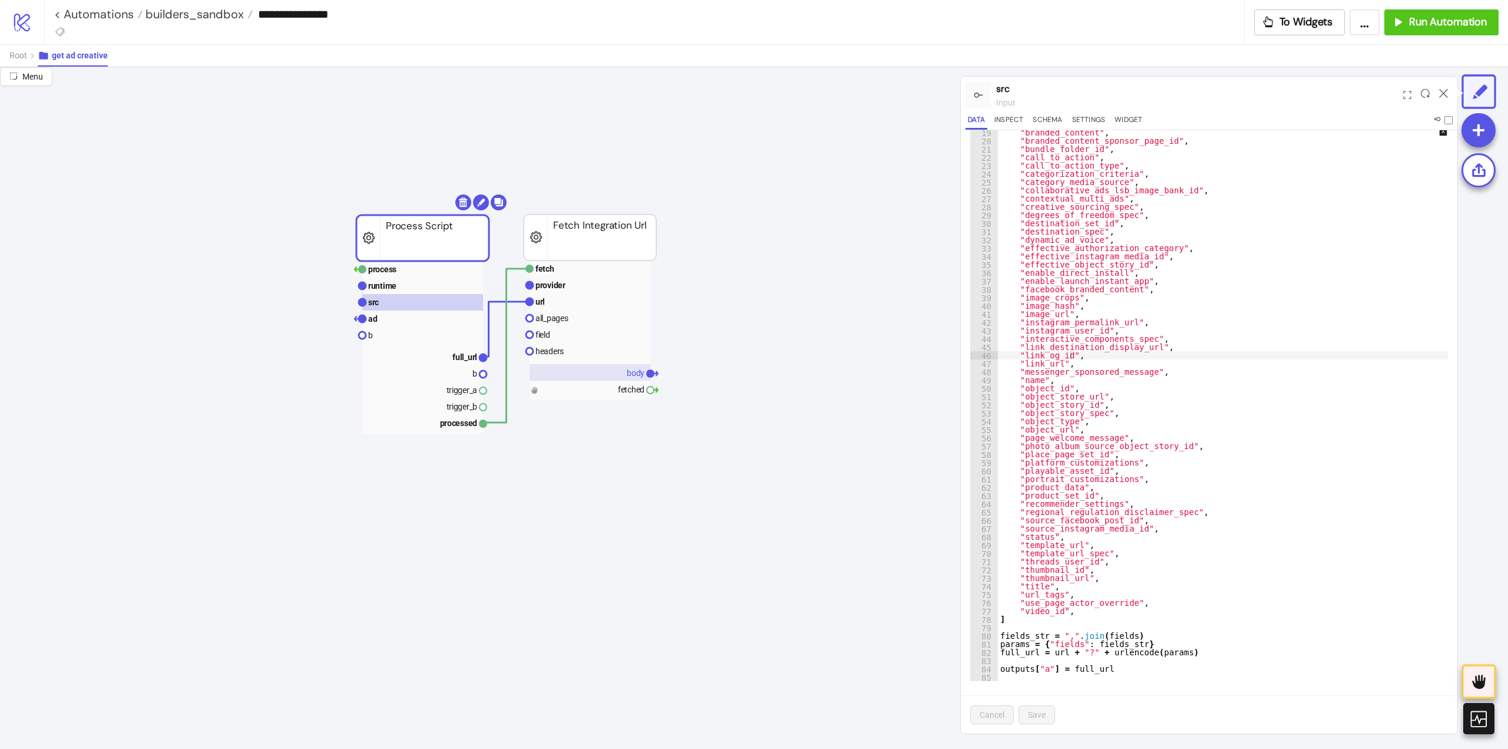
click at [627, 373] on text "body" at bounding box center [636, 372] width 18 height 9
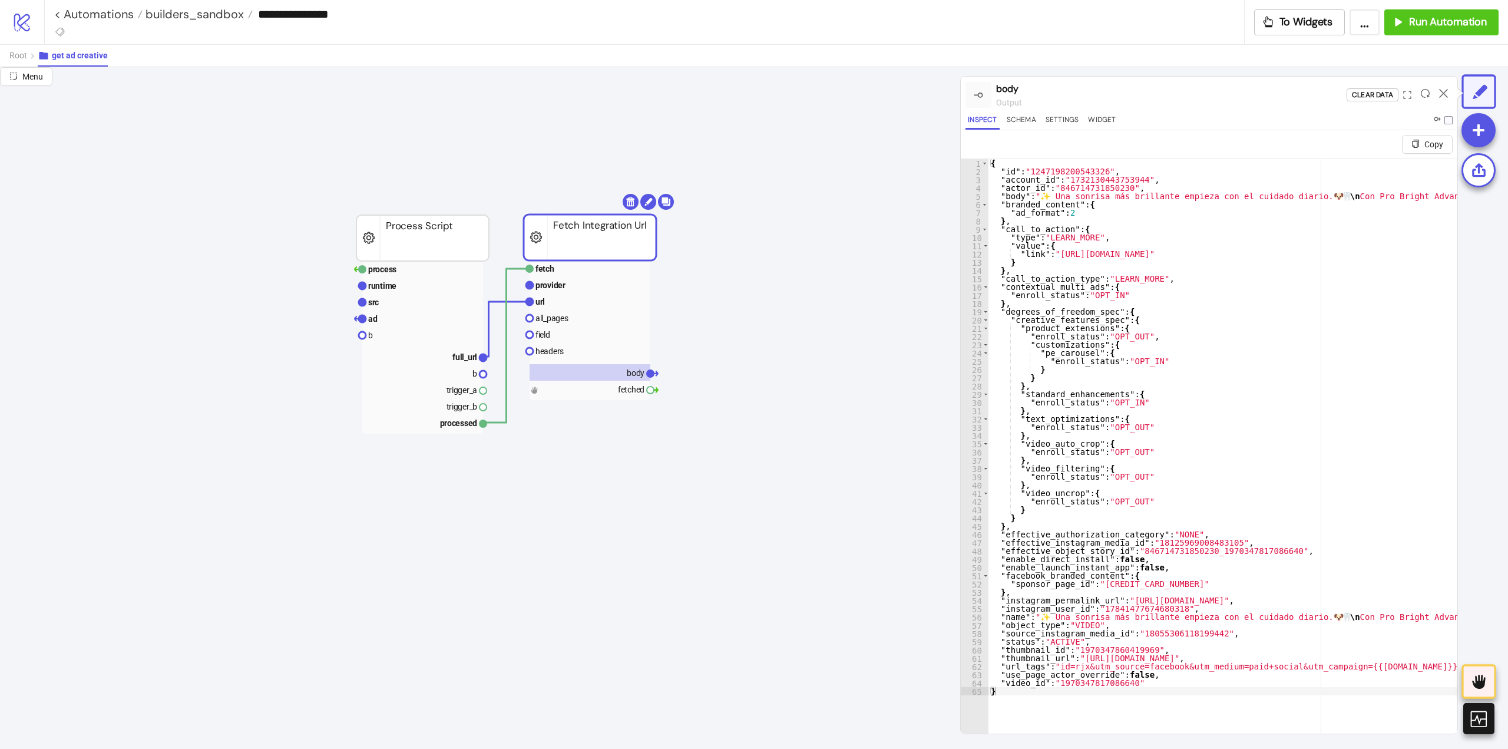
drag, startPoint x: 820, startPoint y: 450, endPoint x: 744, endPoint y: 405, distance: 87.7
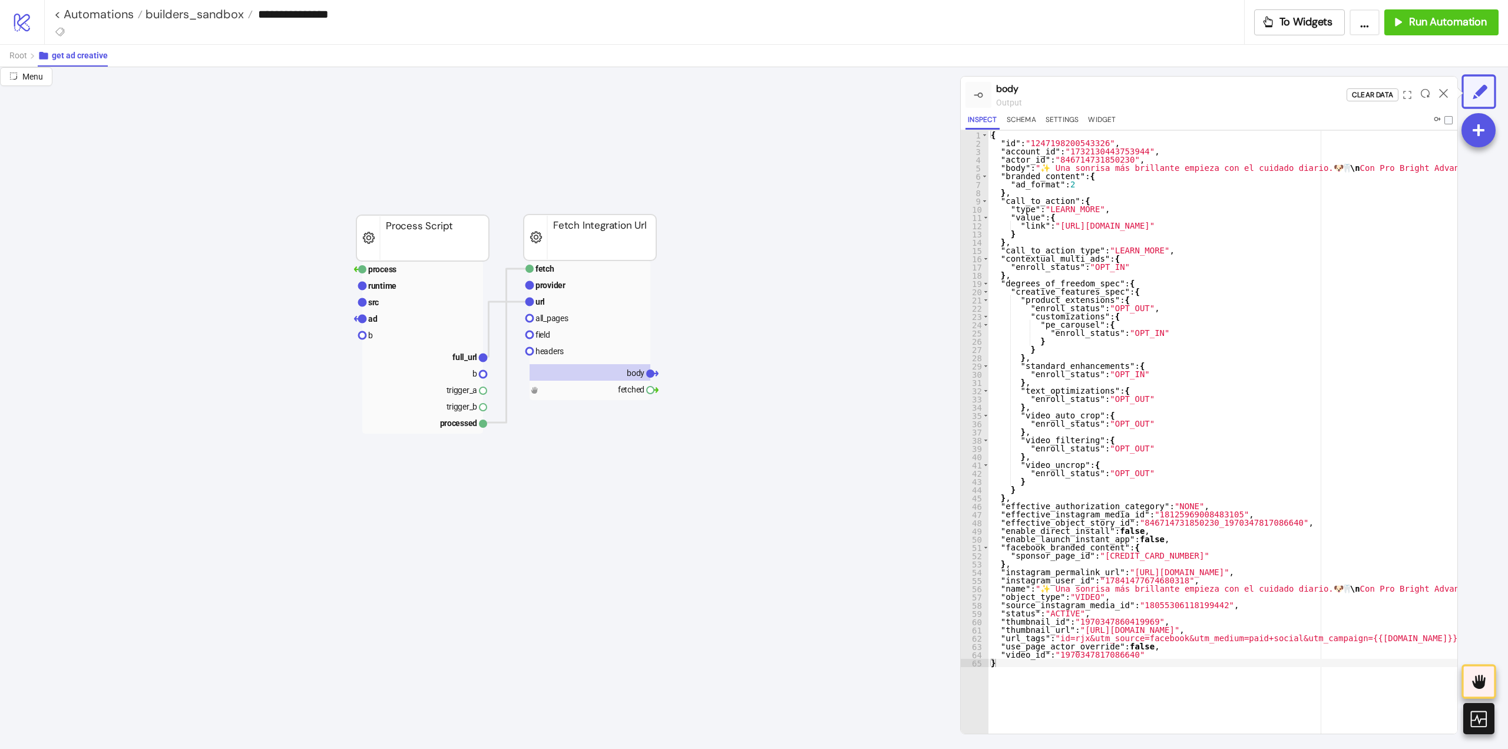
scroll to position [0, 0]
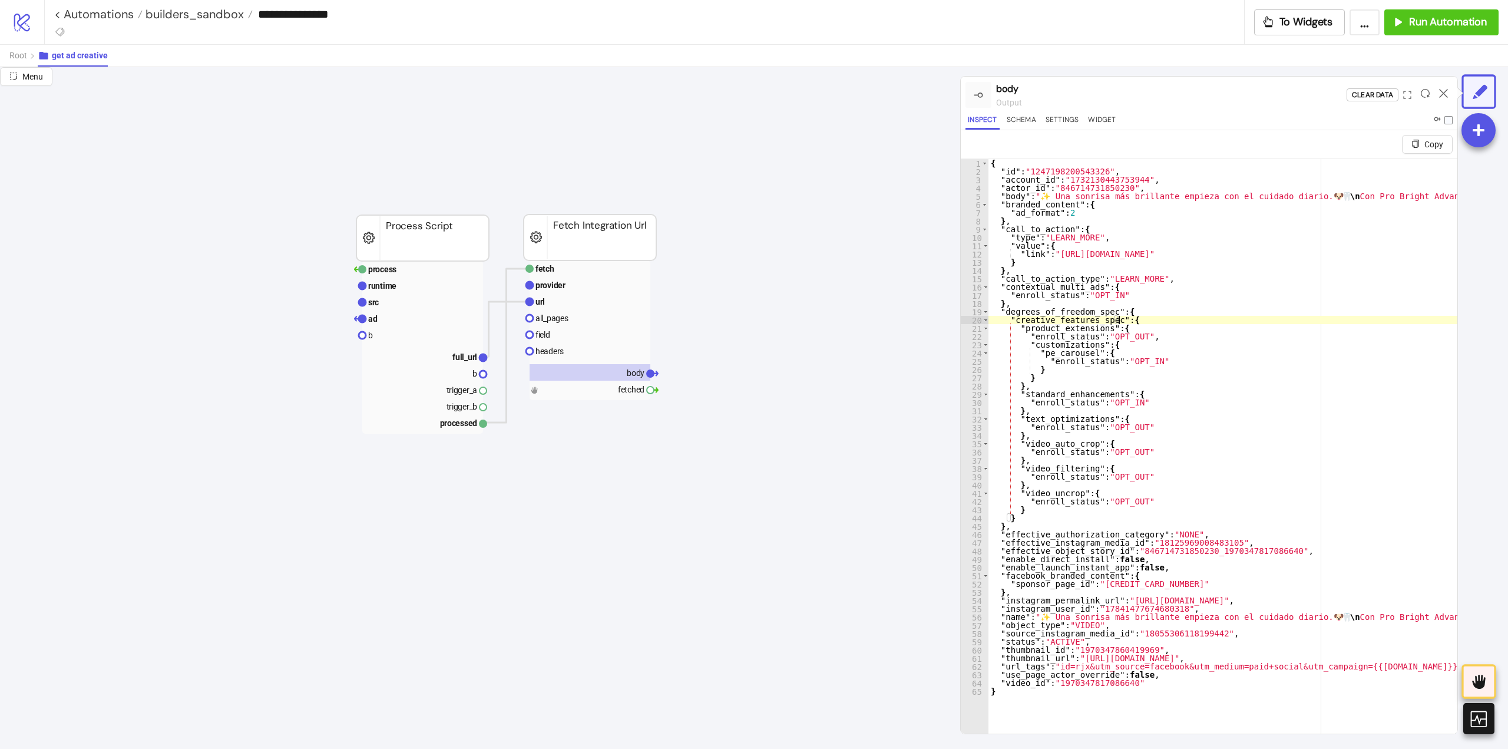
type textarea "**********"
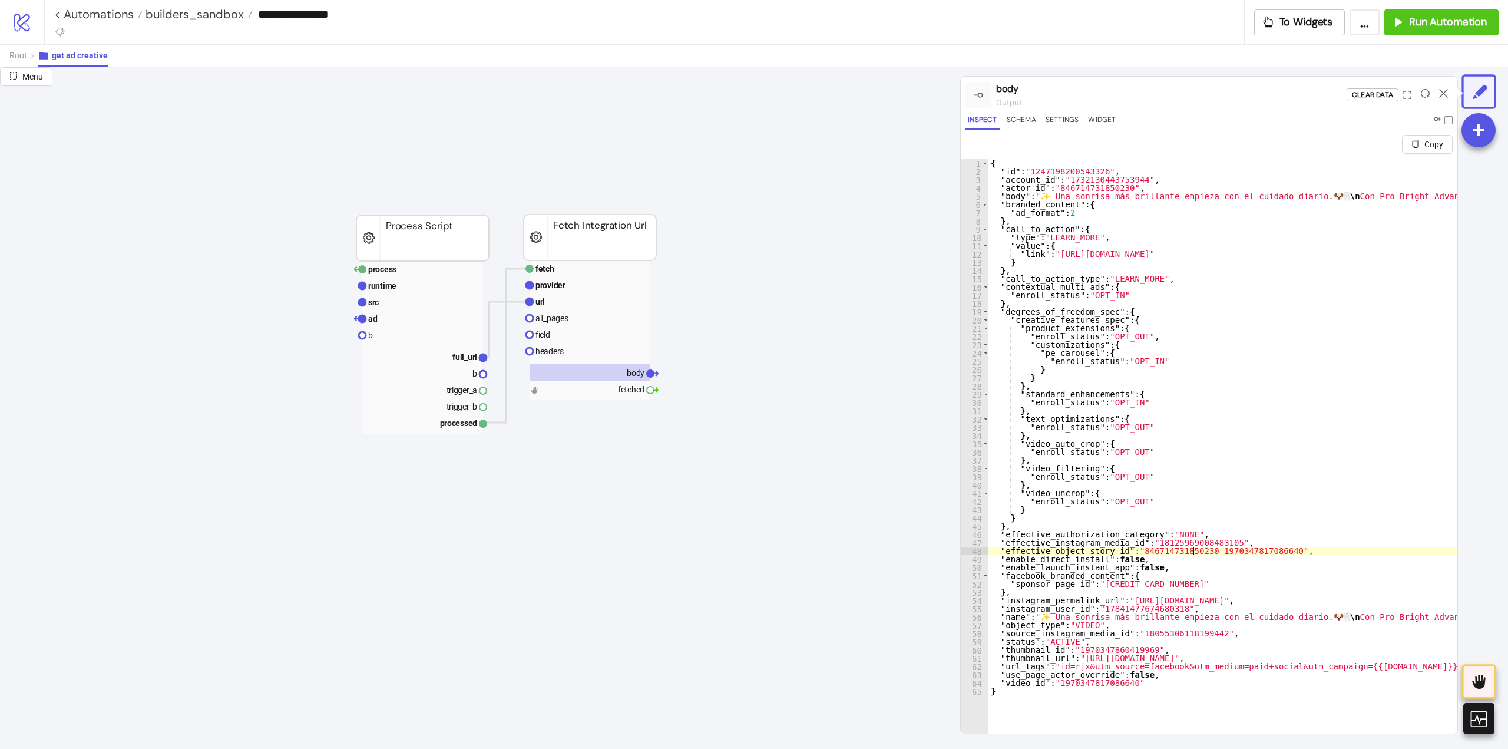
click at [15, 58] on span "Root" at bounding box center [18, 55] width 18 height 9
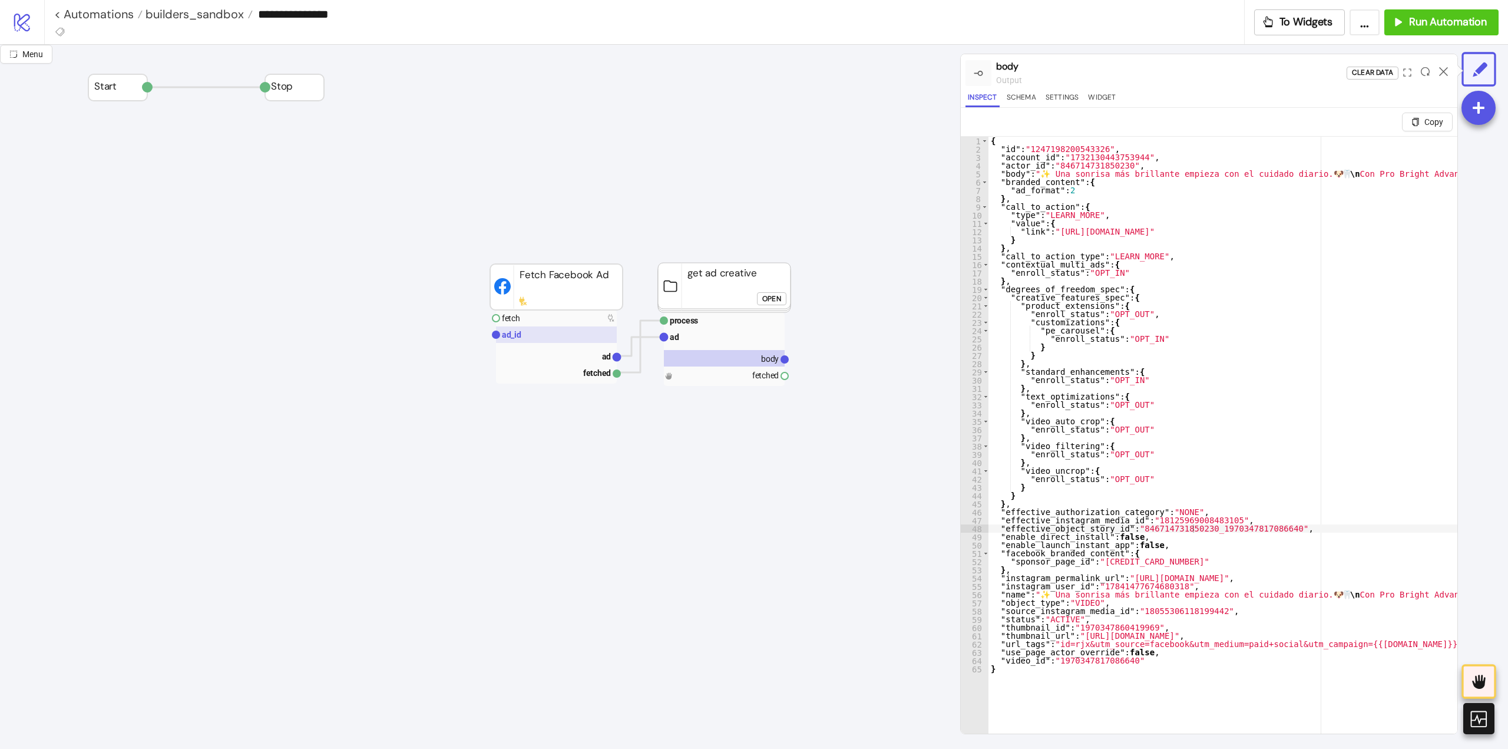
click at [549, 341] on rect at bounding box center [556, 334] width 121 height 16
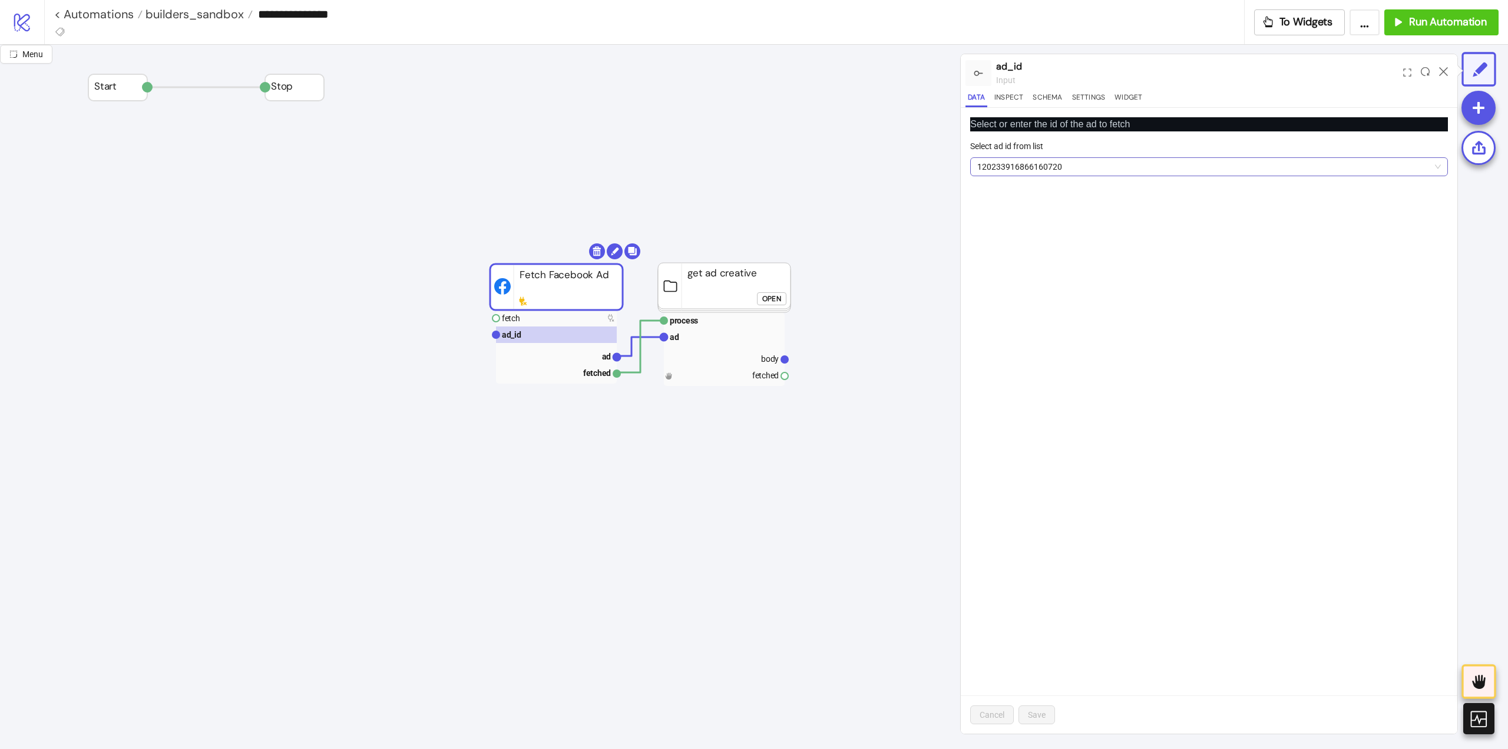
click at [1049, 171] on span "120233916866160720" at bounding box center [1209, 167] width 464 height 18
paste input "**********"
drag, startPoint x: 1061, startPoint y: 169, endPoint x: 1132, endPoint y: 159, distance: 72.0
click at [1132, 159] on input "**********" at bounding box center [1203, 167] width 453 height 18
type input "**********"
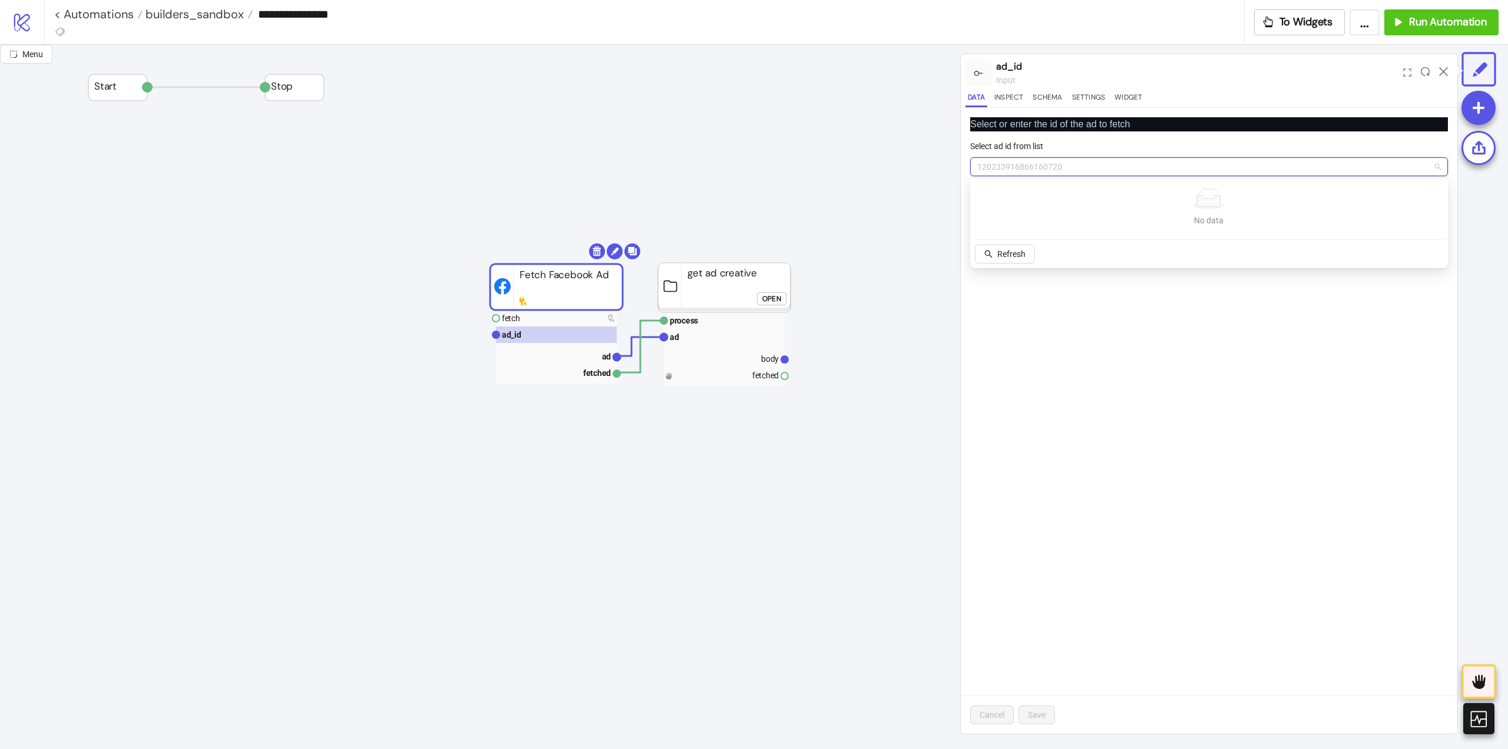
click at [1071, 172] on span "120233916866160720" at bounding box center [1209, 167] width 464 height 18
click at [1071, 171] on span "120233916866160720" at bounding box center [1209, 167] width 464 height 18
click at [1075, 166] on span "120233916866160720" at bounding box center [1209, 167] width 464 height 18
paste input "**********"
drag, startPoint x: 1061, startPoint y: 166, endPoint x: 1161, endPoint y: 163, distance: 100.2
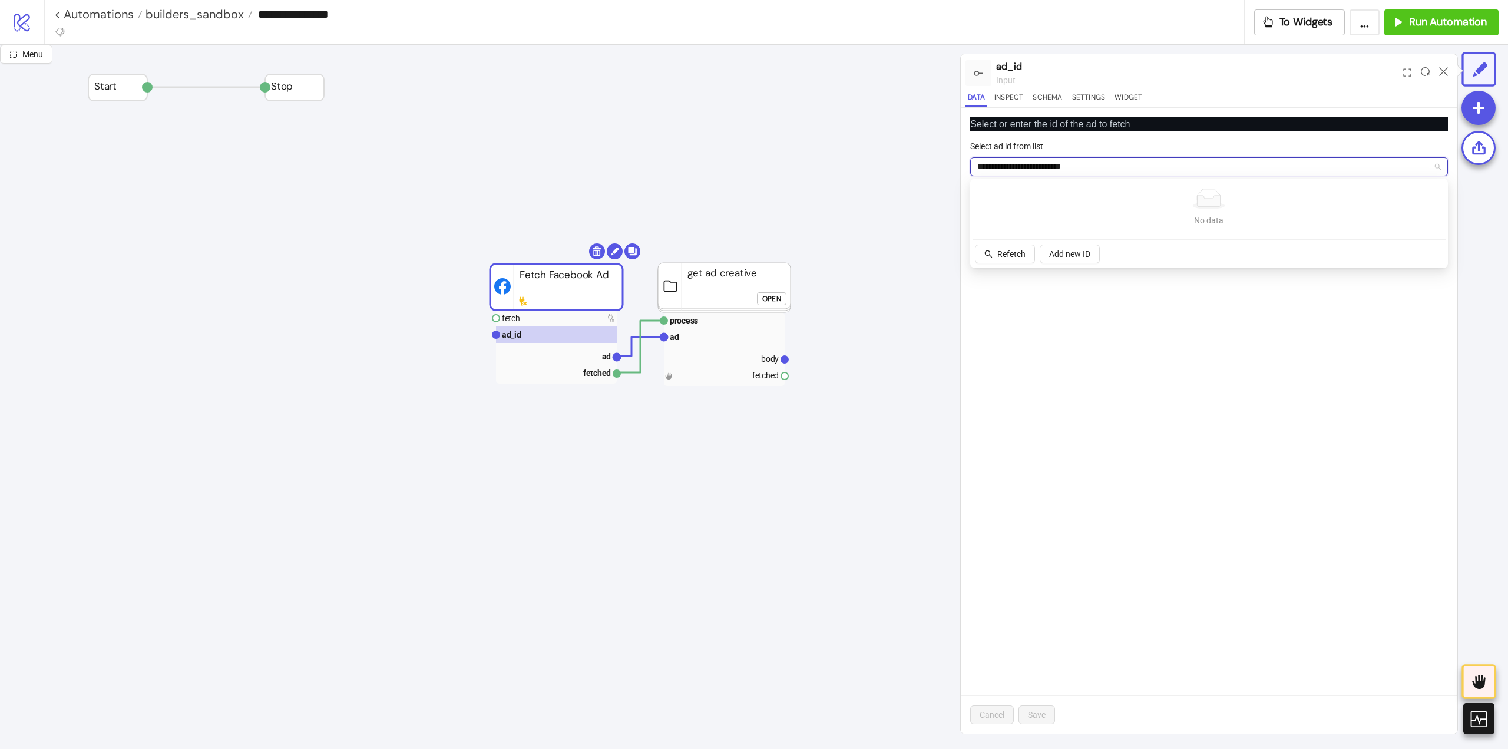
click at [1161, 164] on input "**********" at bounding box center [1203, 167] width 453 height 18
type input "**********"
click at [1070, 255] on span "Add new ID" at bounding box center [1069, 253] width 41 height 9
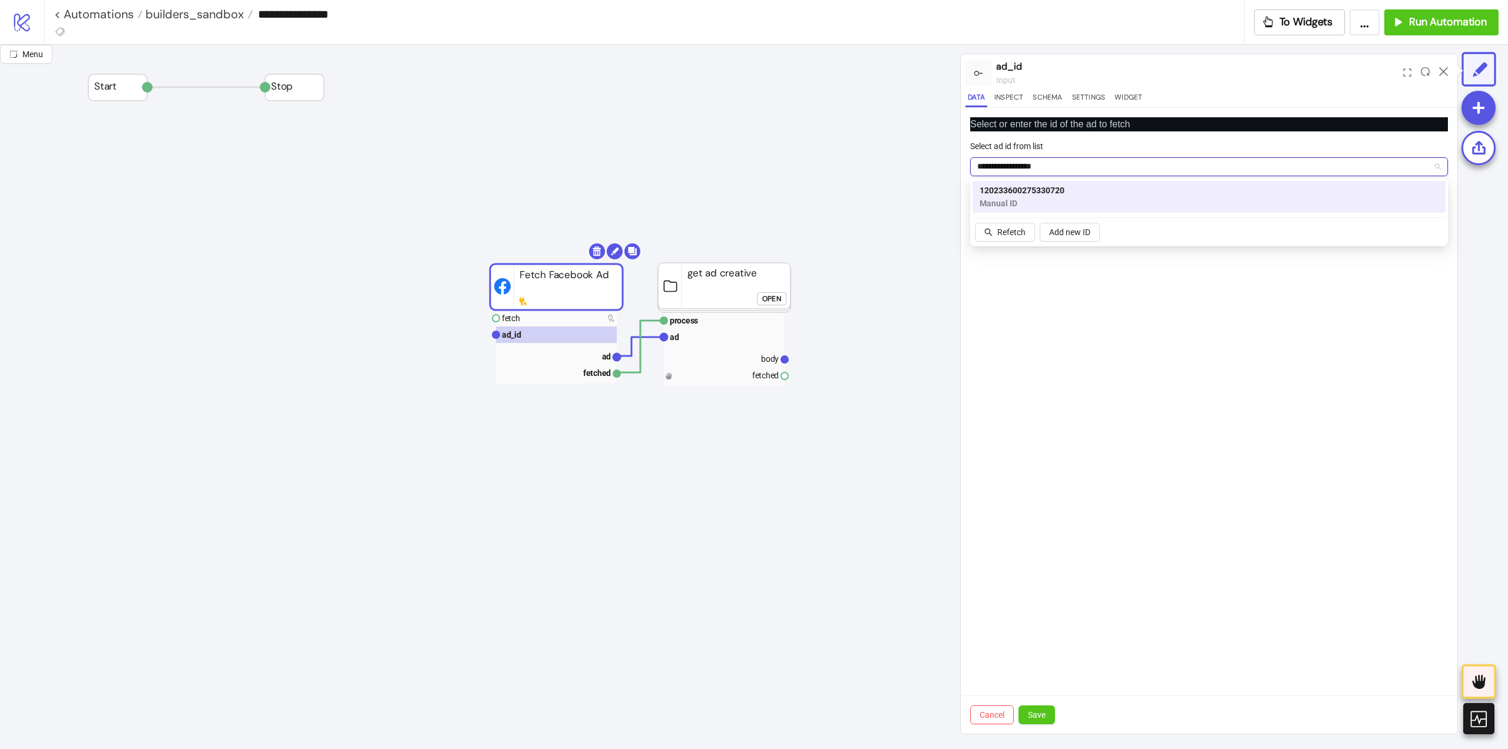
click at [1027, 203] on span "Manual ID" at bounding box center [1022, 203] width 85 height 13
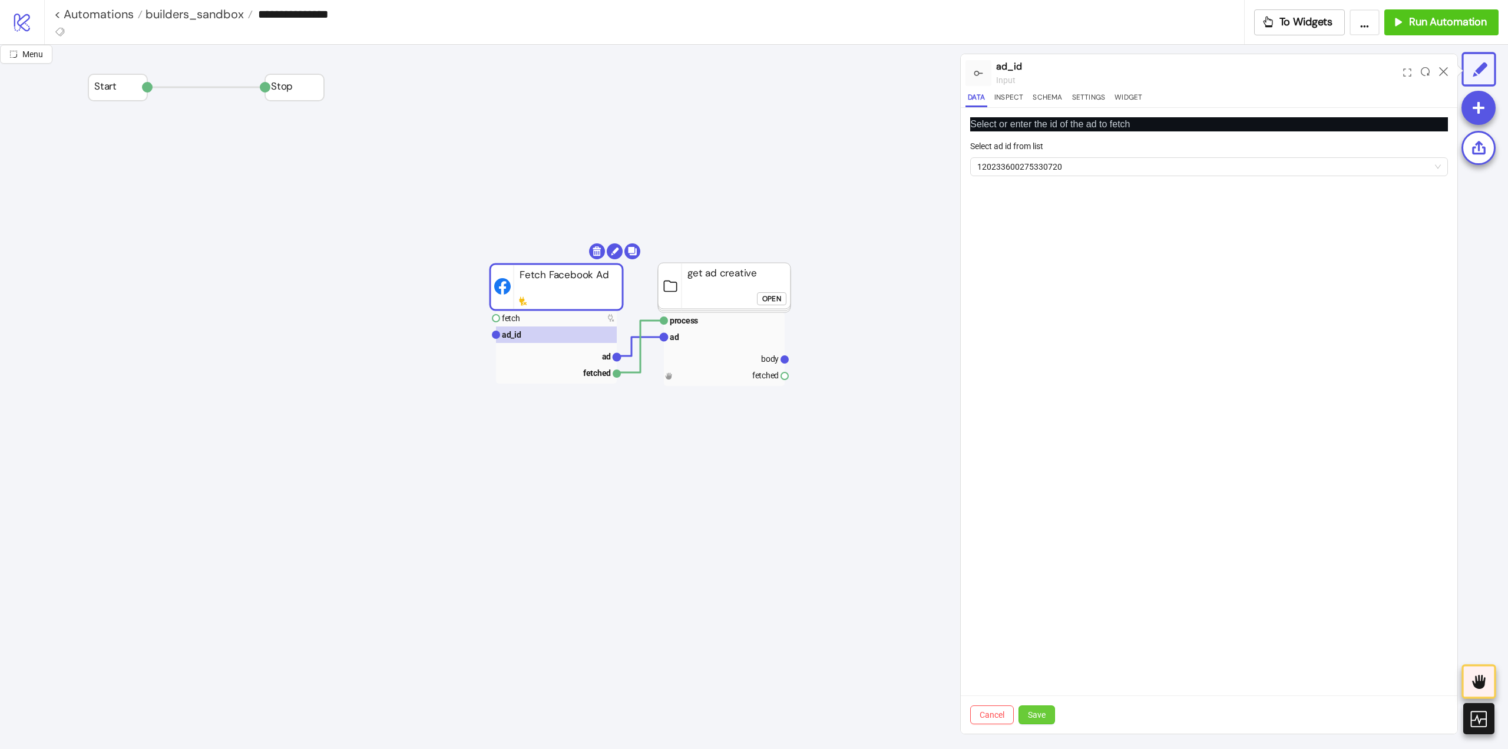
click at [1048, 720] on button "Save" at bounding box center [1037, 714] width 37 height 19
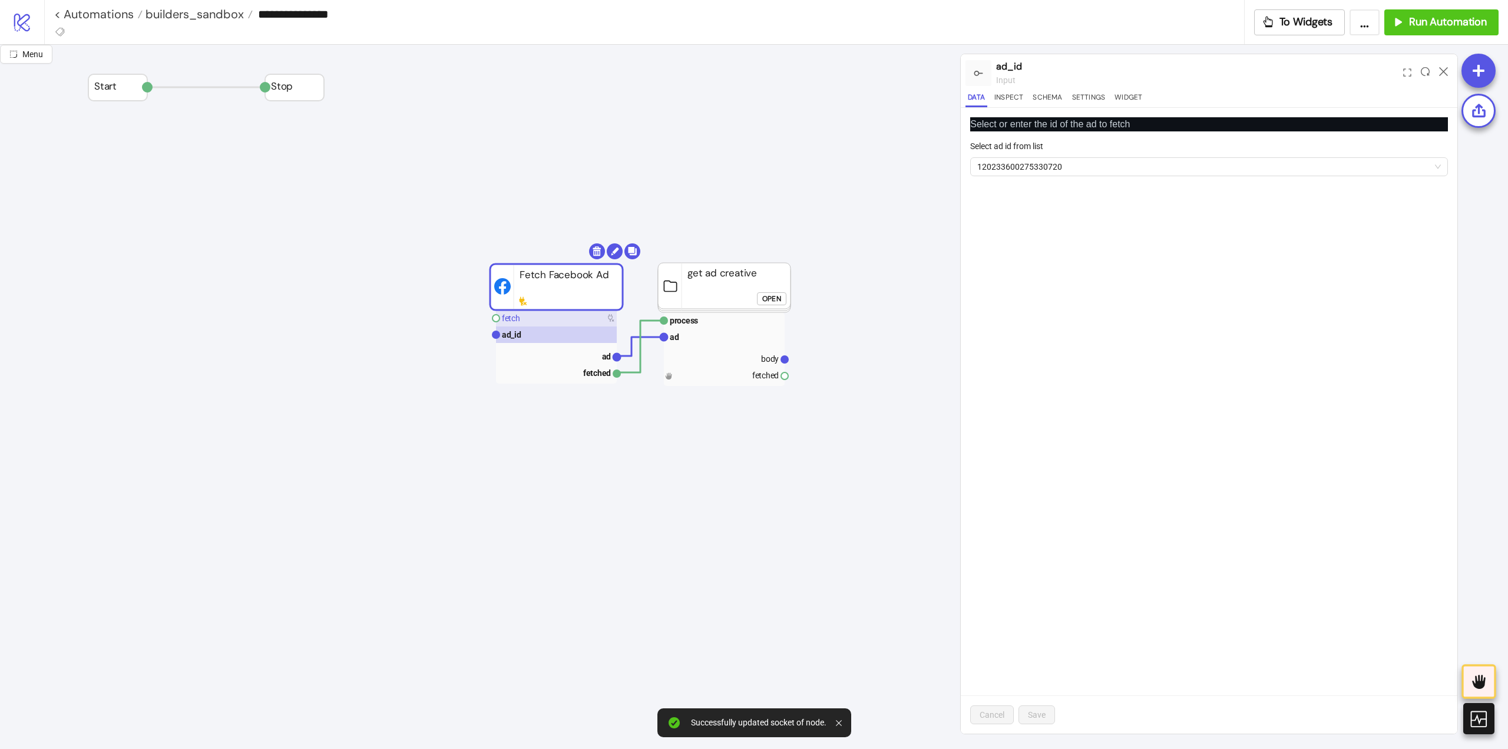
click at [526, 321] on rect at bounding box center [556, 318] width 121 height 16
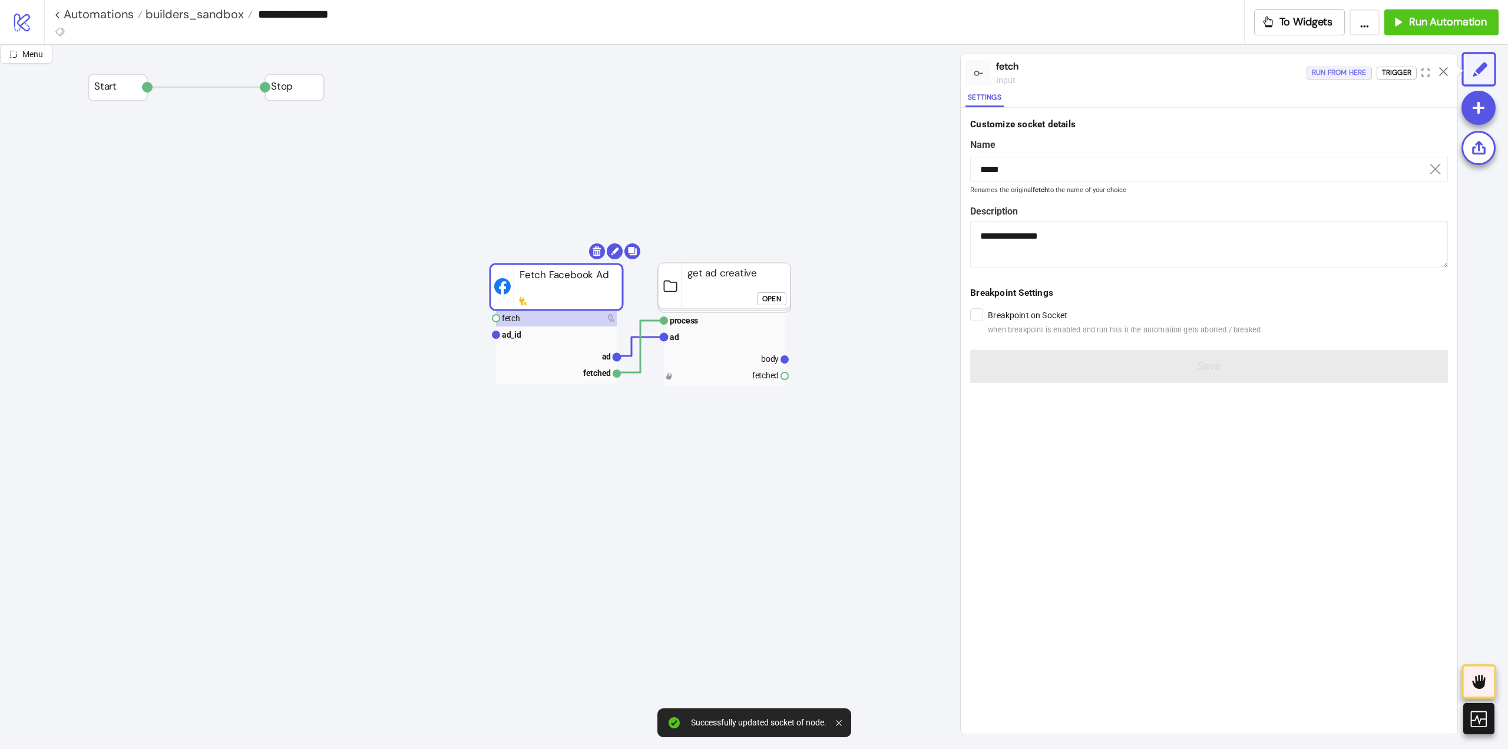
click at [1340, 76] on div "Run from here" at bounding box center [1339, 73] width 55 height 14
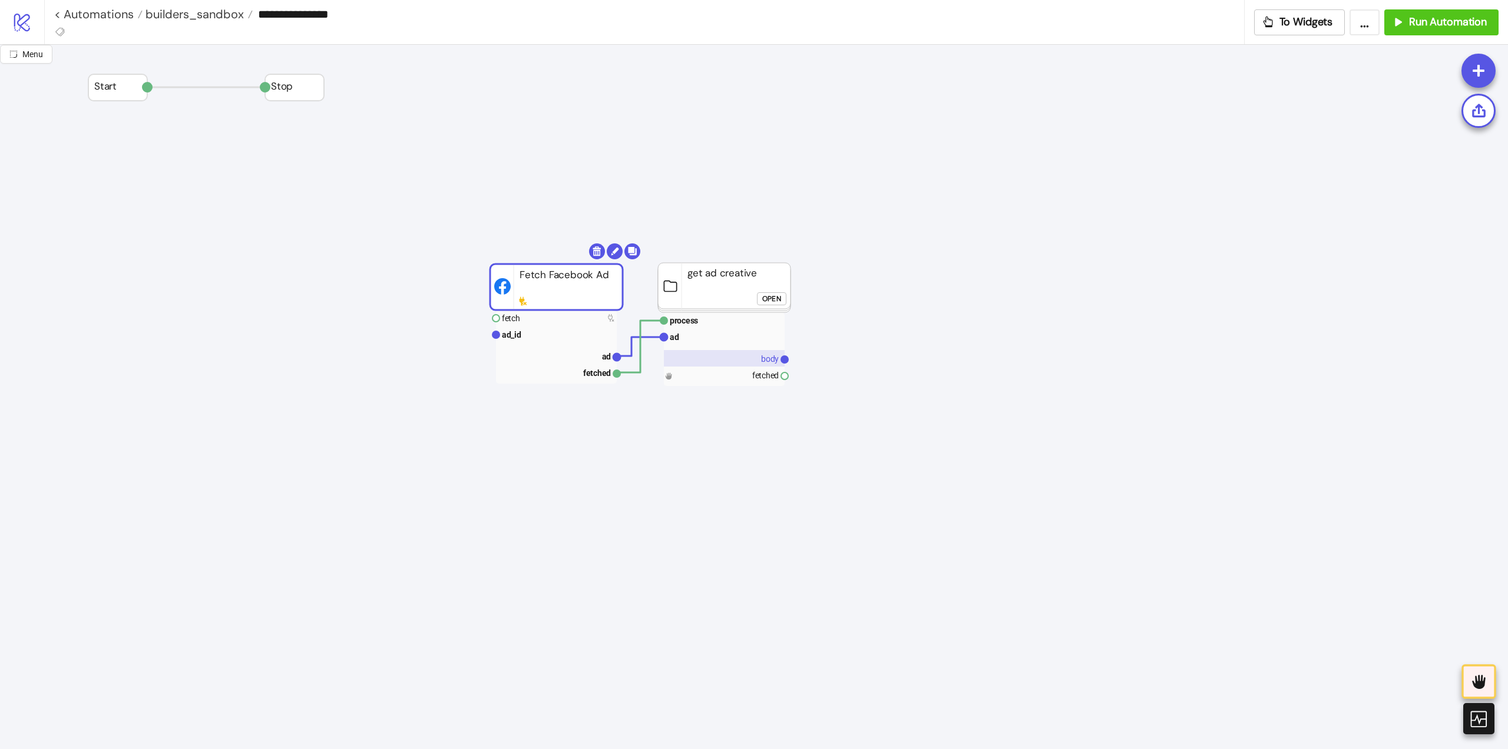
click at [748, 359] on rect at bounding box center [724, 358] width 121 height 16
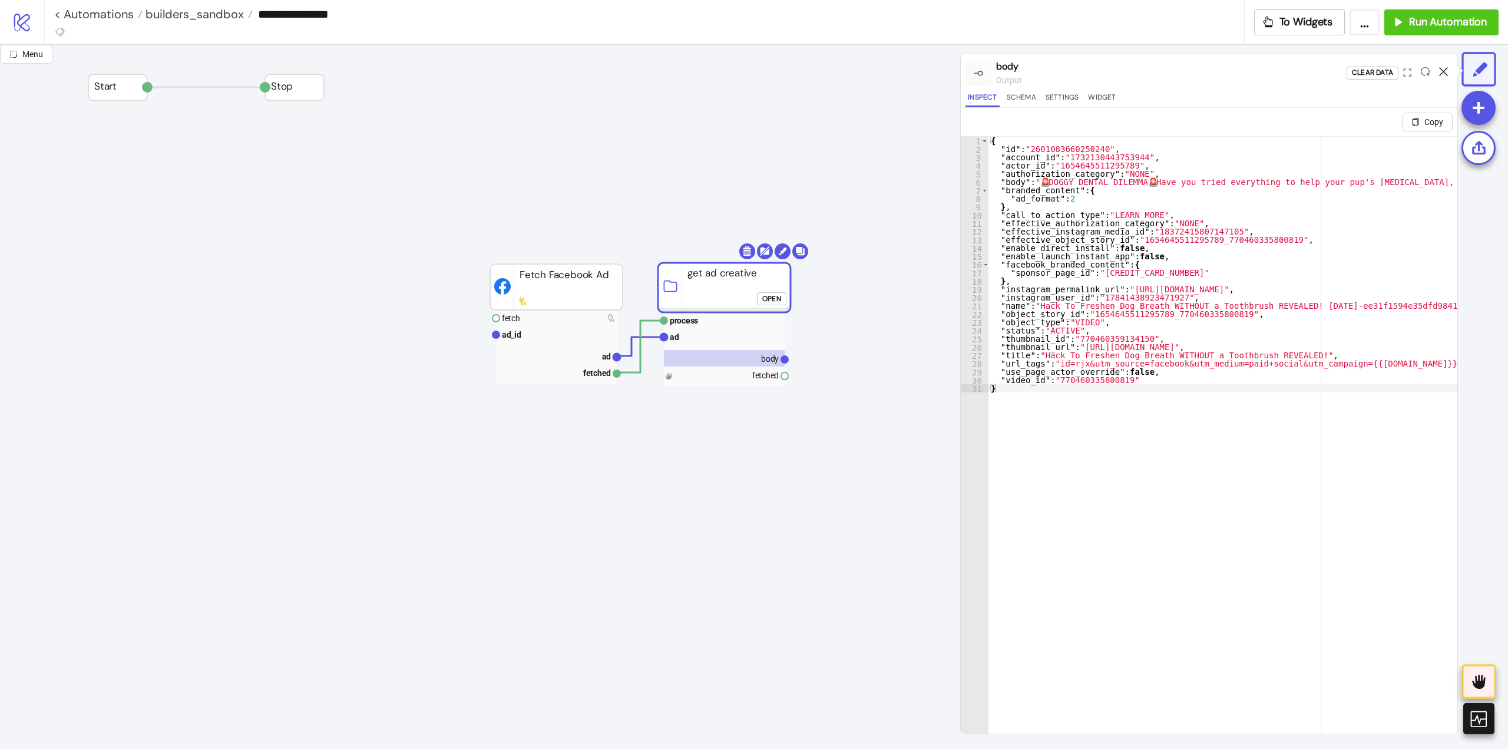
click at [1441, 70] on icon at bounding box center [1443, 71] width 9 height 9
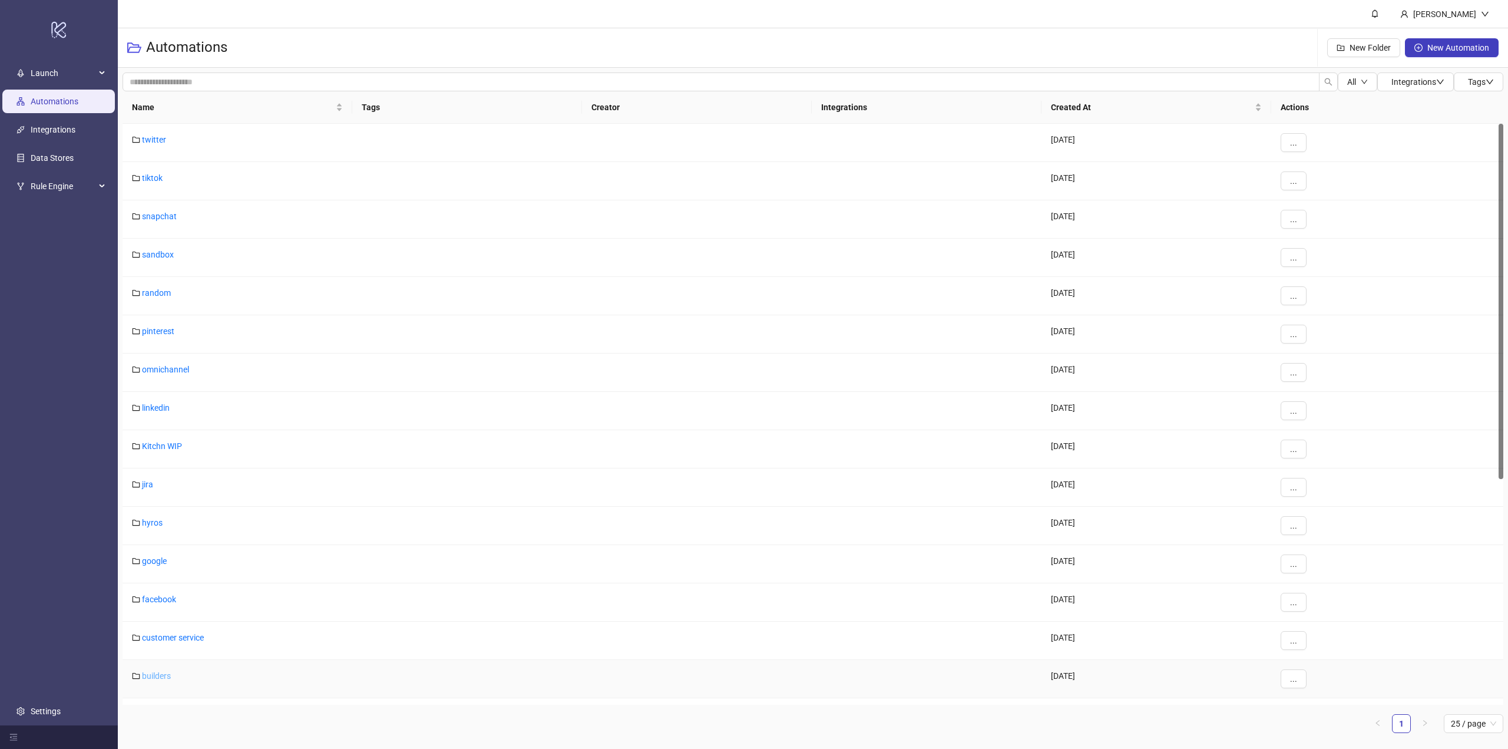
click at [163, 677] on link "builders" at bounding box center [156, 675] width 29 height 9
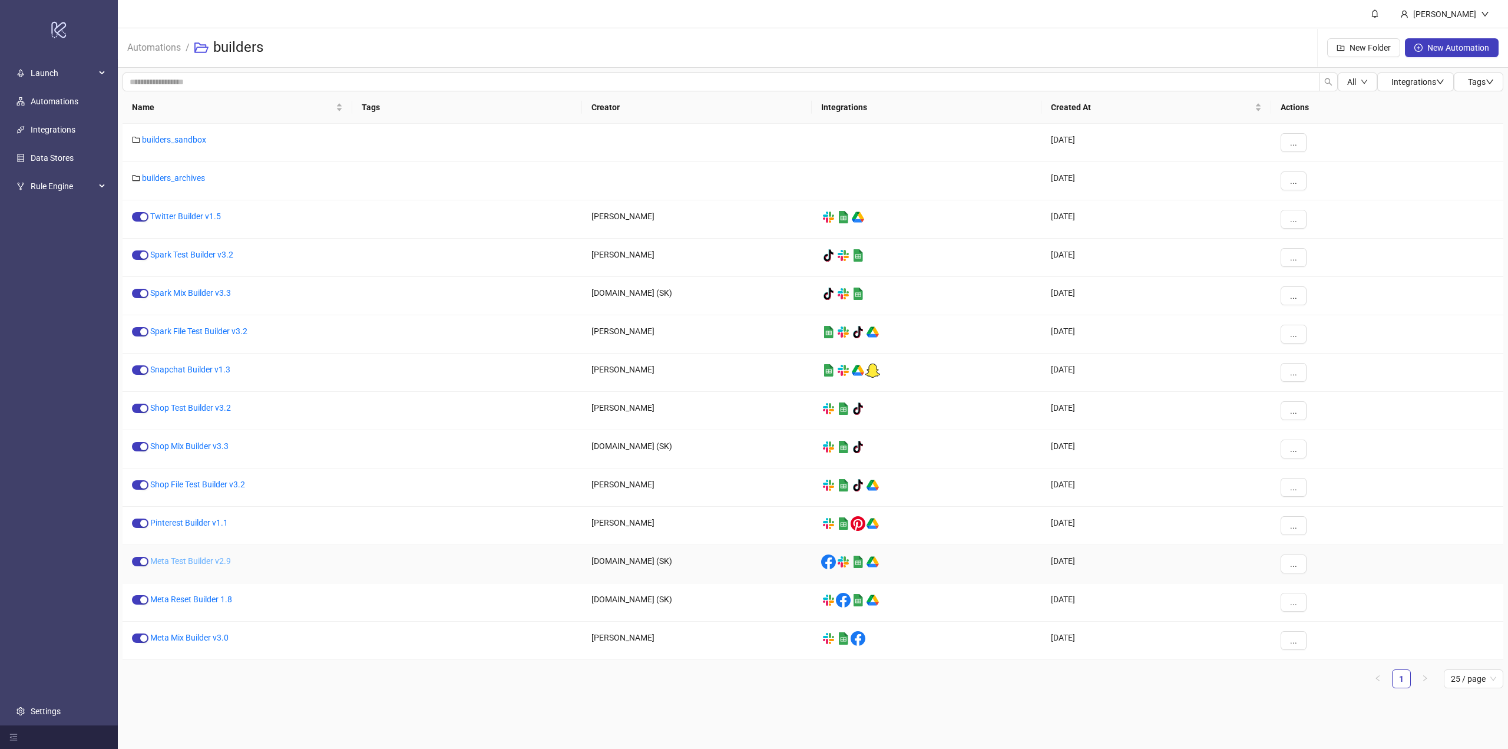
click at [182, 563] on link "Meta Test Builder v2.9" at bounding box center [190, 560] width 81 height 9
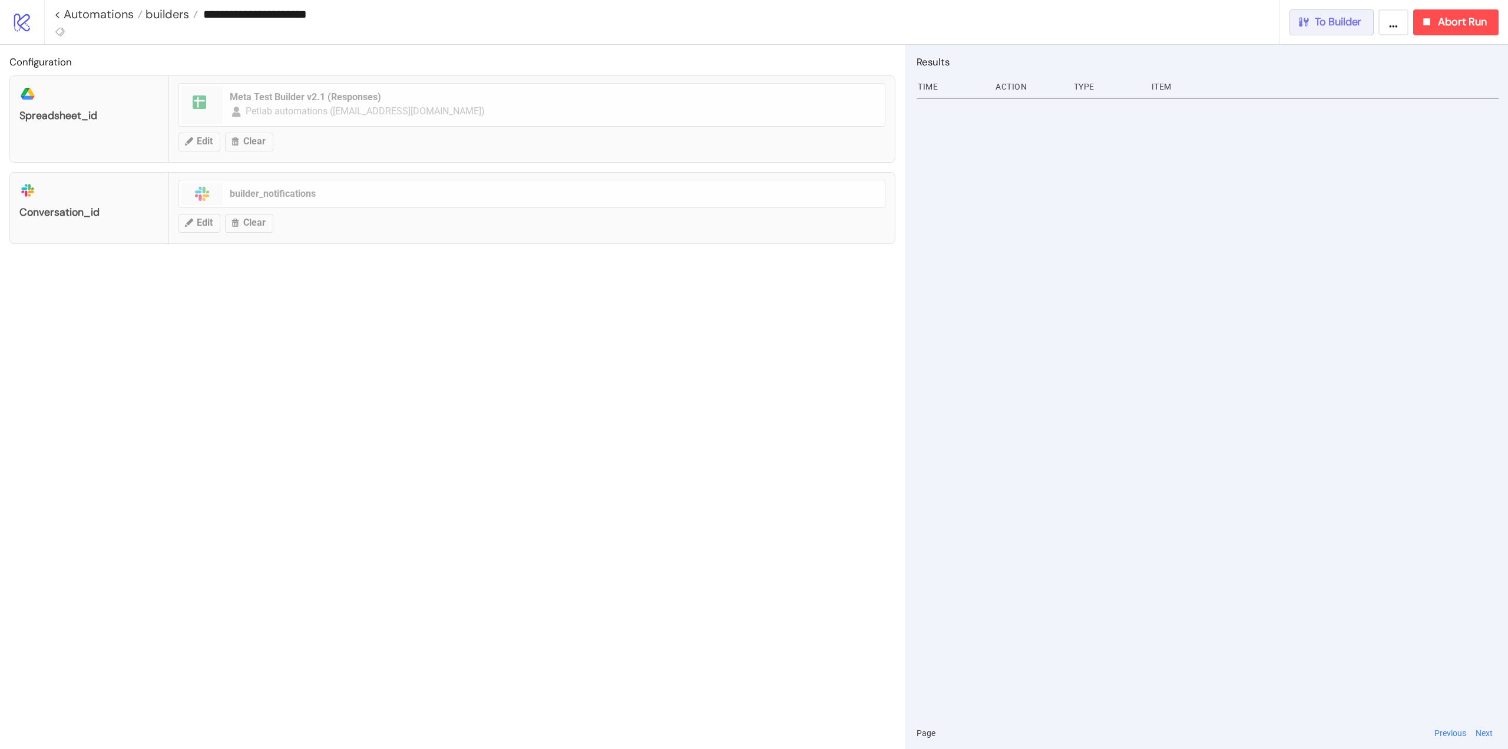
click at [1338, 17] on span "To Builder" at bounding box center [1338, 22] width 47 height 14
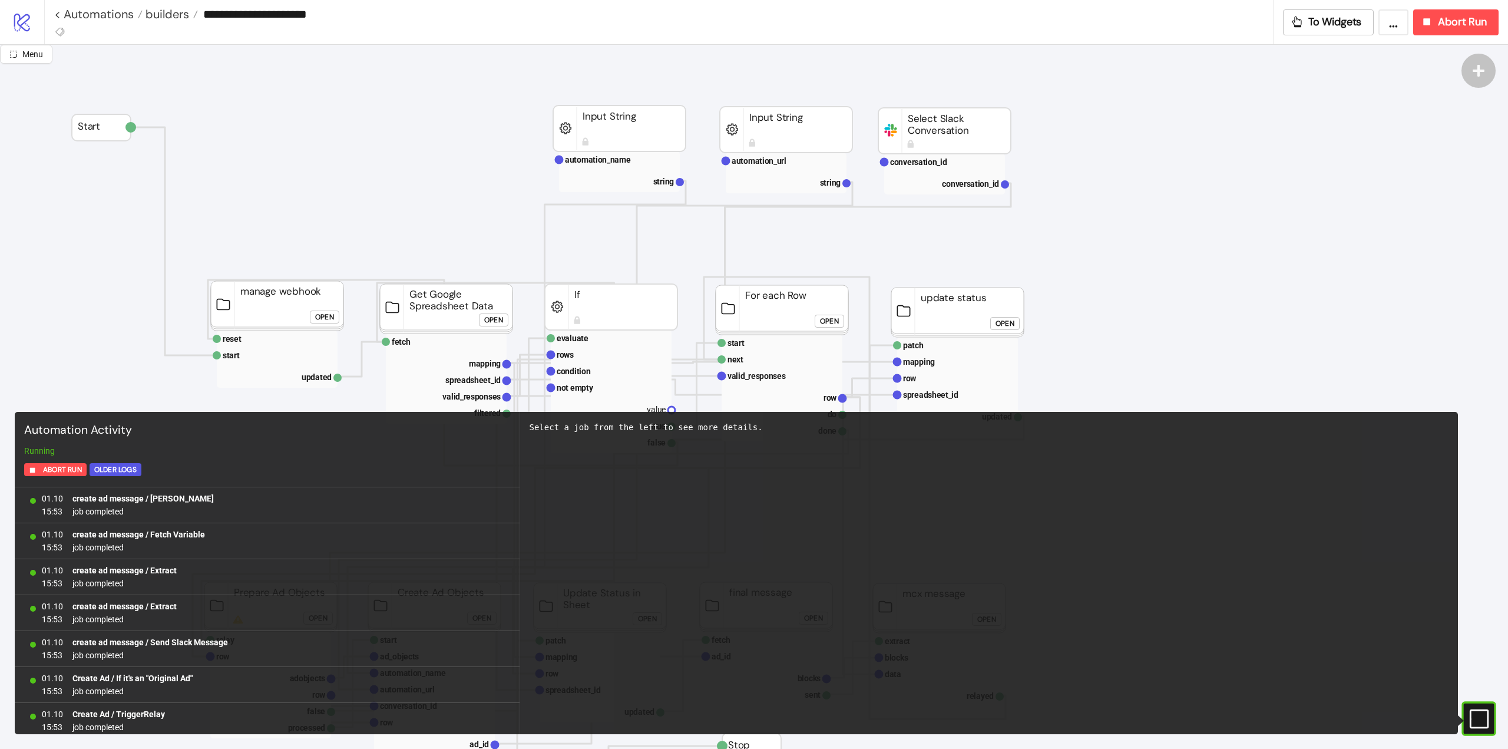
scroll to position [975, 0]
click at [22, 54] on button "Menu" at bounding box center [26, 54] width 52 height 19
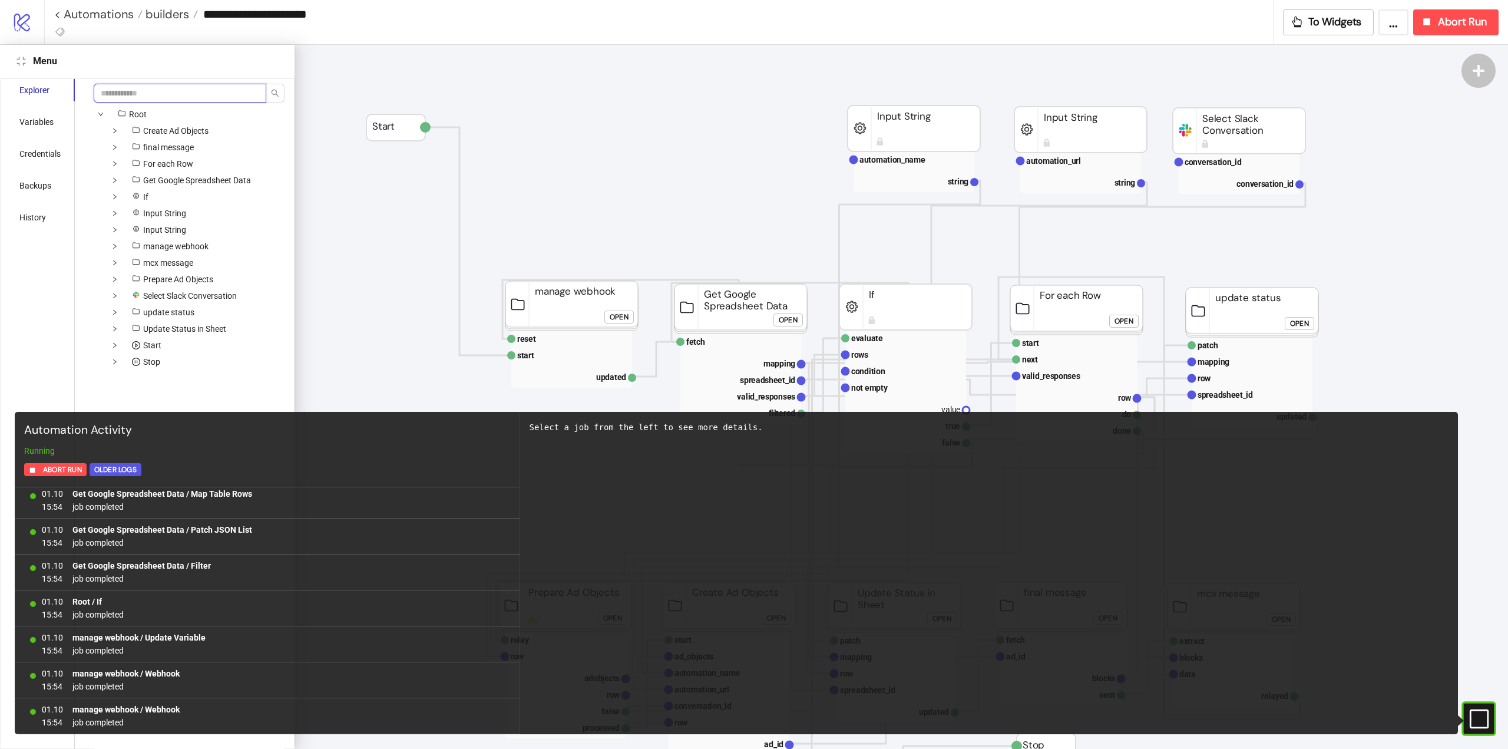
click at [178, 93] on input "search" at bounding box center [180, 93] width 173 height 19
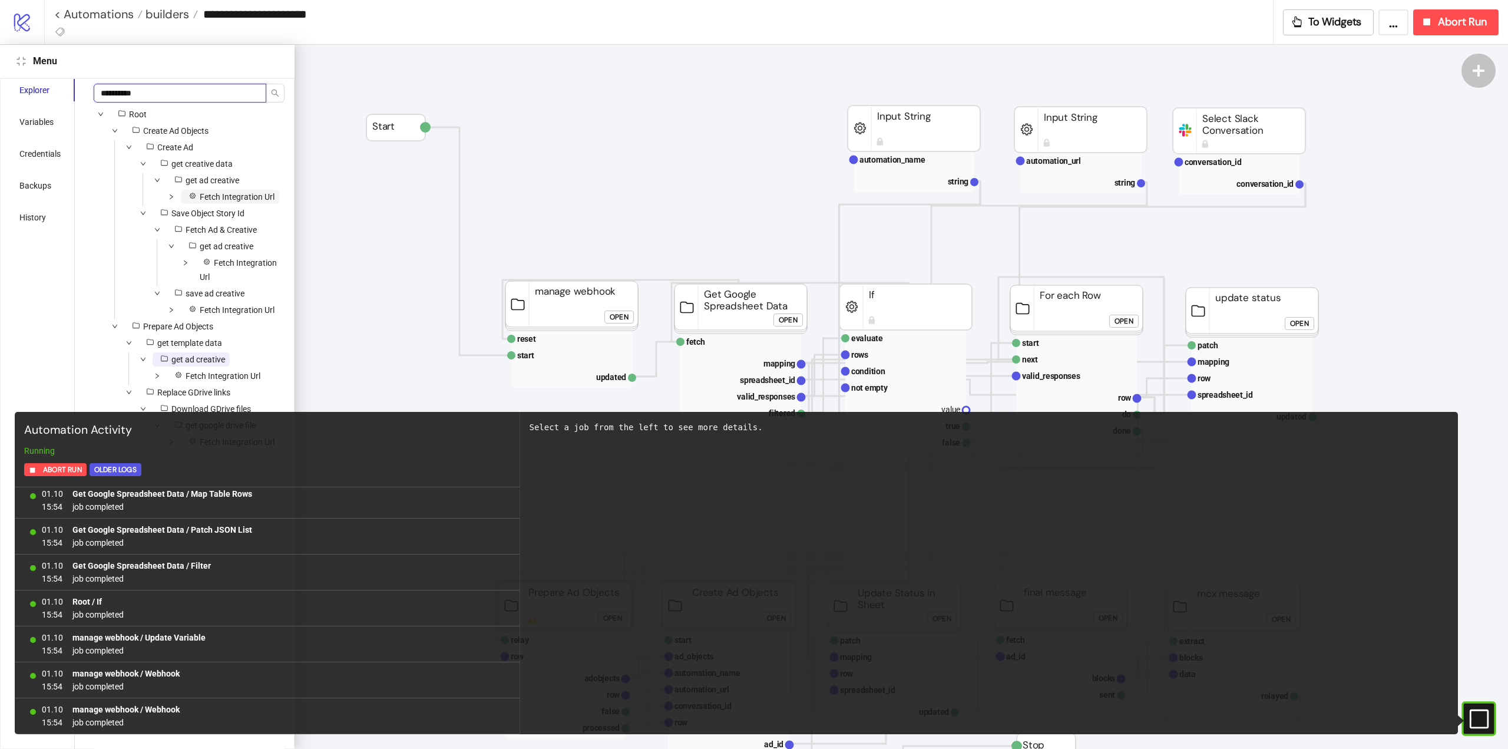
type input "**********"
click at [222, 202] on span "Fetch Integration Url" at bounding box center [230, 197] width 98 height 14
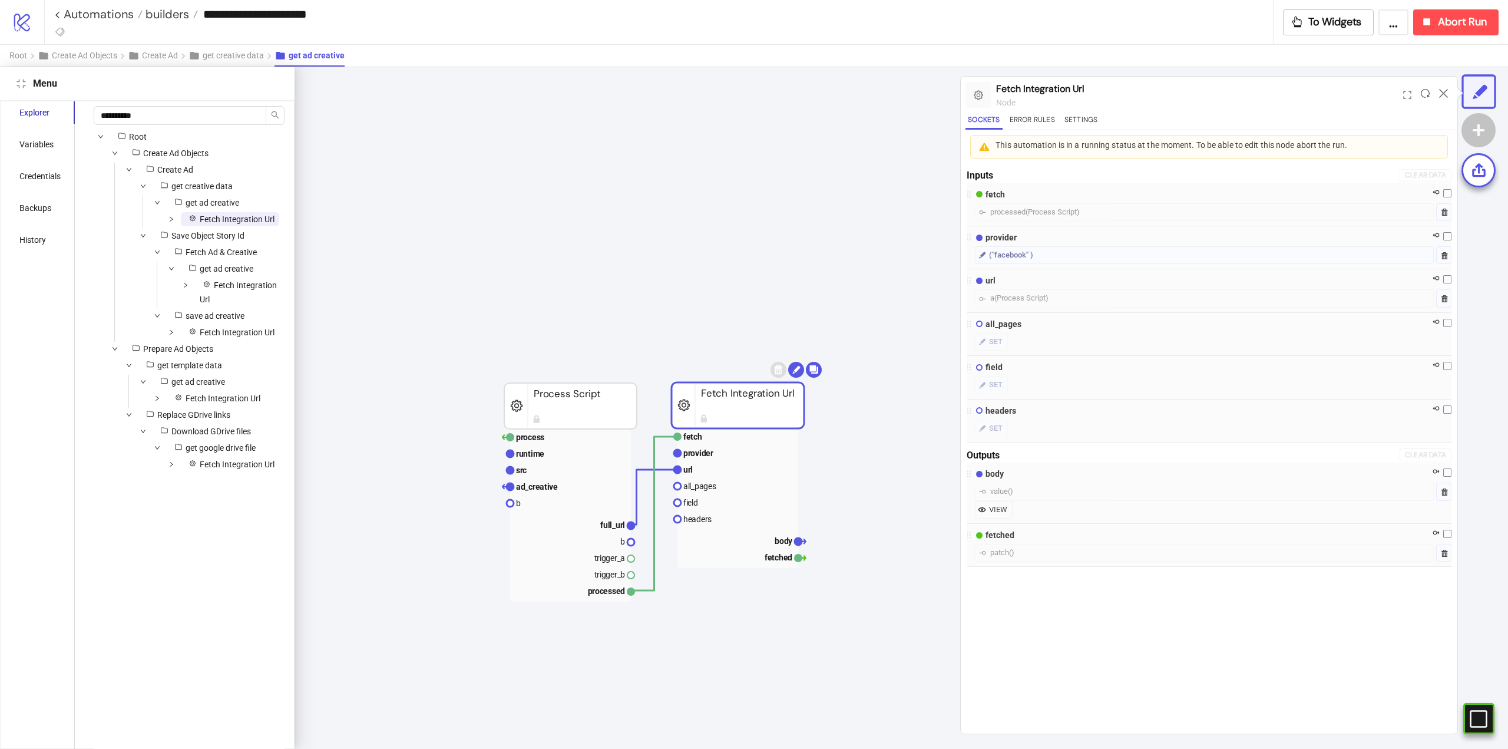
scroll to position [179, 565]
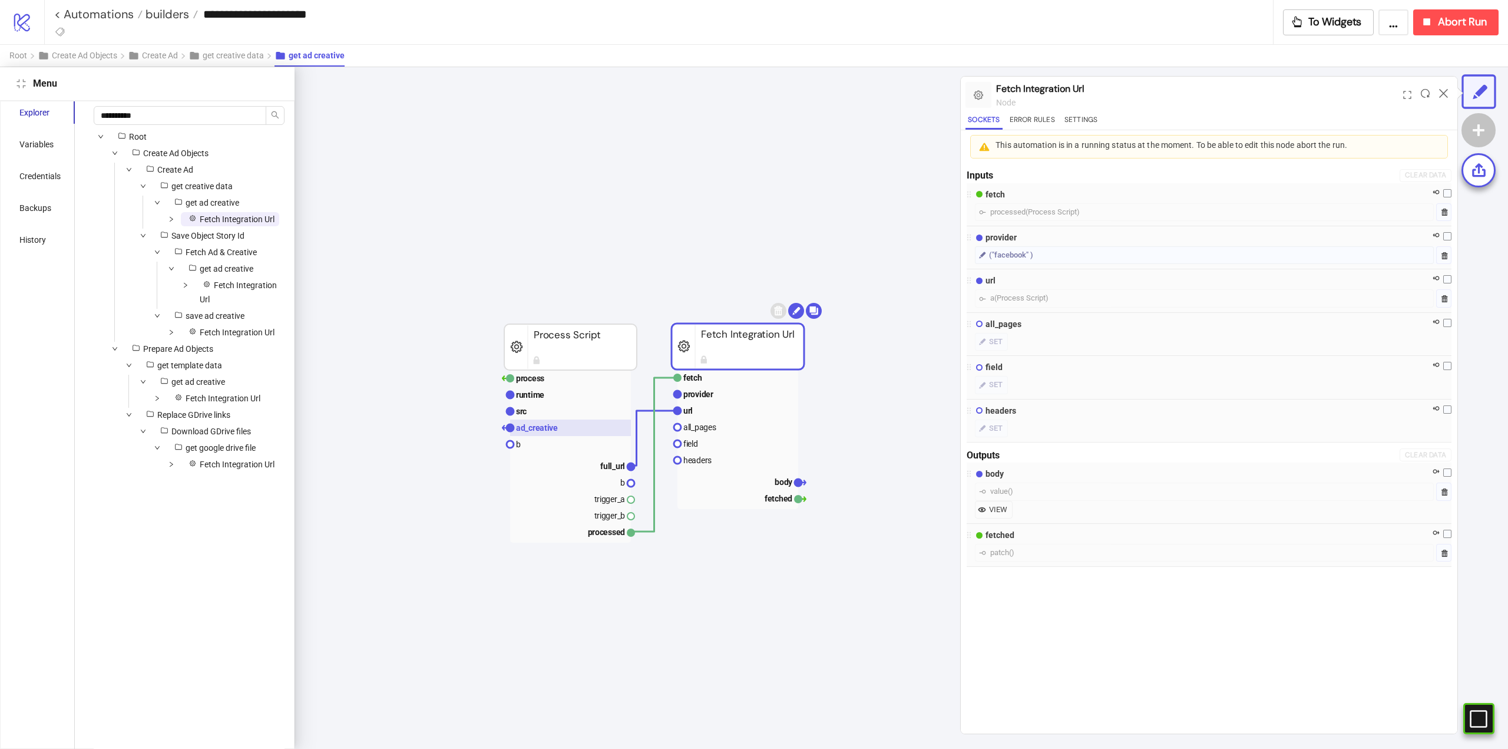
click at [567, 428] on rect at bounding box center [570, 427] width 121 height 16
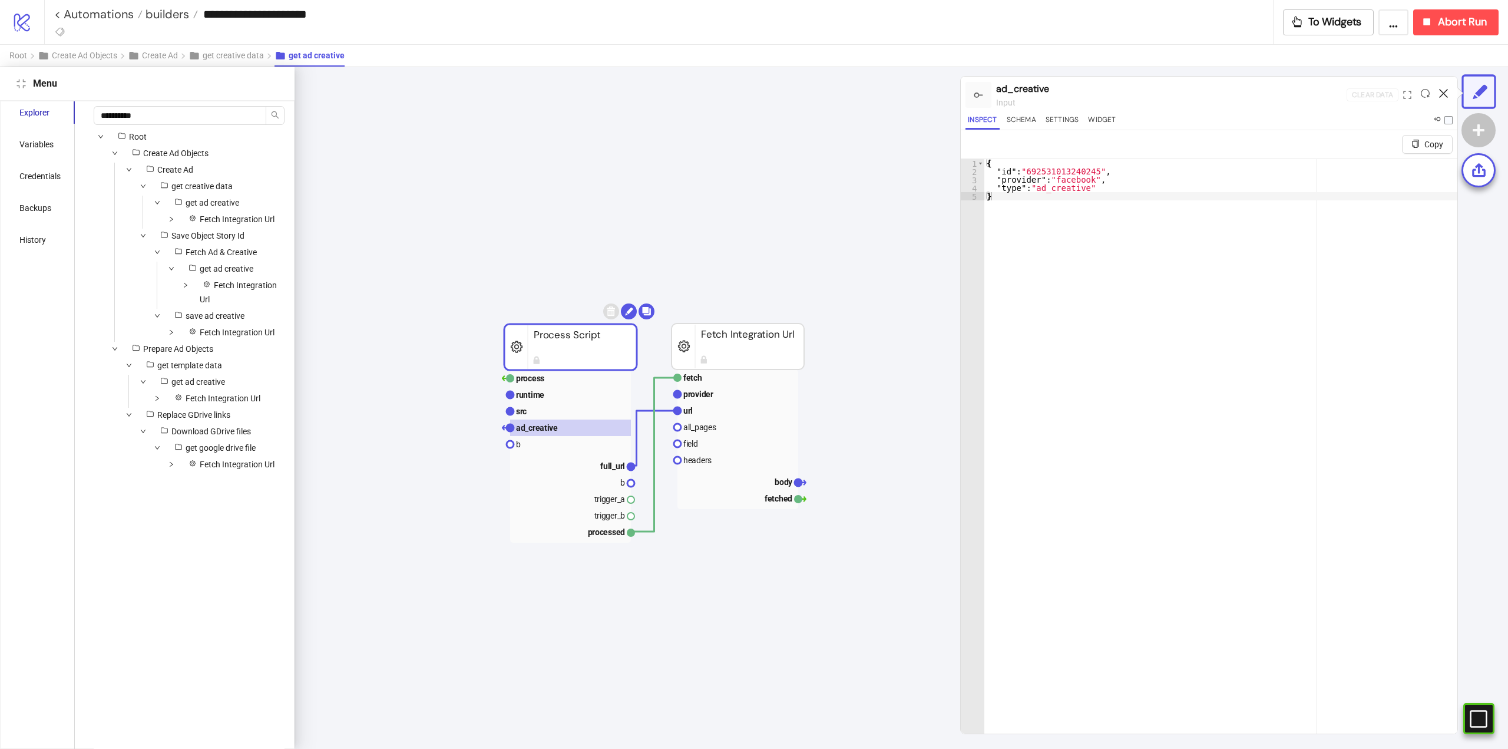
click at [1445, 93] on icon at bounding box center [1443, 93] width 9 height 9
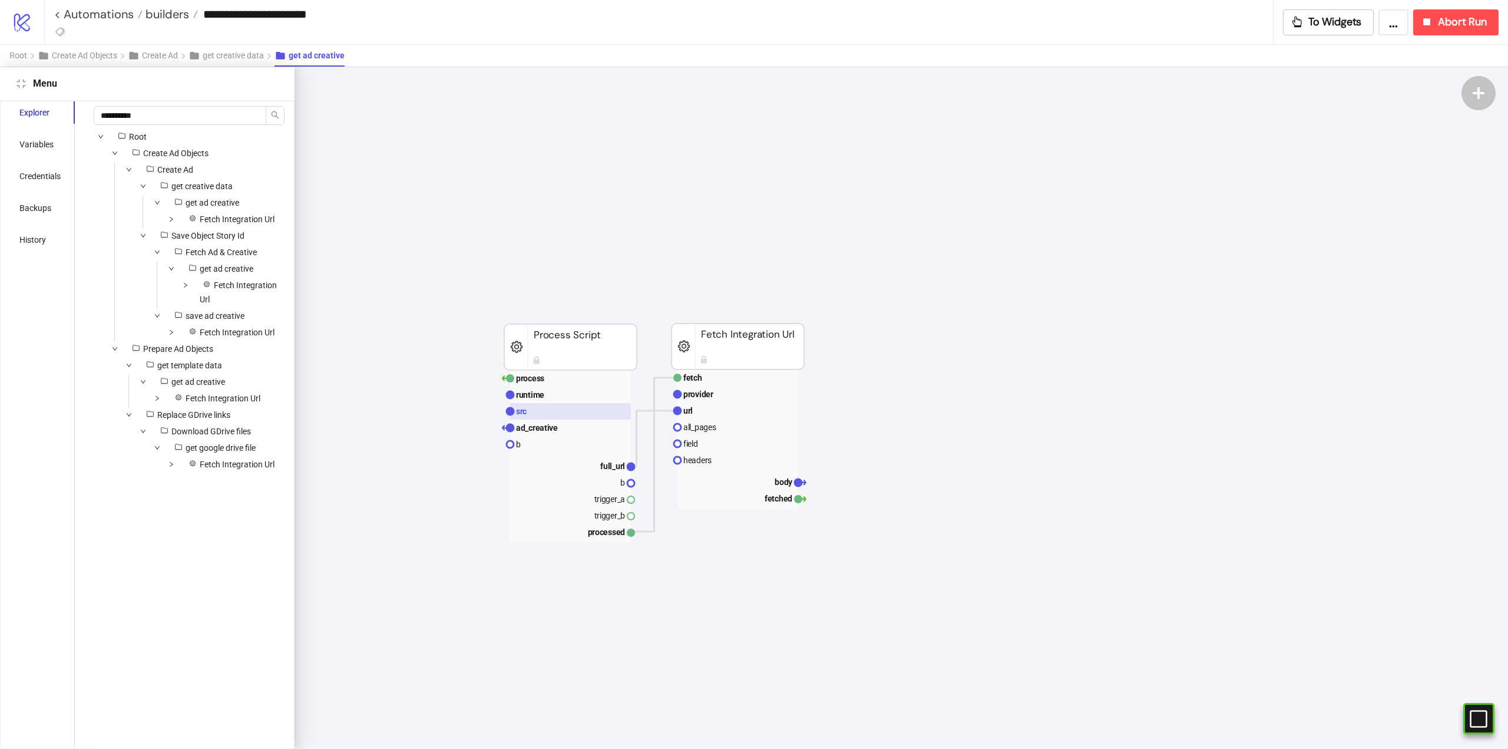
click at [540, 415] on rect at bounding box center [570, 411] width 121 height 16
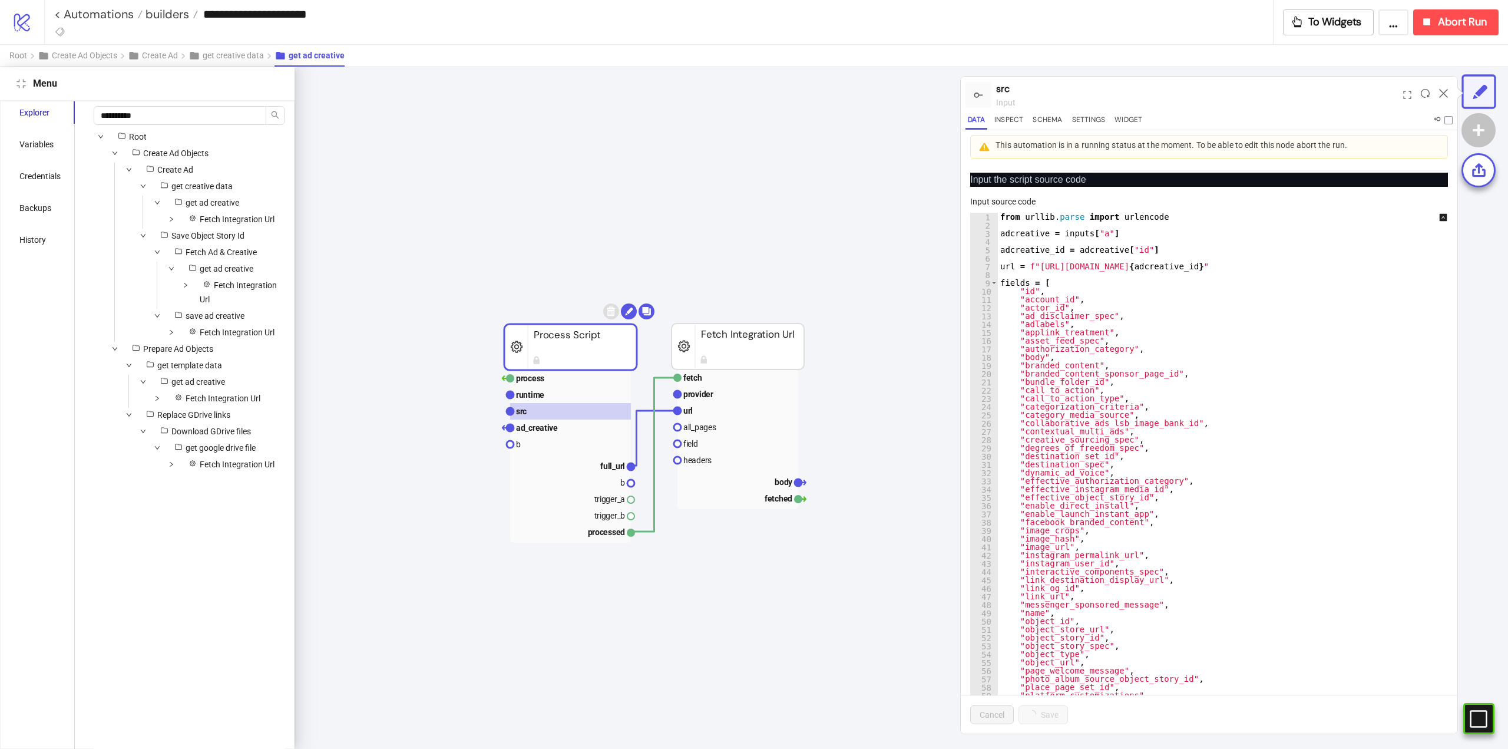
scroll to position [61, 565]
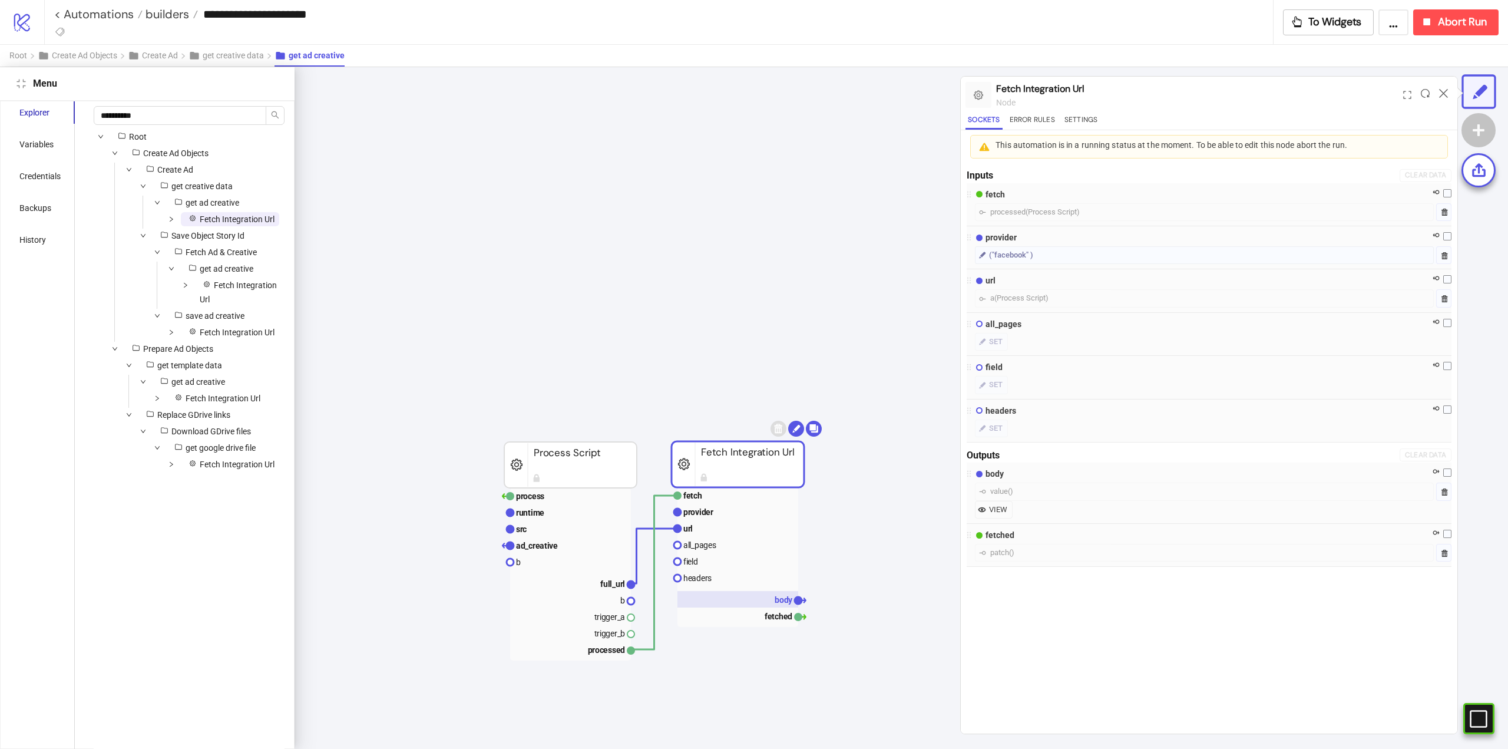
click at [774, 596] on rect at bounding box center [738, 599] width 121 height 16
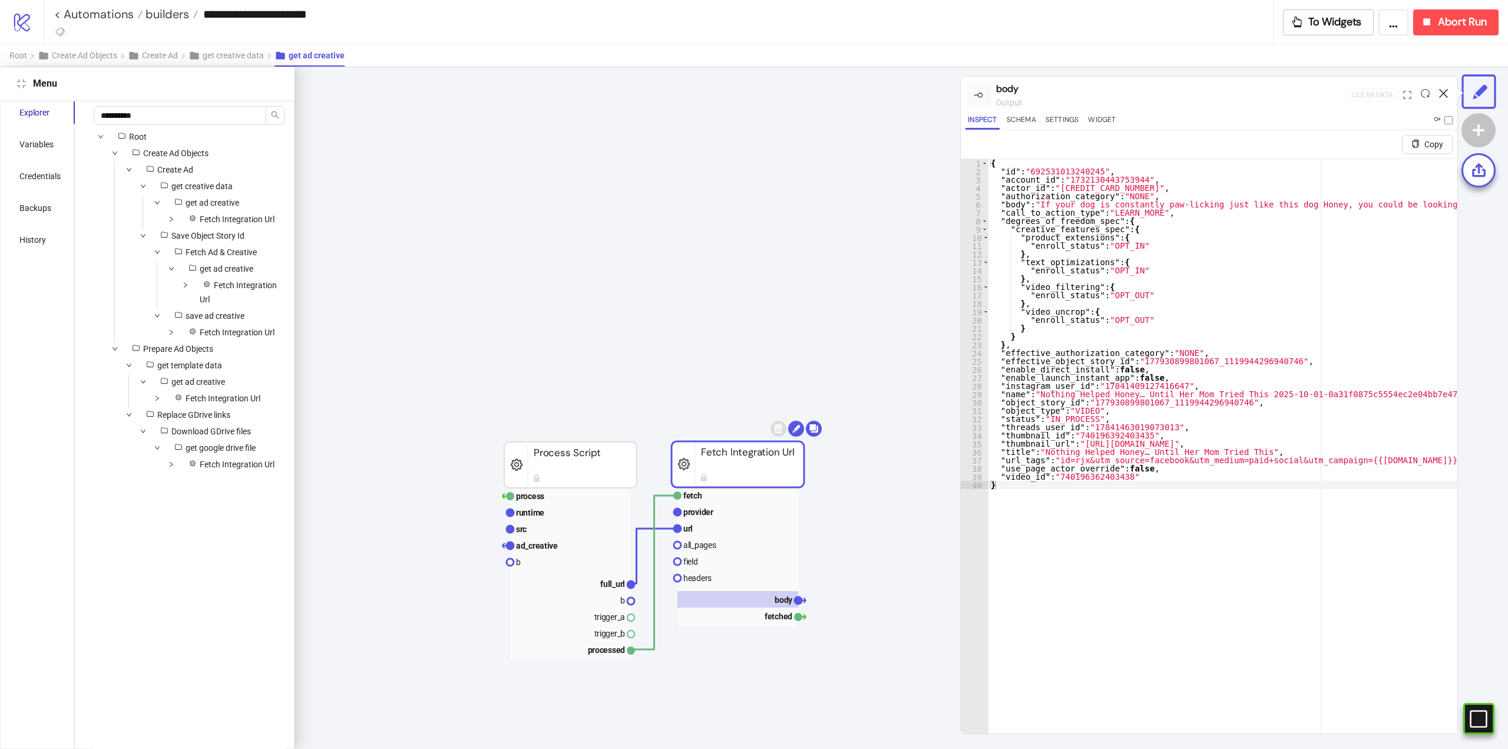
drag, startPoint x: 1444, startPoint y: 90, endPoint x: 1420, endPoint y: 91, distance: 23.6
click at [1443, 90] on icon at bounding box center [1443, 93] width 9 height 9
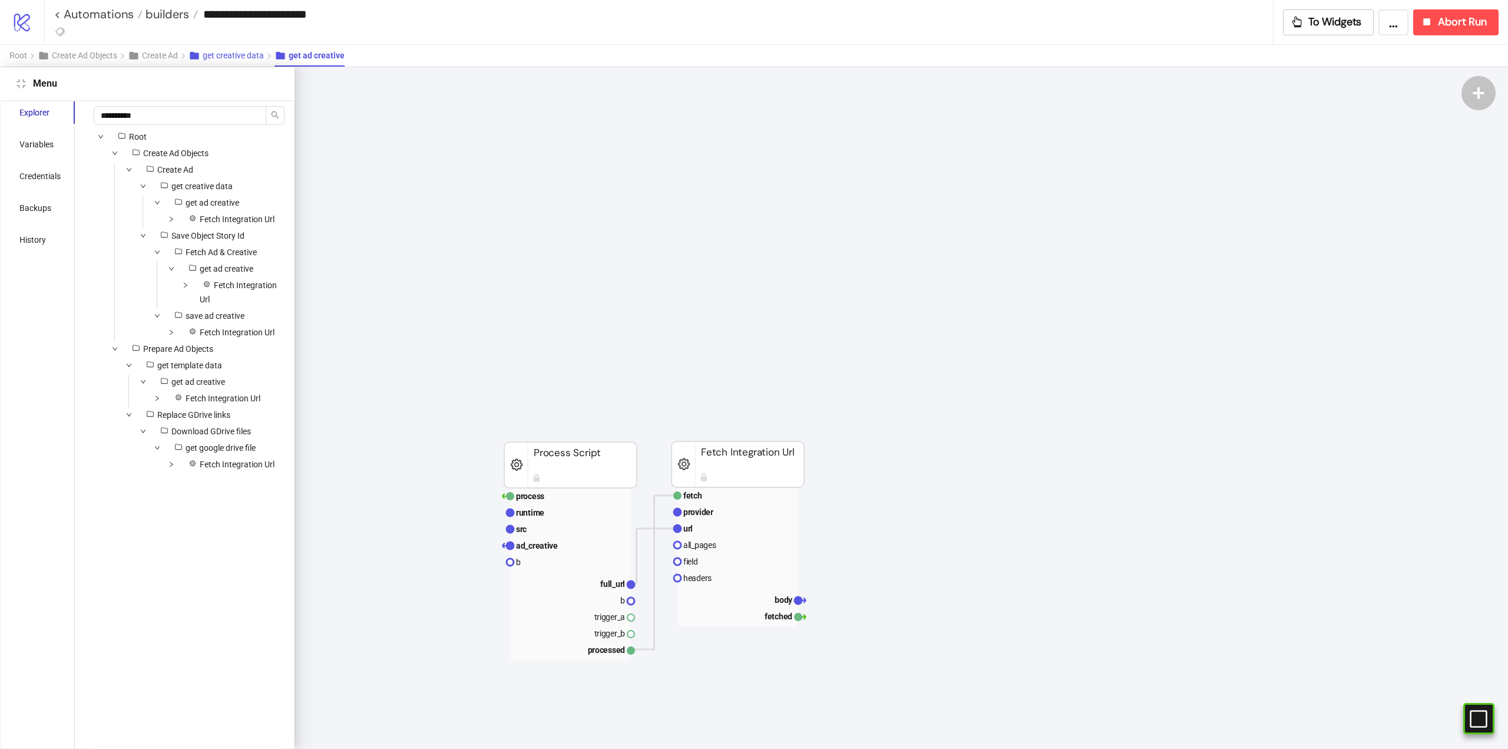
click at [250, 55] on span "get creative data" at bounding box center [233, 55] width 61 height 9
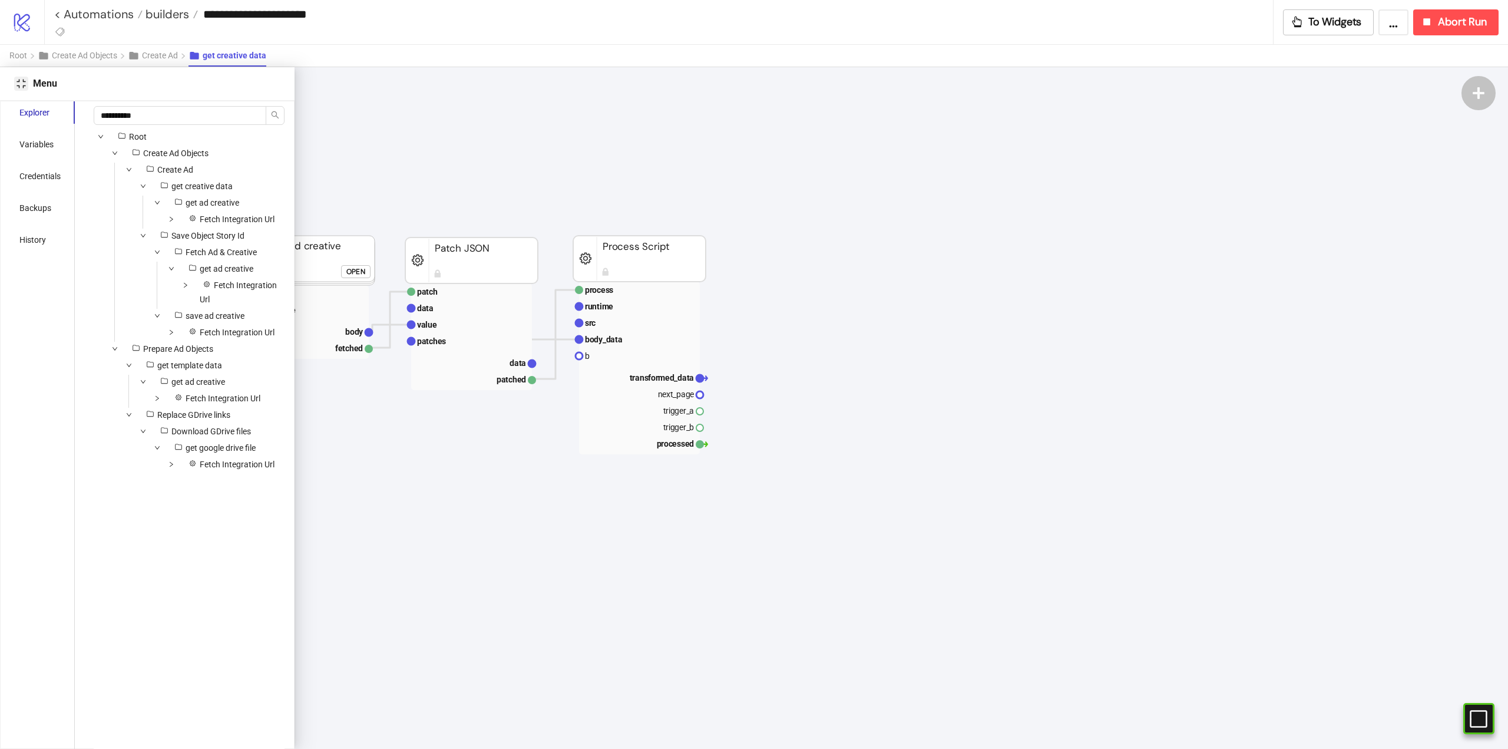
click at [24, 90] on button "Close" at bounding box center [21, 84] width 14 height 14
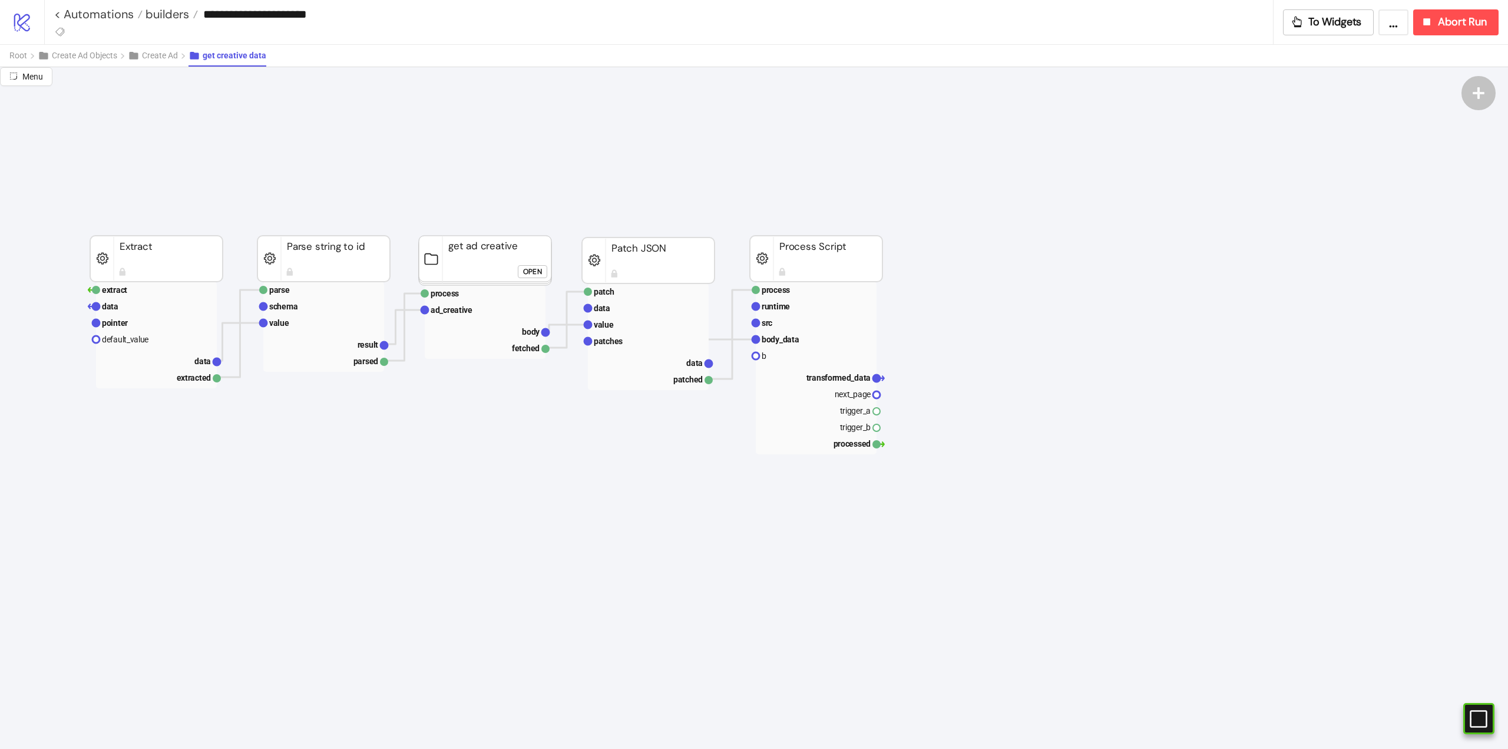
scroll to position [61, 0]
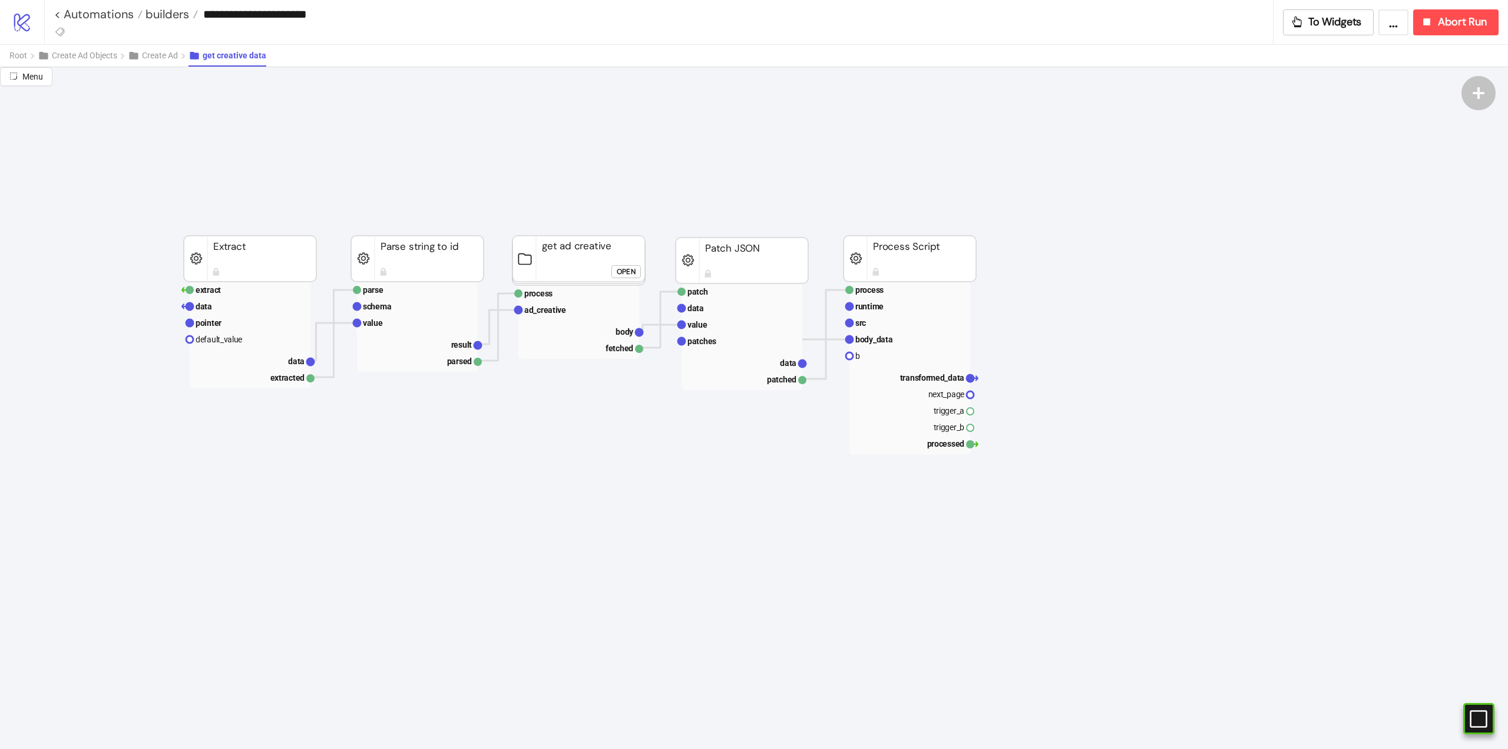
click at [579, 255] on rect at bounding box center [579, 260] width 133 height 49
click at [1471, 136] on icon at bounding box center [1479, 134] width 16 height 16
